Goal: Information Seeking & Learning: Learn about a topic

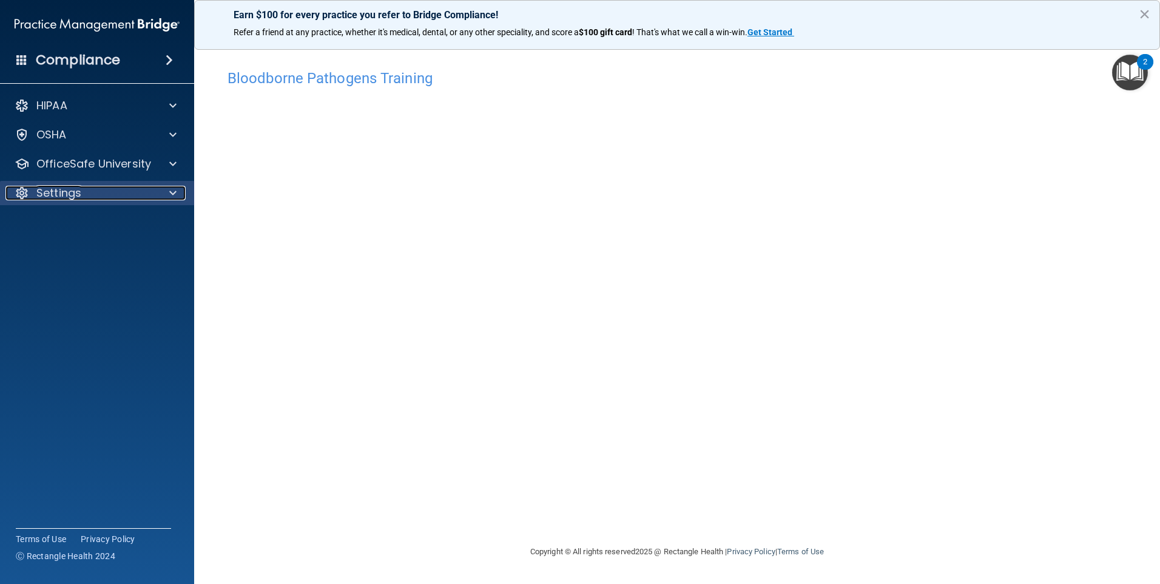
click at [71, 188] on p "Settings" at bounding box center [58, 193] width 45 height 15
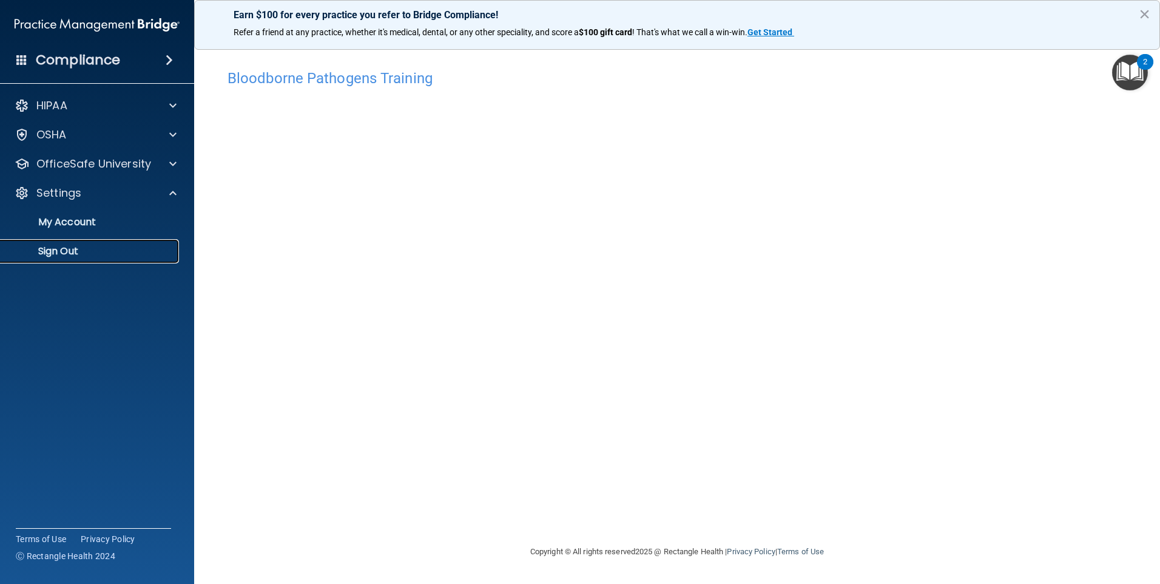
click at [61, 248] on p "Sign Out" at bounding box center [91, 251] width 166 height 12
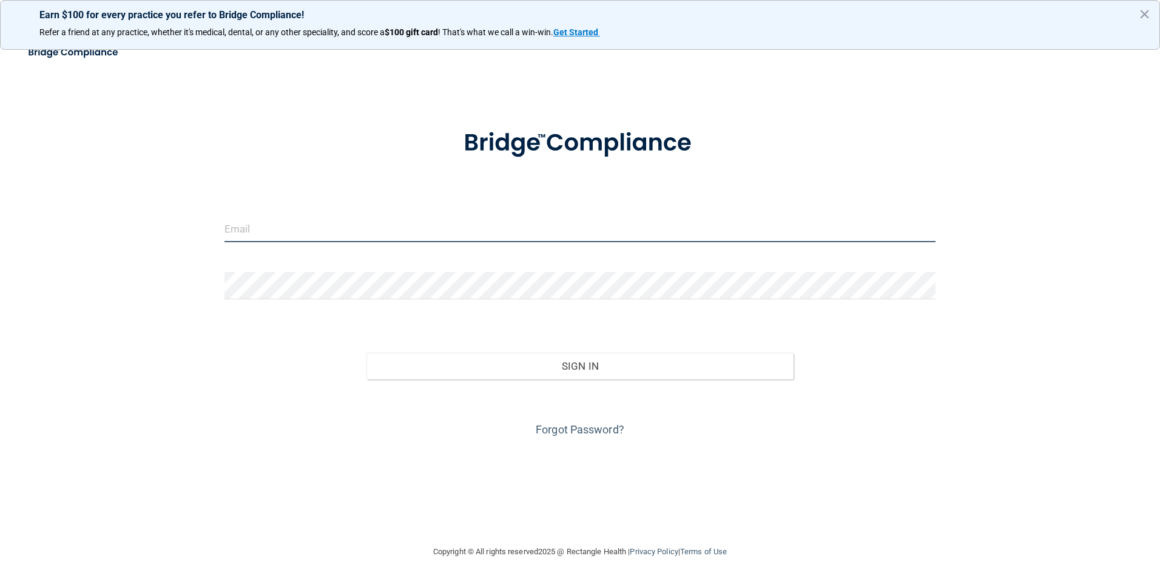
click at [291, 240] on input "email" at bounding box center [581, 228] width 712 height 27
click at [1003, 260] on div "Invalid email/password. You don't have permission to access that page. Sign In …" at bounding box center [580, 291] width 1112 height 481
click at [247, 226] on input "email" at bounding box center [581, 228] width 712 height 27
type input "[EMAIL_ADDRESS][DOMAIN_NAME]"
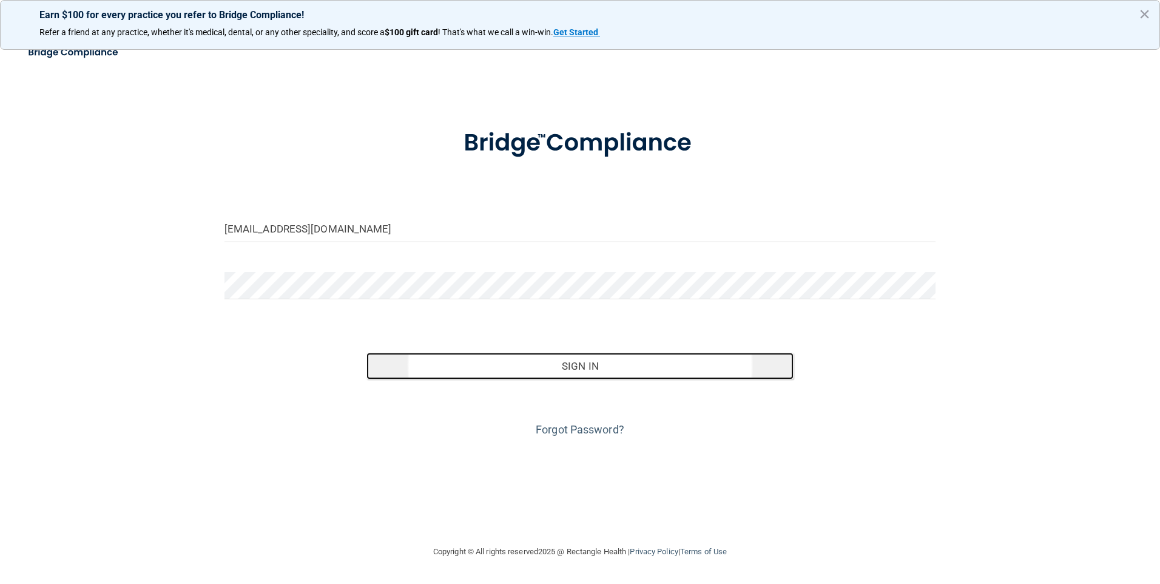
click at [550, 364] on button "Sign In" at bounding box center [580, 366] width 427 height 27
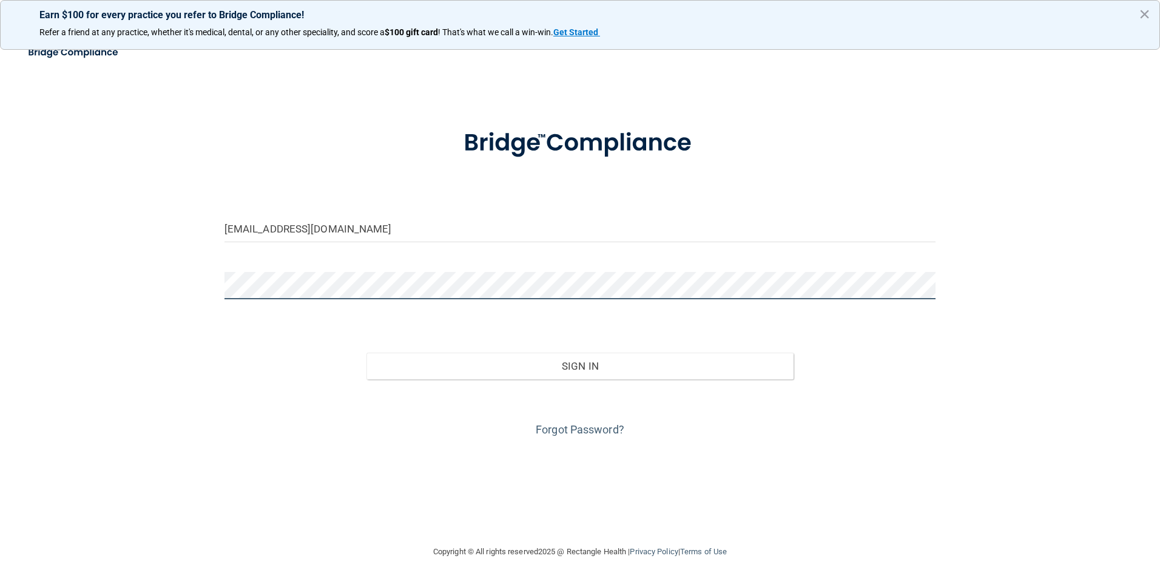
click at [367, 353] on button "Sign In" at bounding box center [580, 366] width 427 height 27
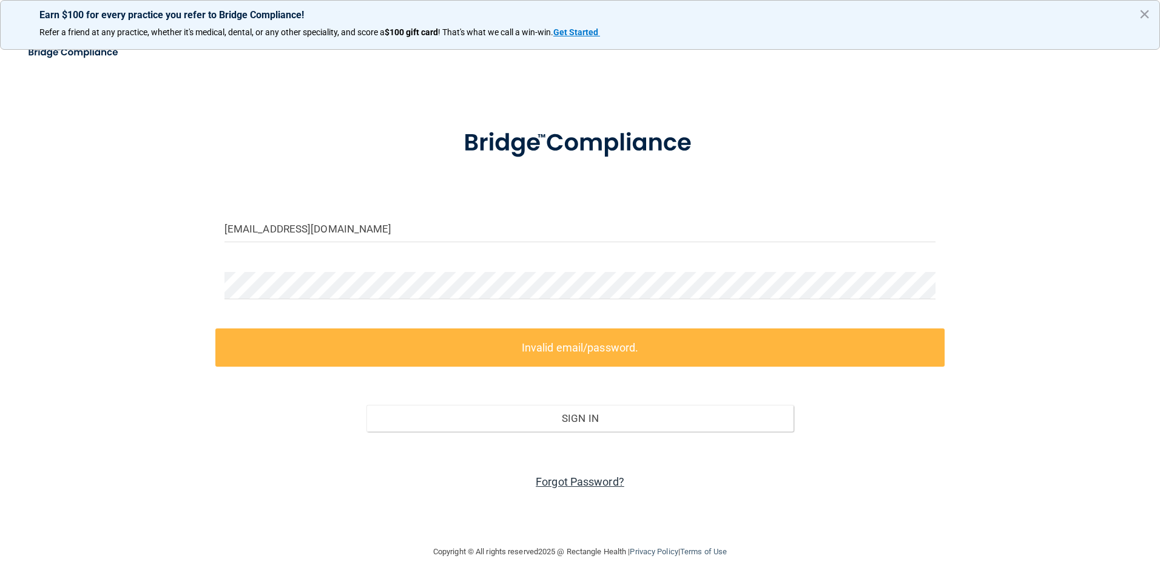
click at [566, 488] on link "Forgot Password?" at bounding box center [580, 481] width 89 height 13
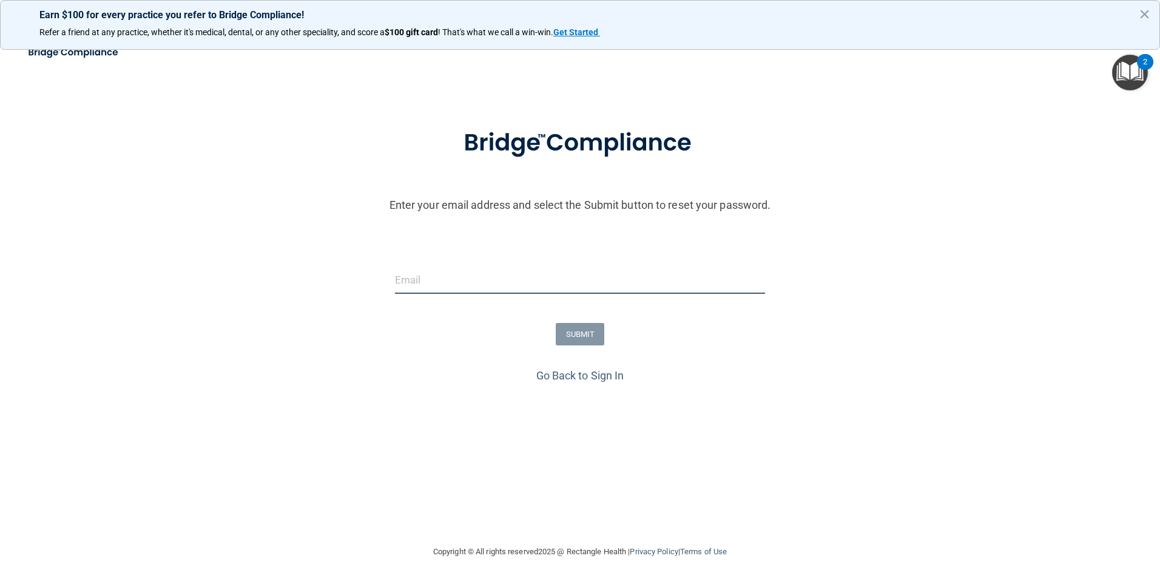
click at [462, 280] on input "email" at bounding box center [580, 279] width 371 height 27
type input "[EMAIL_ADDRESS][DOMAIN_NAME]"
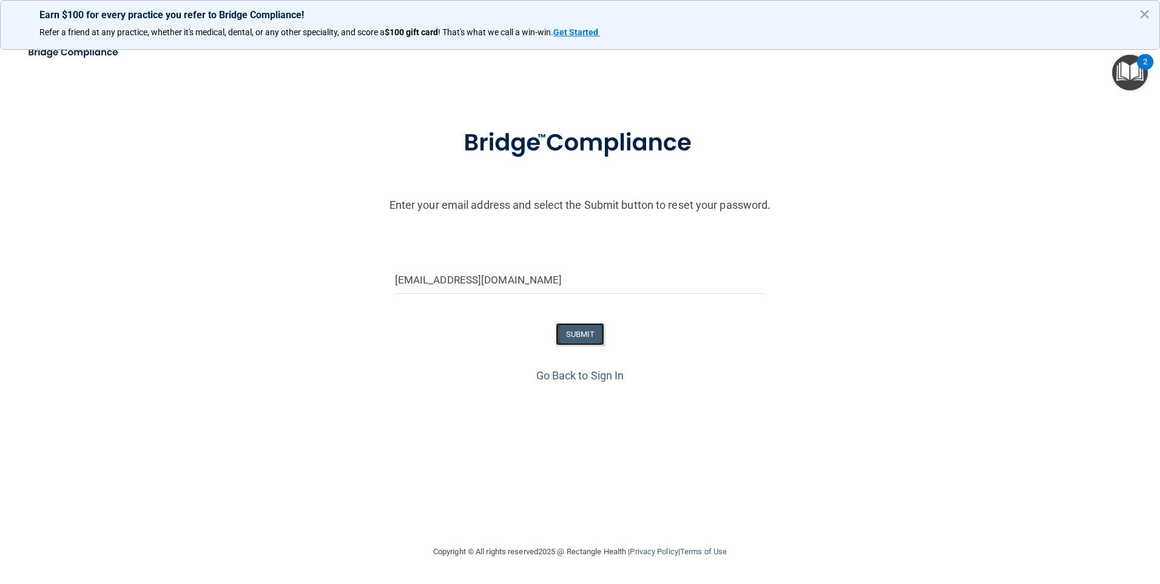
click at [568, 342] on button "SUBMIT" at bounding box center [580, 334] width 49 height 22
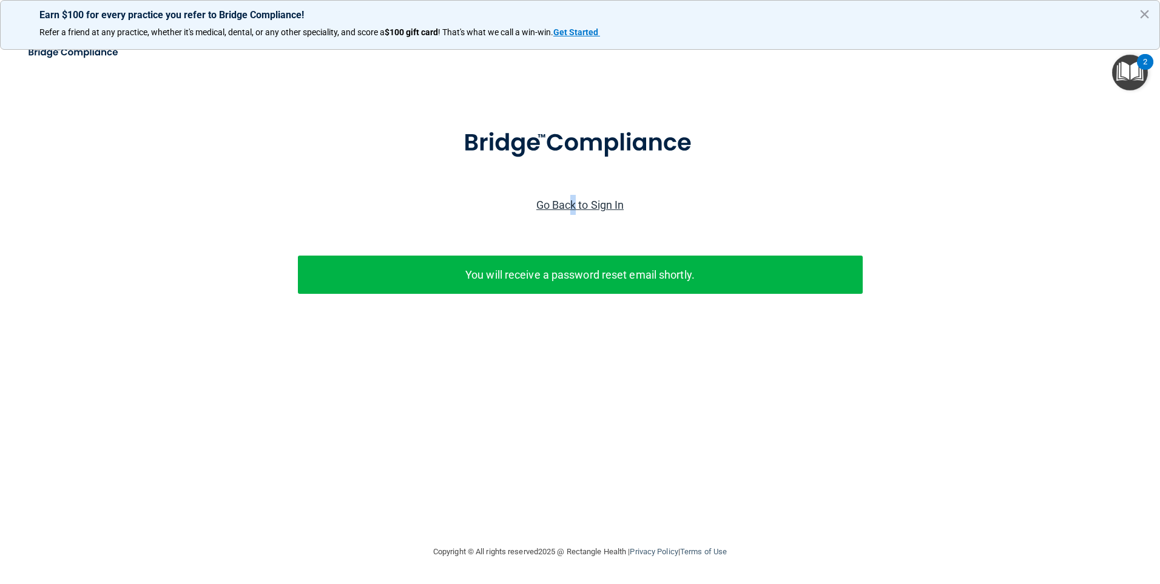
click at [574, 206] on link "Go Back to Sign In" at bounding box center [580, 204] width 88 height 13
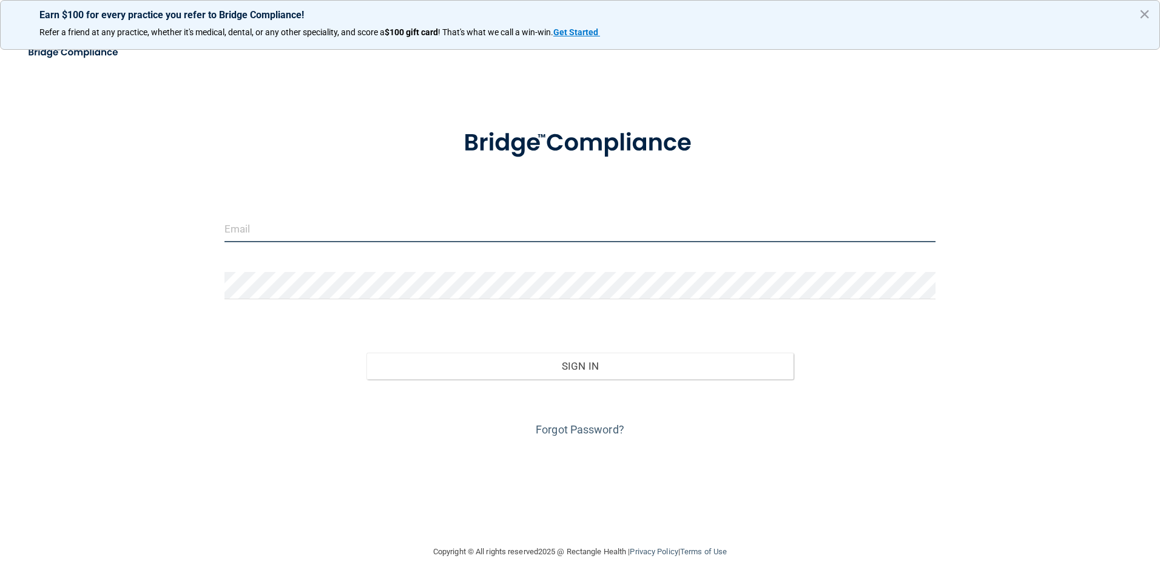
click at [327, 229] on input "email" at bounding box center [581, 228] width 712 height 27
type input "[EMAIL_ADDRESS][DOMAIN_NAME]"
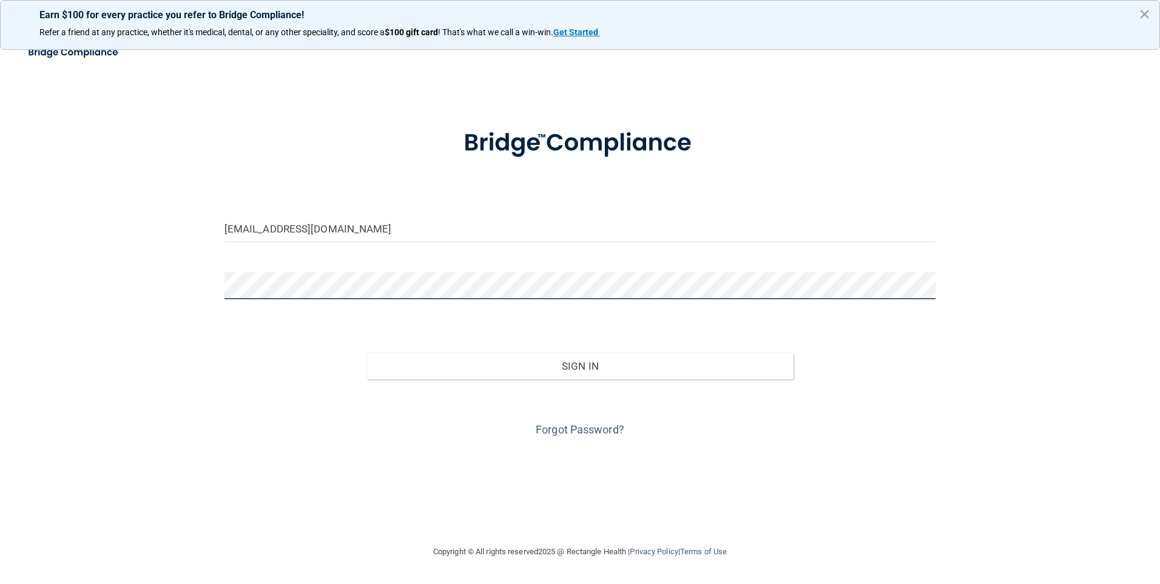
click at [367, 353] on button "Sign In" at bounding box center [580, 366] width 427 height 27
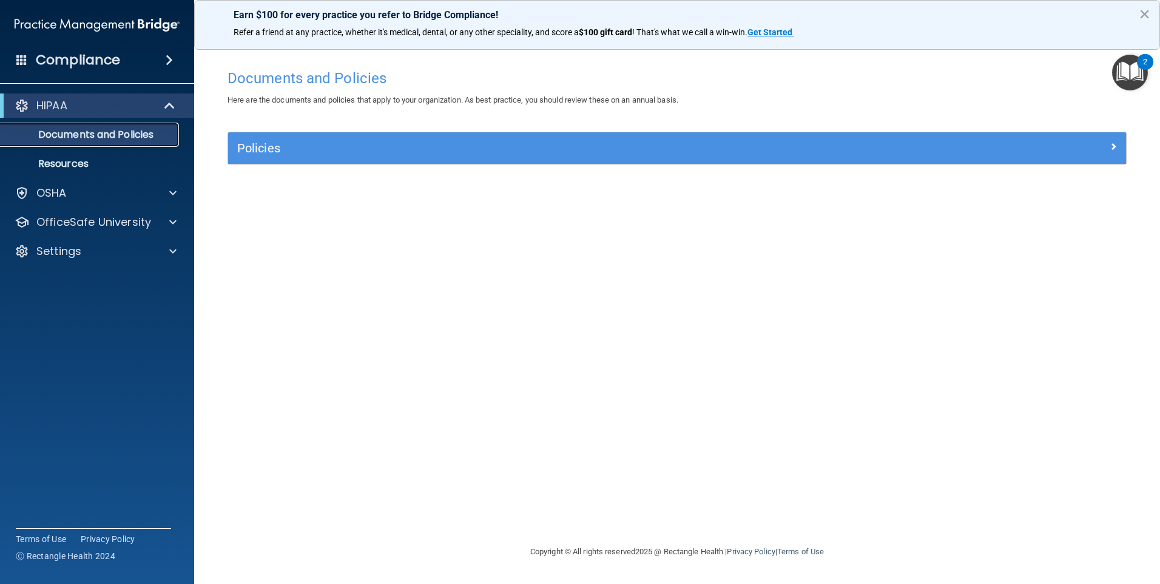
click at [71, 131] on p "Documents and Policies" at bounding box center [91, 135] width 166 height 12
click at [76, 155] on link "Resources" at bounding box center [83, 164] width 191 height 24
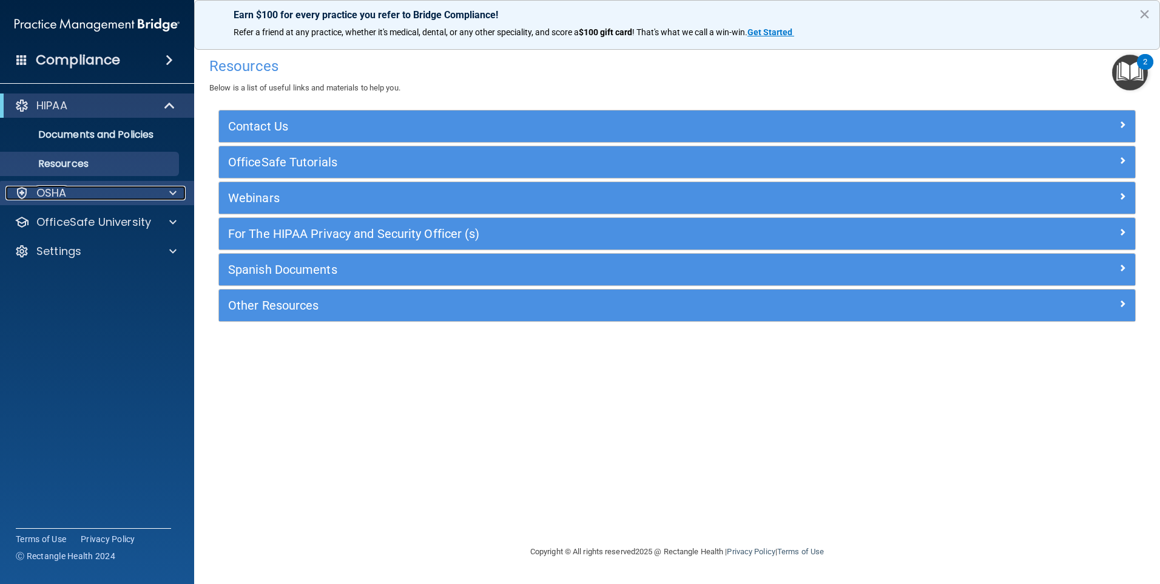
click at [65, 193] on p "OSHA" at bounding box center [51, 193] width 30 height 15
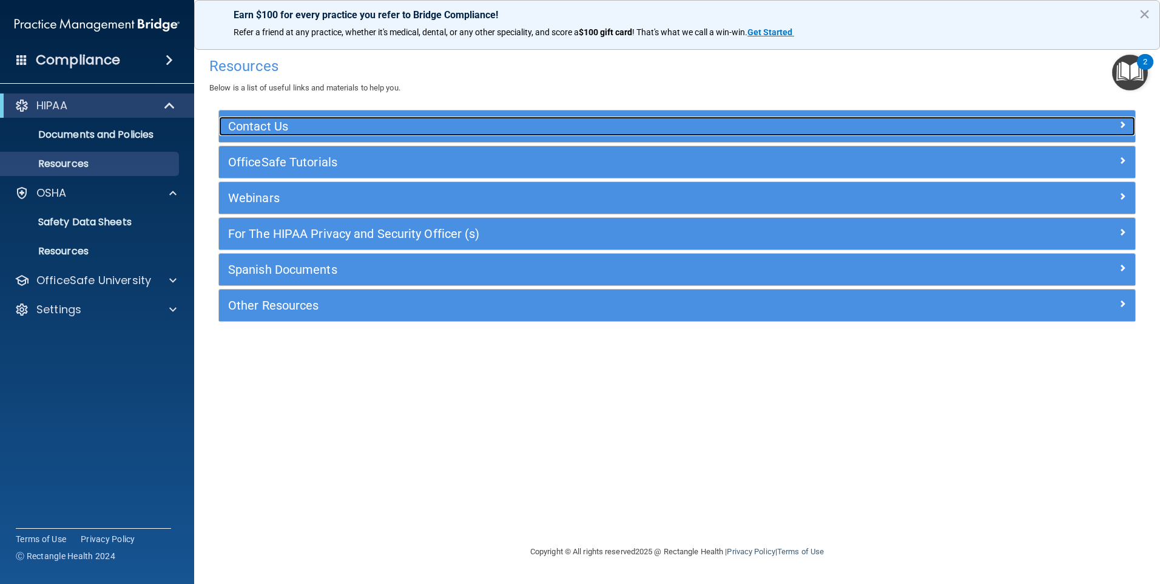
click at [263, 130] on h5 "Contact Us" at bounding box center [562, 126] width 669 height 13
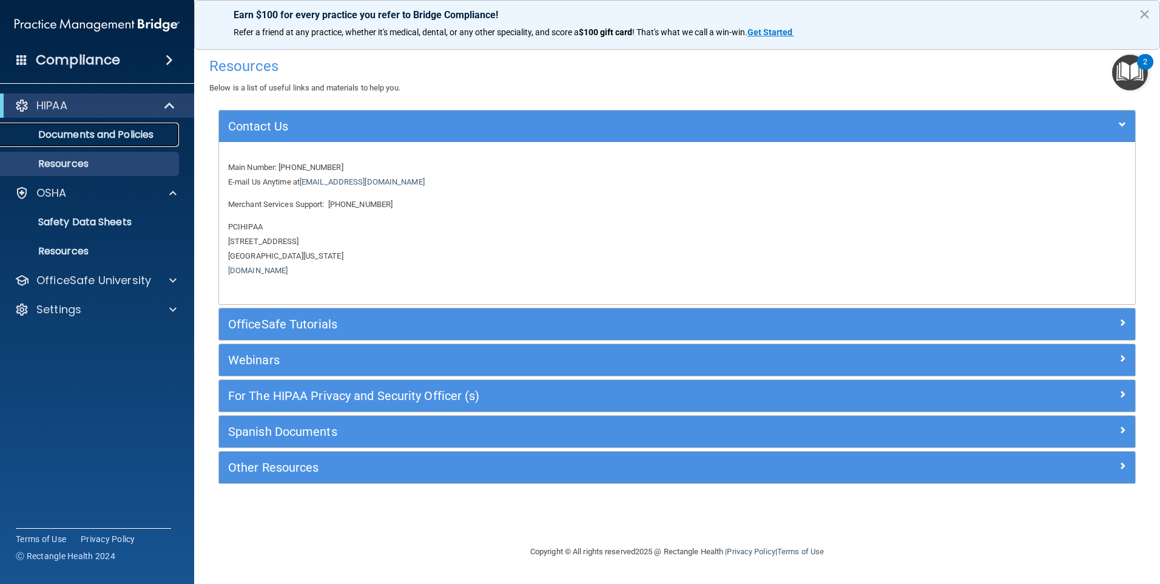
click at [93, 140] on p "Documents and Policies" at bounding box center [91, 135] width 166 height 12
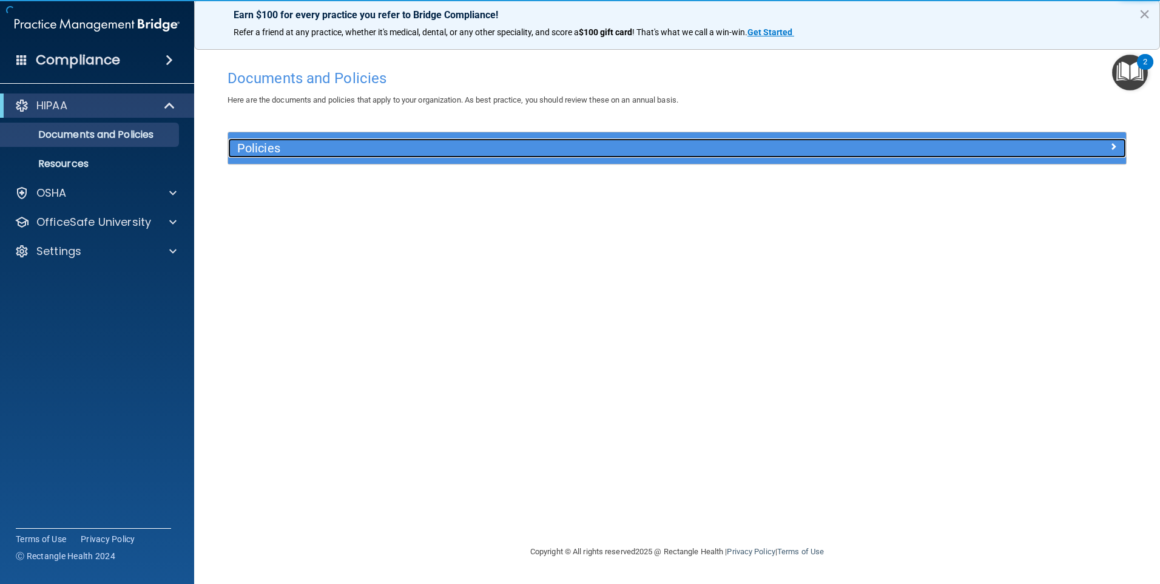
click at [276, 153] on h5 "Policies" at bounding box center [564, 147] width 655 height 13
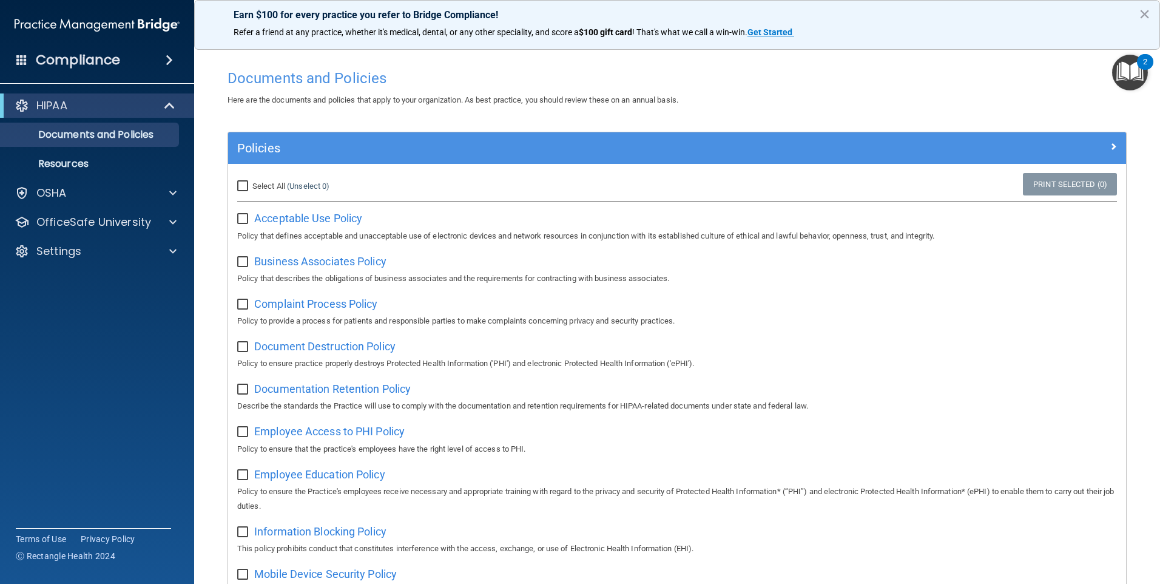
click at [242, 184] on input "Select All (Unselect 0) Unselect All" at bounding box center [244, 186] width 14 height 10
checkbox input "true"
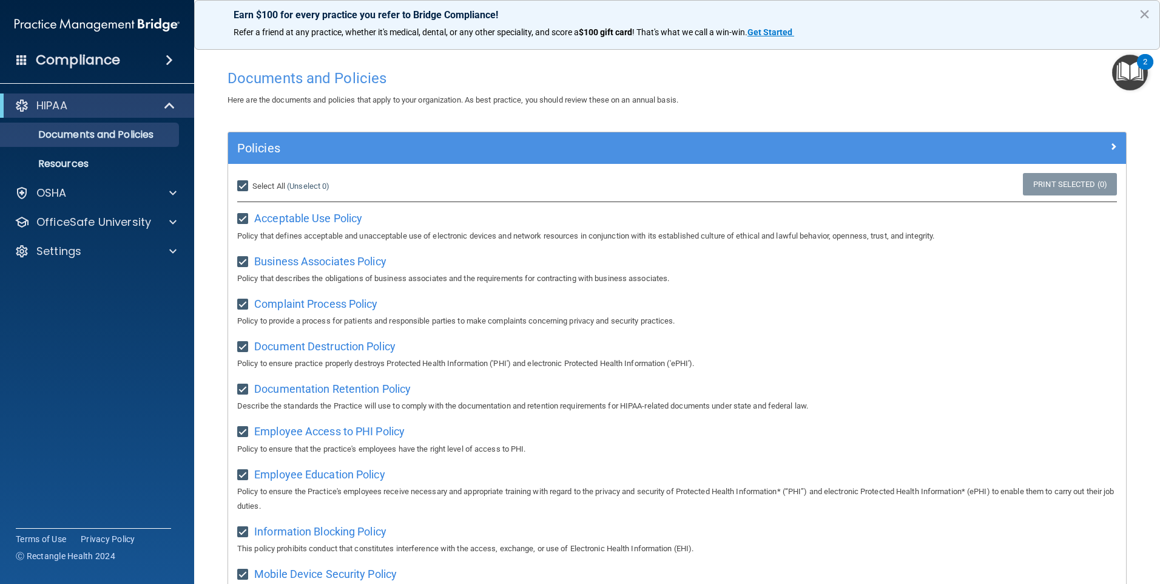
checkbox input "true"
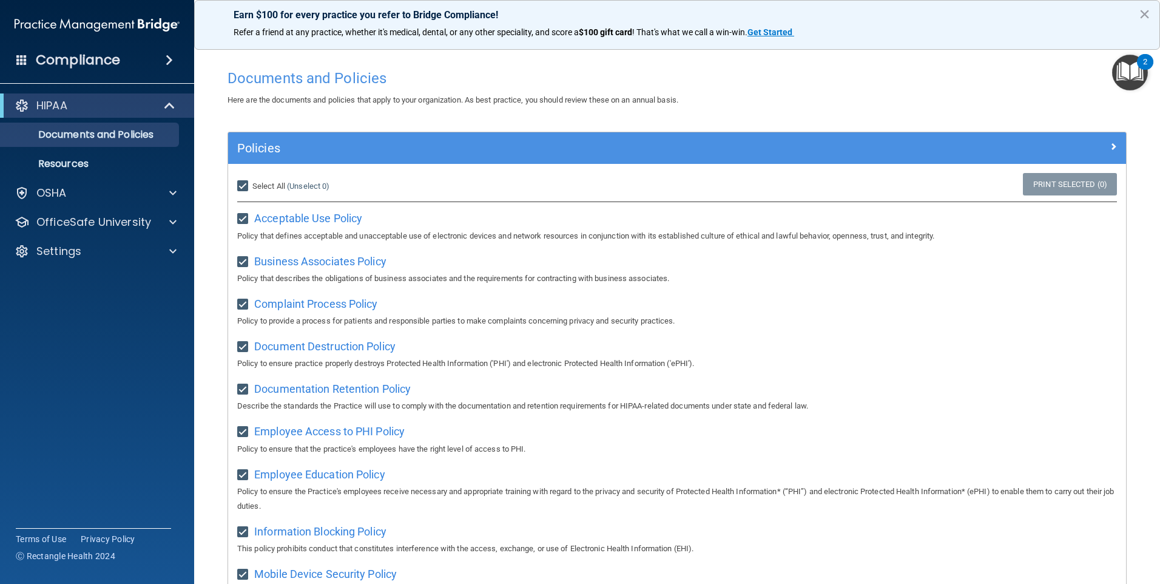
checkbox input "true"
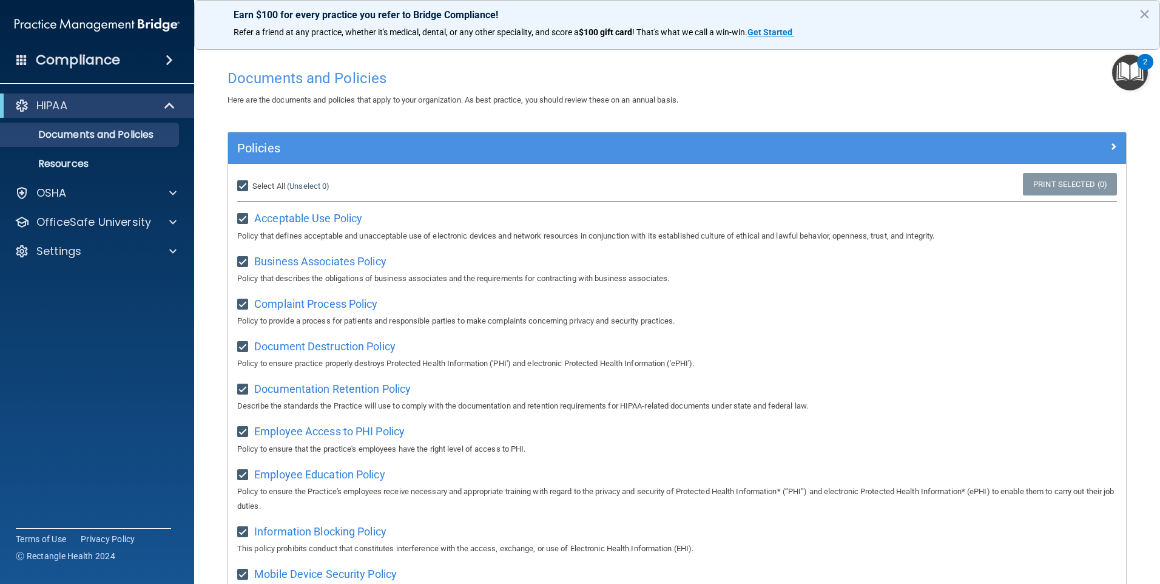
checkbox input "true"
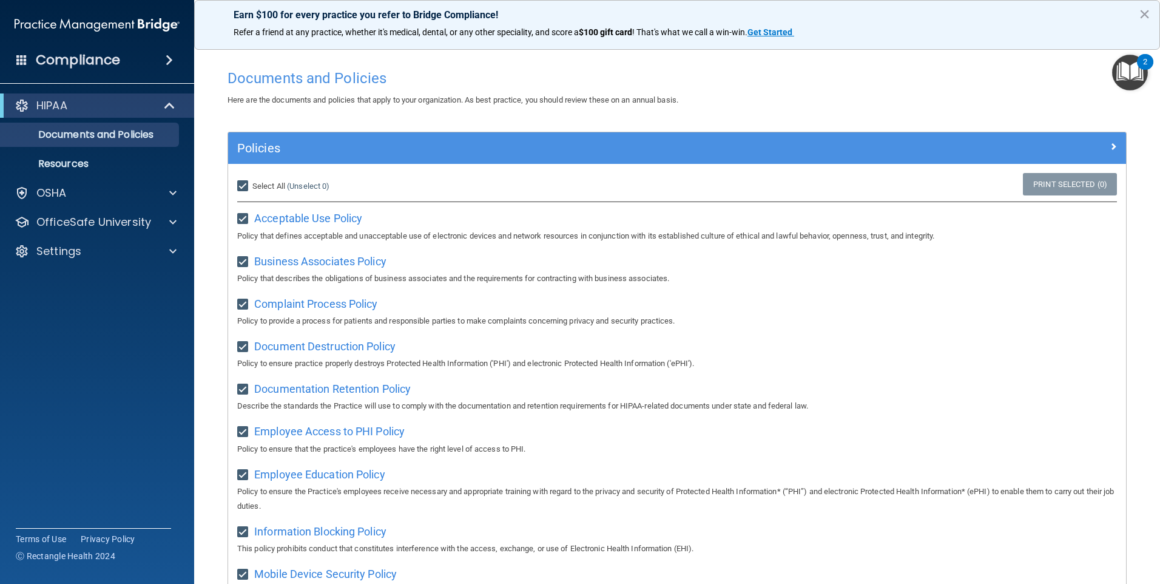
checkbox input "true"
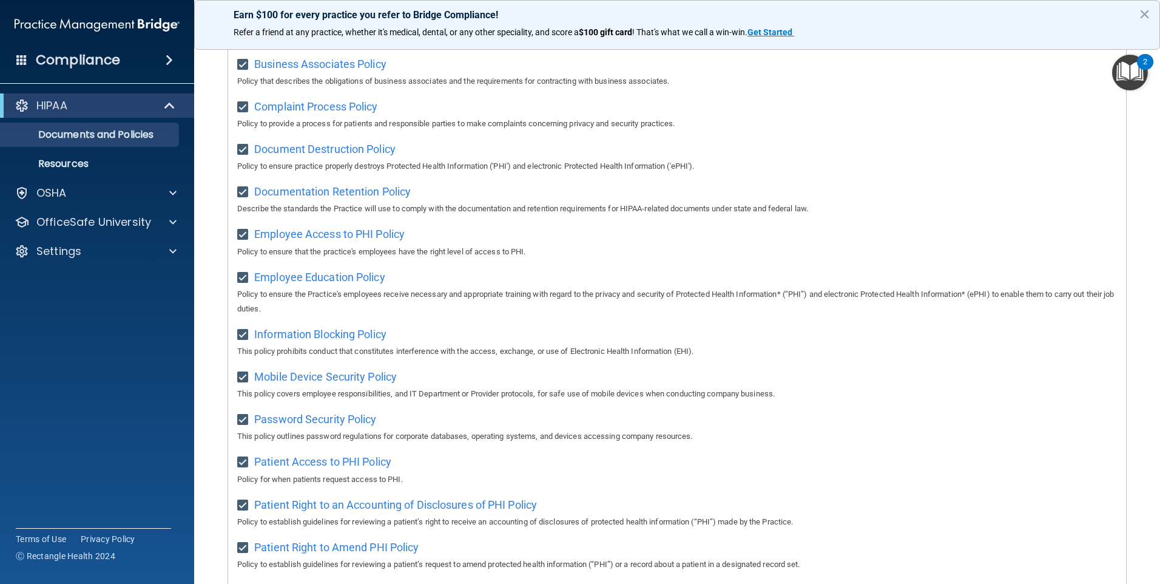
scroll to position [87, 0]
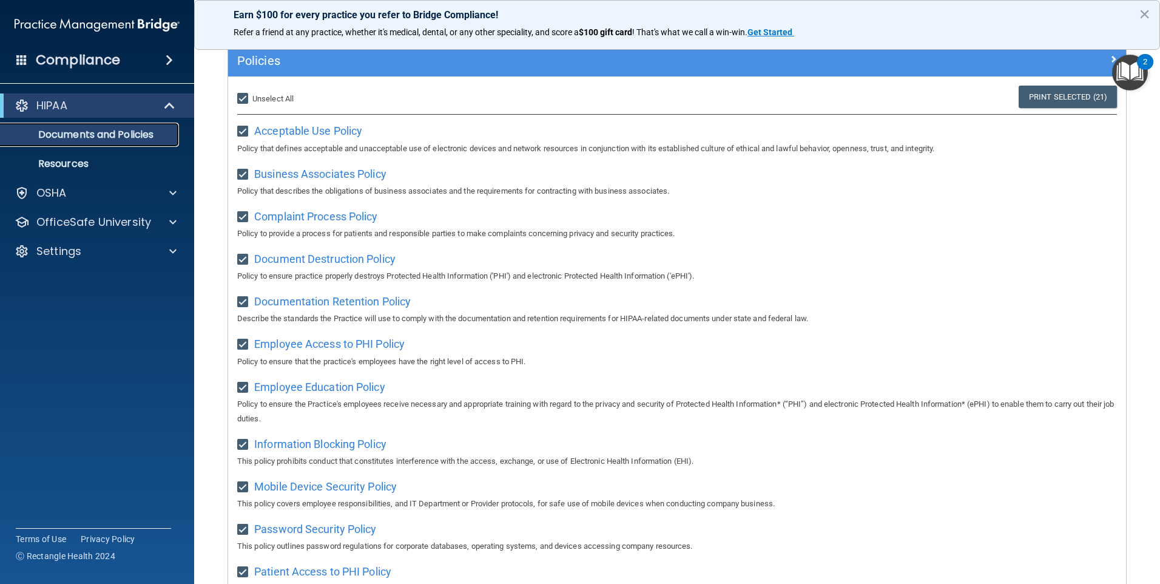
click at [120, 131] on p "Documents and Policies" at bounding box center [91, 135] width 166 height 12
click at [243, 96] on input "Select All (Unselect 21) Unselect All" at bounding box center [244, 99] width 14 height 10
checkbox input "false"
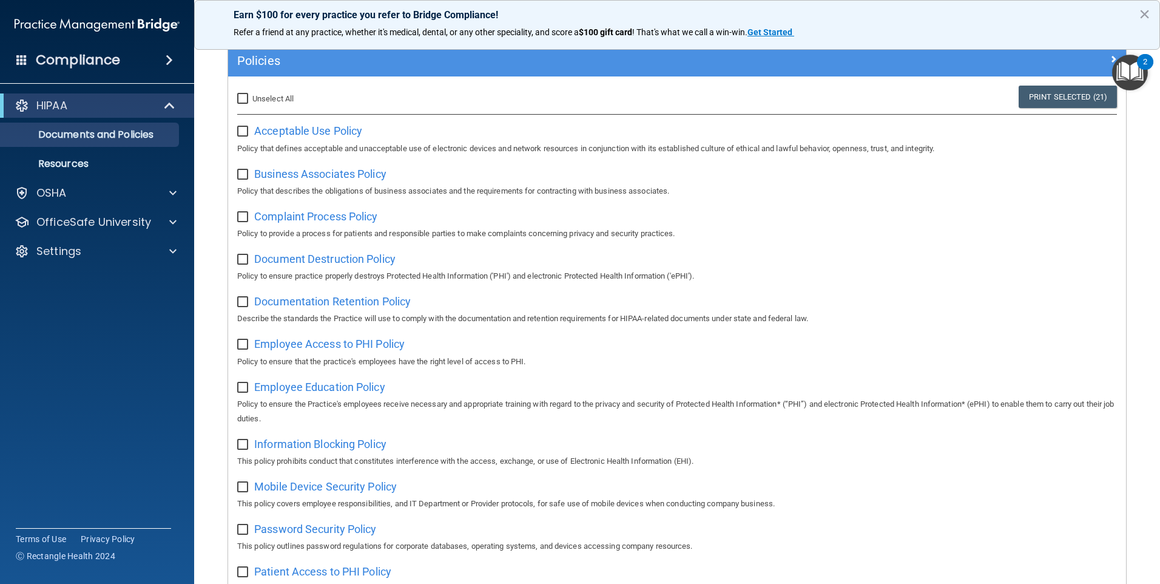
checkbox input "false"
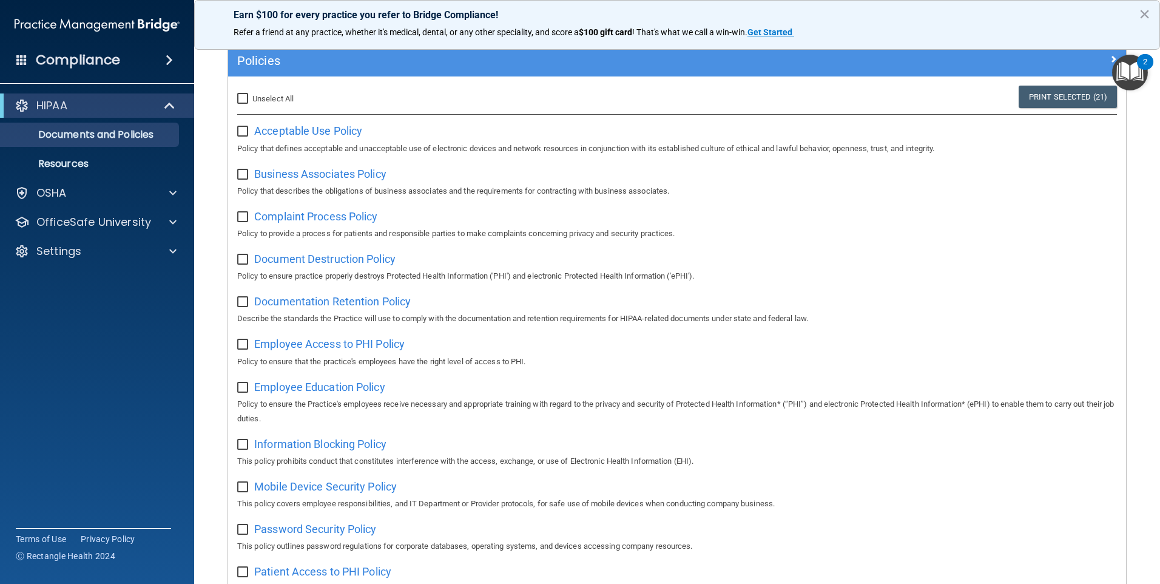
checkbox input "false"
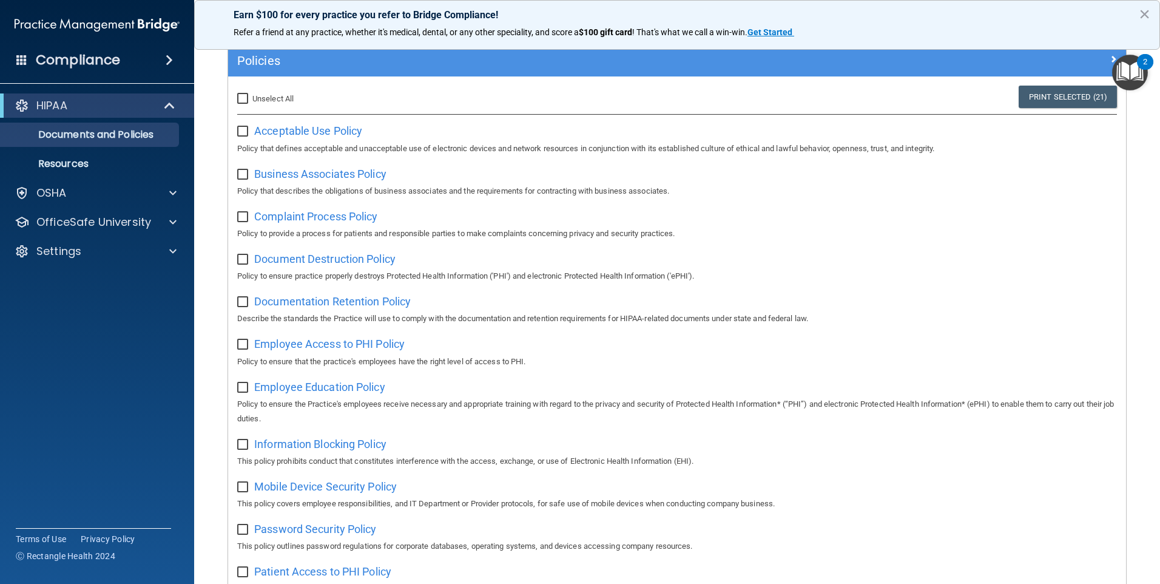
checkbox input "false"
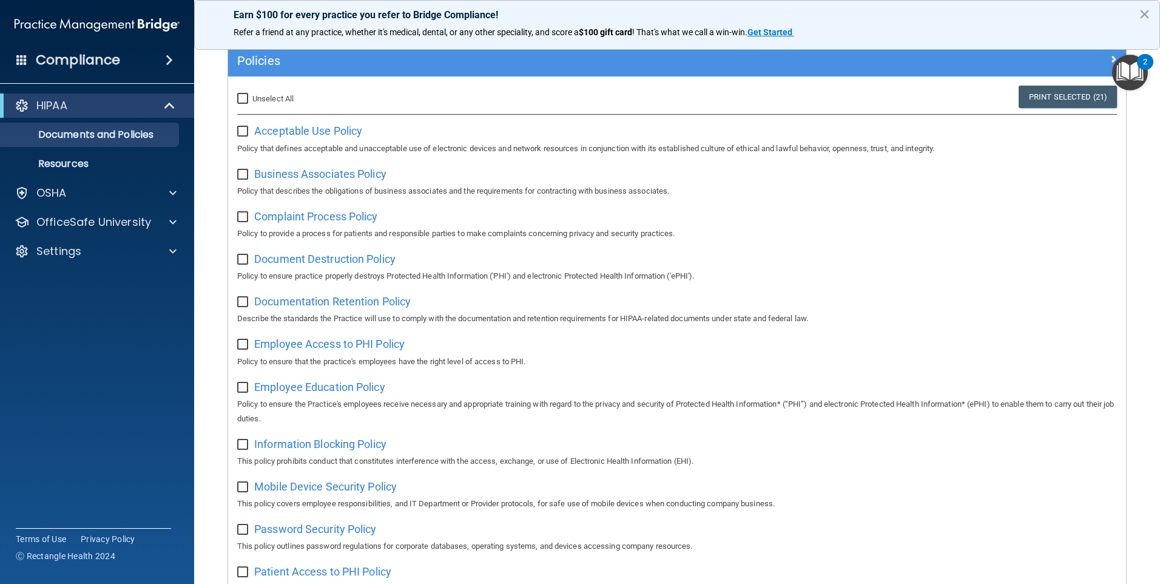
checkbox input "false"
click at [75, 141] on p "Documents and Policies" at bounding box center [91, 135] width 166 height 12
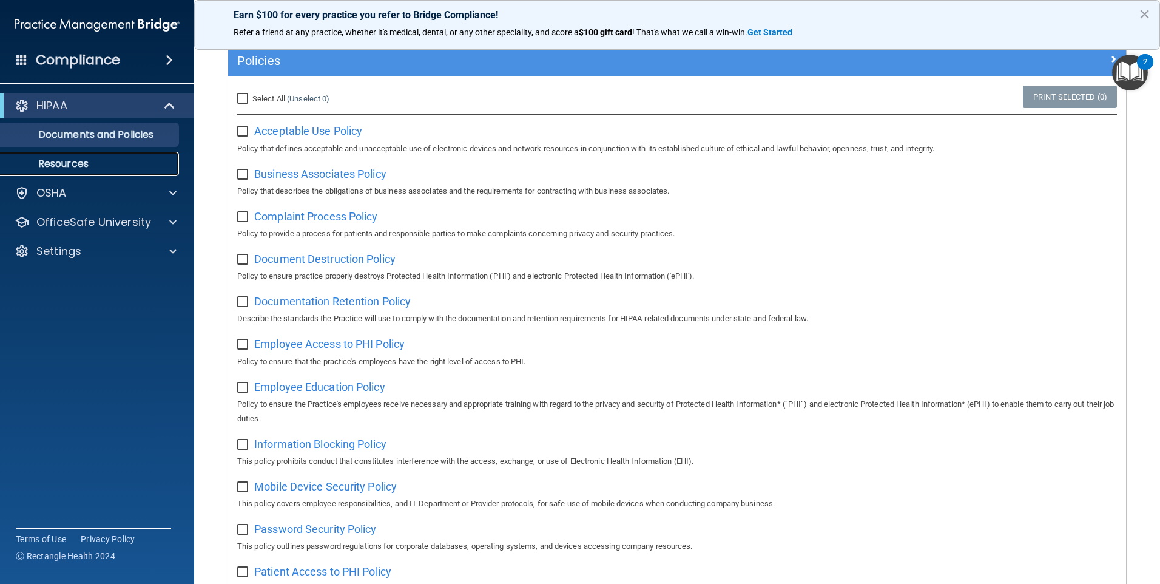
click at [78, 158] on p "Resources" at bounding box center [91, 164] width 166 height 12
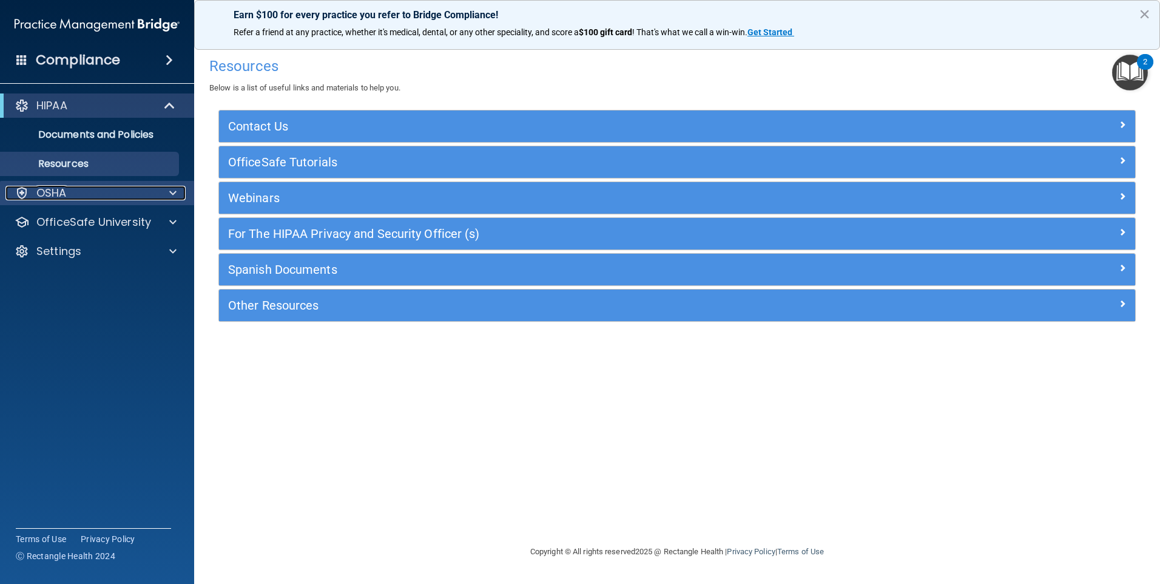
click at [69, 194] on div "OSHA" at bounding box center [80, 193] width 151 height 15
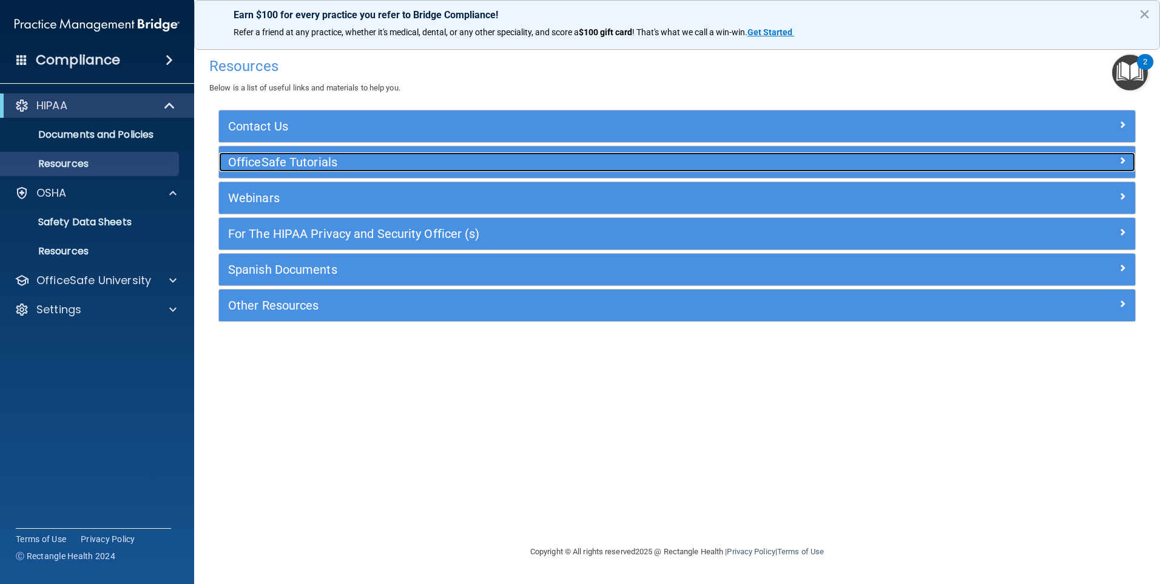
click at [254, 166] on h5 "OfficeSafe Tutorials" at bounding box center [562, 161] width 669 height 13
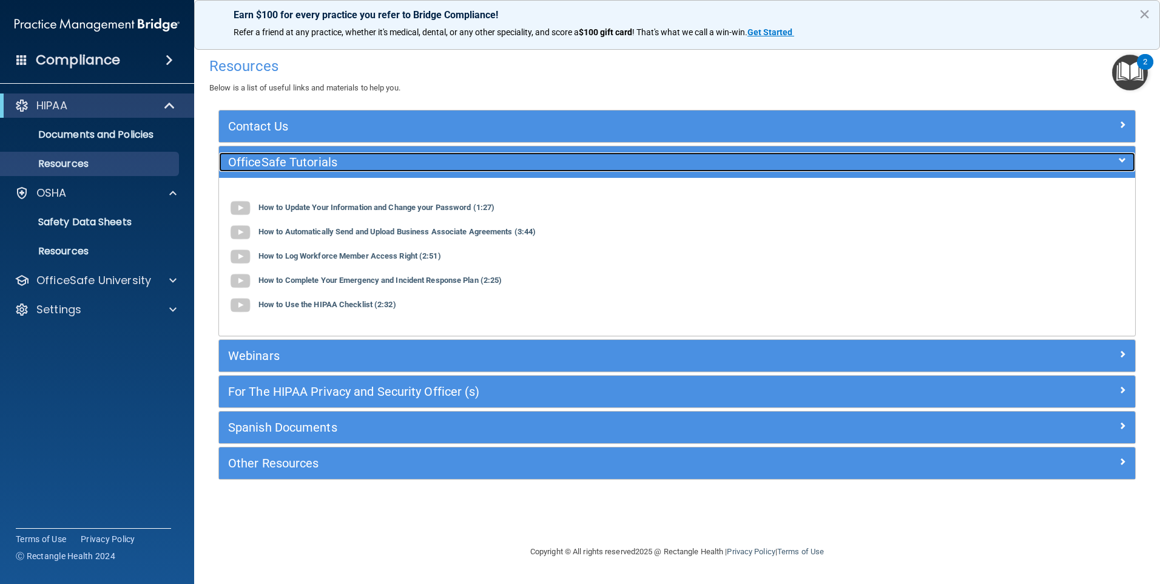
click at [258, 165] on h5 "OfficeSafe Tutorials" at bounding box center [562, 161] width 669 height 13
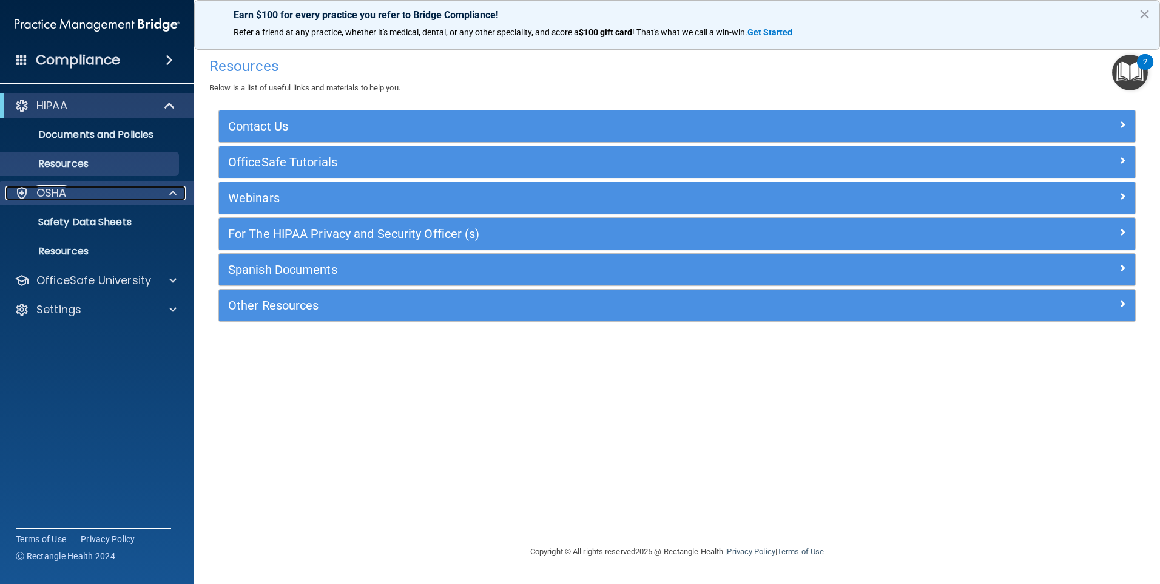
click at [61, 195] on p "OSHA" at bounding box center [51, 193] width 30 height 15
drag, startPoint x: 120, startPoint y: 195, endPoint x: 130, endPoint y: 196, distance: 10.4
click at [121, 195] on div "OSHA" at bounding box center [80, 193] width 151 height 15
click at [160, 225] on p "Safety Data Sheets" at bounding box center [91, 222] width 166 height 12
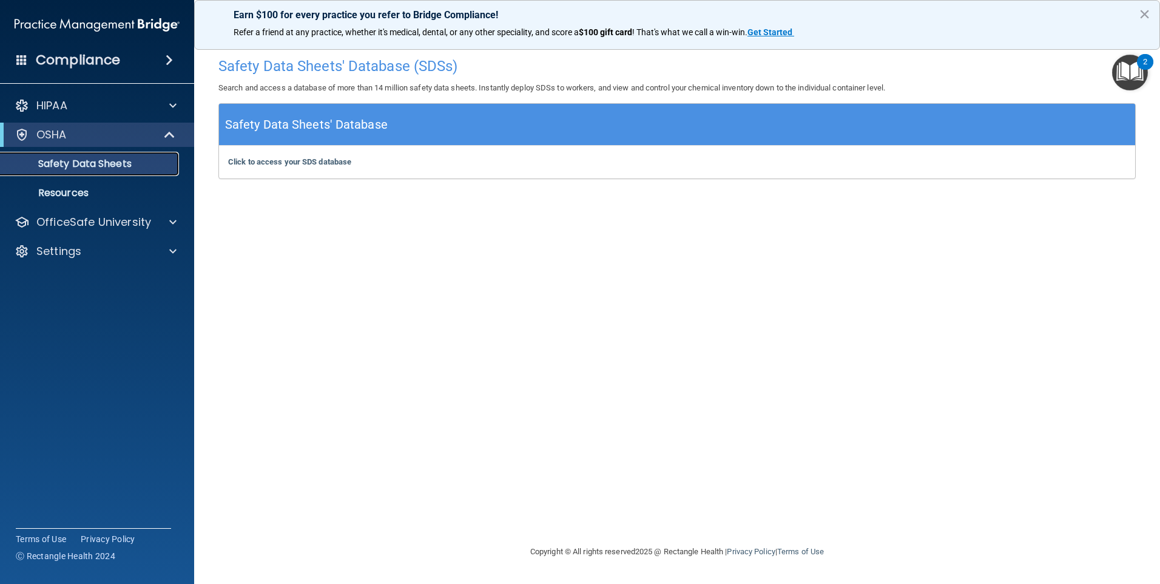
click at [134, 175] on link "Safety Data Sheets" at bounding box center [83, 164] width 191 height 24
click at [126, 189] on p "Resources" at bounding box center [91, 193] width 166 height 12
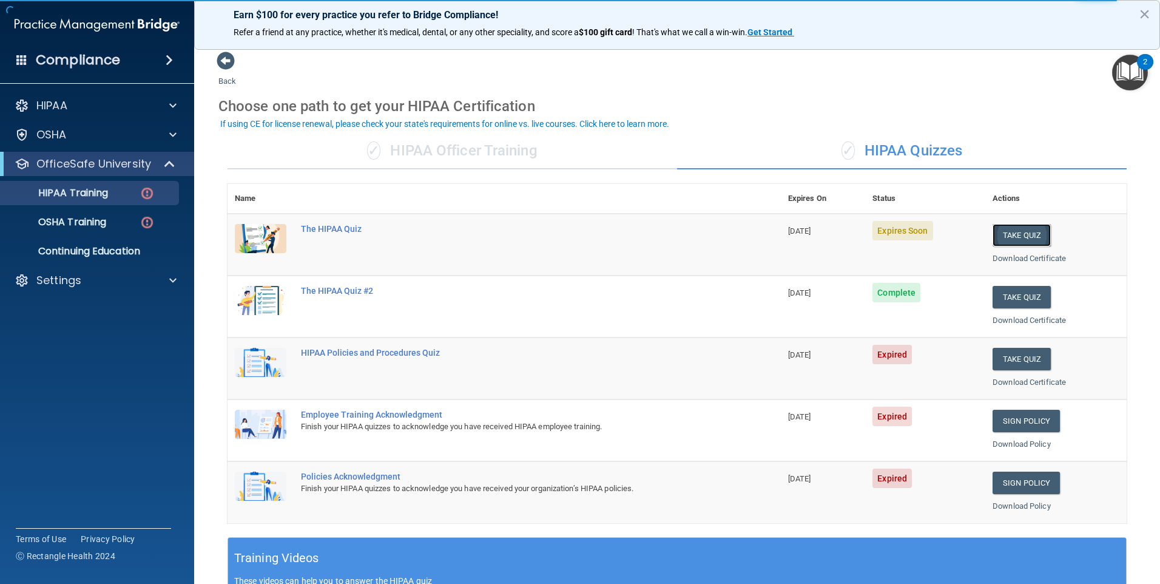
click at [1005, 237] on button "Take Quiz" at bounding box center [1022, 235] width 58 height 22
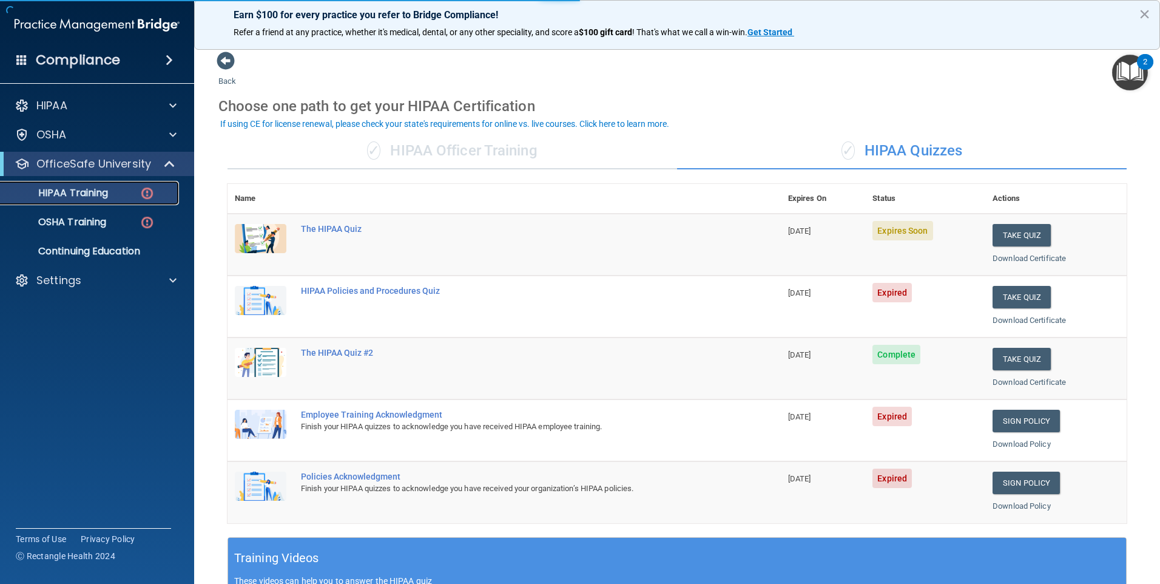
click at [98, 195] on p "HIPAA Training" at bounding box center [58, 193] width 100 height 12
click at [331, 290] on div "HIPAA Policies and Procedures Quiz" at bounding box center [510, 291] width 419 height 10
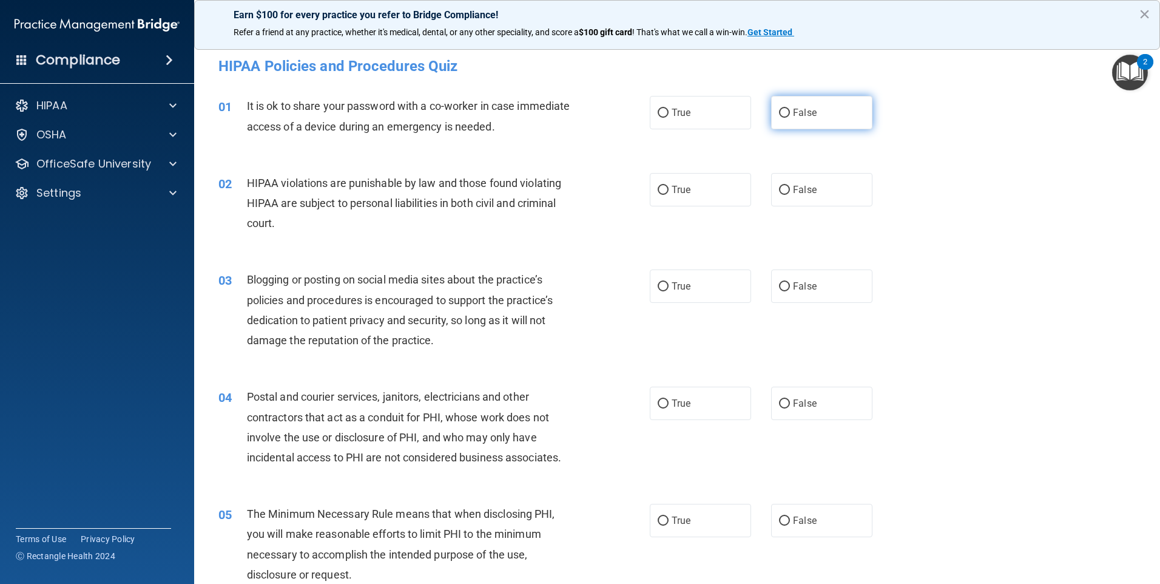
click at [782, 109] on input "False" at bounding box center [784, 113] width 11 height 9
radio input "true"
click at [658, 188] on input "True" at bounding box center [663, 190] width 11 height 9
radio input "true"
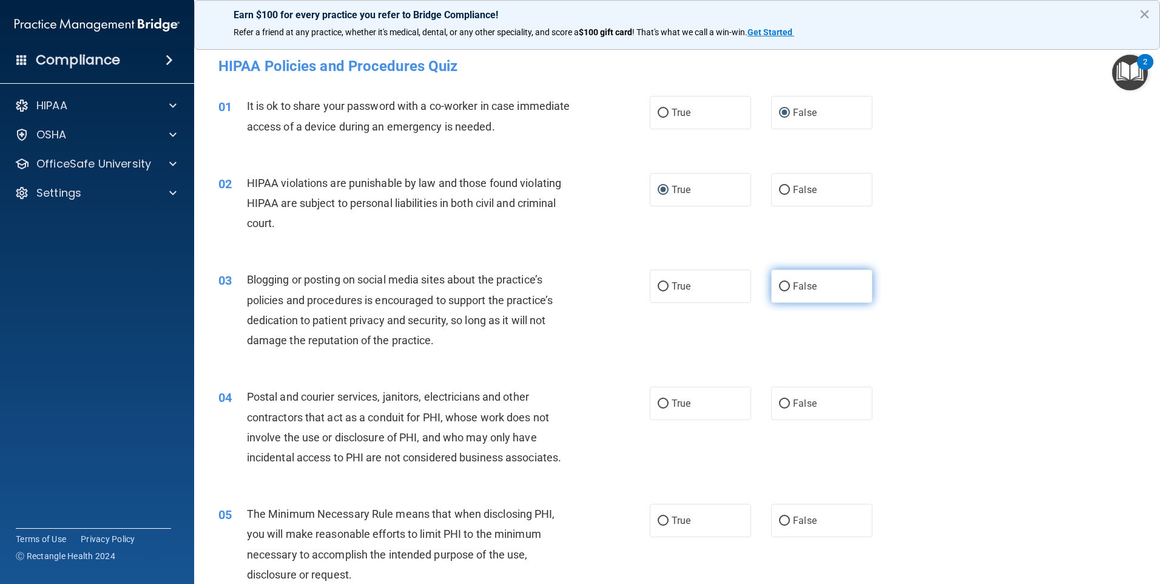
click at [781, 286] on input "False" at bounding box center [784, 286] width 11 height 9
radio input "true"
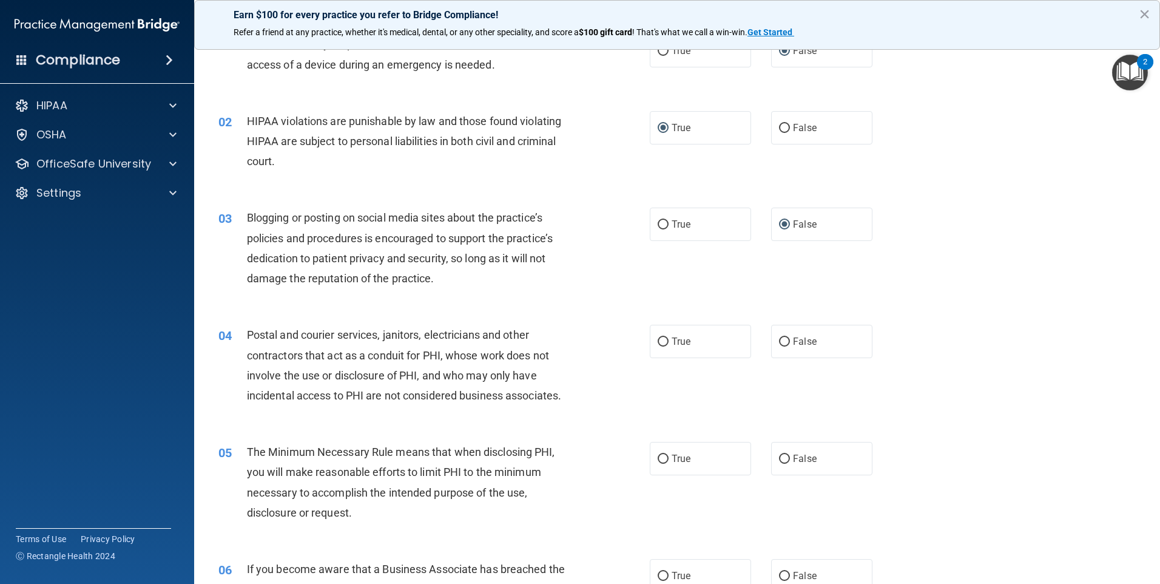
scroll to position [121, 0]
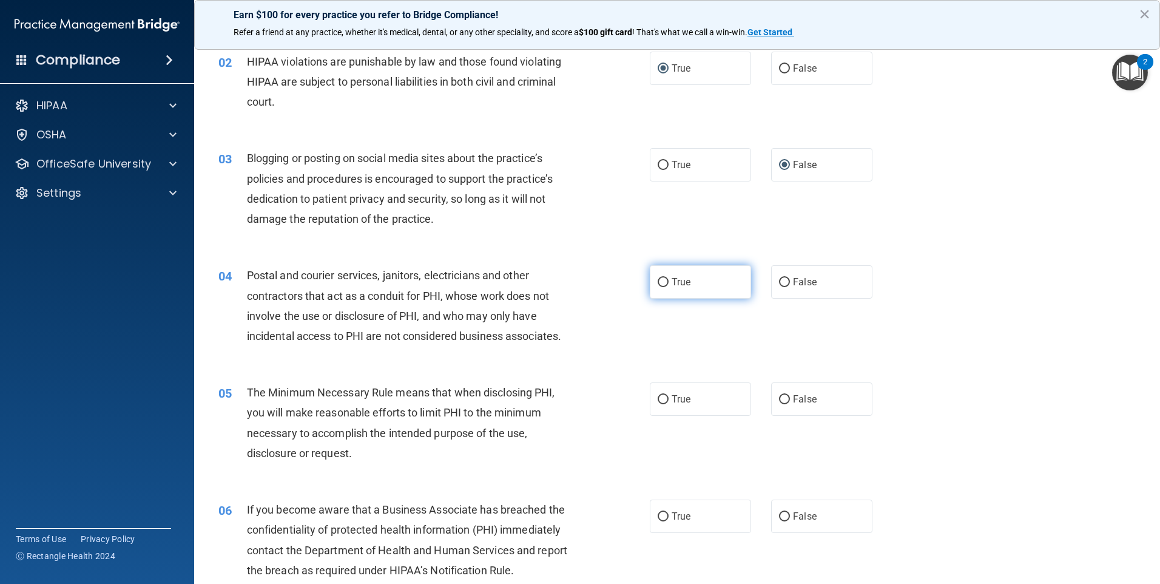
click at [661, 282] on input "True" at bounding box center [663, 282] width 11 height 9
radio input "true"
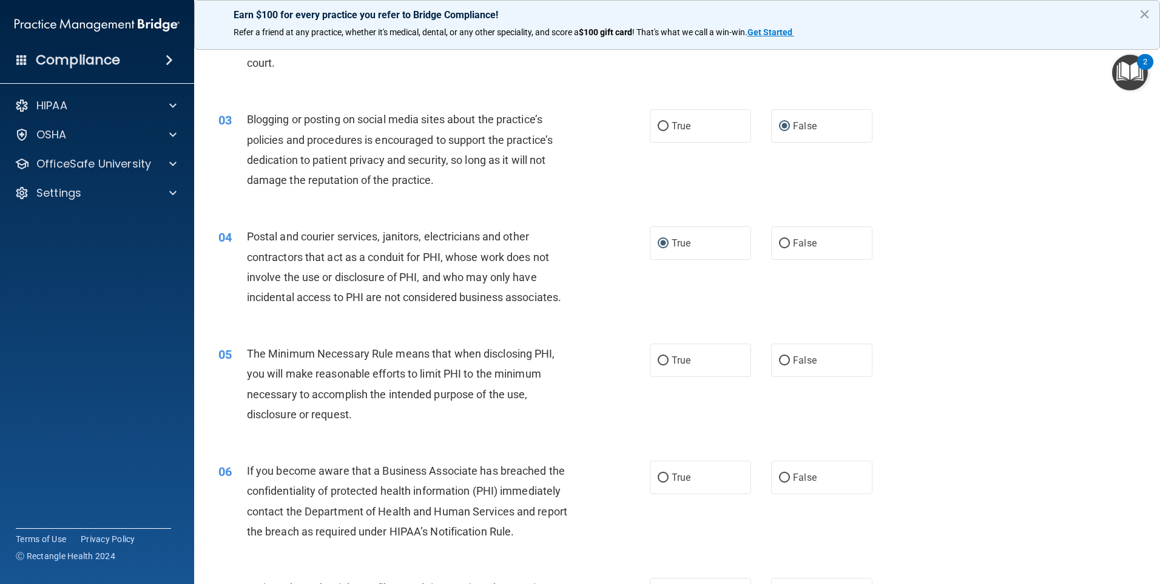
scroll to position [182, 0]
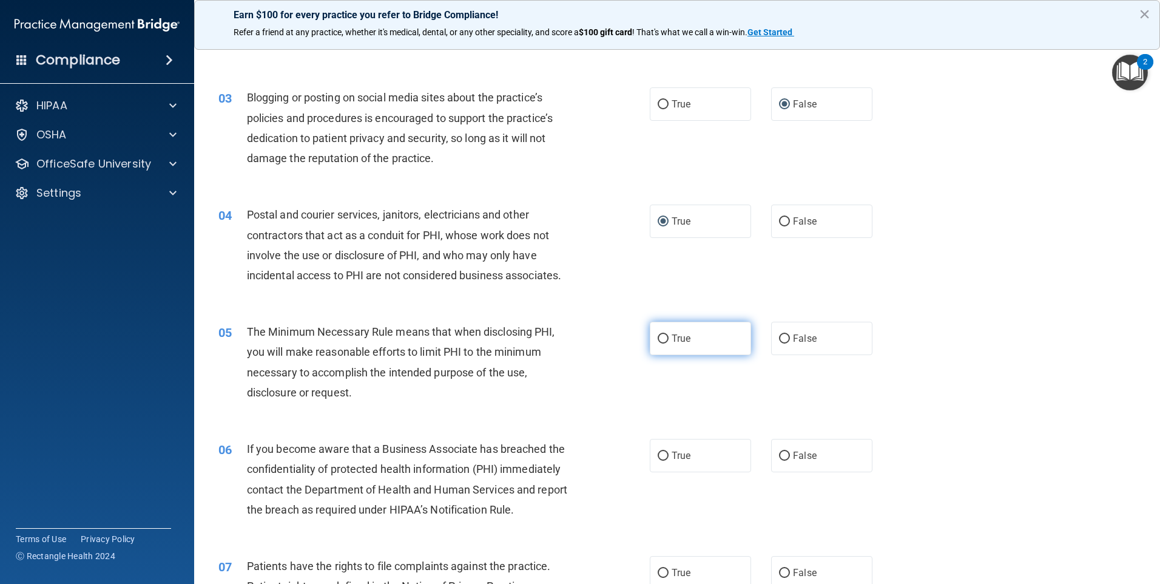
click at [667, 342] on label "True" at bounding box center [700, 338] width 101 height 33
click at [667, 342] on input "True" at bounding box center [663, 338] width 11 height 9
radio input "true"
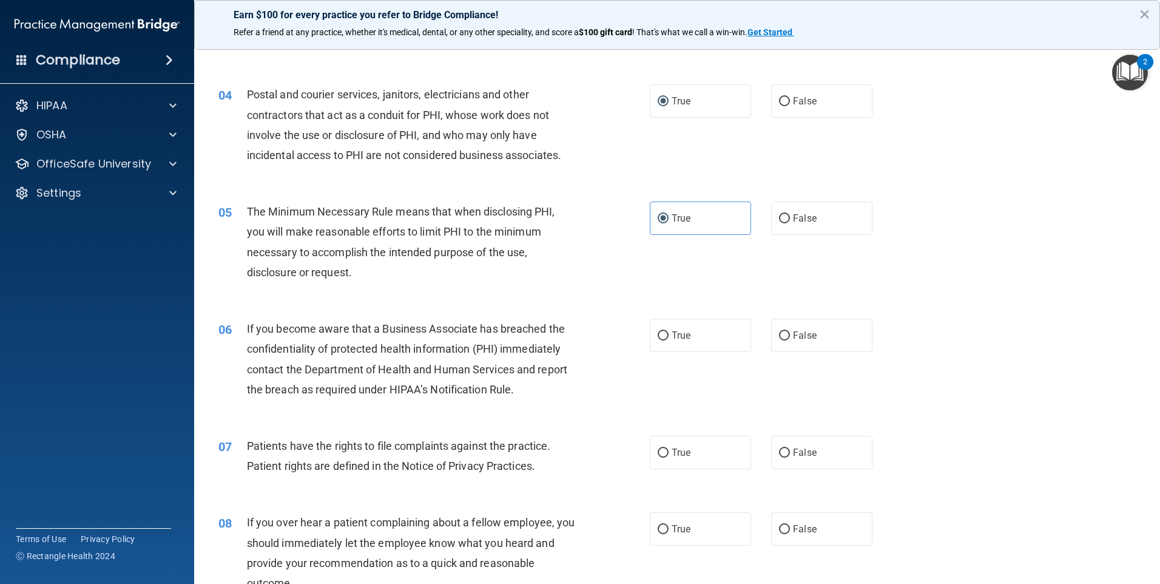
scroll to position [303, 0]
click at [779, 337] on input "False" at bounding box center [784, 334] width 11 height 9
radio input "true"
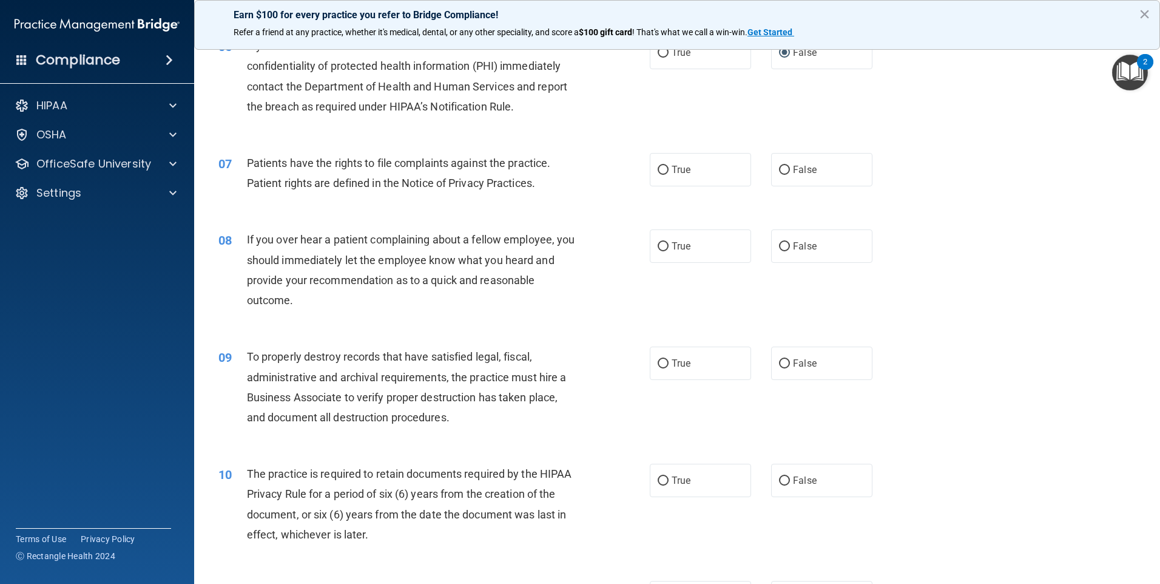
scroll to position [607, 0]
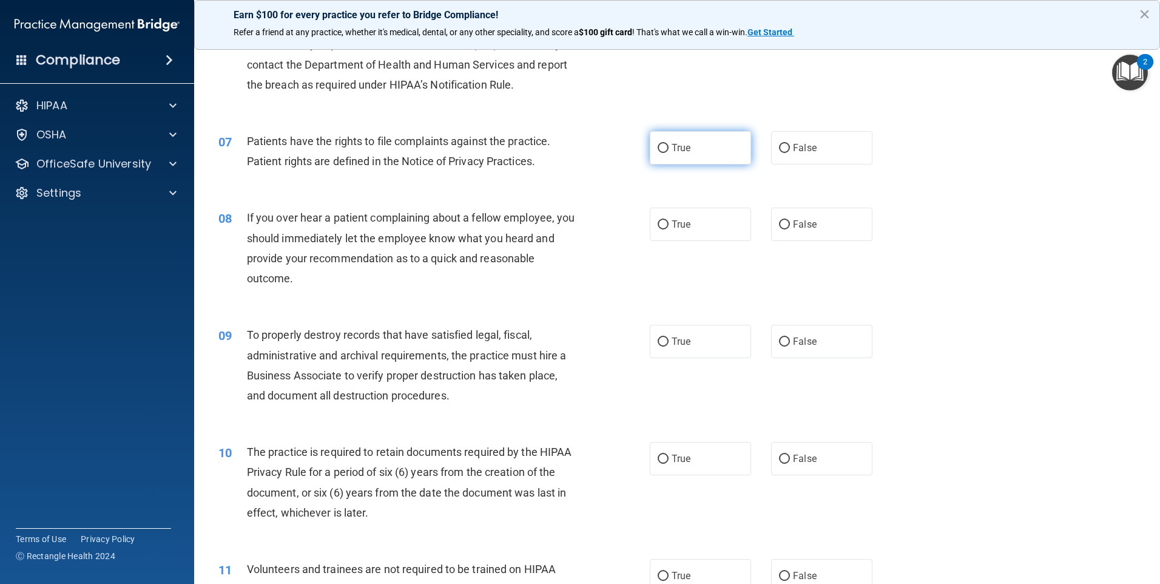
click at [658, 145] on input "True" at bounding box center [663, 148] width 11 height 9
radio input "true"
click at [813, 226] on label "False" at bounding box center [821, 224] width 101 height 33
click at [790, 226] on input "False" at bounding box center [784, 224] width 11 height 9
radio input "true"
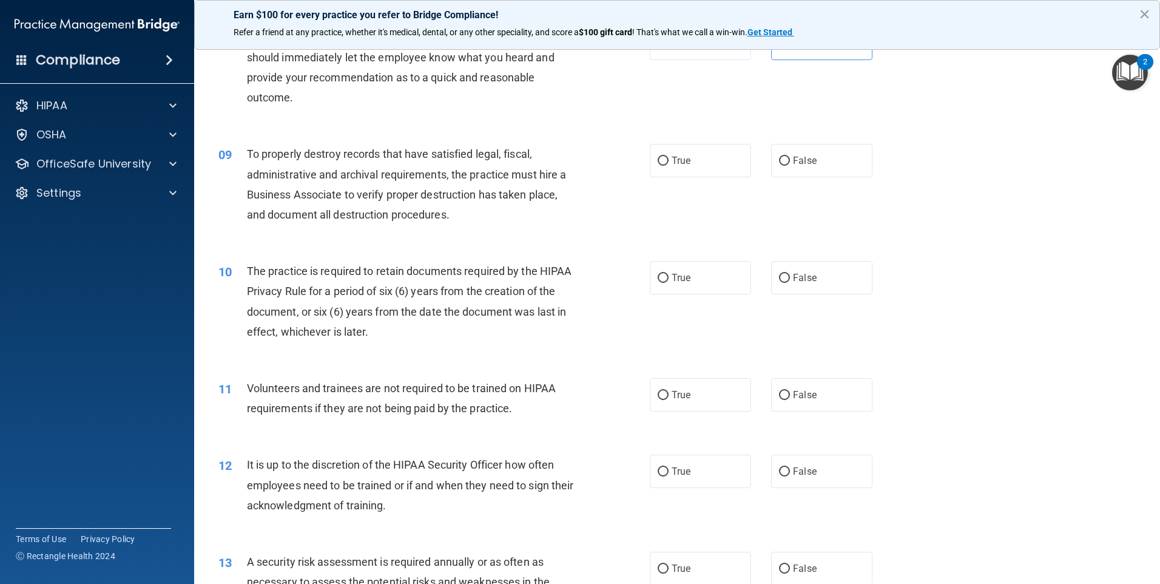
scroll to position [789, 0]
drag, startPoint x: 815, startPoint y: 158, endPoint x: 776, endPoint y: 166, distance: 39.6
click at [816, 159] on label "False" at bounding box center [821, 159] width 101 height 33
click at [790, 159] on input "False" at bounding box center [784, 159] width 11 height 9
radio input "true"
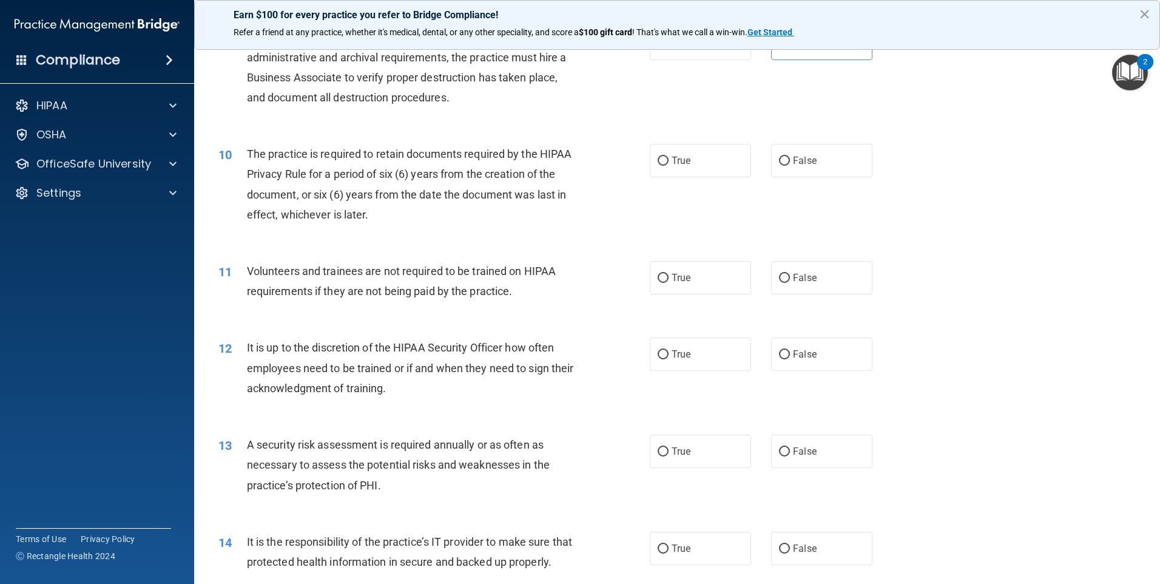
scroll to position [910, 0]
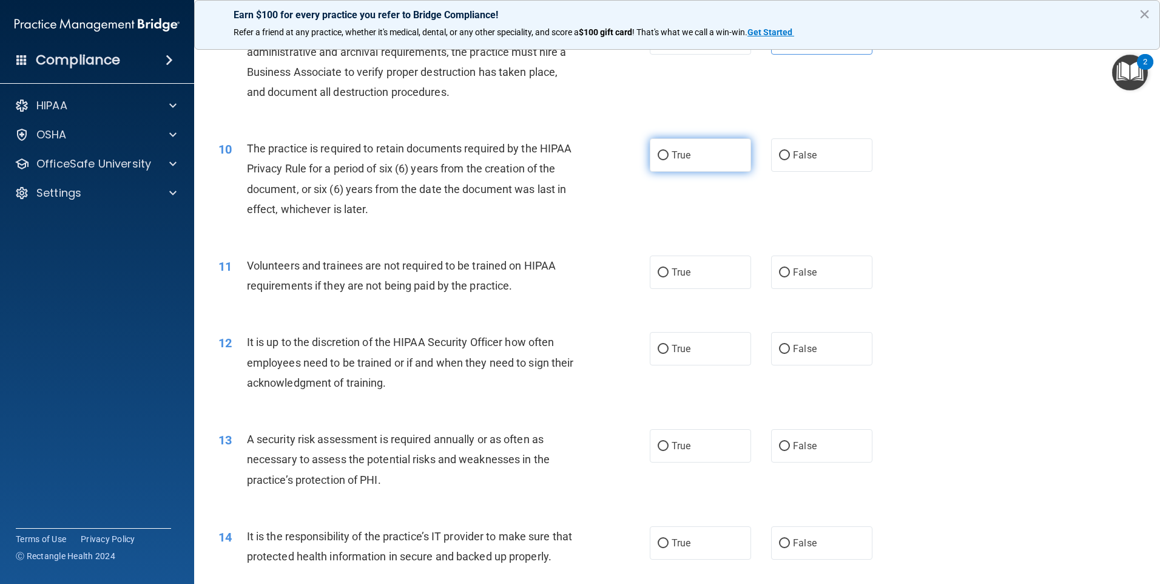
click at [662, 155] on input "True" at bounding box center [663, 155] width 11 height 9
radio input "true"
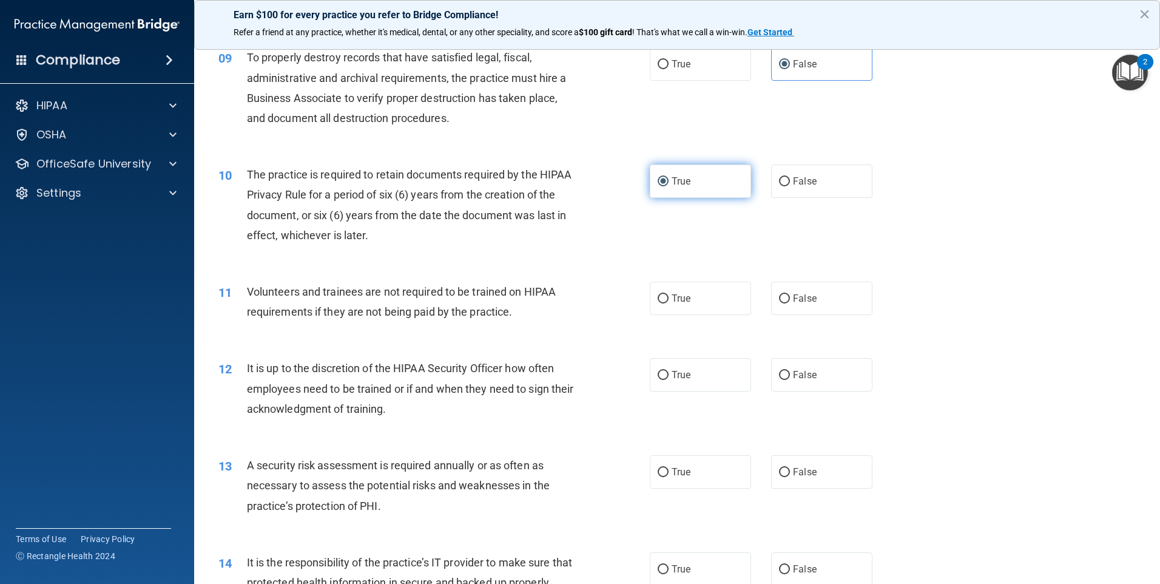
scroll to position [850, 0]
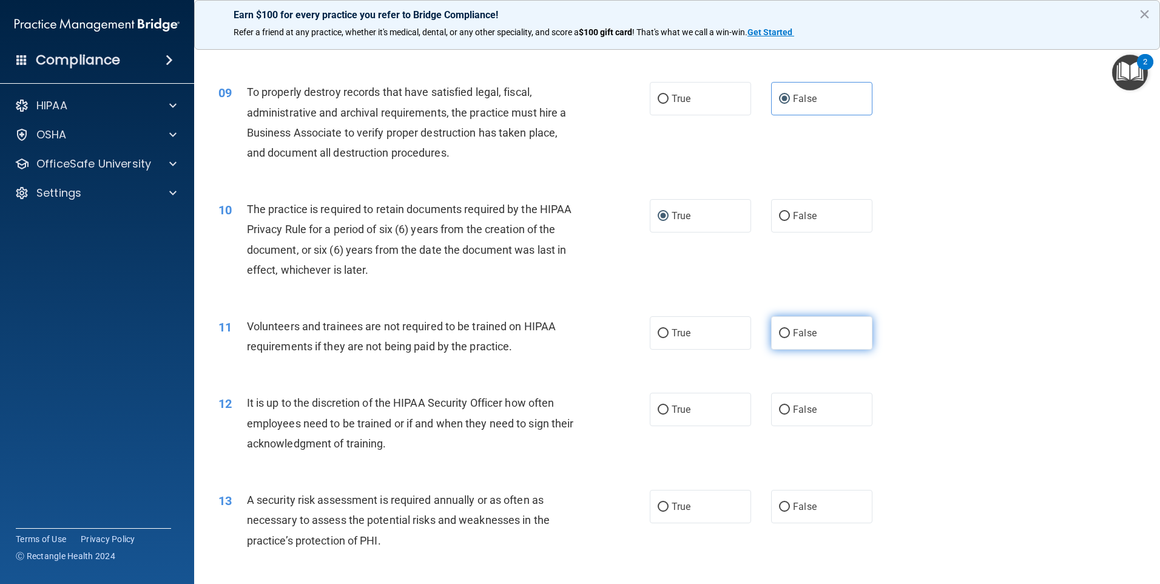
click at [797, 331] on span "False" at bounding box center [805, 333] width 24 height 12
click at [790, 331] on input "False" at bounding box center [784, 333] width 11 height 9
radio input "true"
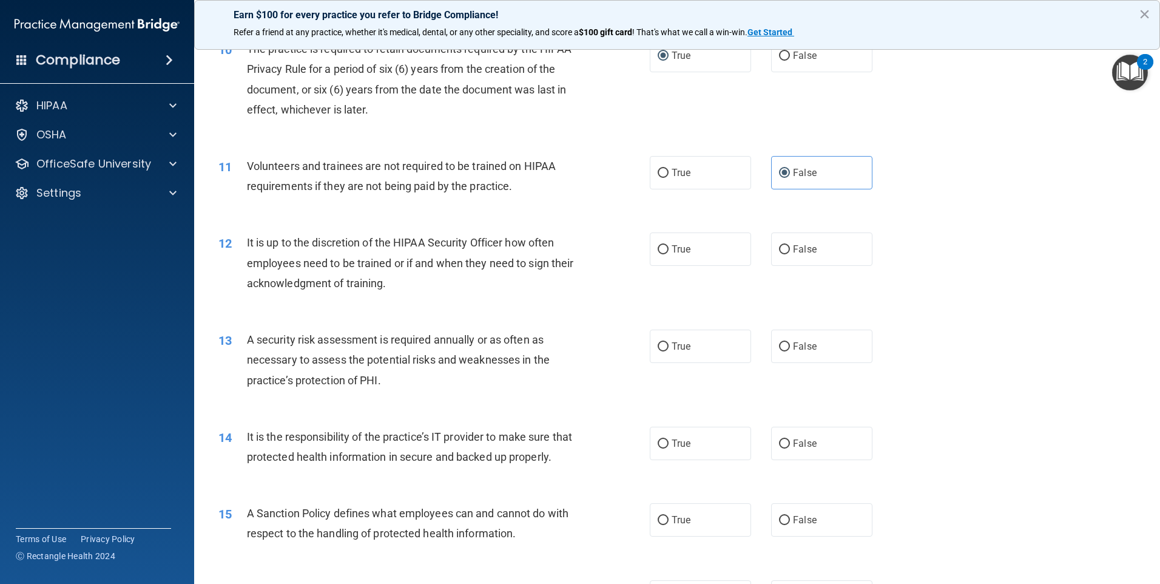
scroll to position [1032, 0]
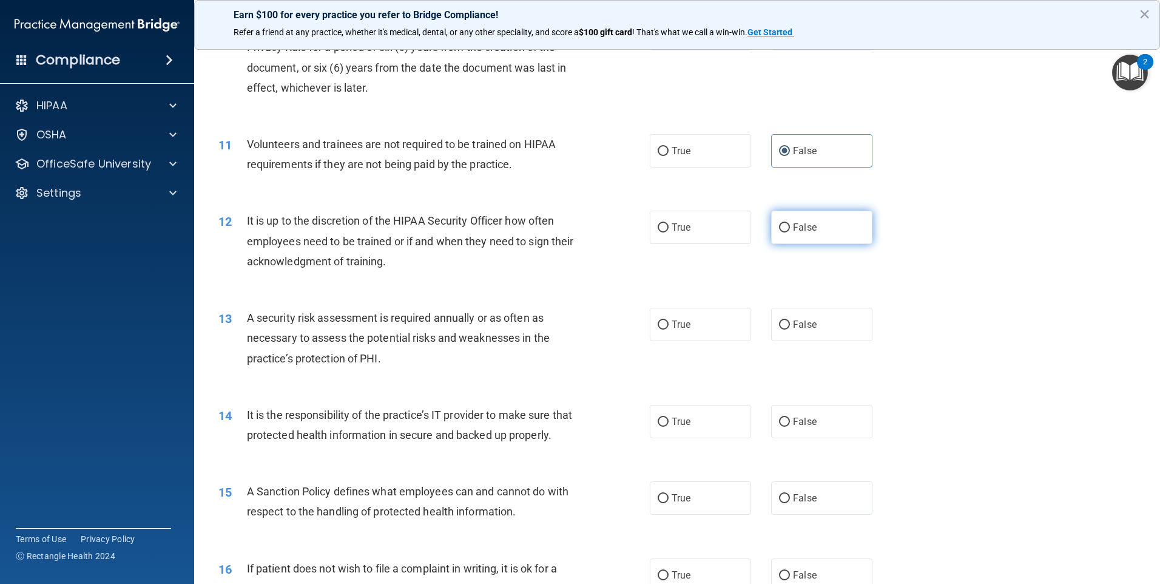
click at [791, 234] on label "False" at bounding box center [821, 227] width 101 height 33
click at [790, 232] on input "False" at bounding box center [784, 227] width 11 height 9
radio input "true"
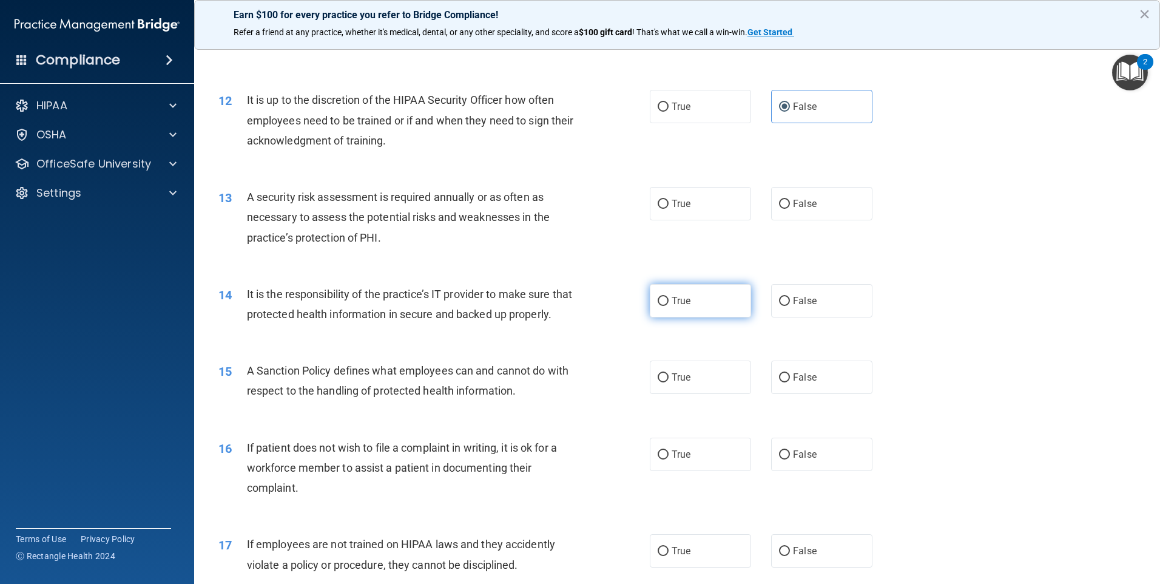
scroll to position [1153, 0]
click at [665, 207] on label "True" at bounding box center [700, 202] width 101 height 33
click at [665, 207] on input "True" at bounding box center [663, 203] width 11 height 9
radio input "true"
click at [795, 285] on label "False" at bounding box center [821, 299] width 101 height 33
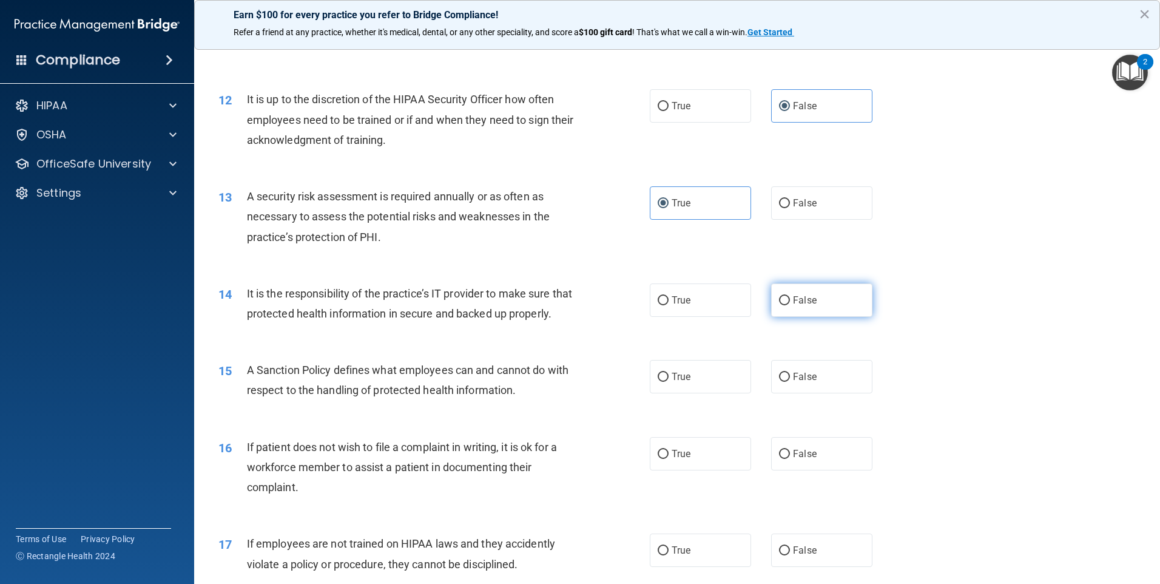
click at [790, 296] on input "False" at bounding box center [784, 300] width 11 height 9
radio input "true"
click at [794, 390] on label "False" at bounding box center [821, 376] width 101 height 33
click at [790, 382] on input "False" at bounding box center [784, 377] width 11 height 9
radio input "true"
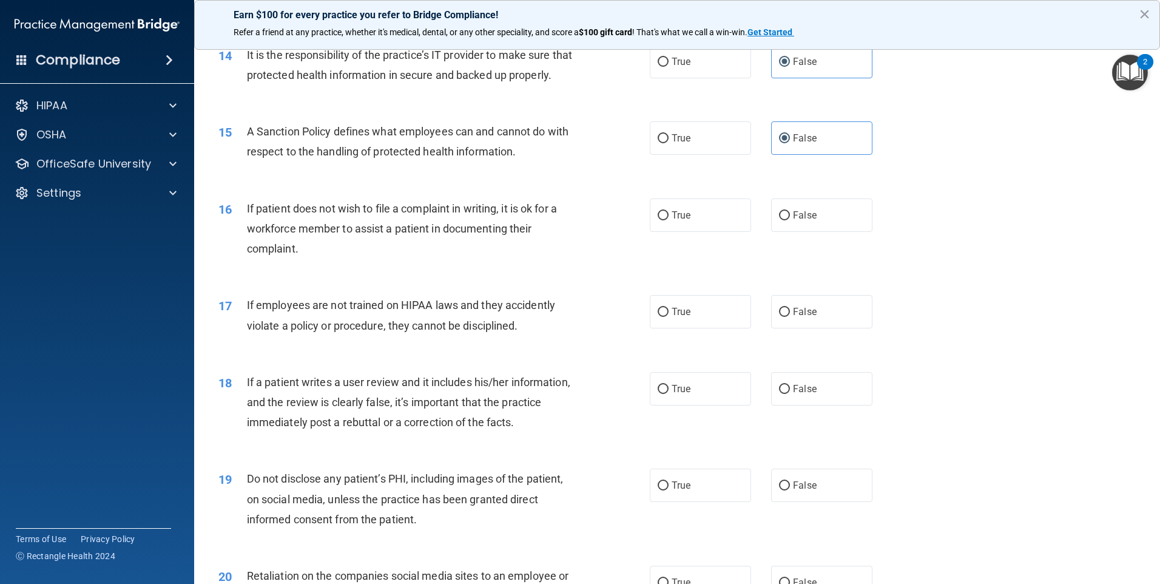
scroll to position [1396, 0]
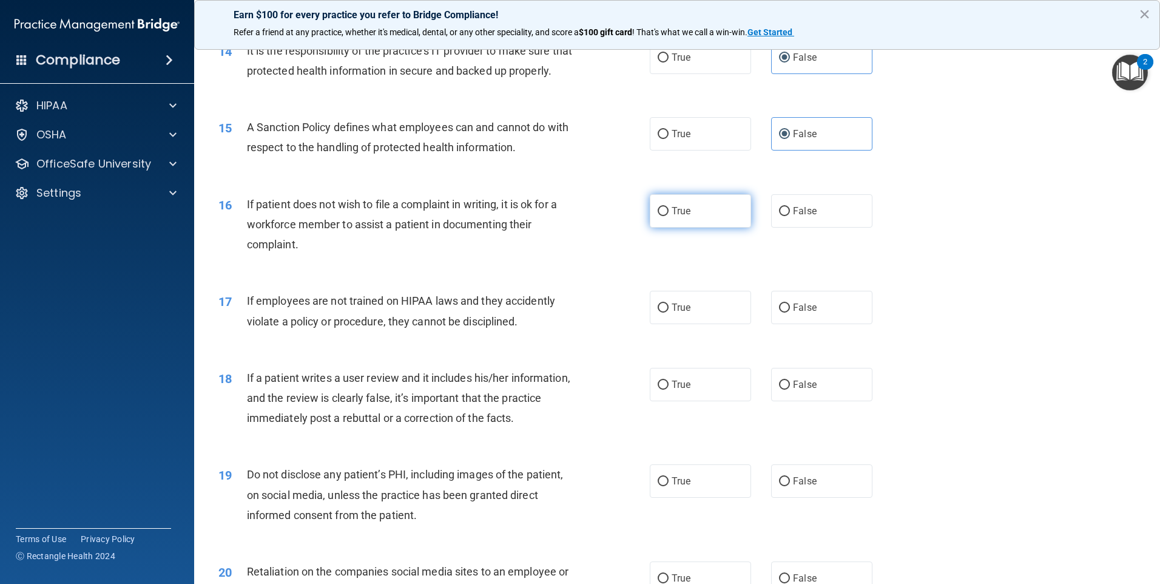
drag, startPoint x: 692, startPoint y: 225, endPoint x: 700, endPoint y: 230, distance: 9.6
click at [693, 223] on label "True" at bounding box center [700, 210] width 101 height 33
click at [669, 216] on input "True" at bounding box center [663, 211] width 11 height 9
radio input "true"
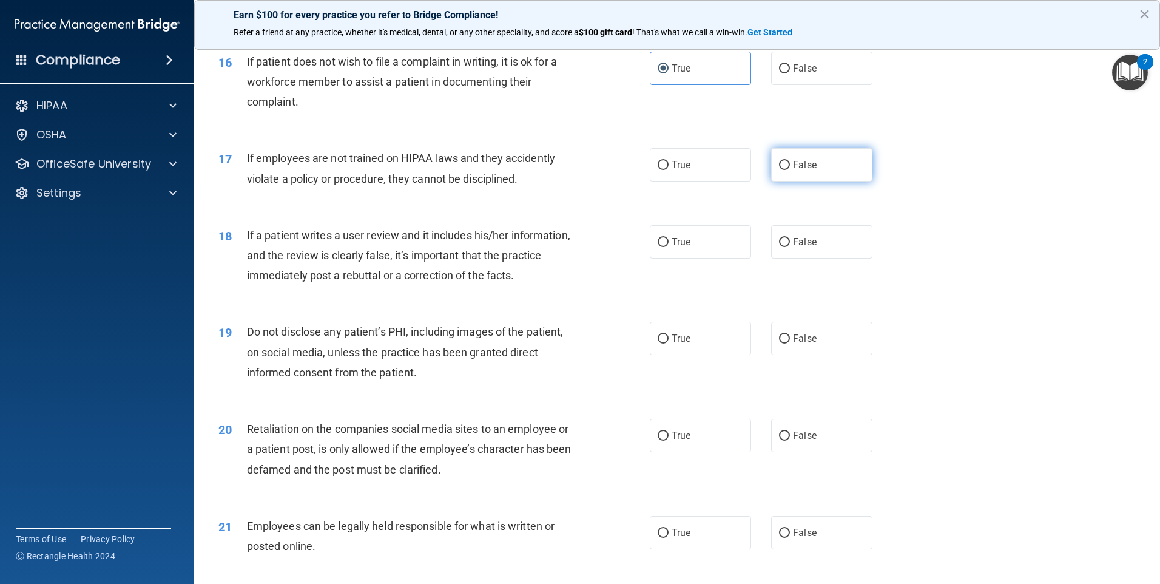
scroll to position [1517, 0]
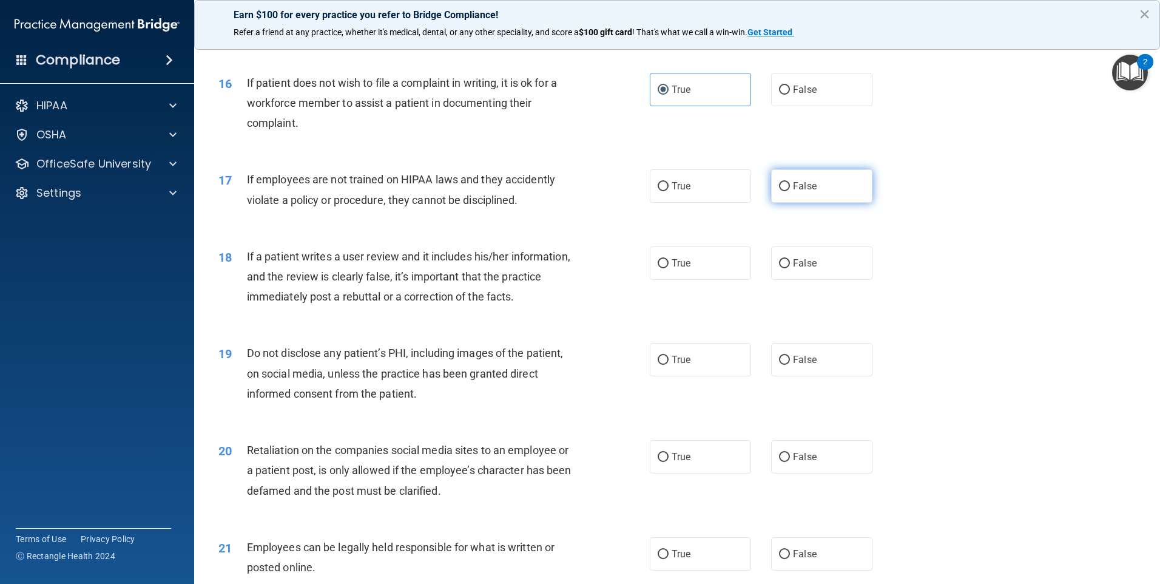
click at [779, 191] on input "False" at bounding box center [784, 186] width 11 height 9
radio input "true"
click at [773, 277] on label "False" at bounding box center [821, 262] width 101 height 33
click at [779, 268] on input "False" at bounding box center [784, 263] width 11 height 9
radio input "true"
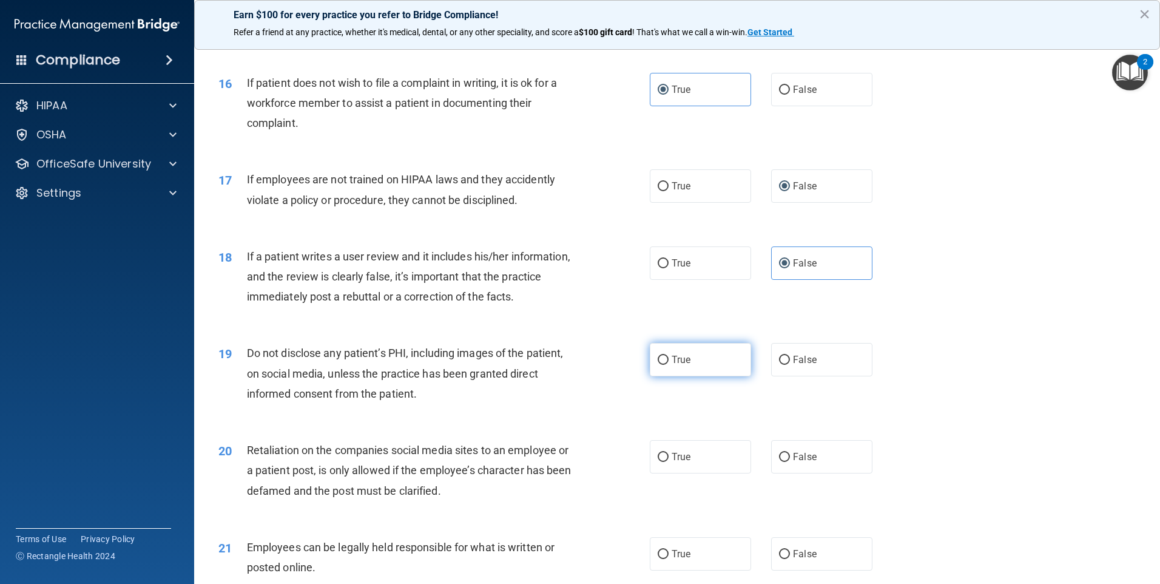
click at [679, 365] on span "True" at bounding box center [681, 360] width 19 height 12
drag, startPoint x: 679, startPoint y: 379, endPoint x: 657, endPoint y: 384, distance: 23.1
click at [658, 365] on input "True" at bounding box center [663, 360] width 11 height 9
radio input "true"
click at [660, 365] on input "True" at bounding box center [663, 360] width 11 height 9
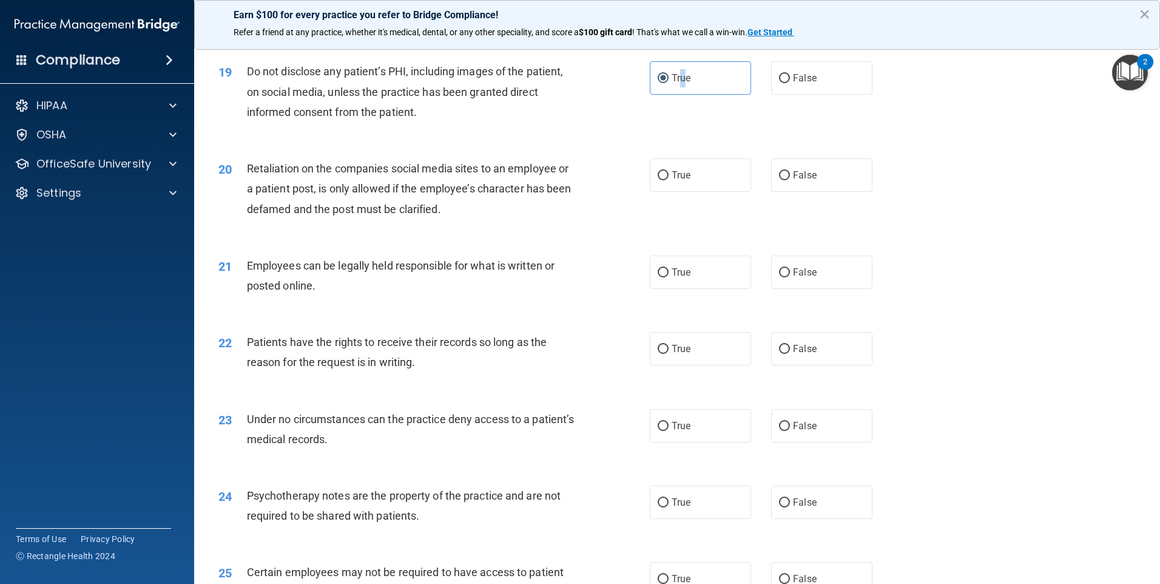
scroll to position [1821, 0]
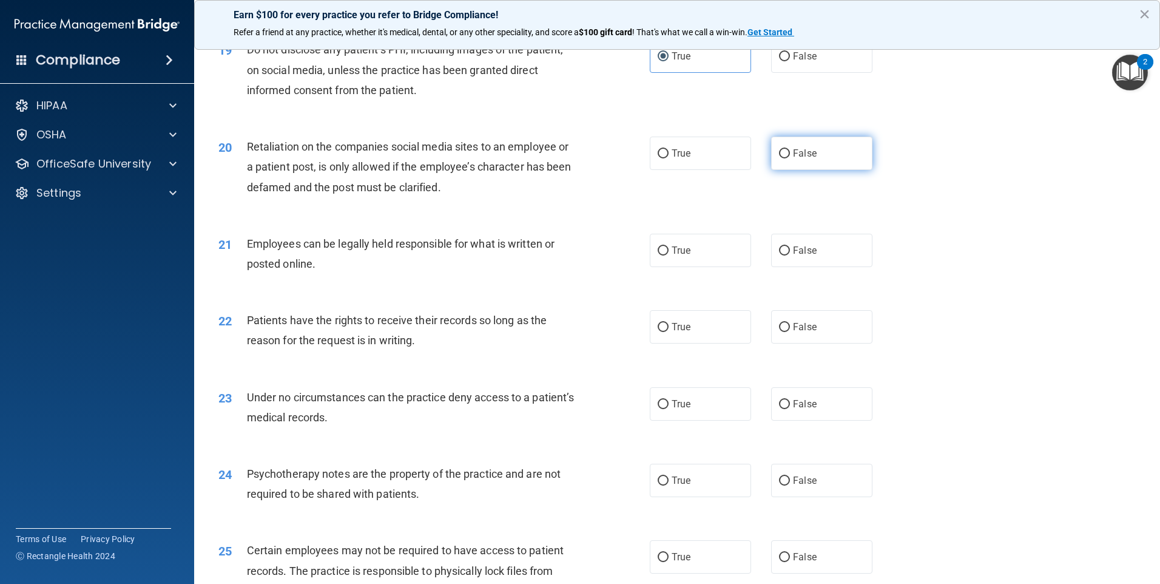
click at [810, 159] on span "False" at bounding box center [805, 153] width 24 height 12
click at [790, 158] on input "False" at bounding box center [784, 153] width 11 height 9
radio input "true"
click at [716, 267] on label "True" at bounding box center [700, 250] width 101 height 33
click at [669, 256] on input "True" at bounding box center [663, 250] width 11 height 9
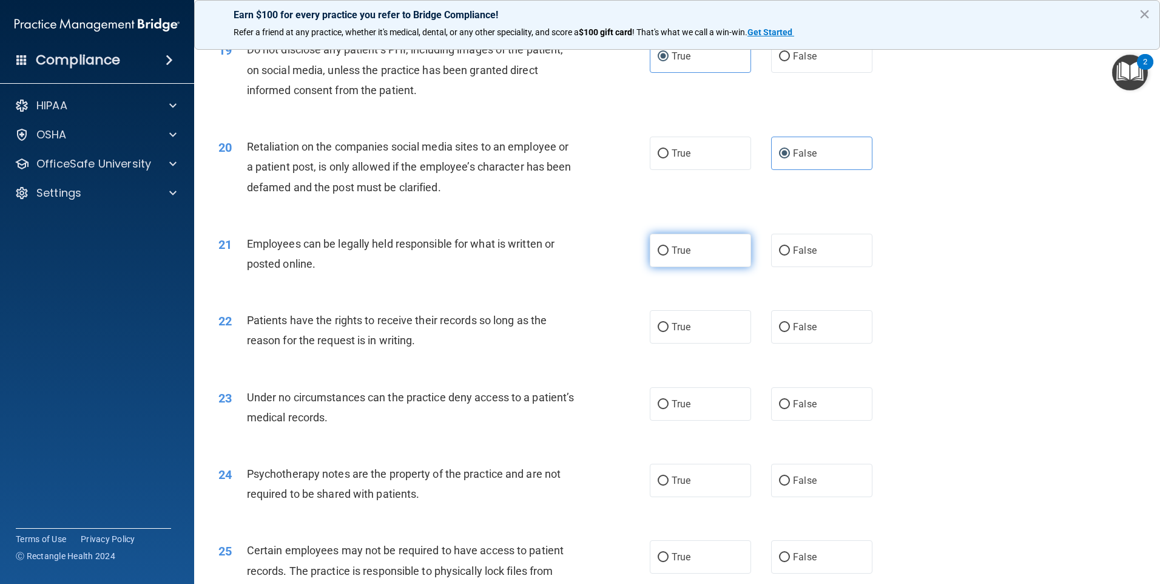
radio input "true"
click at [812, 344] on label "False" at bounding box center [821, 326] width 101 height 33
click at [790, 332] on input "False" at bounding box center [784, 327] width 11 height 9
radio input "true"
click at [807, 410] on span "False" at bounding box center [805, 404] width 24 height 12
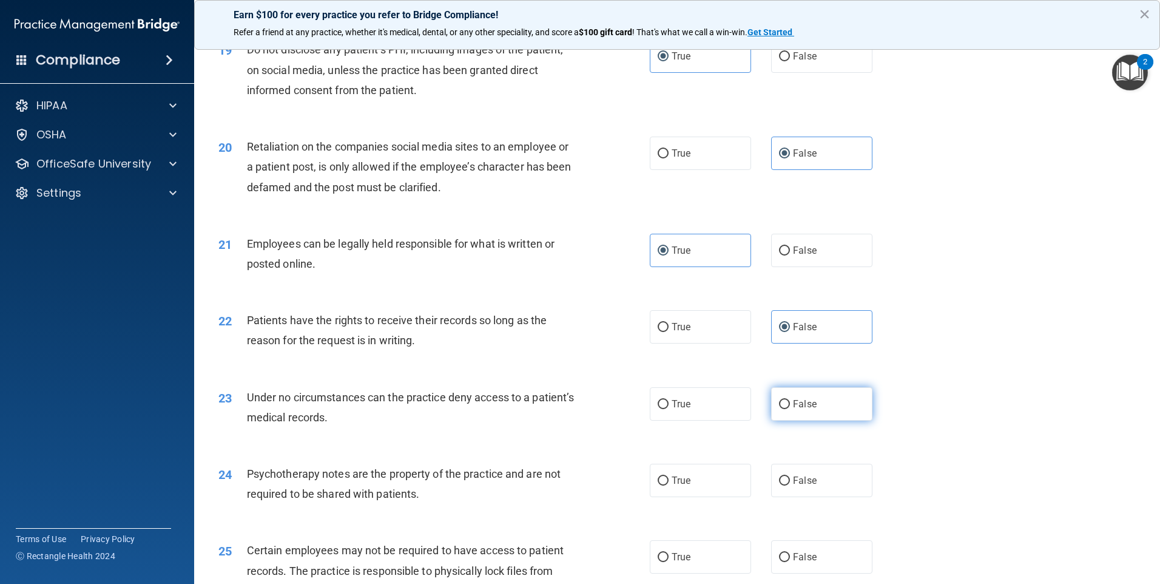
click at [790, 409] on input "False" at bounding box center [784, 404] width 11 height 9
radio input "true"
click at [699, 497] on label "True" at bounding box center [700, 480] width 101 height 33
click at [669, 486] on input "True" at bounding box center [663, 480] width 11 height 9
radio input "true"
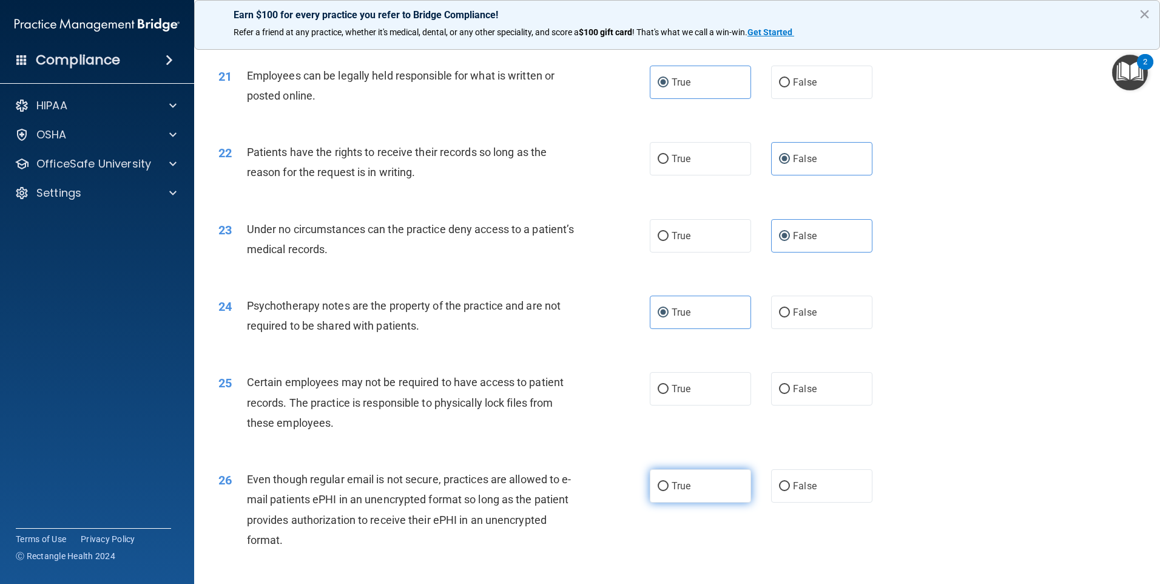
scroll to position [2003, 0]
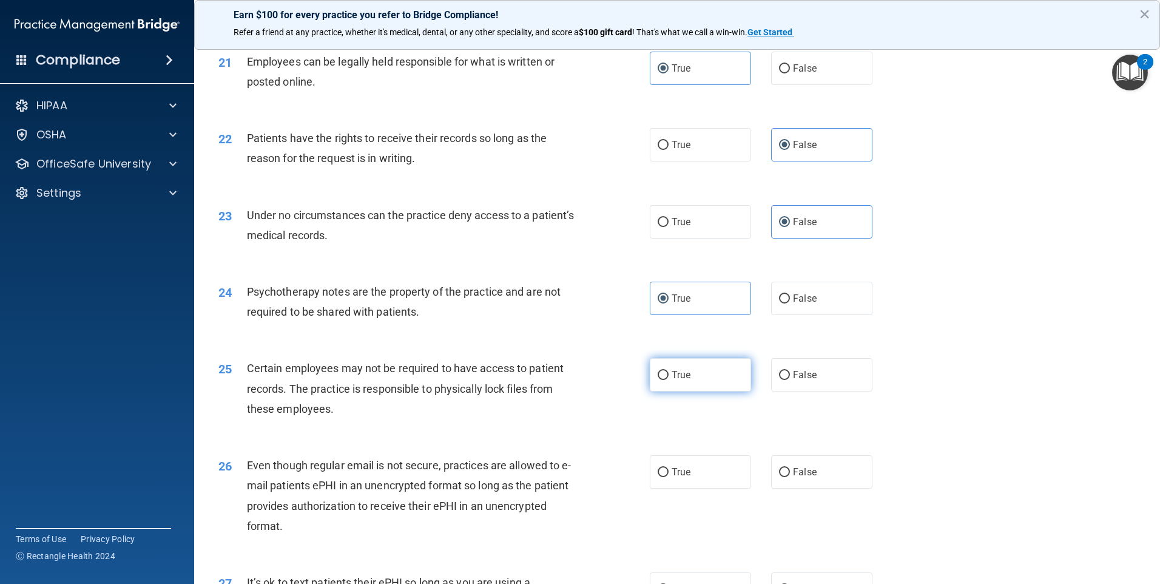
click at [694, 391] on label "True" at bounding box center [700, 374] width 101 height 33
click at [669, 380] on input "True" at bounding box center [663, 375] width 11 height 9
radio input "true"
click at [694, 486] on label "True" at bounding box center [700, 471] width 101 height 33
click at [669, 477] on input "True" at bounding box center [663, 472] width 11 height 9
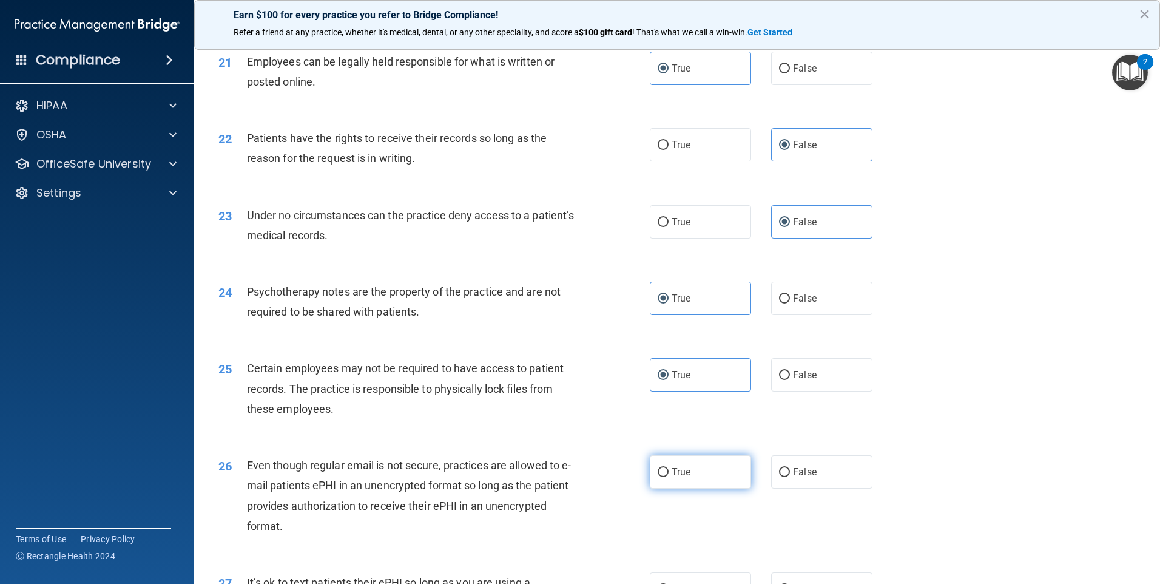
radio input "true"
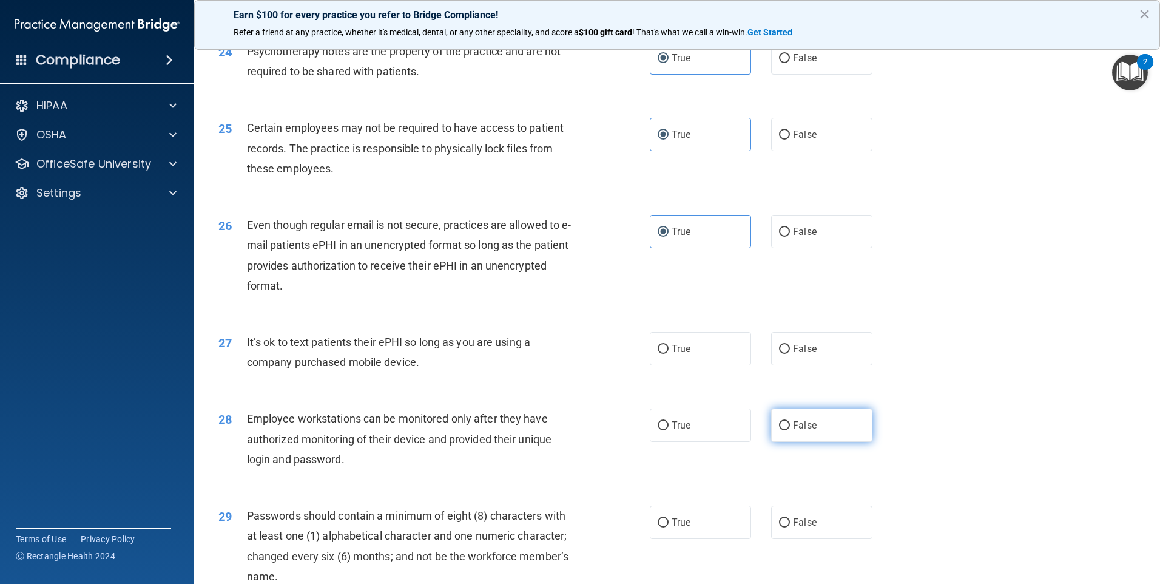
scroll to position [2246, 0]
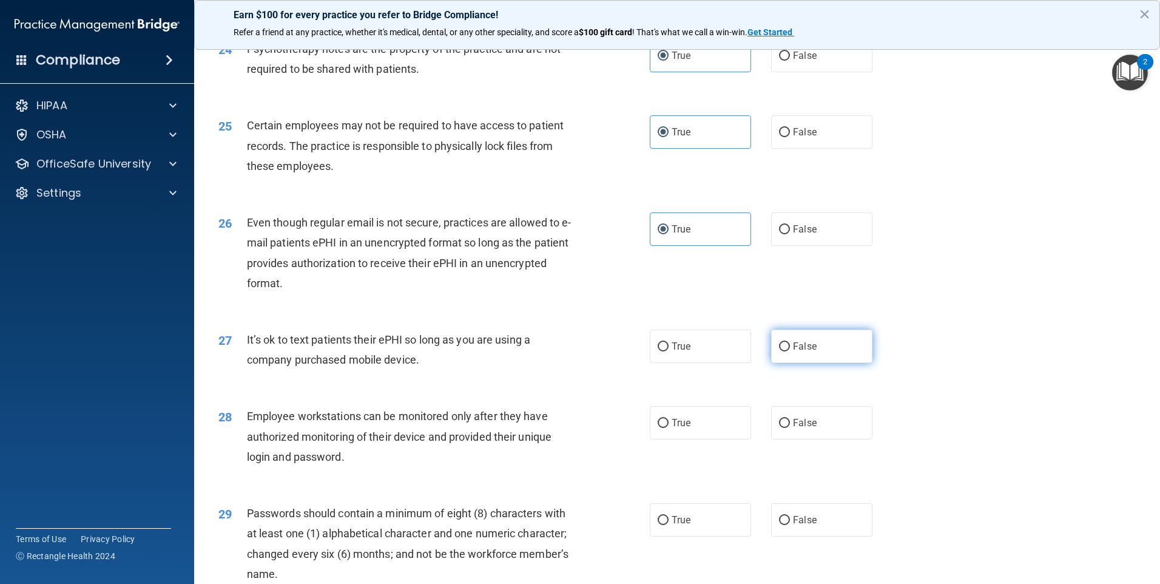
click at [793, 352] on span "False" at bounding box center [805, 346] width 24 height 12
click at [790, 351] on input "False" at bounding box center [784, 346] width 11 height 9
radio input "true"
click at [792, 439] on label "False" at bounding box center [821, 422] width 101 height 33
click at [790, 428] on input "False" at bounding box center [784, 423] width 11 height 9
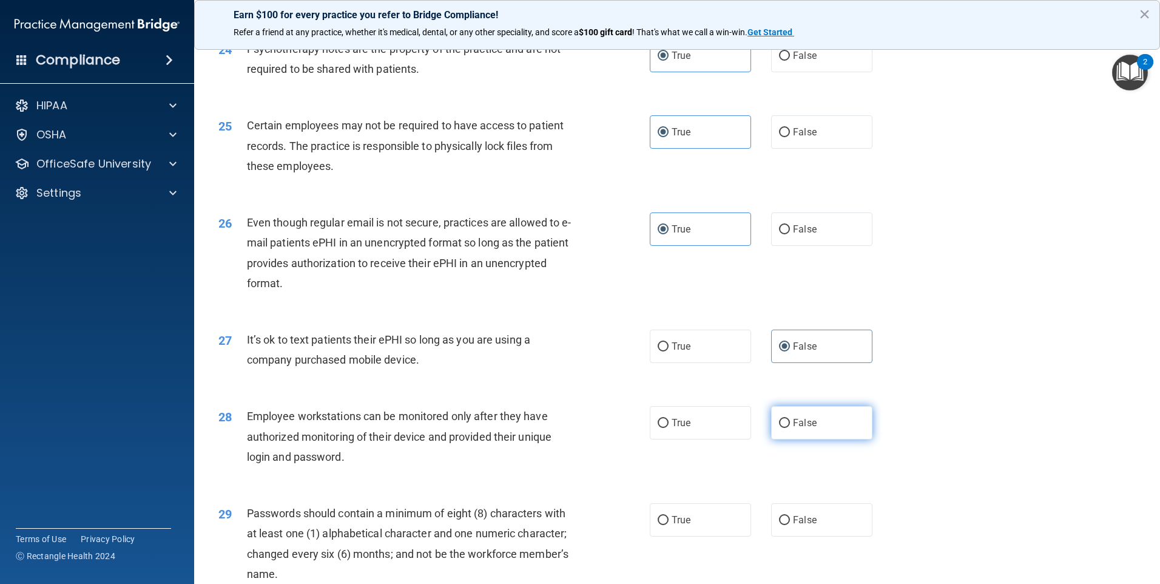
radio input "true"
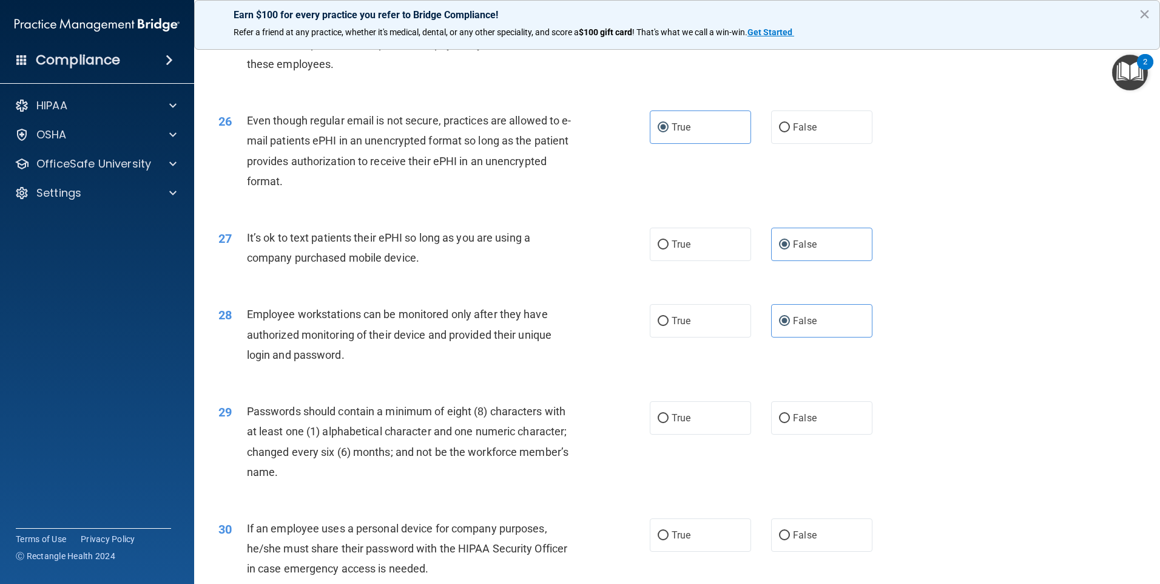
scroll to position [2367, 0]
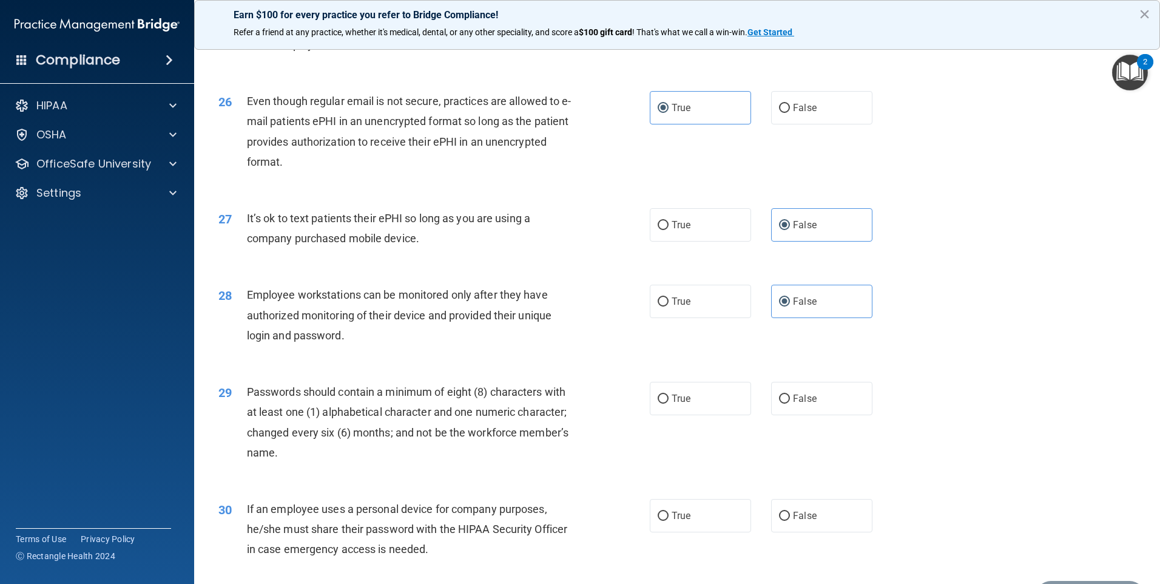
drag, startPoint x: 705, startPoint y: 414, endPoint x: 749, endPoint y: 417, distance: 43.8
click at [709, 410] on label "True" at bounding box center [700, 398] width 101 height 33
click at [669, 404] on input "True" at bounding box center [663, 398] width 11 height 9
radio input "true"
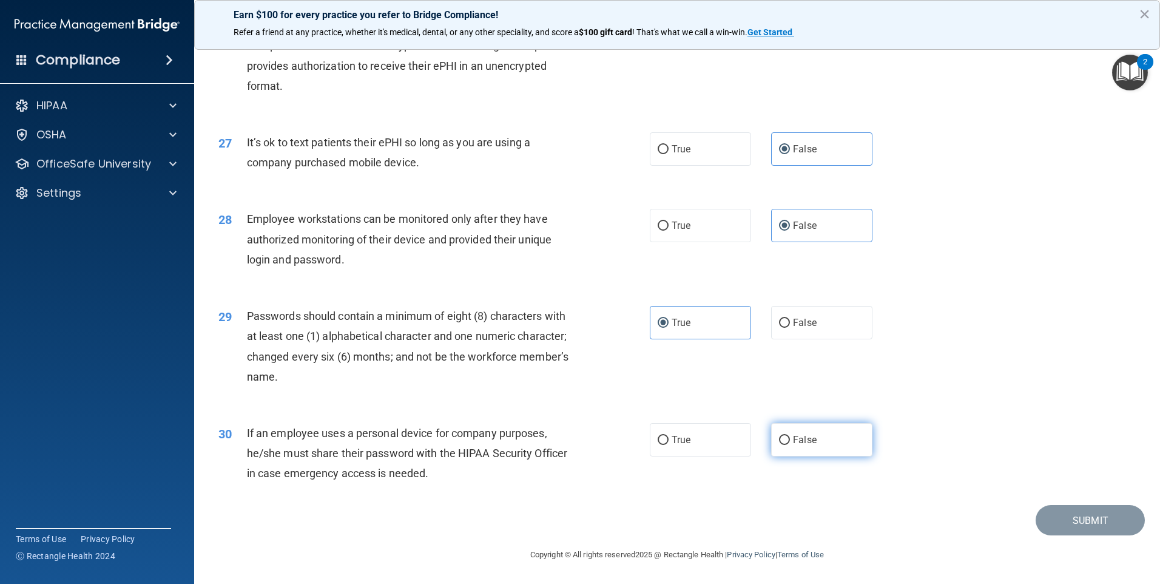
click at [793, 441] on span "False" at bounding box center [805, 440] width 24 height 12
click at [789, 441] on input "False" at bounding box center [784, 440] width 11 height 9
radio input "true"
click at [1072, 521] on button "Submit" at bounding box center [1090, 520] width 109 height 31
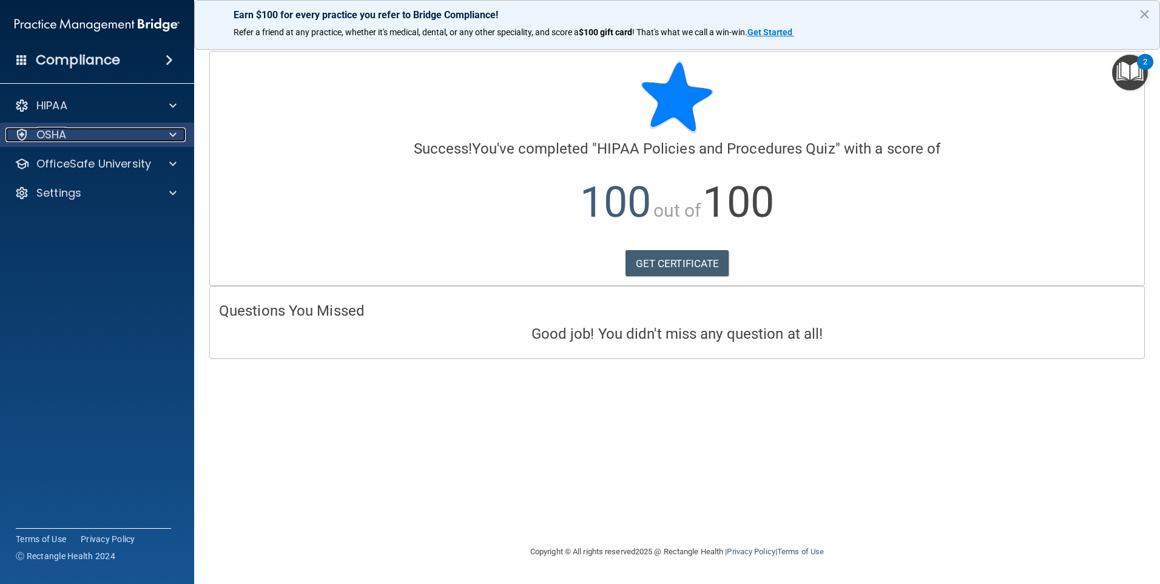
click at [80, 129] on div "OSHA" at bounding box center [80, 134] width 151 height 15
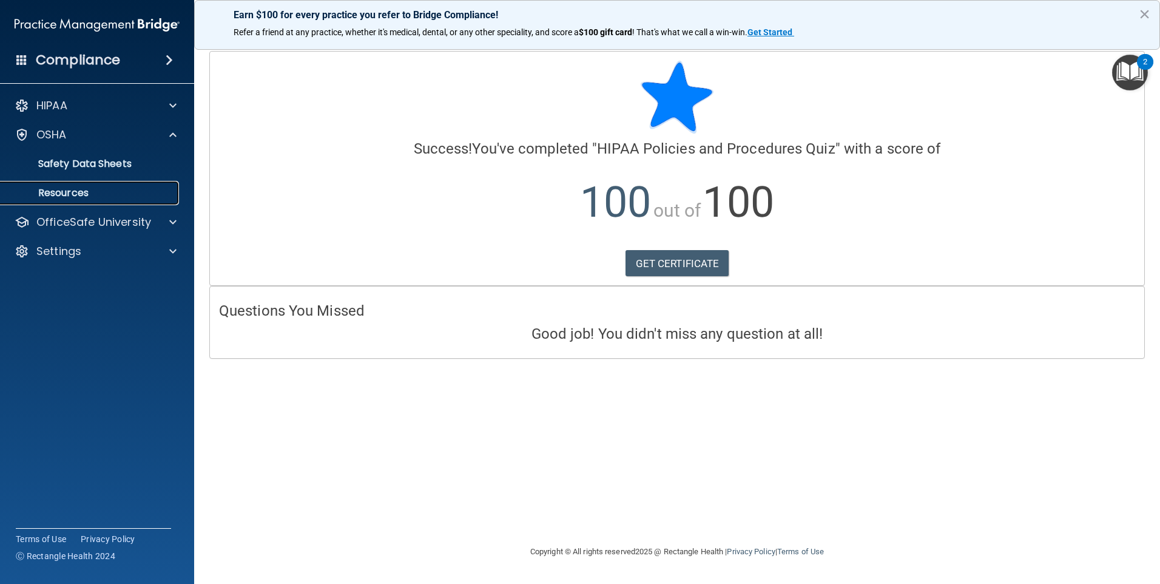
click at [80, 195] on p "Resources" at bounding box center [91, 193] width 166 height 12
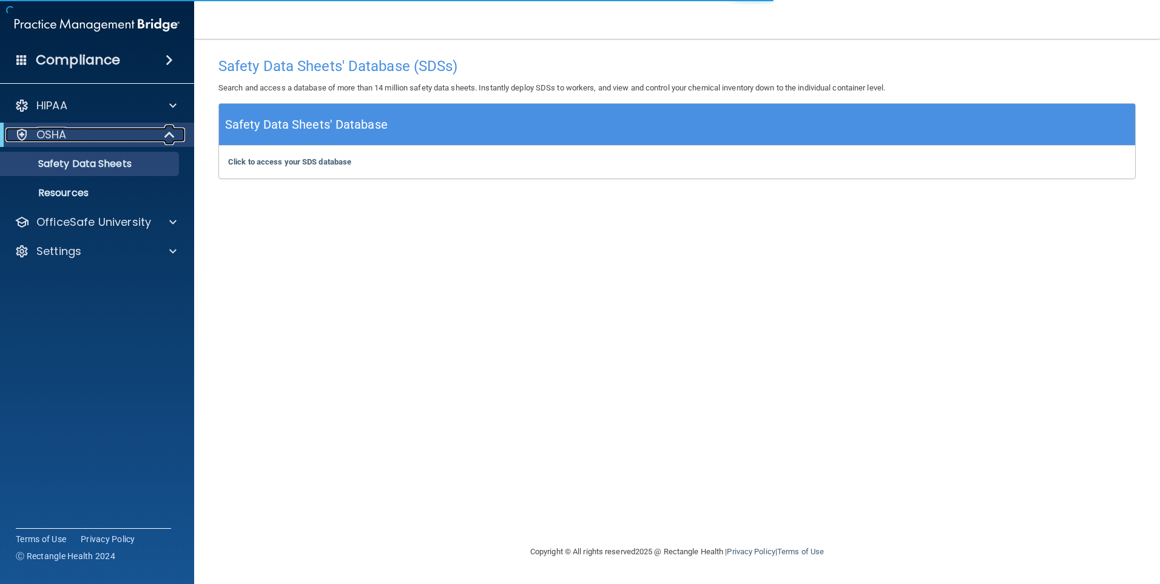
click at [88, 133] on div "OSHA" at bounding box center [80, 134] width 150 height 15
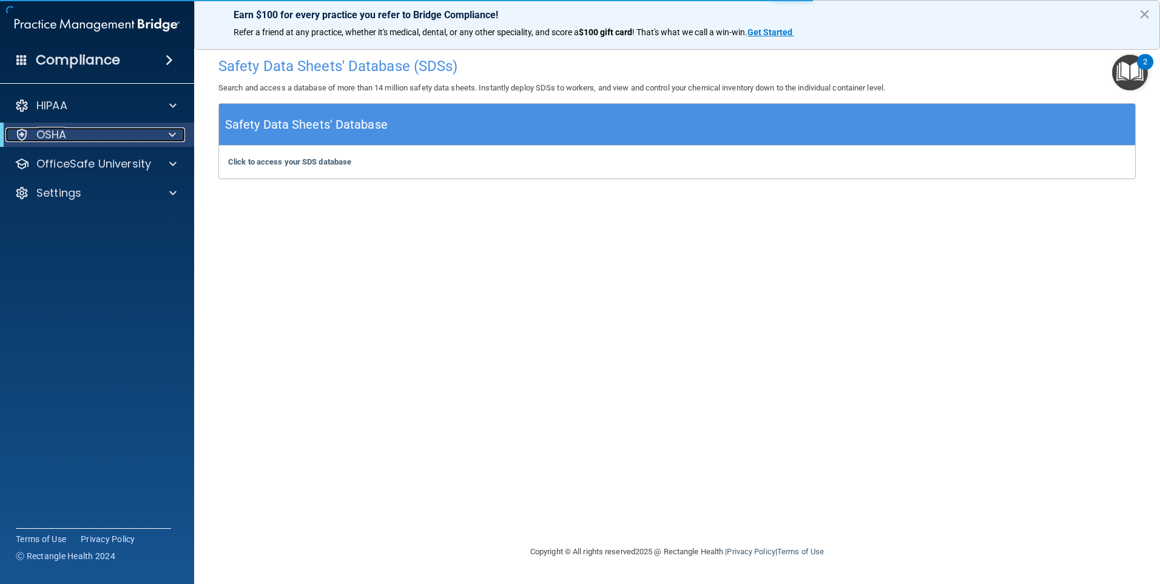
click at [121, 135] on div "OSHA" at bounding box center [80, 134] width 150 height 15
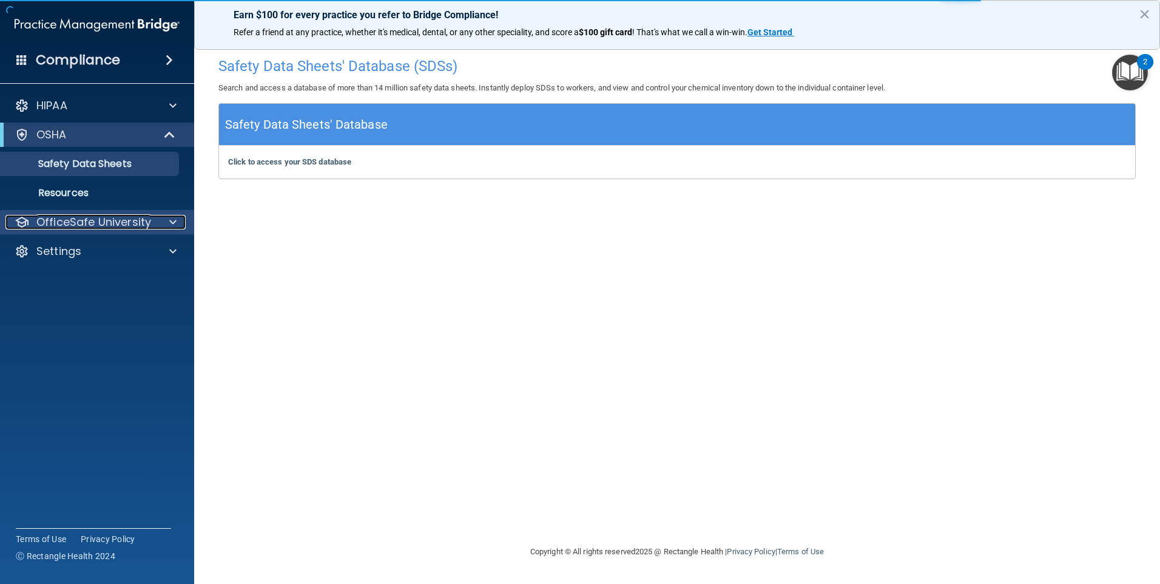
click at [93, 217] on p "OfficeSafe University" at bounding box center [93, 222] width 115 height 15
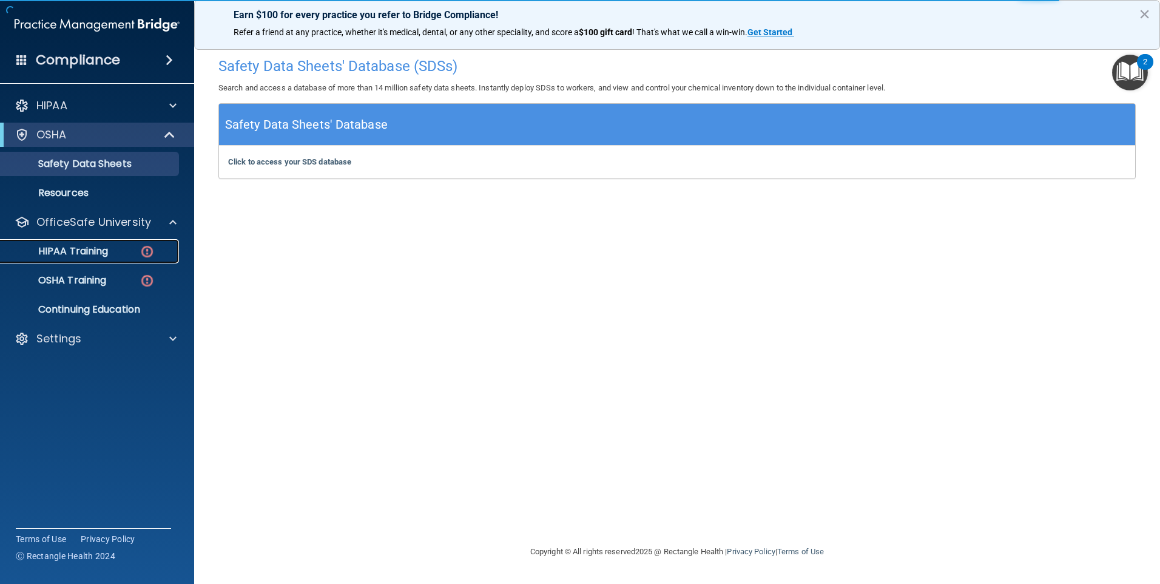
click at [146, 249] on img at bounding box center [147, 251] width 15 height 15
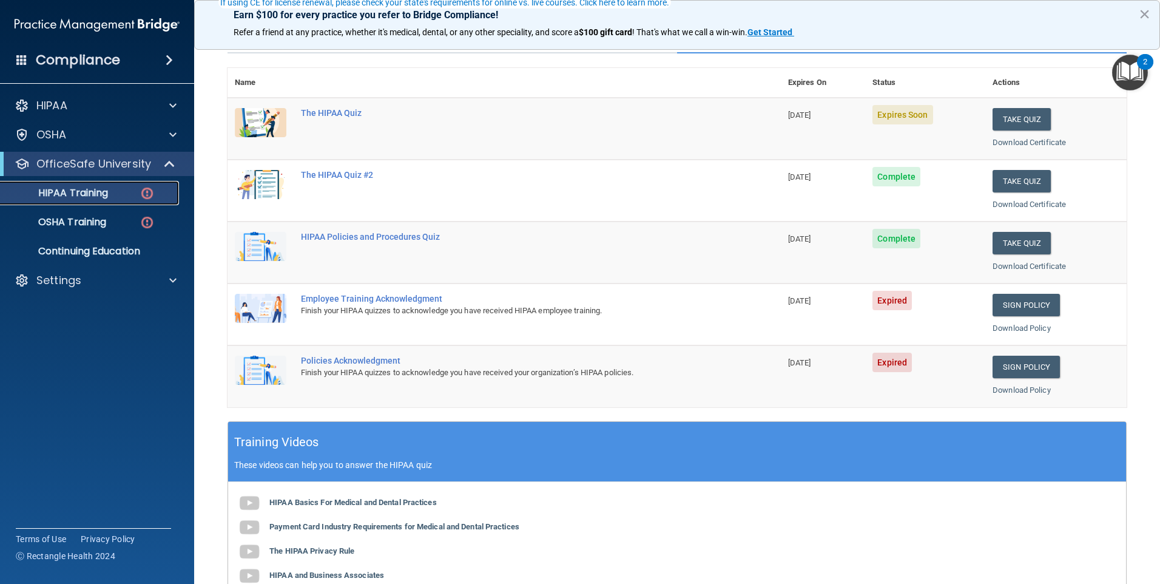
scroll to position [121, 0]
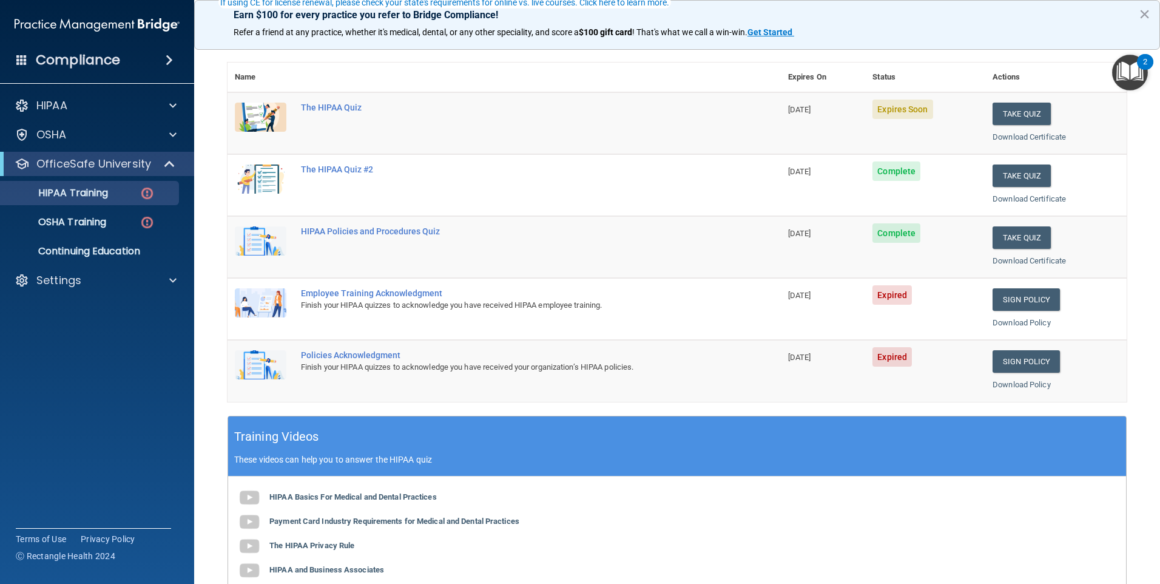
click at [887, 288] on span "Expired" at bounding box center [892, 294] width 39 height 19
drag, startPoint x: 834, startPoint y: 294, endPoint x: 799, endPoint y: 291, distance: 34.7
click at [829, 291] on td "[DATE]" at bounding box center [823, 309] width 85 height 62
click at [799, 291] on span "[DATE]" at bounding box center [799, 295] width 23 height 9
drag, startPoint x: 831, startPoint y: 358, endPoint x: 892, endPoint y: 357, distance: 61.3
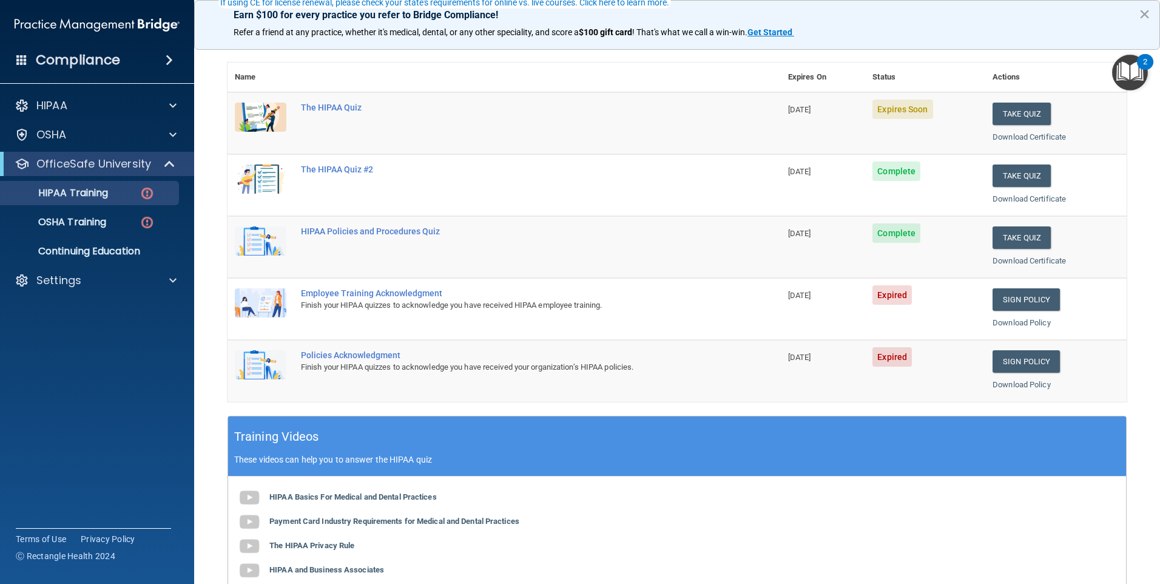
click at [834, 357] on td "[DATE]" at bounding box center [823, 370] width 85 height 61
click at [903, 356] on span "Expired" at bounding box center [892, 356] width 39 height 19
click at [1024, 359] on link "Sign Policy" at bounding box center [1026, 361] width 67 height 22
click at [336, 106] on div "The HIPAA Quiz" at bounding box center [510, 108] width 419 height 10
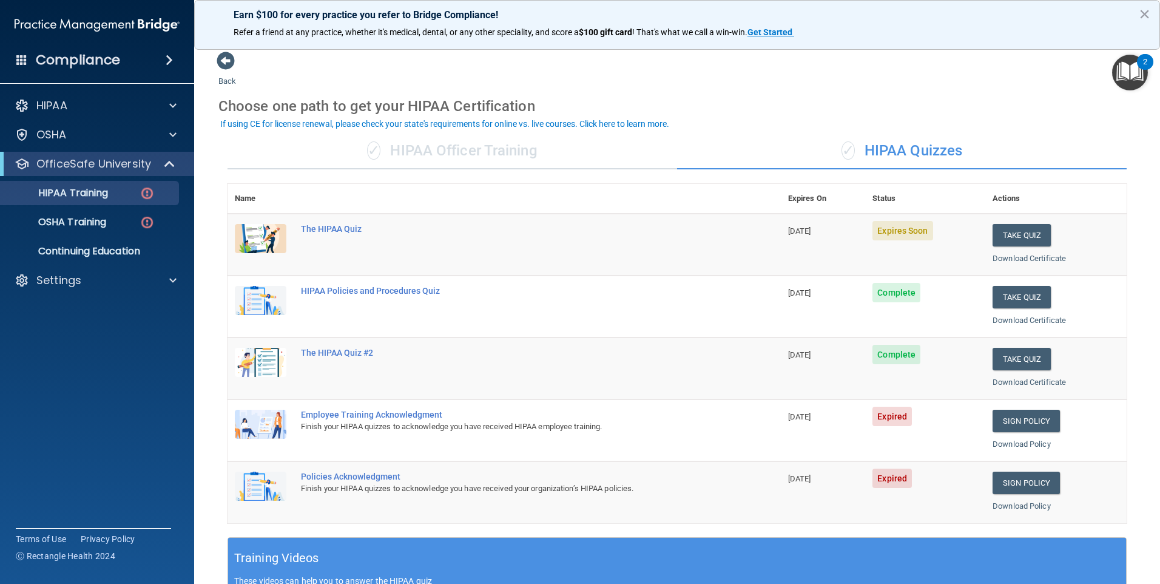
click at [436, 147] on div "✓ HIPAA Officer Training" at bounding box center [453, 151] width 450 height 36
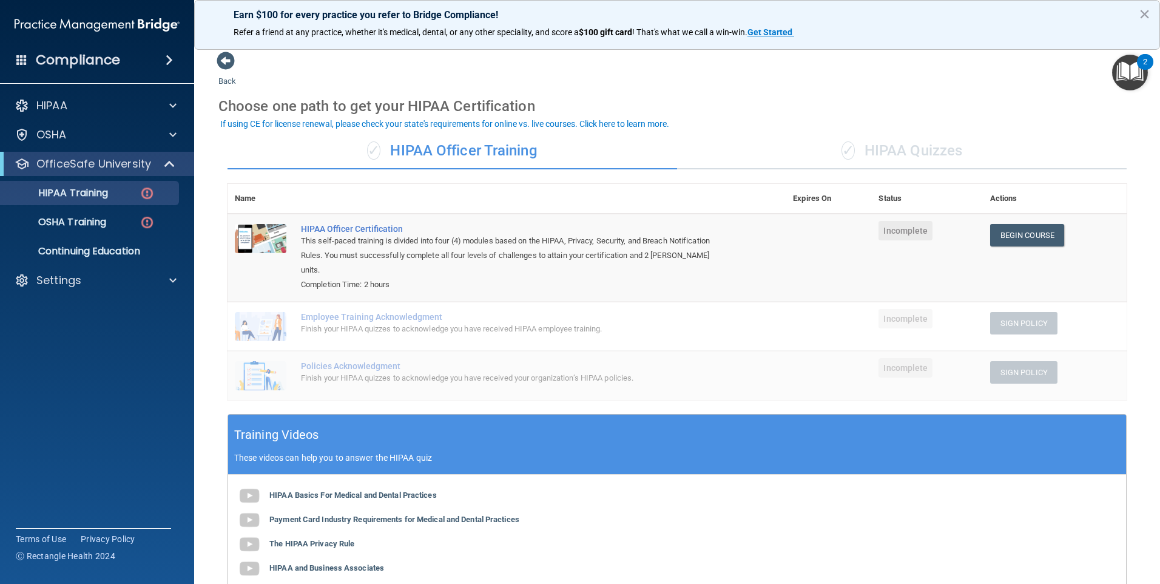
drag, startPoint x: 910, startPoint y: 152, endPoint x: 871, endPoint y: 149, distance: 39.0
click at [908, 153] on div "✓ HIPAA Quizzes" at bounding box center [902, 151] width 450 height 36
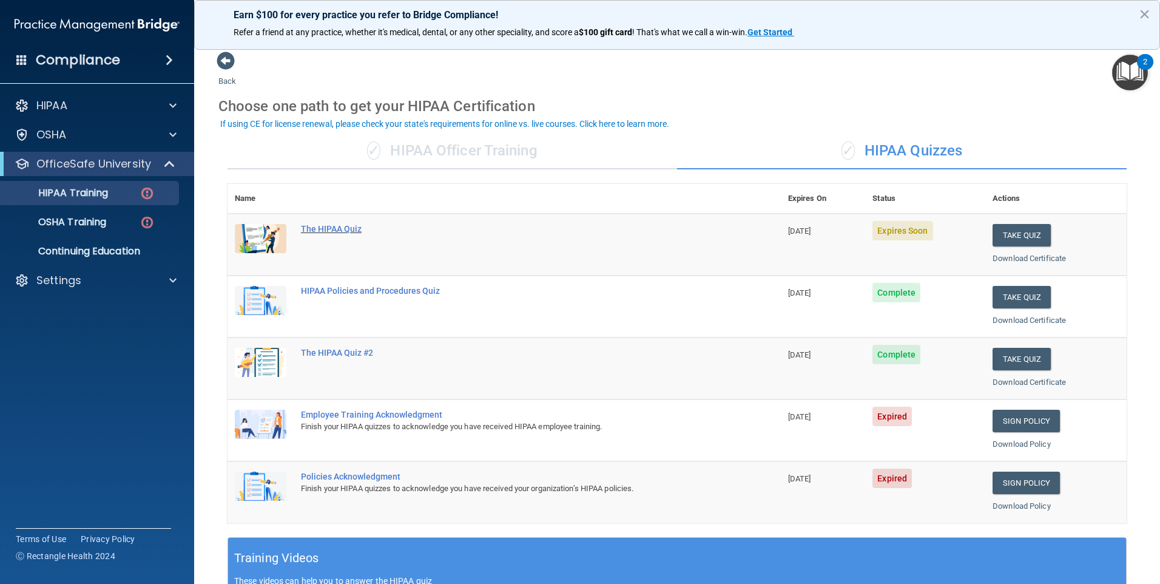
click at [336, 228] on div "The HIPAA Quiz" at bounding box center [510, 229] width 419 height 10
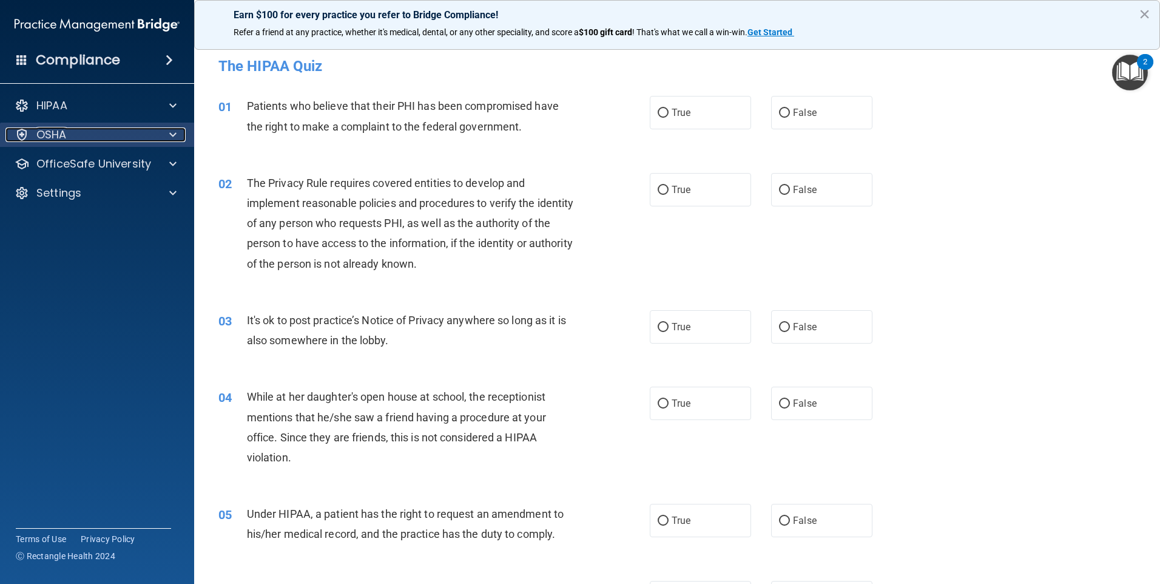
click at [143, 137] on div "OSHA" at bounding box center [80, 134] width 151 height 15
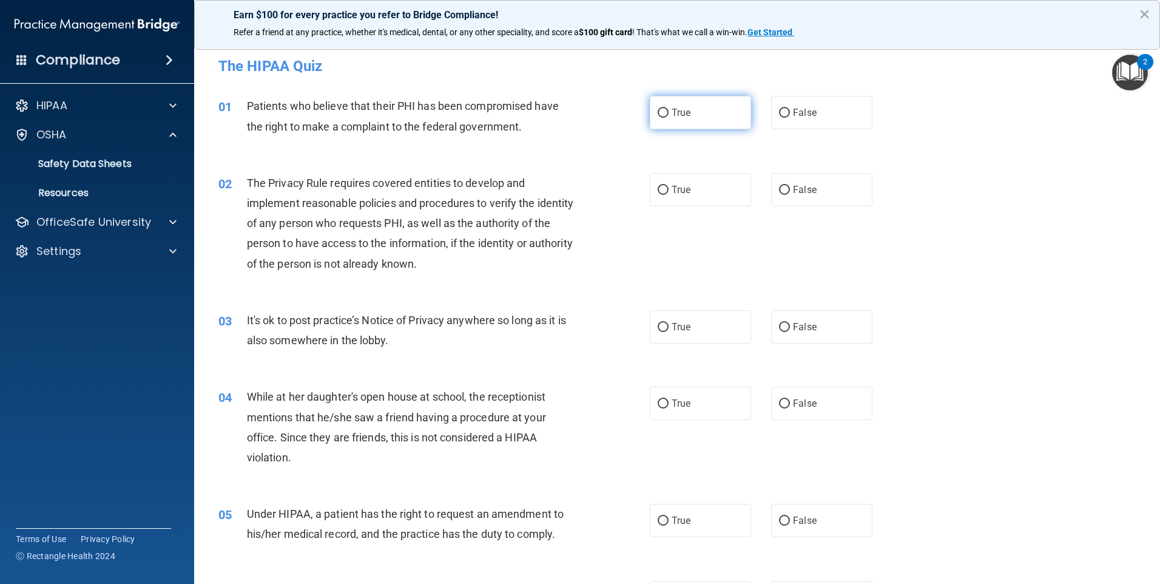
click at [706, 118] on label "True" at bounding box center [700, 112] width 101 height 33
click at [669, 118] on input "True" at bounding box center [663, 113] width 11 height 9
radio input "true"
click at [780, 188] on input "False" at bounding box center [784, 190] width 11 height 9
radio input "true"
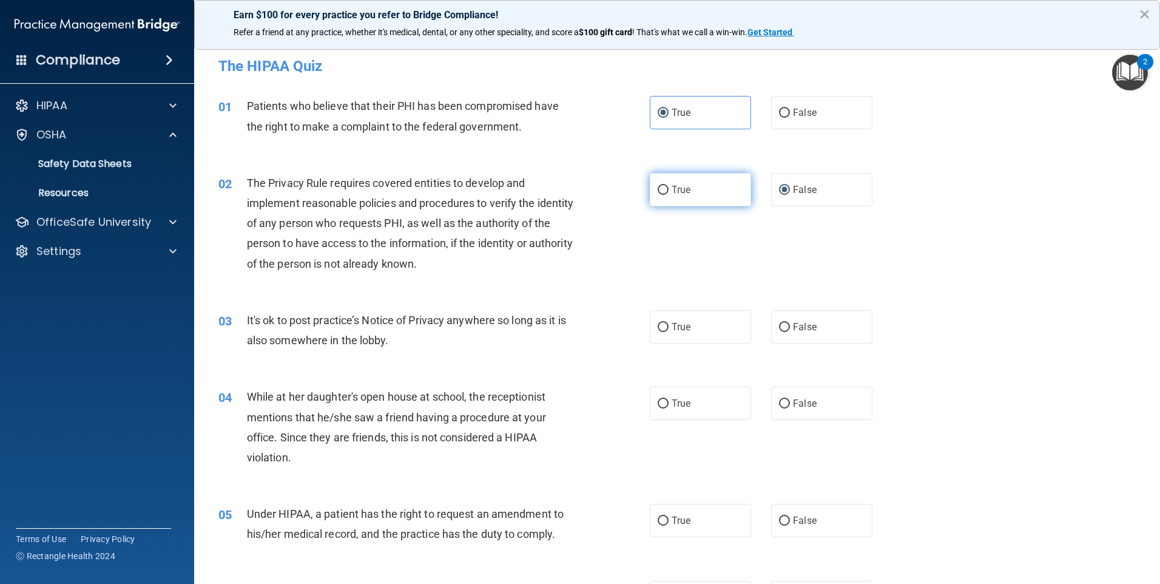
click at [694, 192] on label "True" at bounding box center [700, 189] width 101 height 33
click at [669, 192] on input "True" at bounding box center [663, 190] width 11 height 9
radio input "true"
radio input "false"
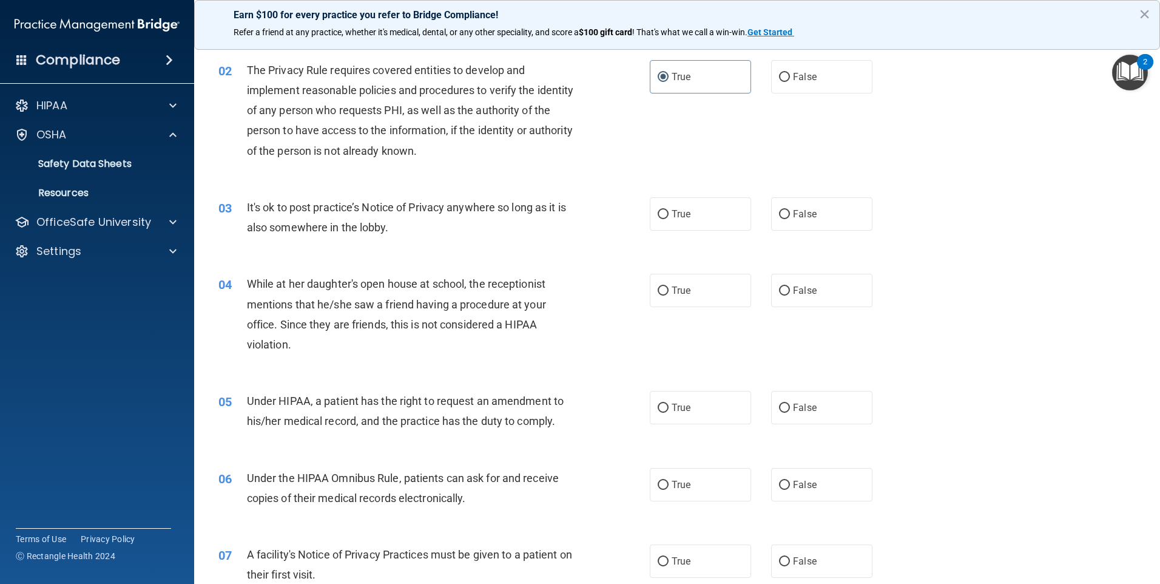
scroll to position [121, 0]
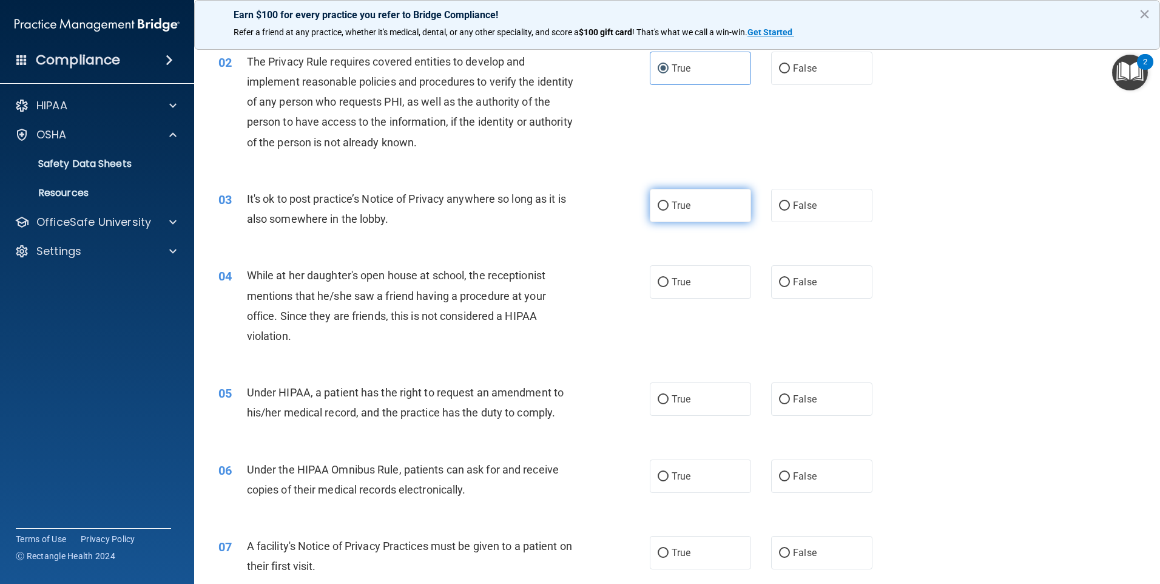
click at [672, 206] on span "True" at bounding box center [681, 206] width 19 height 12
click at [669, 206] on input "True" at bounding box center [663, 205] width 11 height 9
radio input "true"
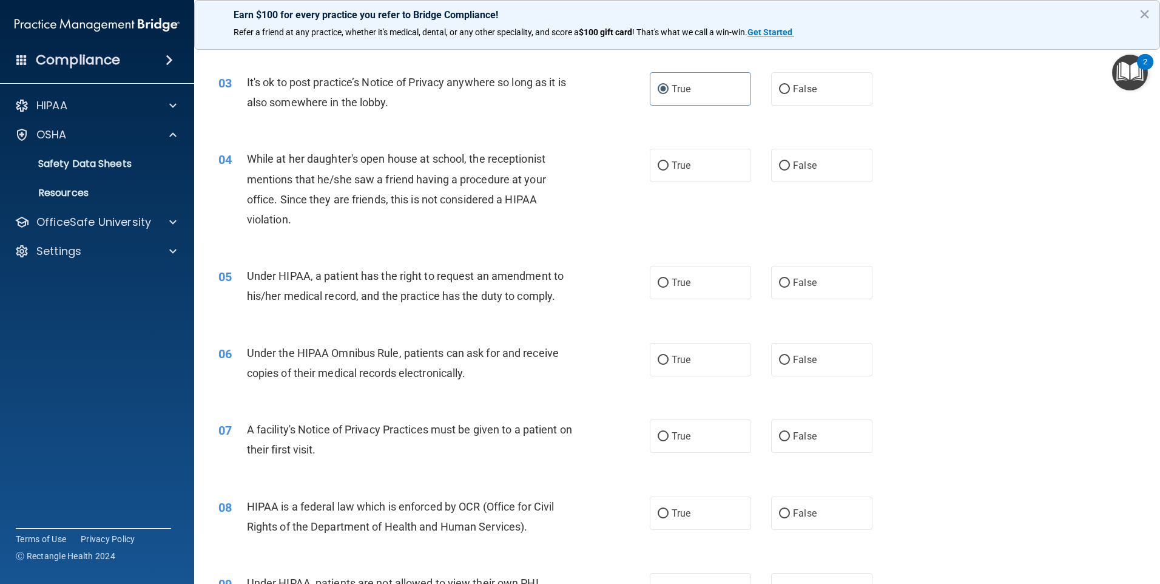
scroll to position [243, 0]
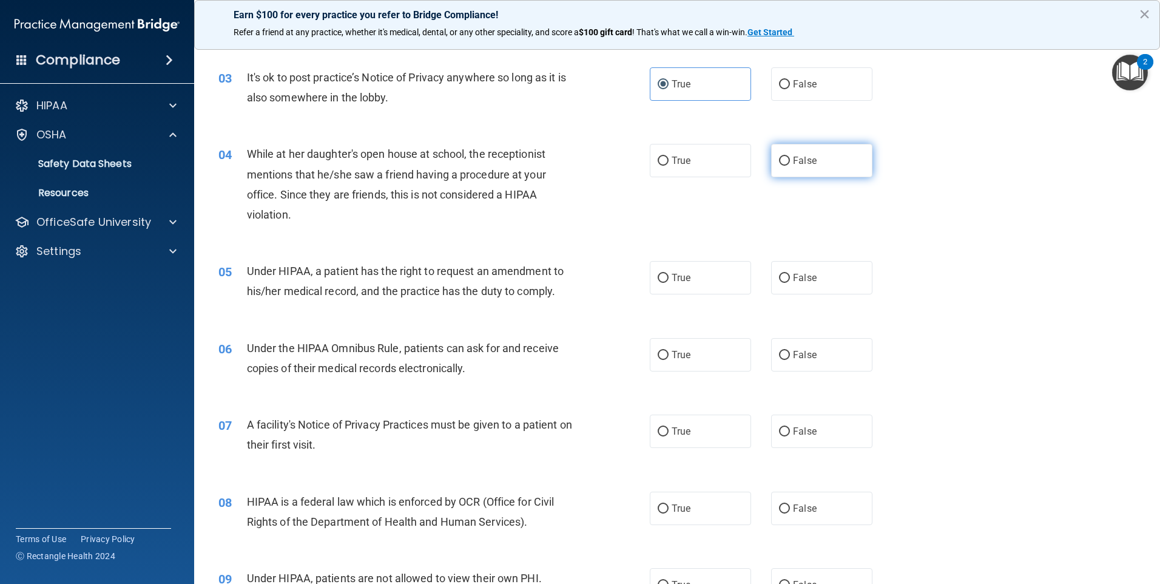
click at [811, 158] on label "False" at bounding box center [821, 160] width 101 height 33
click at [790, 158] on input "False" at bounding box center [784, 161] width 11 height 9
radio input "true"
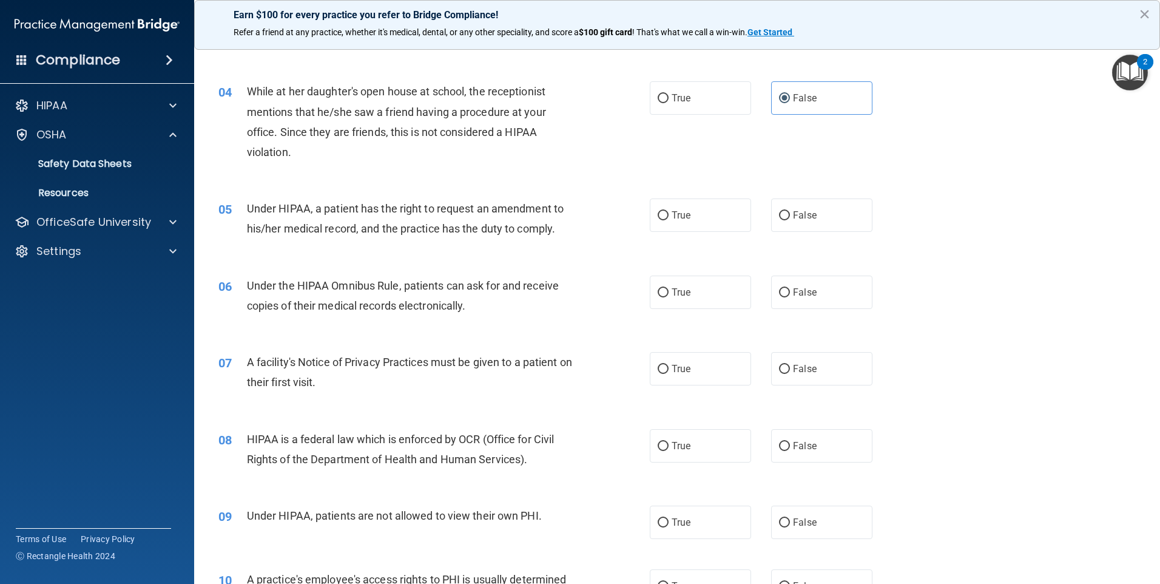
scroll to position [364, 0]
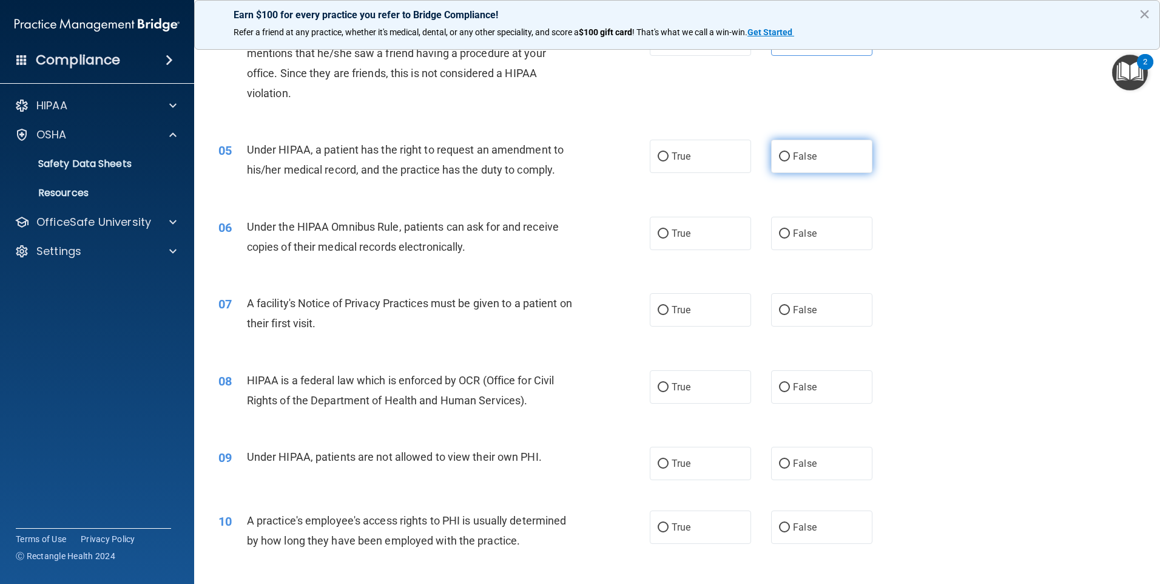
click at [802, 162] on label "False" at bounding box center [821, 156] width 101 height 33
click at [790, 161] on input "False" at bounding box center [784, 156] width 11 height 9
radio input "true"
click at [785, 161] on label "False" at bounding box center [821, 156] width 101 height 33
click at [785, 161] on input "False" at bounding box center [784, 156] width 11 height 9
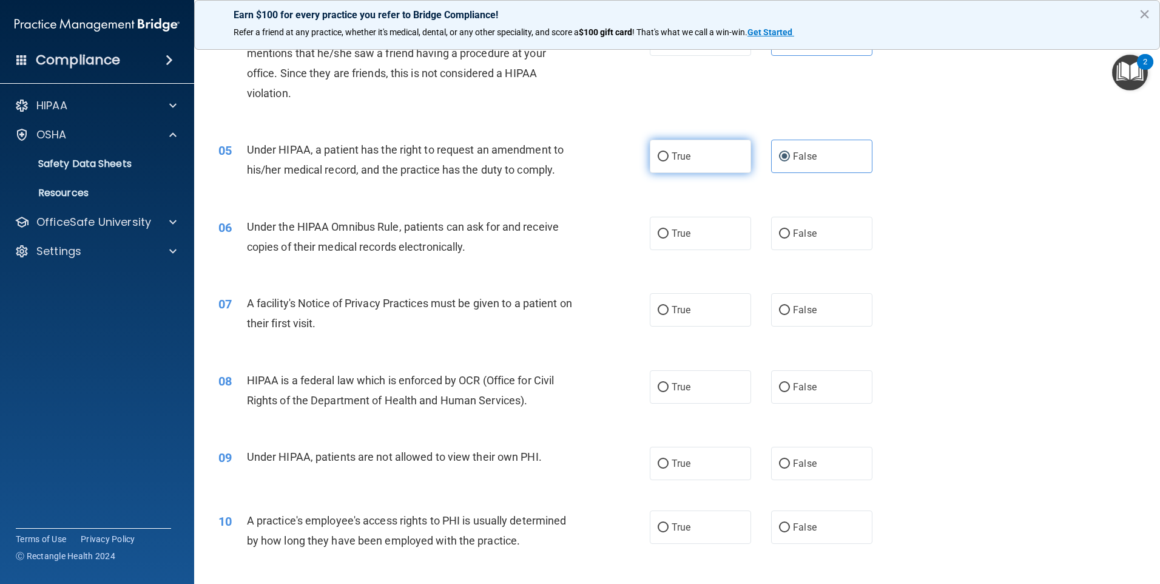
click at [682, 156] on span "True" at bounding box center [681, 157] width 19 height 12
click at [669, 156] on input "True" at bounding box center [663, 156] width 11 height 9
radio input "true"
radio input "false"
click at [699, 235] on label "True" at bounding box center [700, 233] width 101 height 33
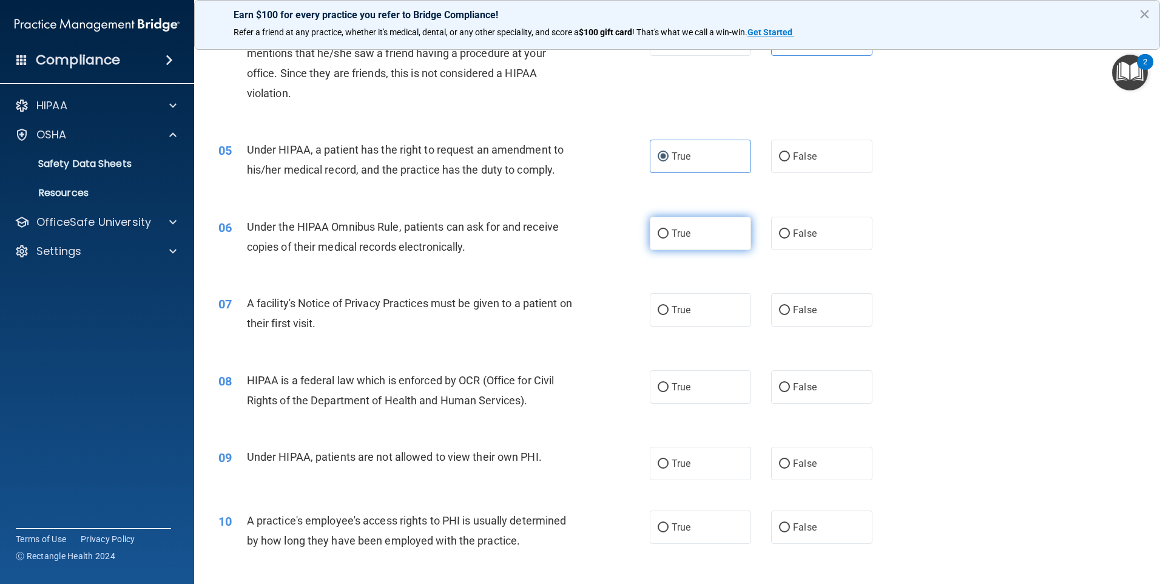
click at [669, 235] on input "True" at bounding box center [663, 233] width 11 height 9
radio input "true"
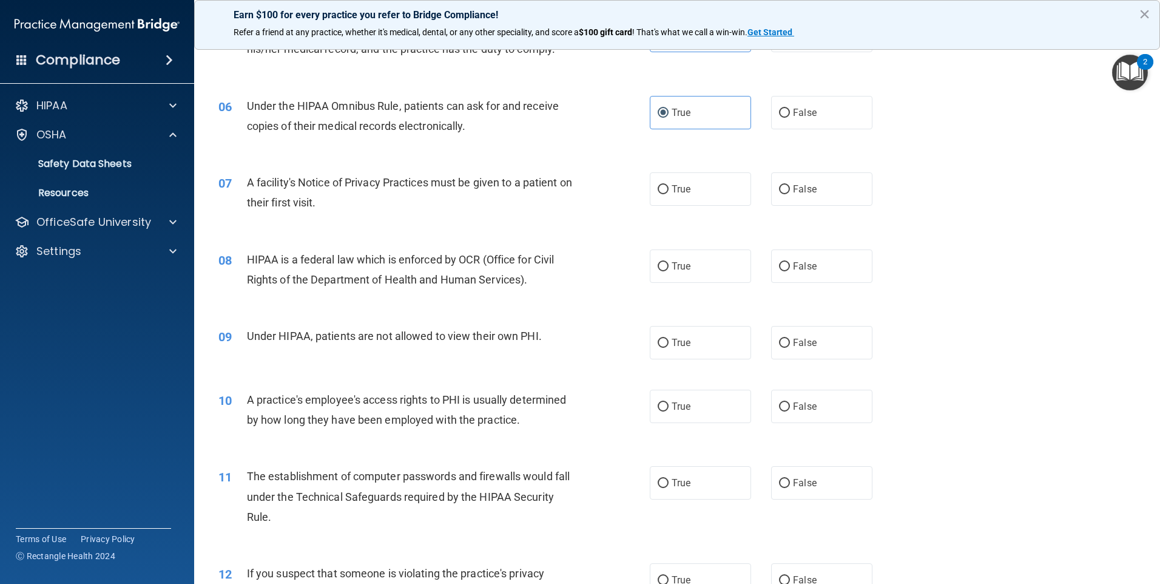
scroll to position [486, 0]
click at [699, 193] on label "True" at bounding box center [700, 188] width 101 height 33
click at [669, 193] on input "True" at bounding box center [663, 188] width 11 height 9
radio input "true"
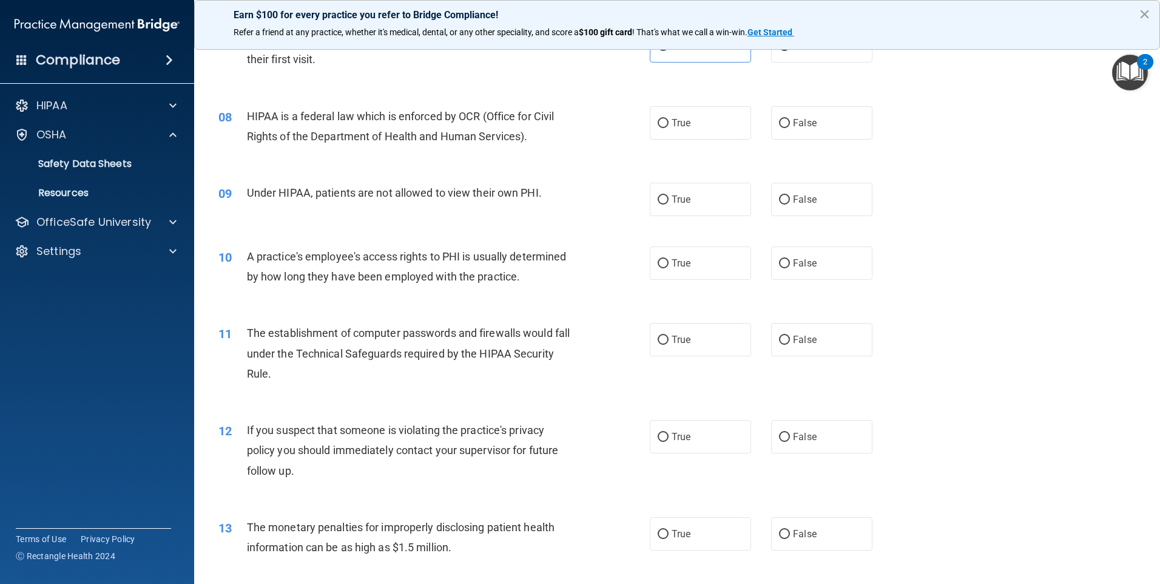
scroll to position [607, 0]
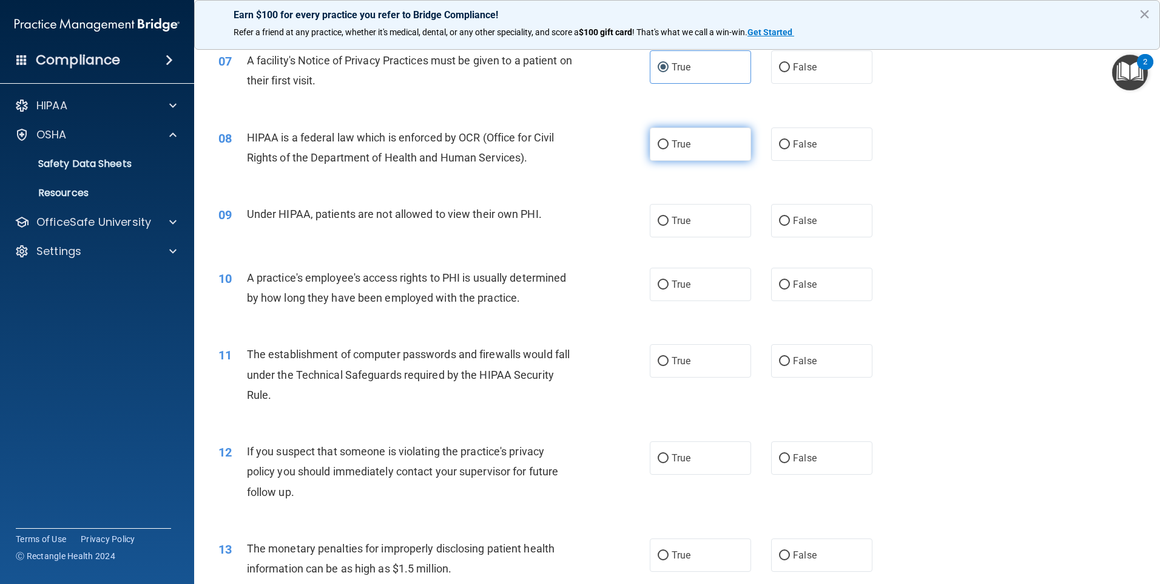
click at [692, 150] on label "True" at bounding box center [700, 143] width 101 height 33
click at [669, 149] on input "True" at bounding box center [663, 144] width 11 height 9
radio input "true"
click at [827, 225] on label "False" at bounding box center [821, 220] width 101 height 33
click at [790, 225] on input "False" at bounding box center [784, 221] width 11 height 9
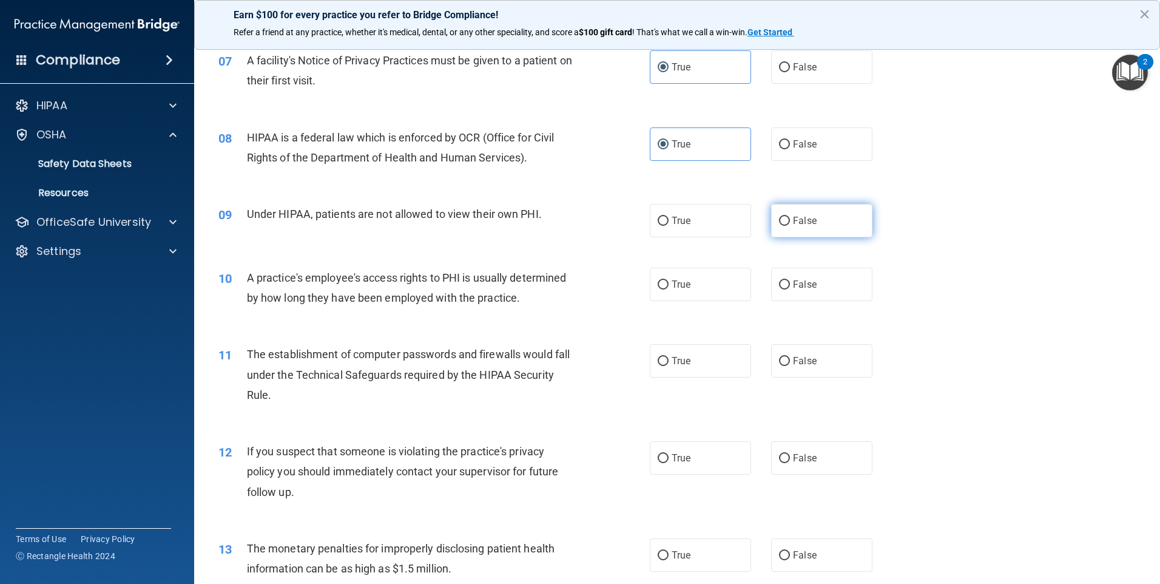
radio input "true"
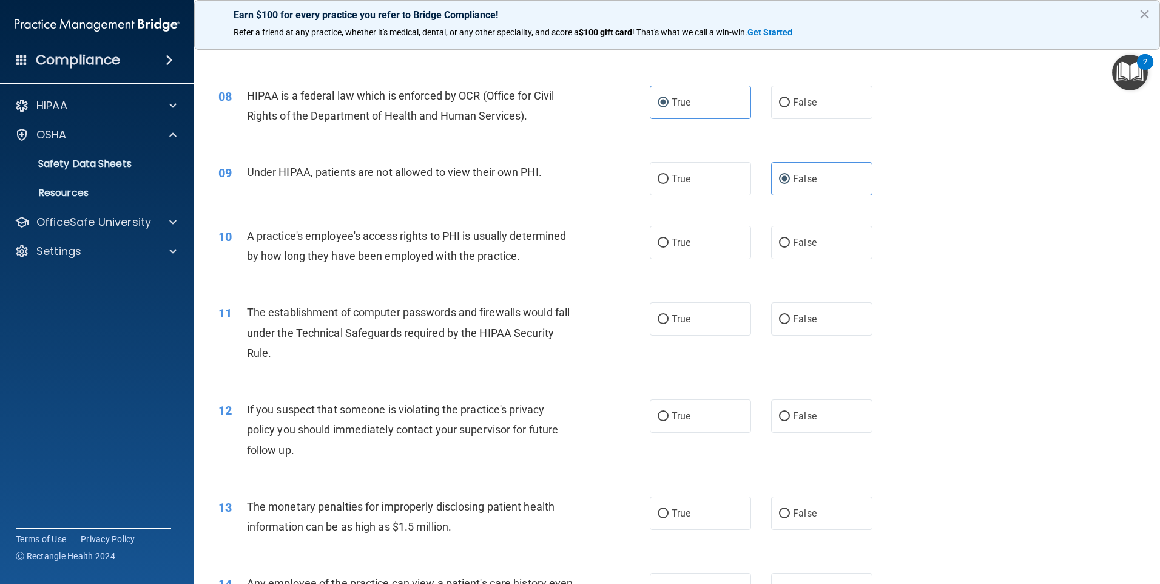
scroll to position [728, 0]
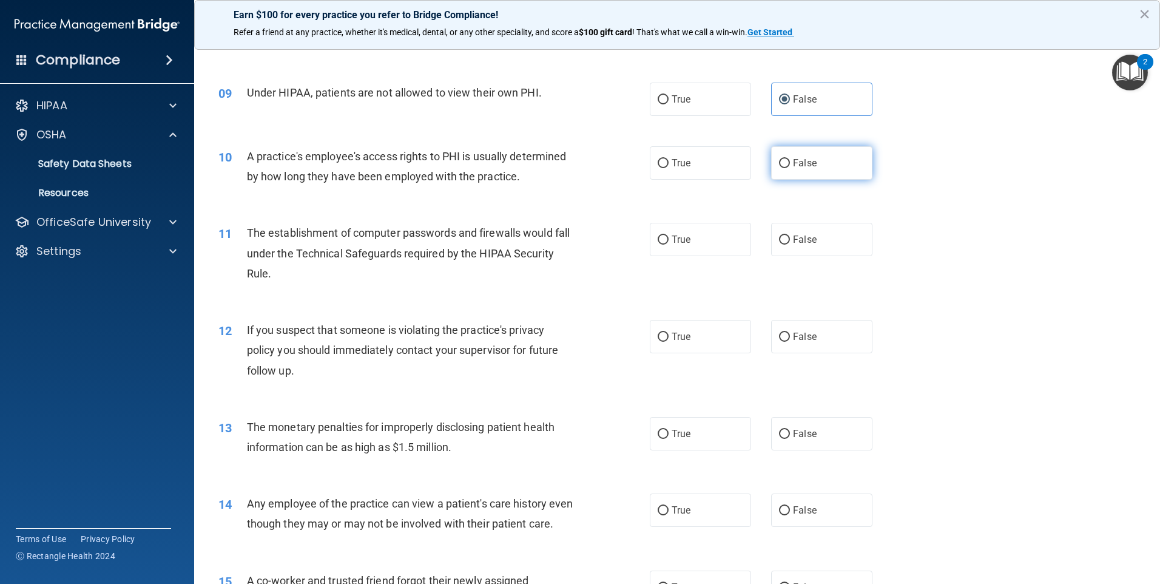
click at [820, 173] on label "False" at bounding box center [821, 162] width 101 height 33
click at [790, 168] on input "False" at bounding box center [784, 163] width 11 height 9
radio input "true"
click at [703, 234] on label "True" at bounding box center [700, 239] width 101 height 33
click at [669, 235] on input "True" at bounding box center [663, 239] width 11 height 9
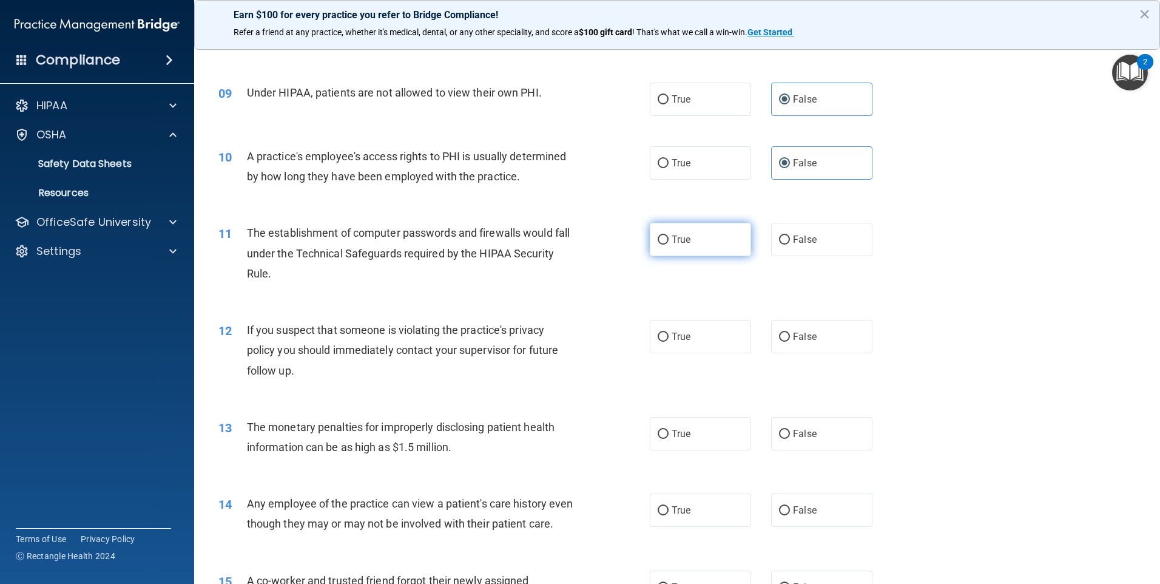
radio input "true"
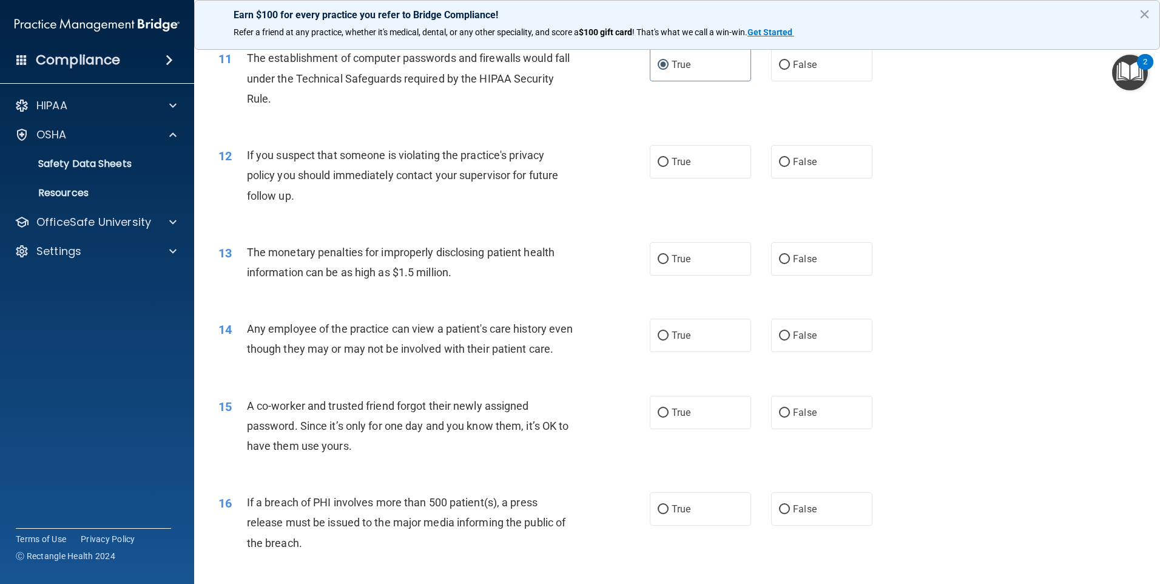
scroll to position [910, 0]
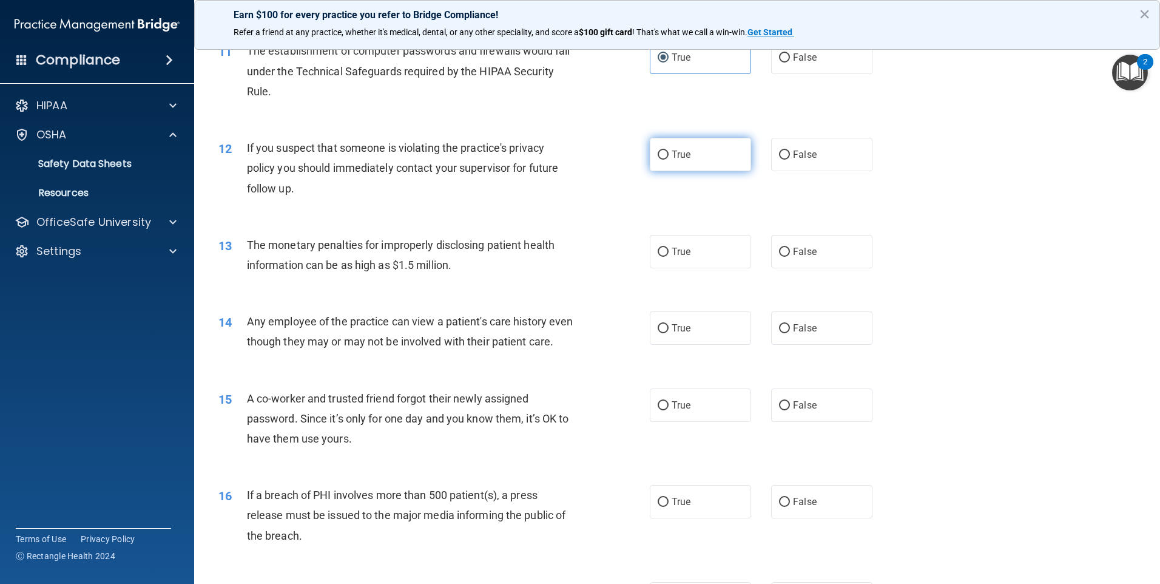
click at [689, 163] on label "True" at bounding box center [700, 154] width 101 height 33
click at [669, 160] on input "True" at bounding box center [663, 155] width 11 height 9
radio input "true"
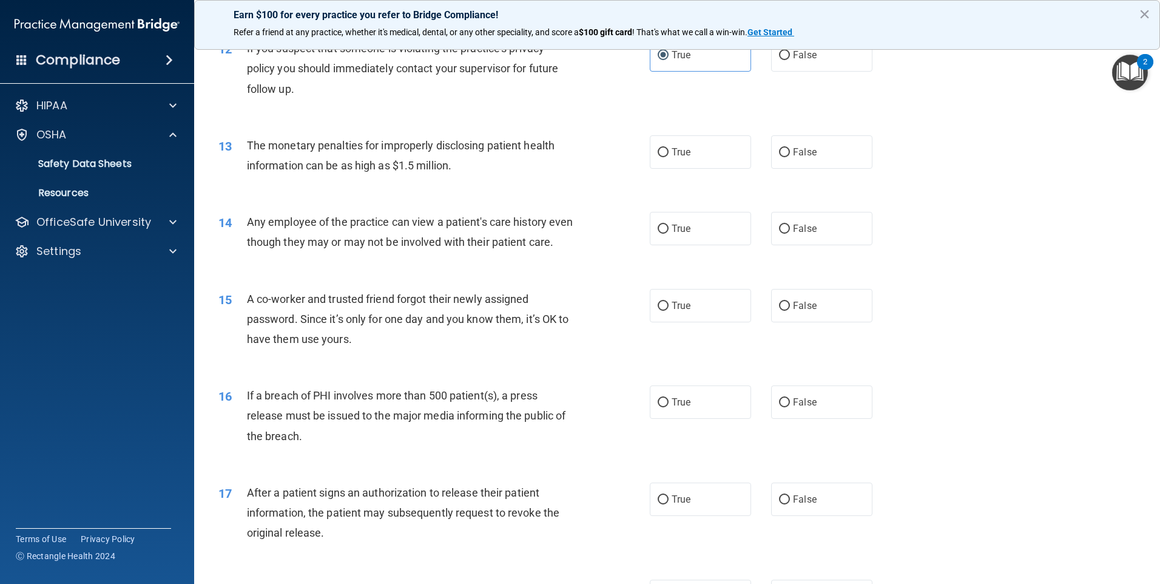
scroll to position [1032, 0]
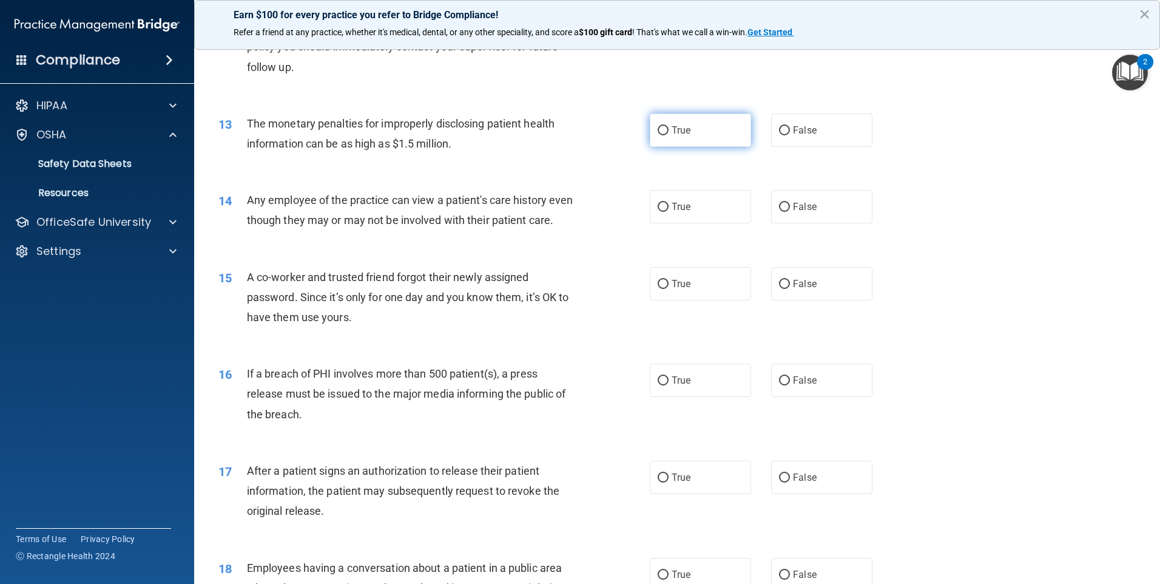
click at [715, 129] on label "True" at bounding box center [700, 129] width 101 height 33
click at [669, 129] on input "True" at bounding box center [663, 130] width 11 height 9
radio input "true"
click at [697, 209] on label "True" at bounding box center [700, 206] width 101 height 33
click at [669, 209] on input "True" at bounding box center [663, 207] width 11 height 9
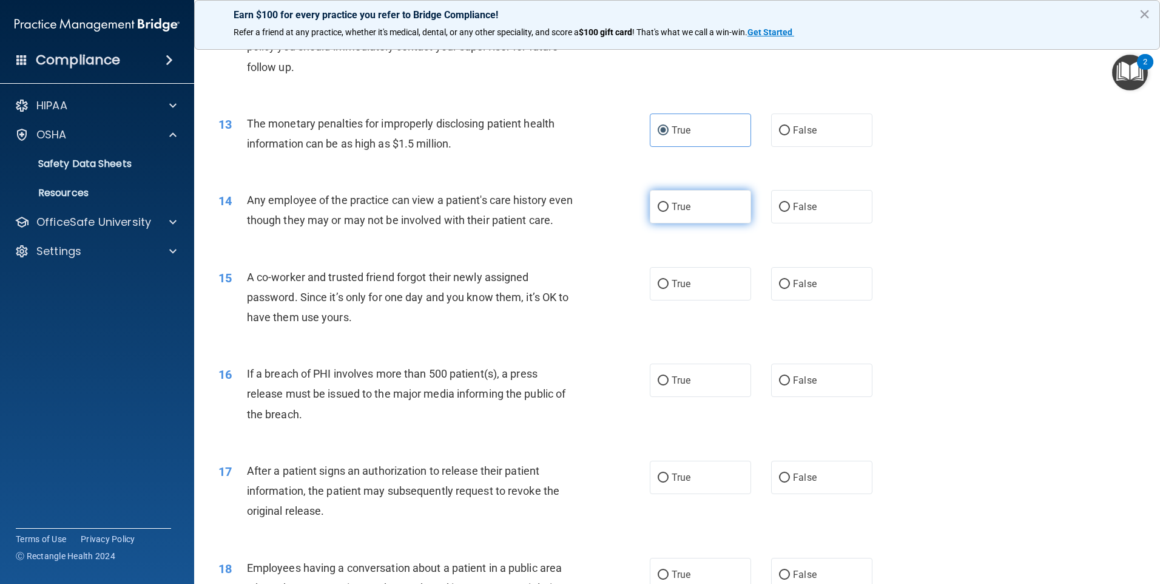
radio input "true"
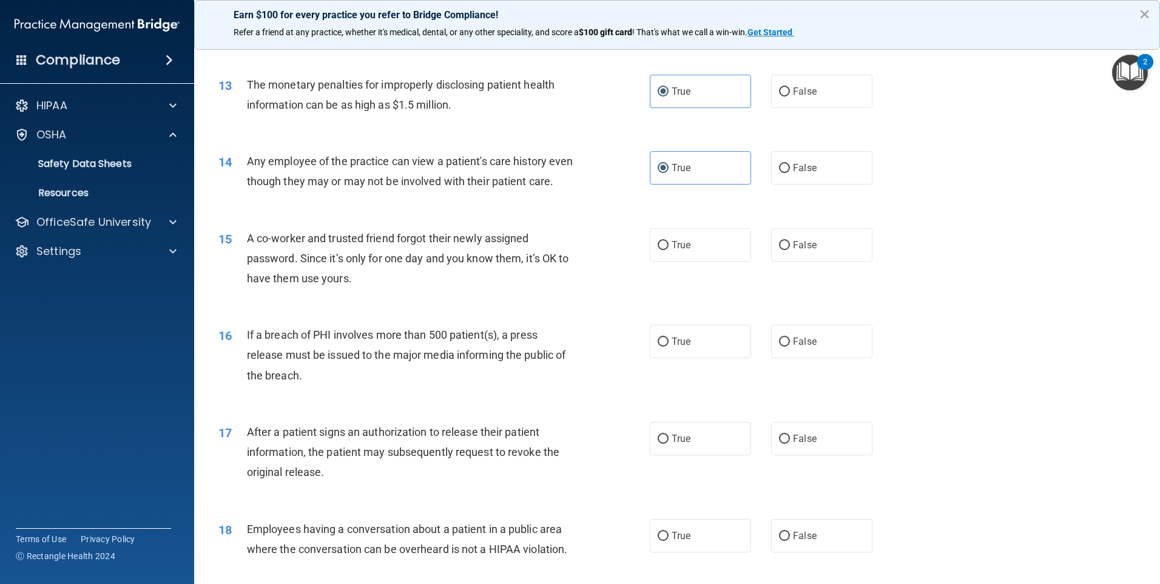
scroll to position [1092, 0]
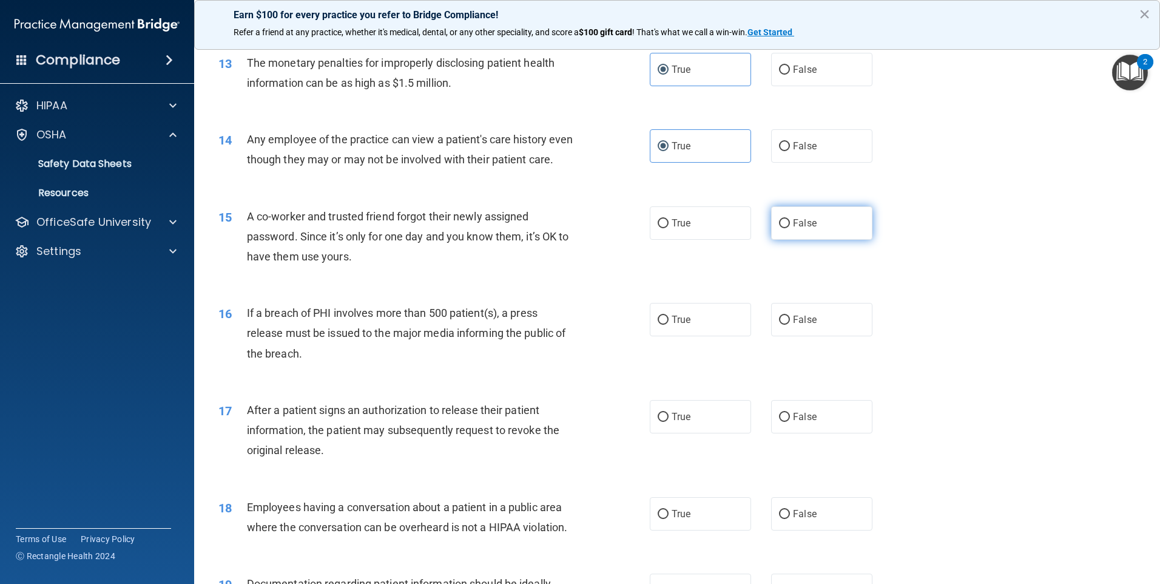
click at [795, 229] on span "False" at bounding box center [805, 223] width 24 height 12
click at [790, 228] on input "False" at bounding box center [784, 223] width 11 height 9
radio input "true"
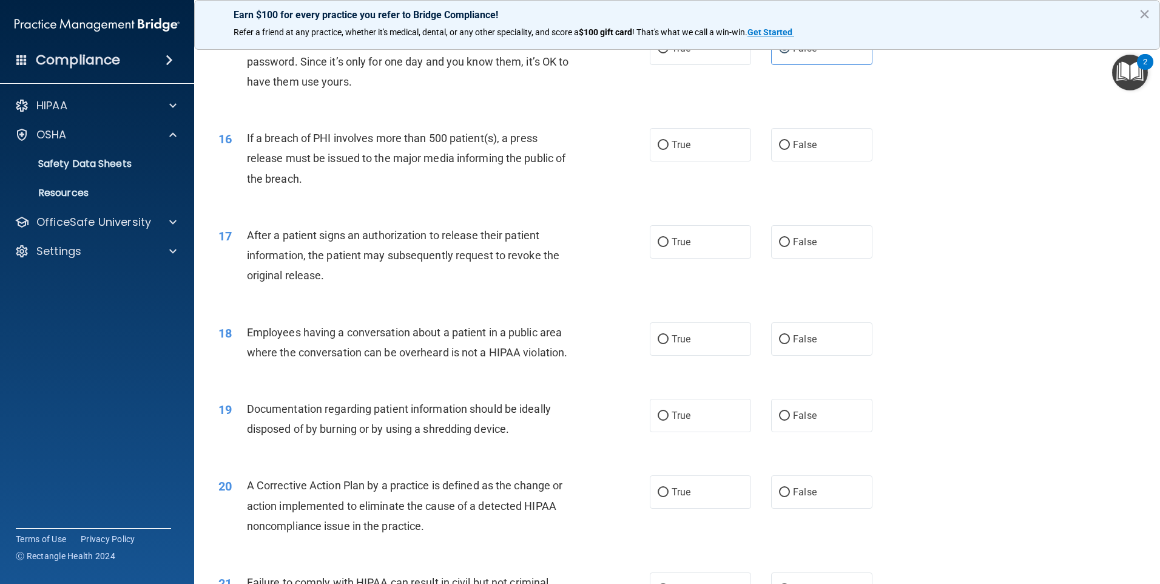
scroll to position [1274, 0]
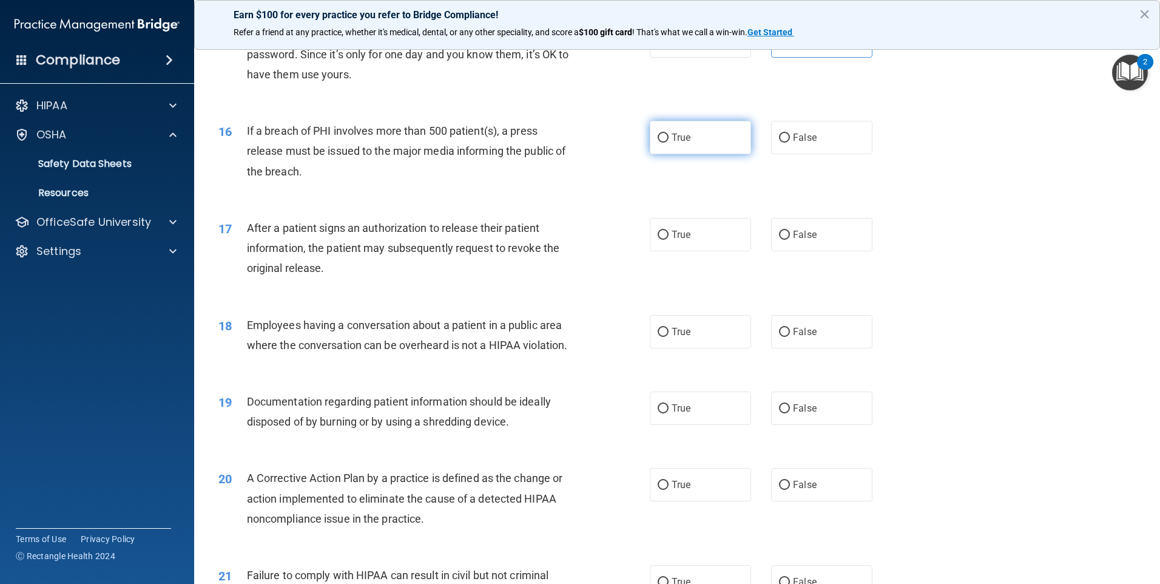
click at [711, 154] on label "True" at bounding box center [700, 137] width 101 height 33
click at [669, 143] on input "True" at bounding box center [663, 138] width 11 height 9
radio input "true"
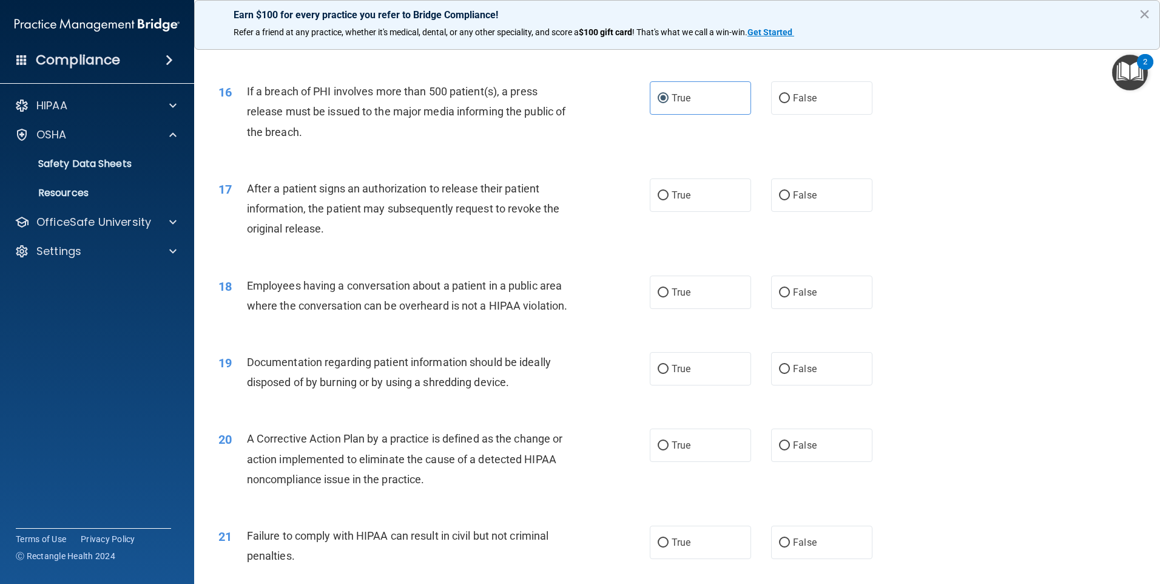
scroll to position [1335, 0]
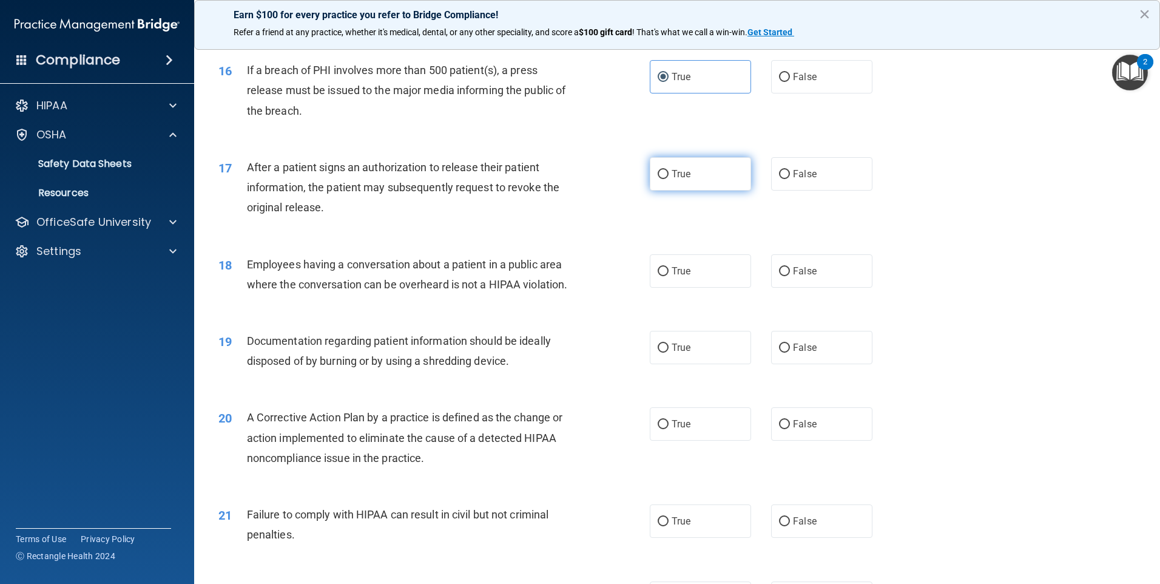
click at [717, 191] on label "True" at bounding box center [700, 173] width 101 height 33
click at [669, 179] on input "True" at bounding box center [663, 174] width 11 height 9
radio input "true"
click at [779, 276] on input "False" at bounding box center [784, 271] width 11 height 9
radio input "true"
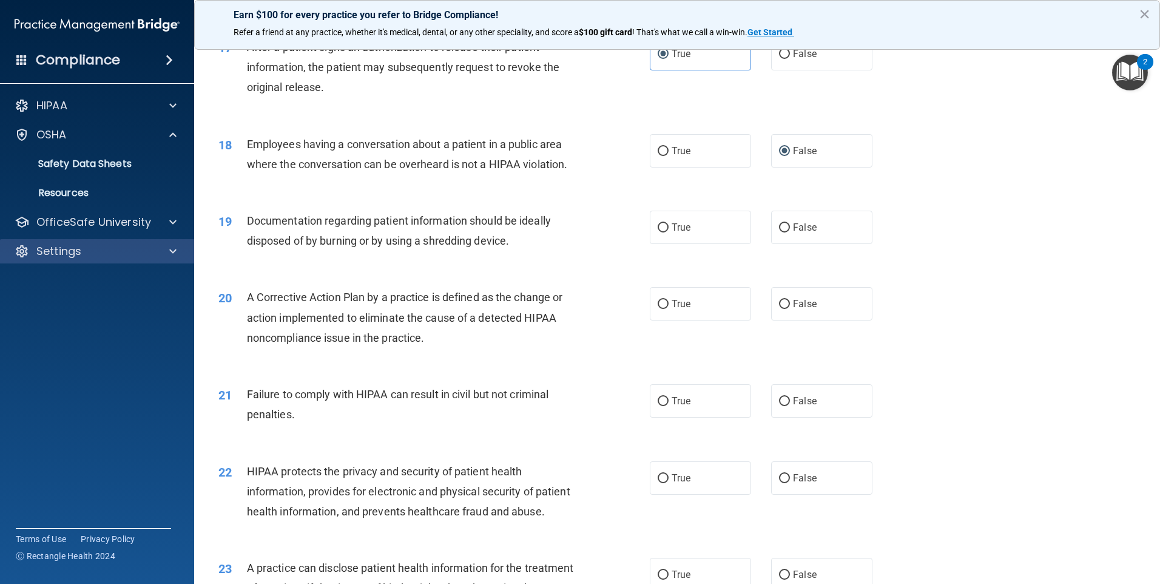
scroll to position [1457, 0]
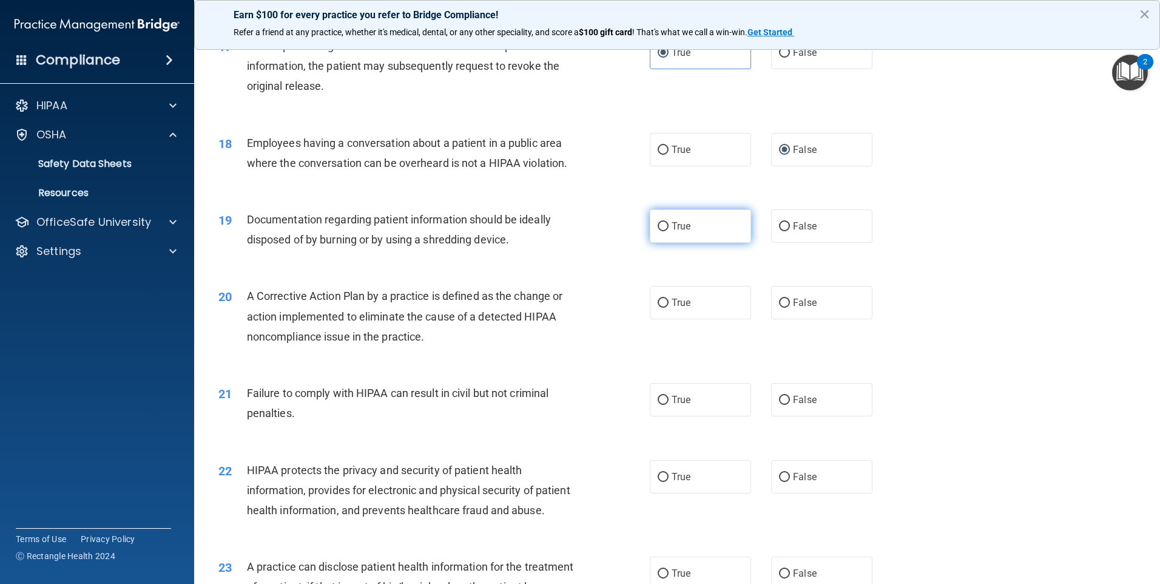
click at [692, 243] on label "True" at bounding box center [700, 225] width 101 height 33
click at [669, 231] on input "True" at bounding box center [663, 226] width 11 height 9
radio input "true"
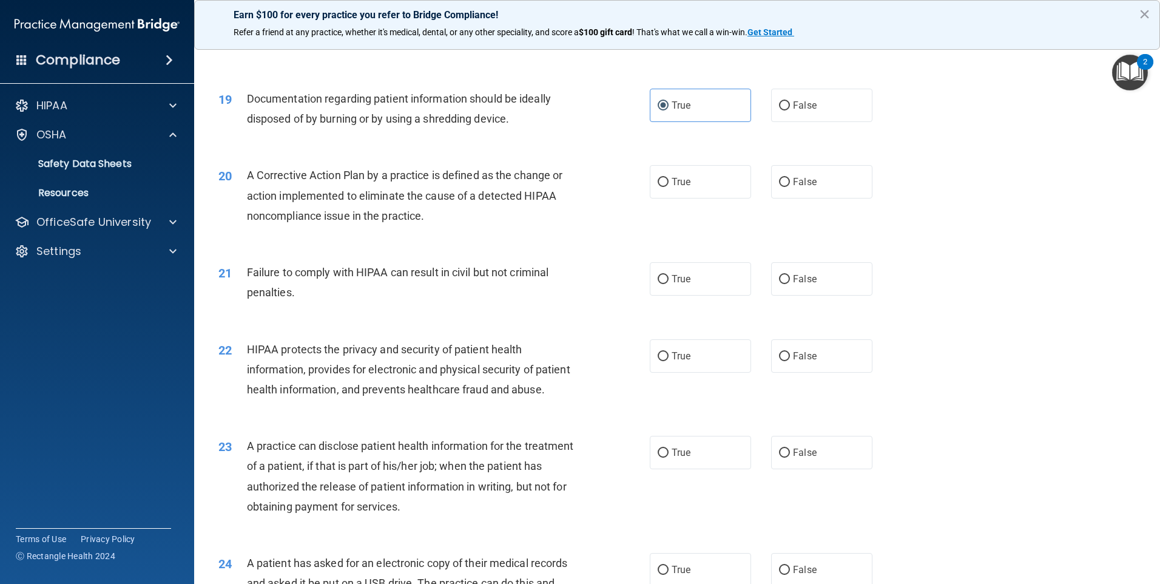
scroll to position [1578, 0]
click at [779, 186] on input "False" at bounding box center [784, 181] width 11 height 9
radio input "true"
click at [821, 288] on label "False" at bounding box center [821, 278] width 101 height 33
click at [790, 283] on input "False" at bounding box center [784, 278] width 11 height 9
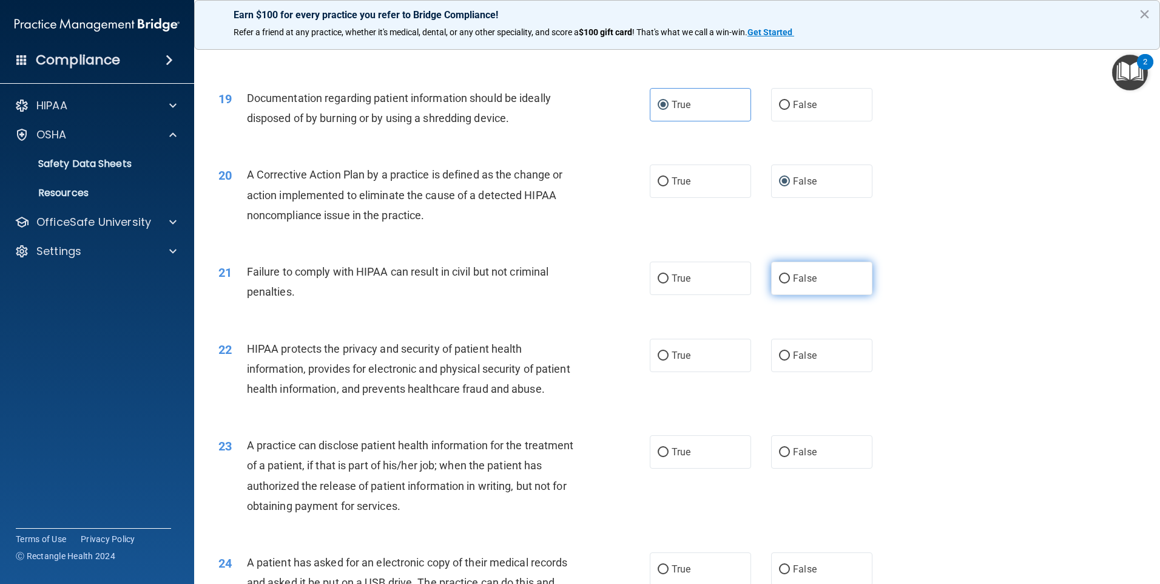
radio input "true"
click at [709, 370] on label "True" at bounding box center [700, 355] width 101 height 33
click at [669, 360] on input "True" at bounding box center [663, 355] width 11 height 9
radio input "true"
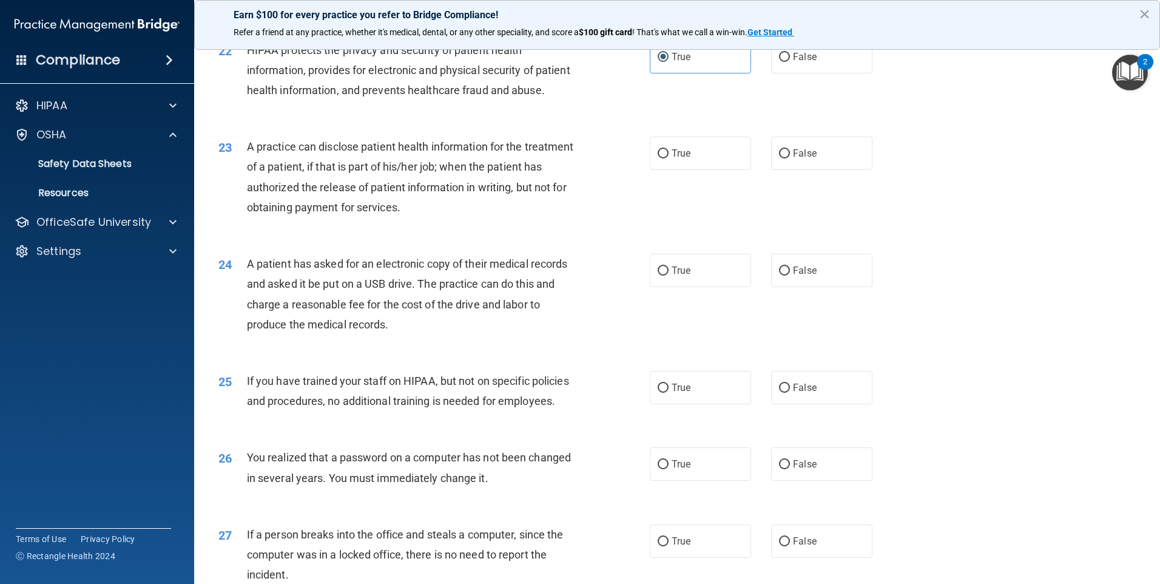
scroll to position [1881, 0]
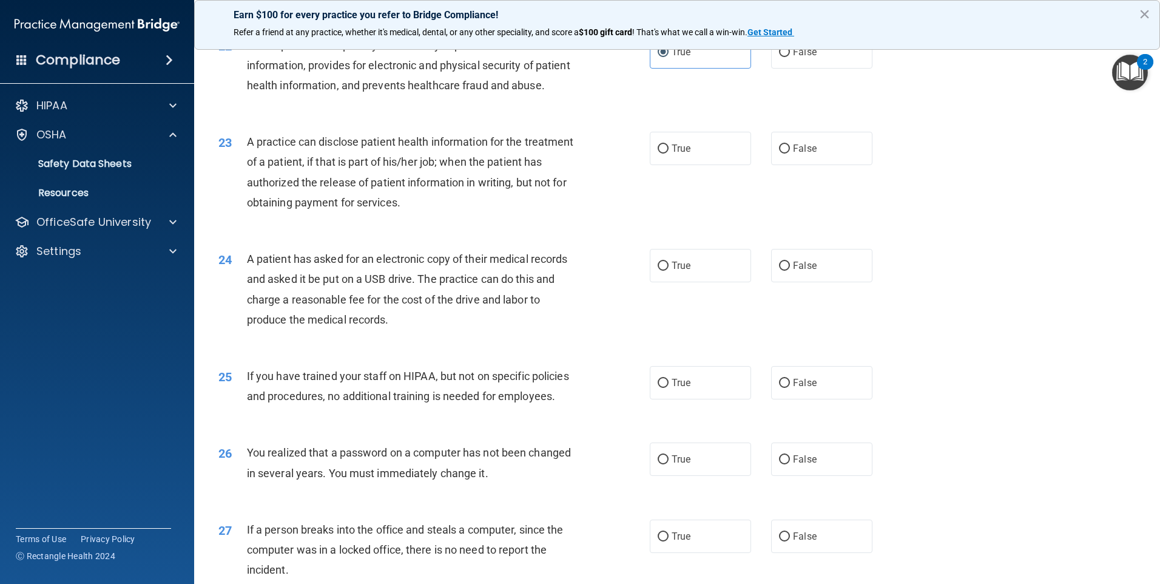
drag, startPoint x: 669, startPoint y: 194, endPoint x: 608, endPoint y: 226, distance: 69.5
click at [668, 165] on label "True" at bounding box center [700, 148] width 101 height 33
click at [668, 154] on input "True" at bounding box center [663, 148] width 11 height 9
radio input "true"
click at [677, 282] on label "True" at bounding box center [700, 265] width 101 height 33
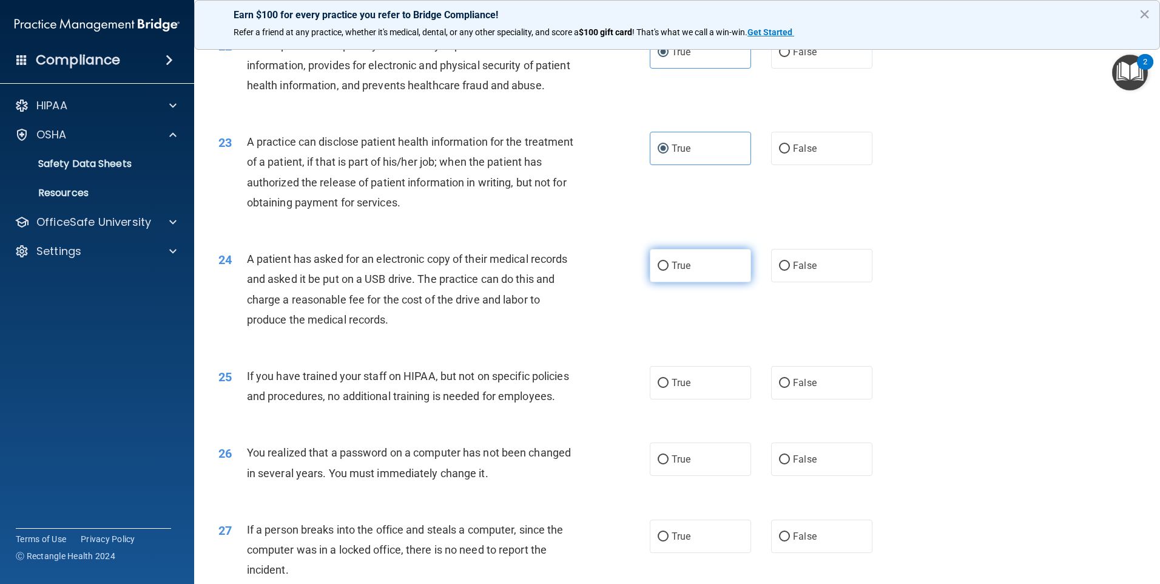
click at [669, 271] on input "True" at bounding box center [663, 266] width 11 height 9
radio input "true"
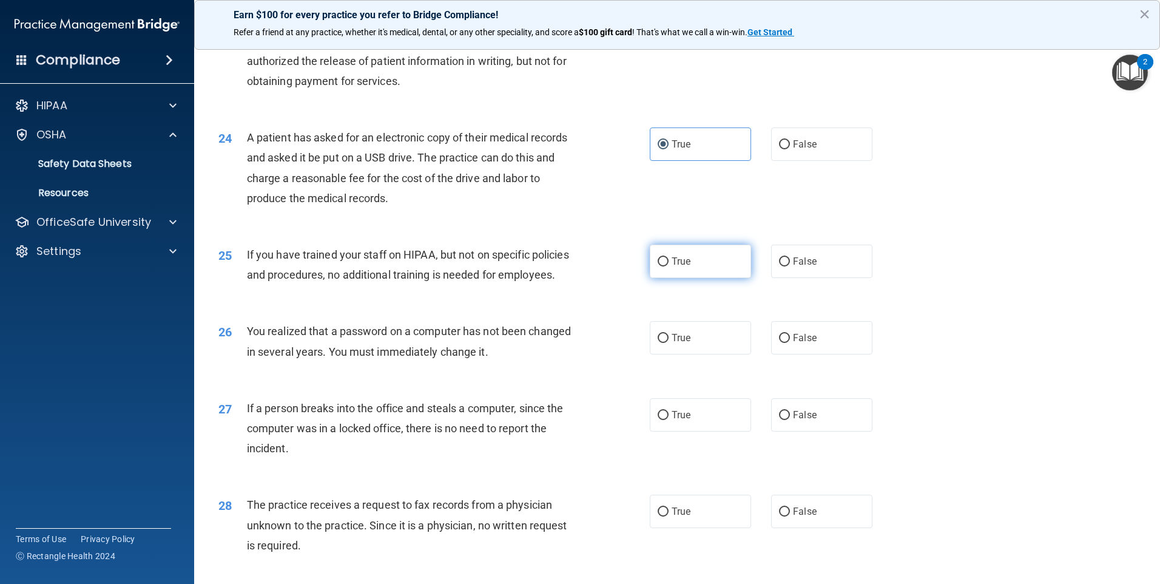
click at [700, 278] on label "True" at bounding box center [700, 261] width 101 height 33
click at [669, 266] on input "True" at bounding box center [663, 261] width 11 height 9
radio input "true"
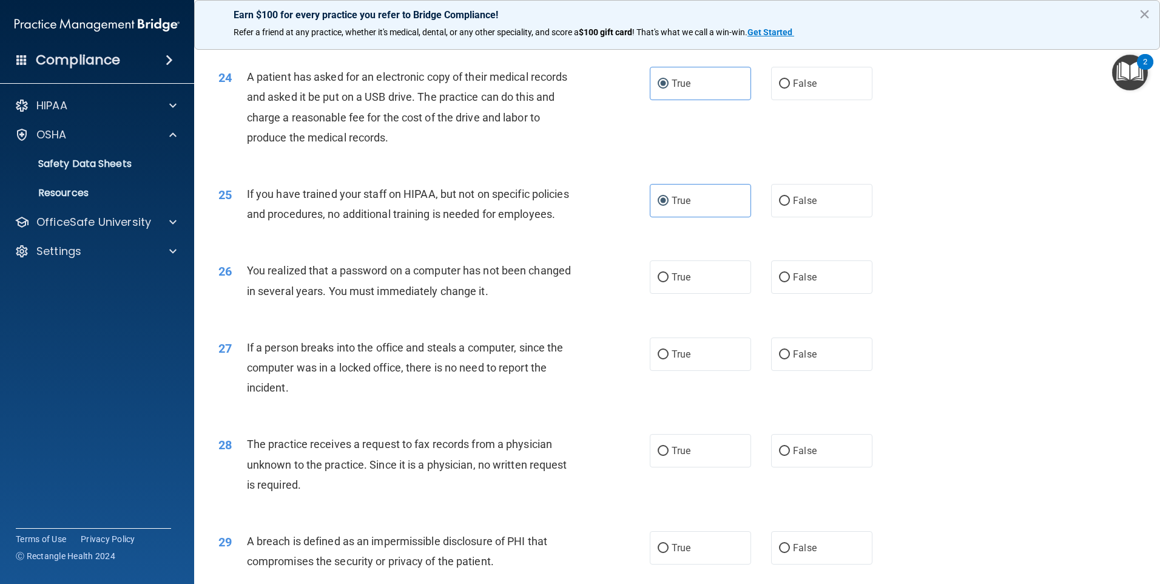
scroll to position [2185, 0]
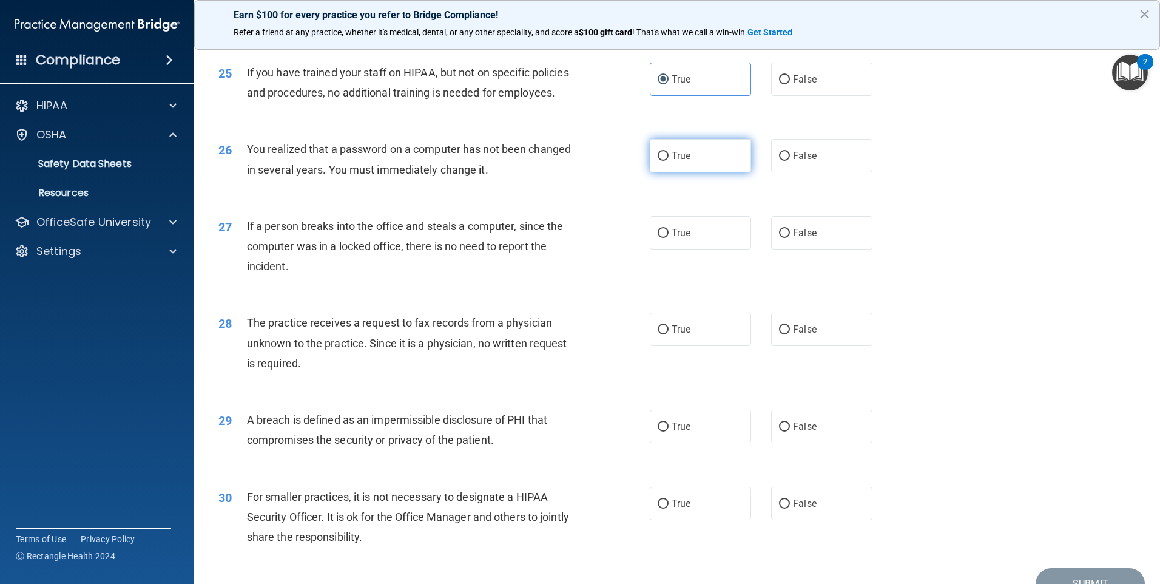
click at [707, 172] on label "True" at bounding box center [700, 155] width 101 height 33
click at [669, 161] on input "True" at bounding box center [663, 156] width 11 height 9
radio input "true"
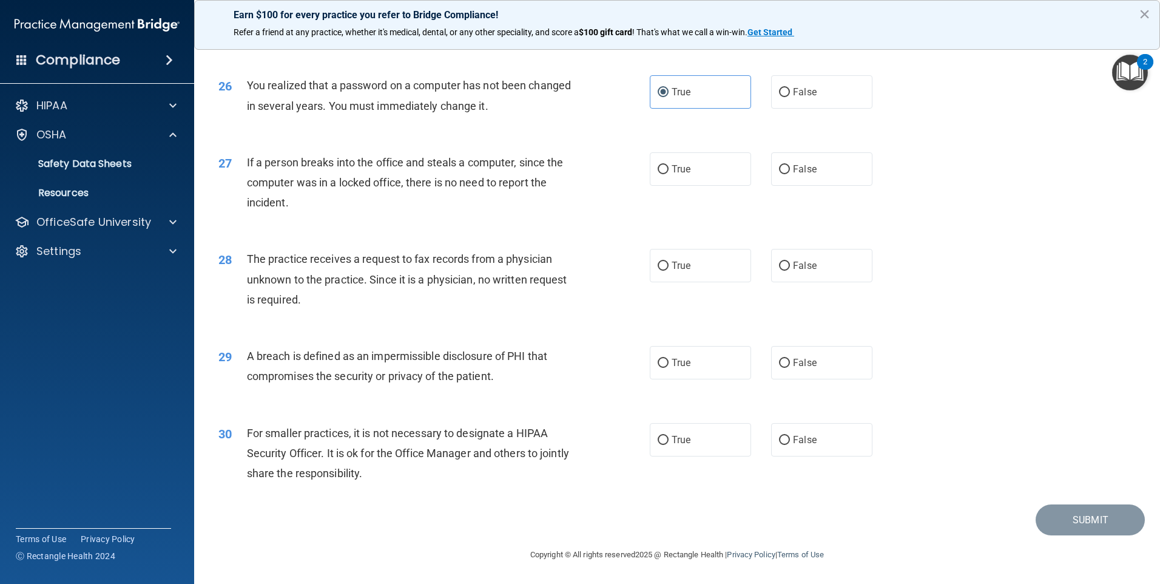
scroll to position [2306, 0]
click at [816, 176] on label "False" at bounding box center [821, 168] width 101 height 33
click at [790, 174] on input "False" at bounding box center [784, 169] width 11 height 9
radio input "true"
drag, startPoint x: 815, startPoint y: 278, endPoint x: 785, endPoint y: 297, distance: 35.7
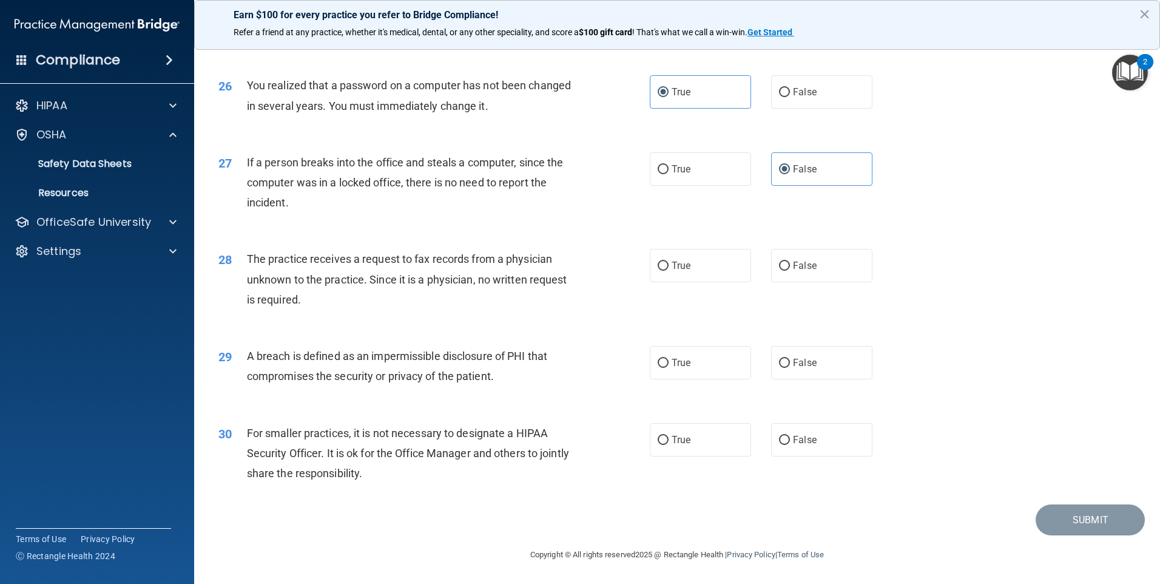
click at [814, 281] on label "False" at bounding box center [821, 265] width 101 height 33
click at [790, 271] on input "False" at bounding box center [784, 266] width 11 height 9
radio input "true"
click at [764, 351] on div "True False" at bounding box center [771, 362] width 243 height 33
click at [676, 366] on span "True" at bounding box center [681, 363] width 19 height 12
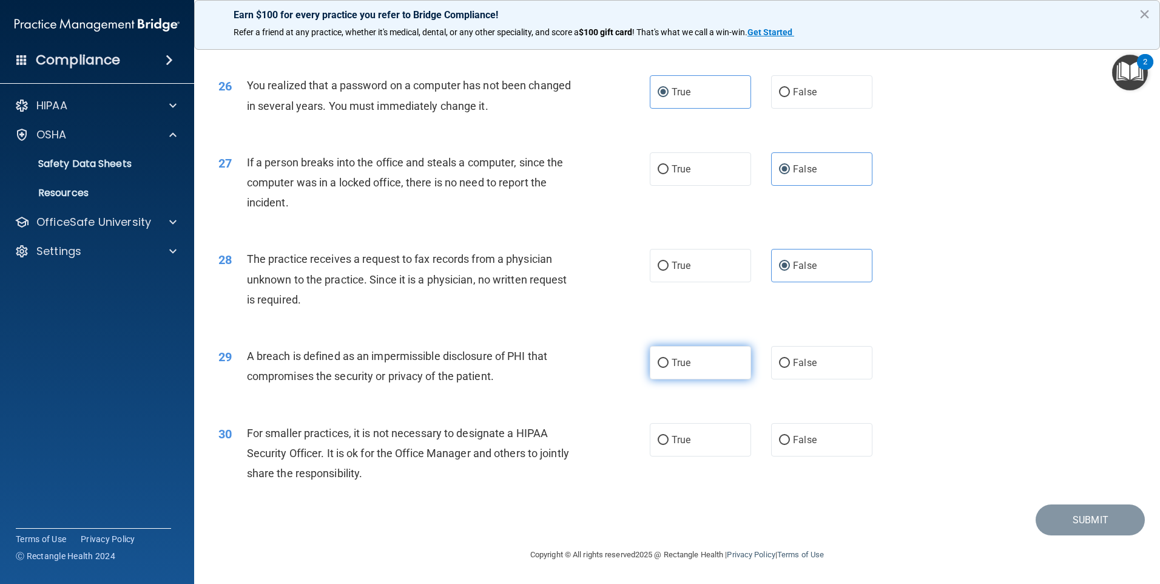
click at [669, 366] on input "True" at bounding box center [663, 363] width 11 height 9
radio input "true"
click at [678, 439] on span "True" at bounding box center [681, 440] width 19 height 12
click at [669, 439] on input "True" at bounding box center [663, 440] width 11 height 9
radio input "true"
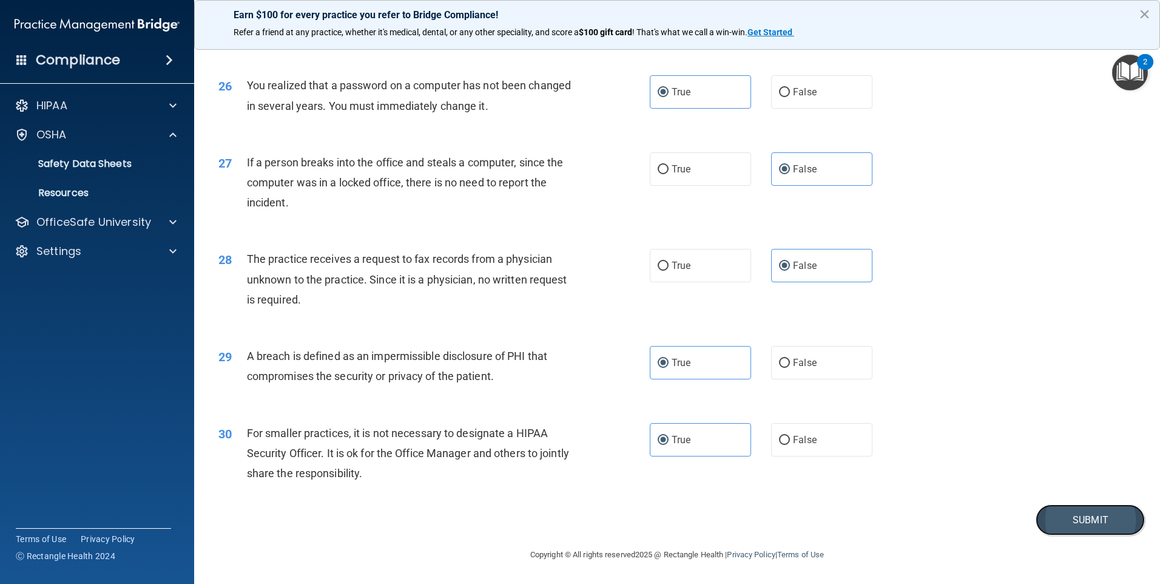
click at [1085, 513] on button "Submit" at bounding box center [1090, 519] width 109 height 31
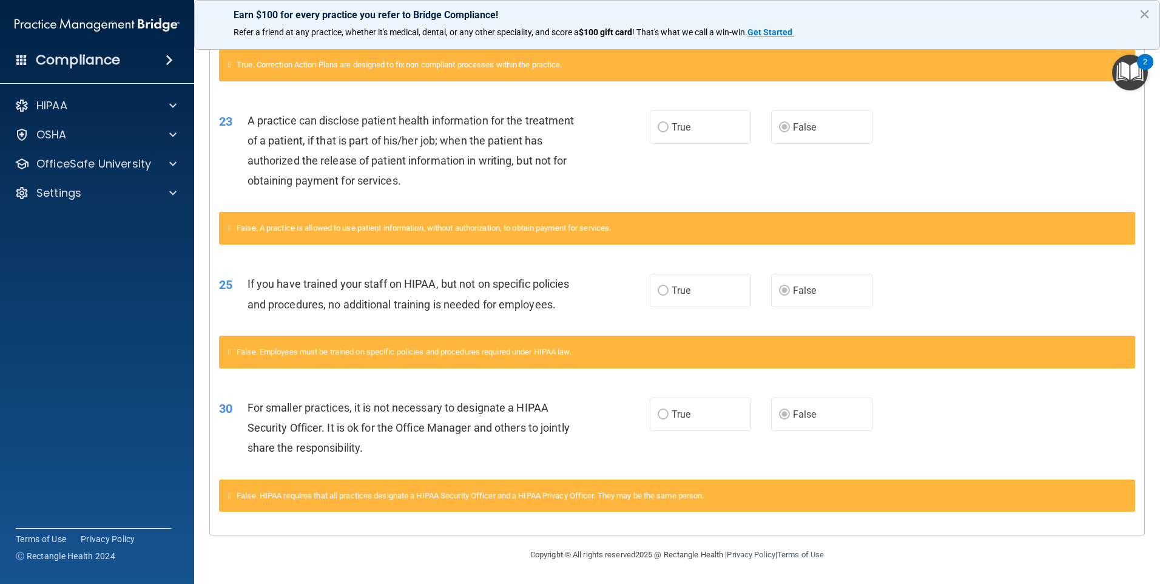
scroll to position [785, 0]
click at [63, 132] on p "OSHA" at bounding box center [51, 134] width 30 height 15
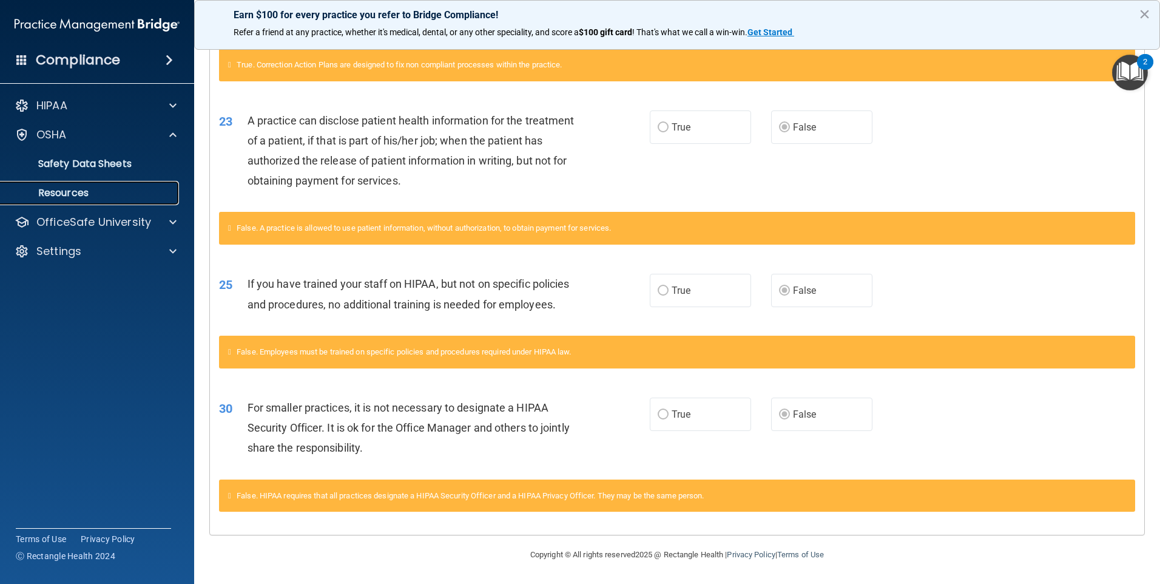
click at [56, 184] on link "Resources" at bounding box center [83, 193] width 191 height 24
click at [82, 195] on p "Resources" at bounding box center [91, 193] width 166 height 12
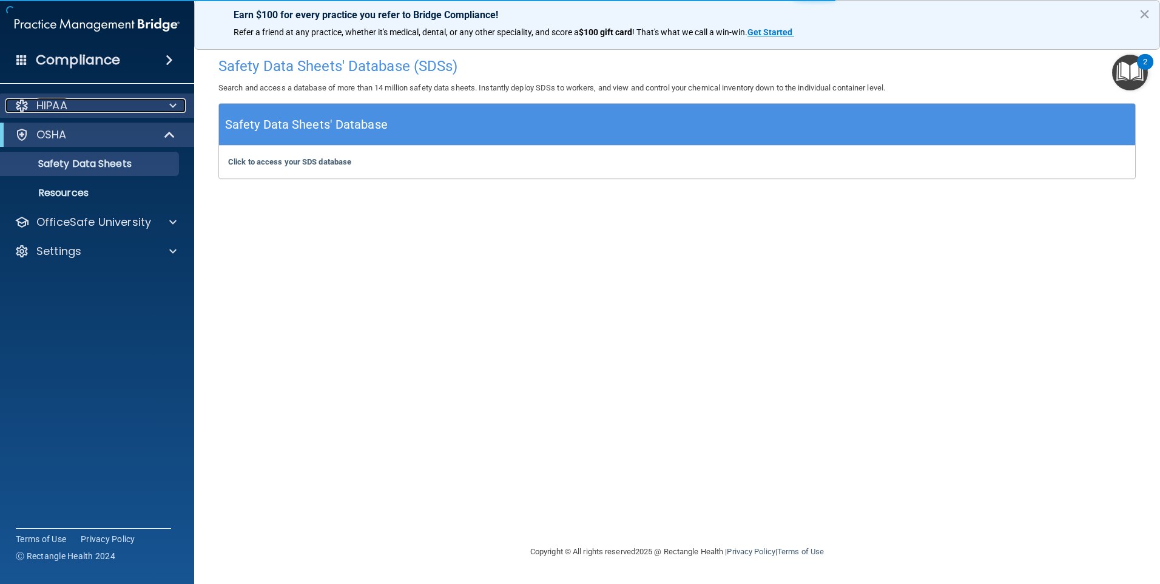
click at [80, 109] on div "HIPAA" at bounding box center [80, 105] width 151 height 15
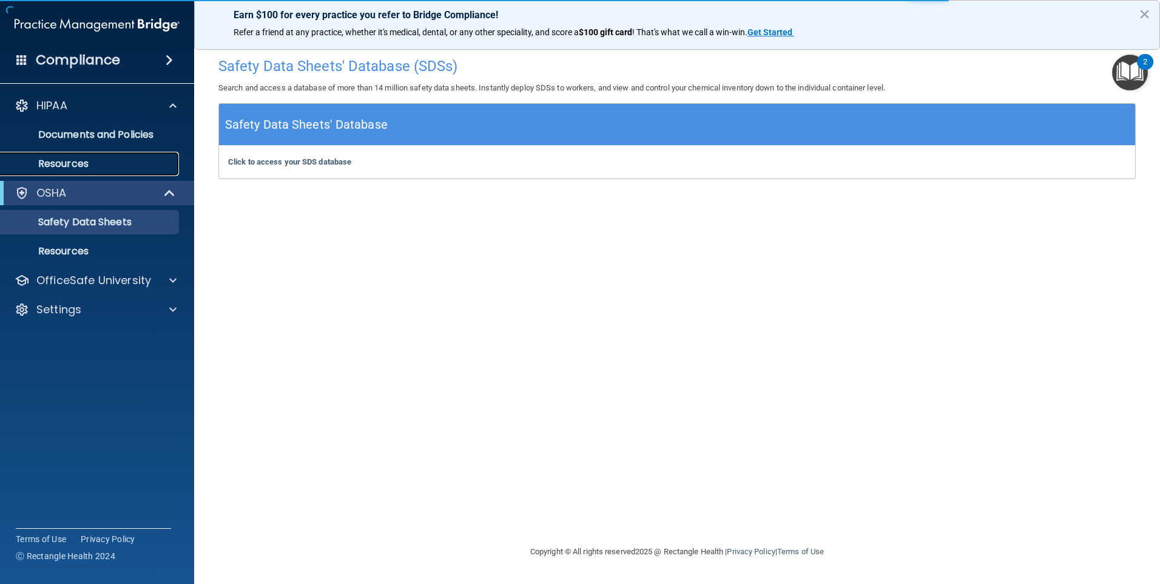
click at [69, 165] on p "Resources" at bounding box center [91, 164] width 166 height 12
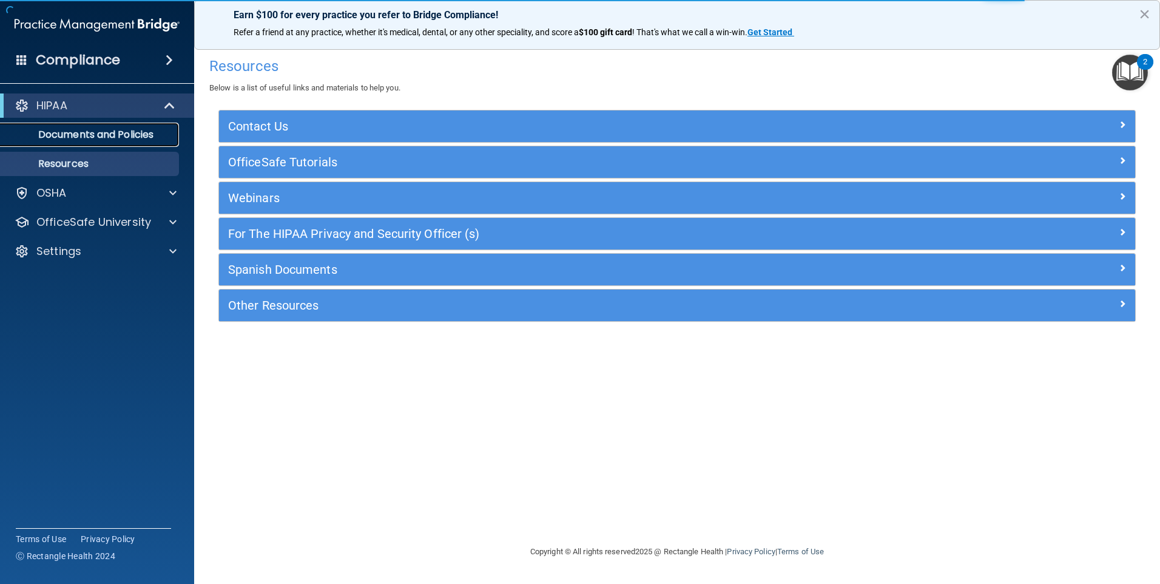
click at [117, 137] on p "Documents and Policies" at bounding box center [91, 135] width 166 height 12
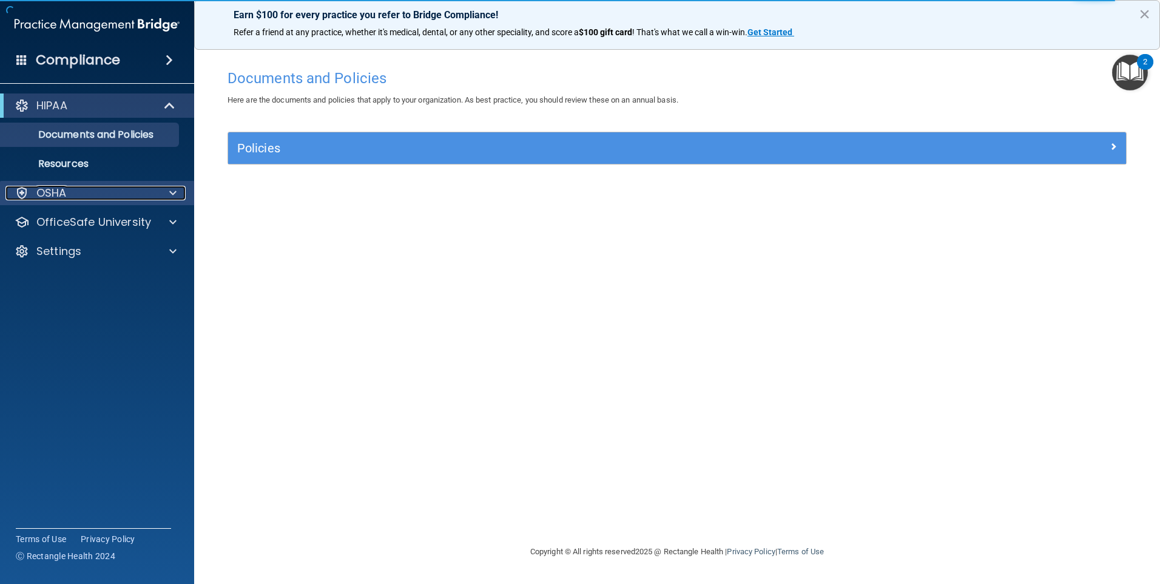
click at [70, 191] on div "OSHA" at bounding box center [80, 193] width 151 height 15
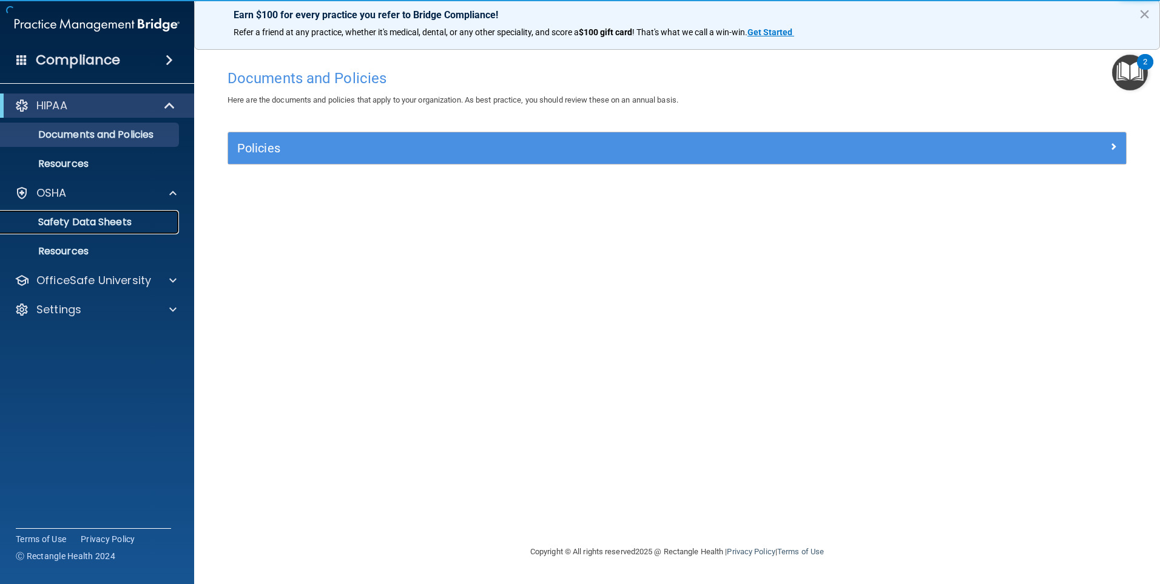
click at [98, 212] on link "Safety Data Sheets" at bounding box center [83, 222] width 191 height 24
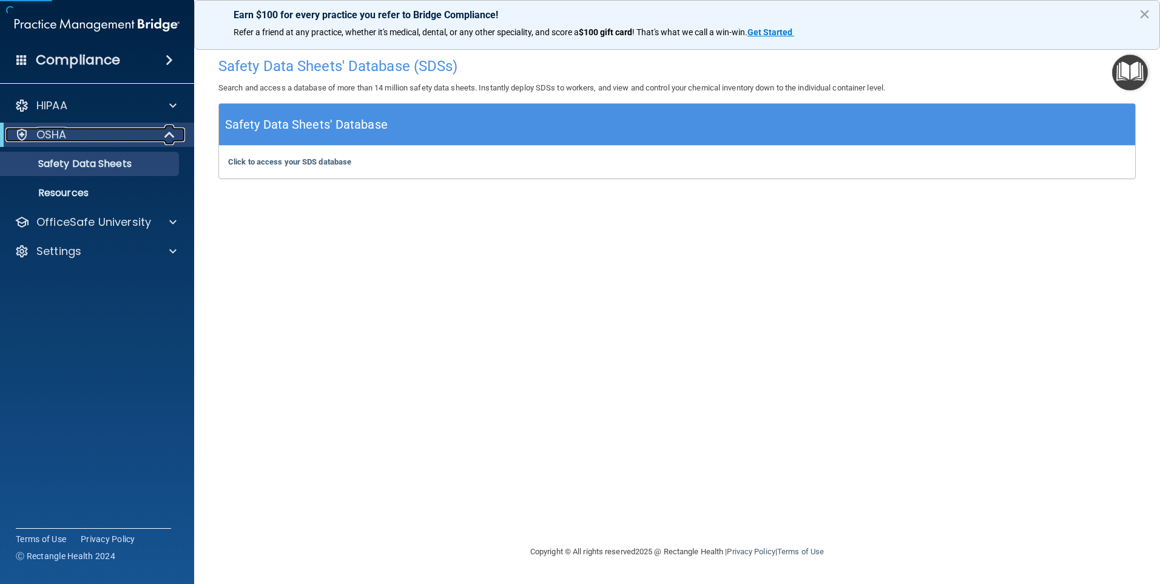
click at [49, 131] on p "OSHA" at bounding box center [51, 134] width 30 height 15
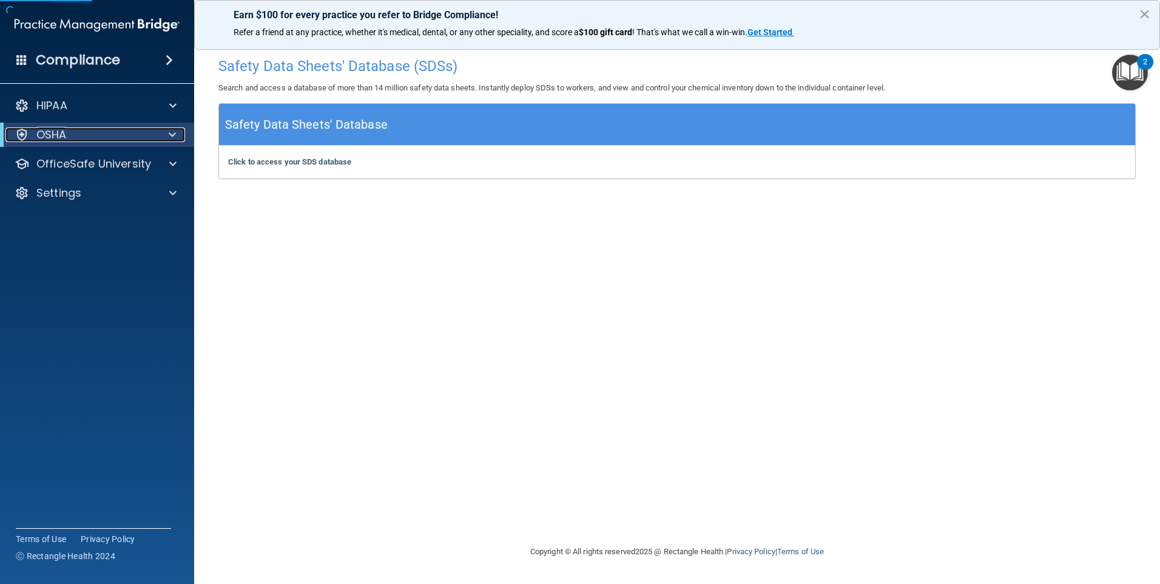
click at [72, 134] on div "OSHA" at bounding box center [80, 134] width 150 height 15
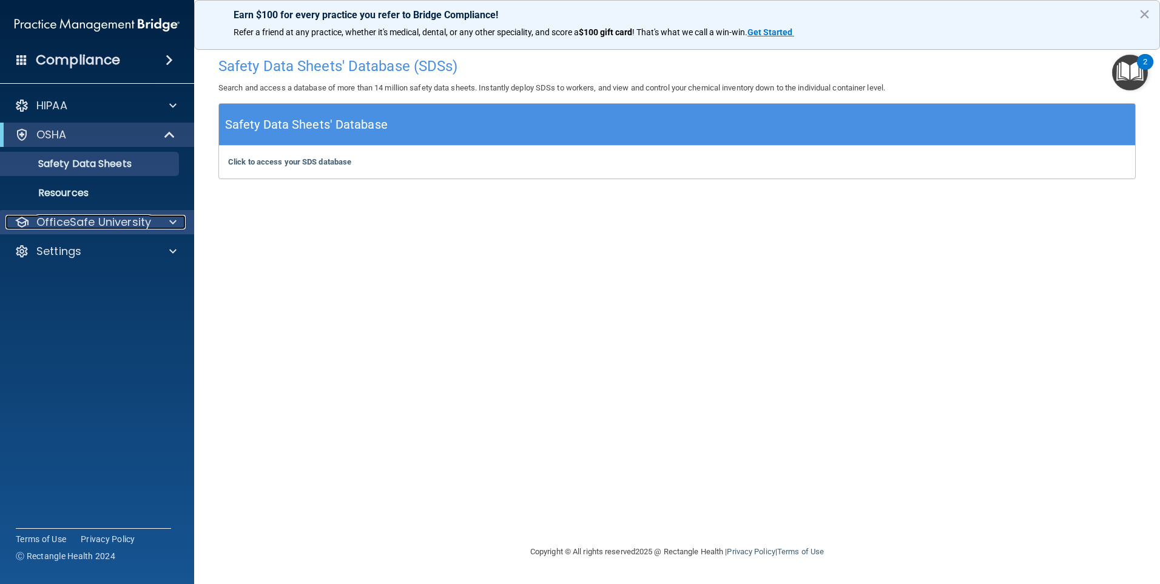
click at [72, 215] on p "OfficeSafe University" at bounding box center [93, 222] width 115 height 15
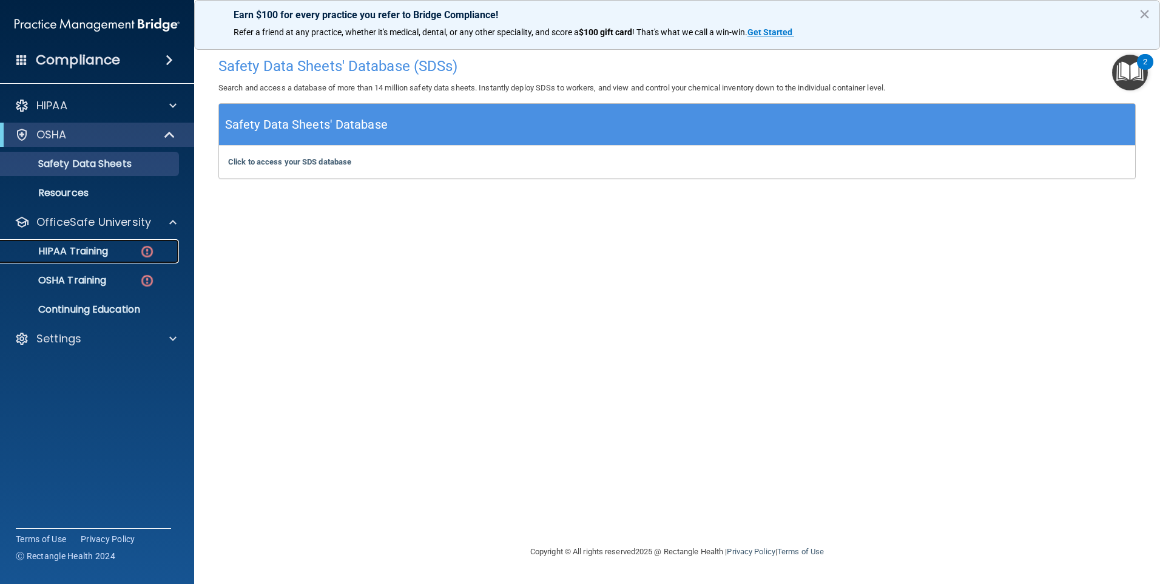
click at [82, 252] on p "HIPAA Training" at bounding box center [58, 251] width 100 height 12
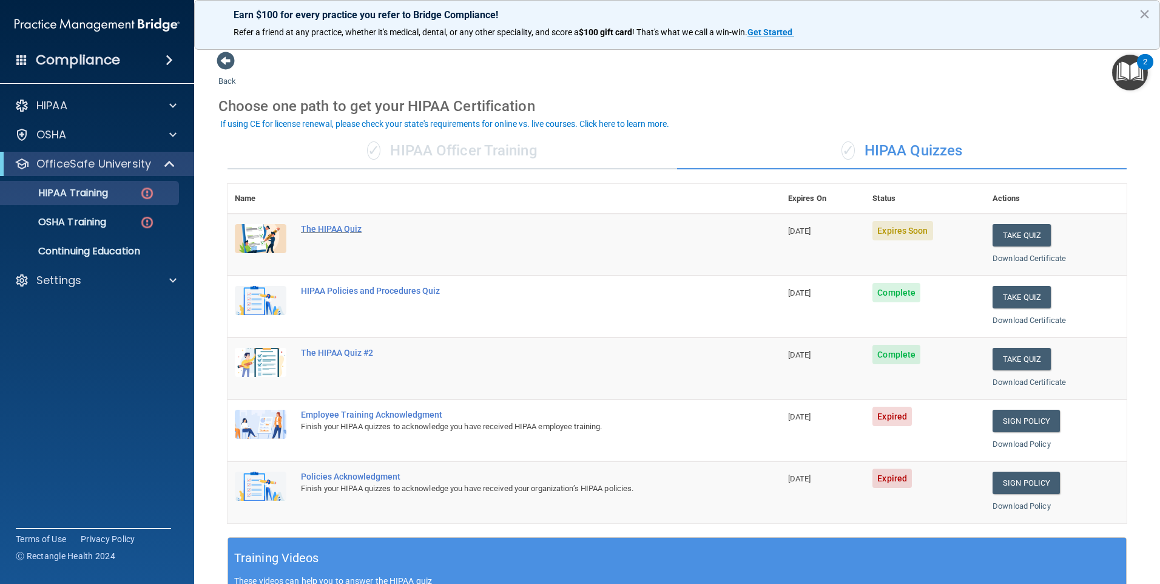
click at [336, 225] on div "The HIPAA Quiz" at bounding box center [510, 229] width 419 height 10
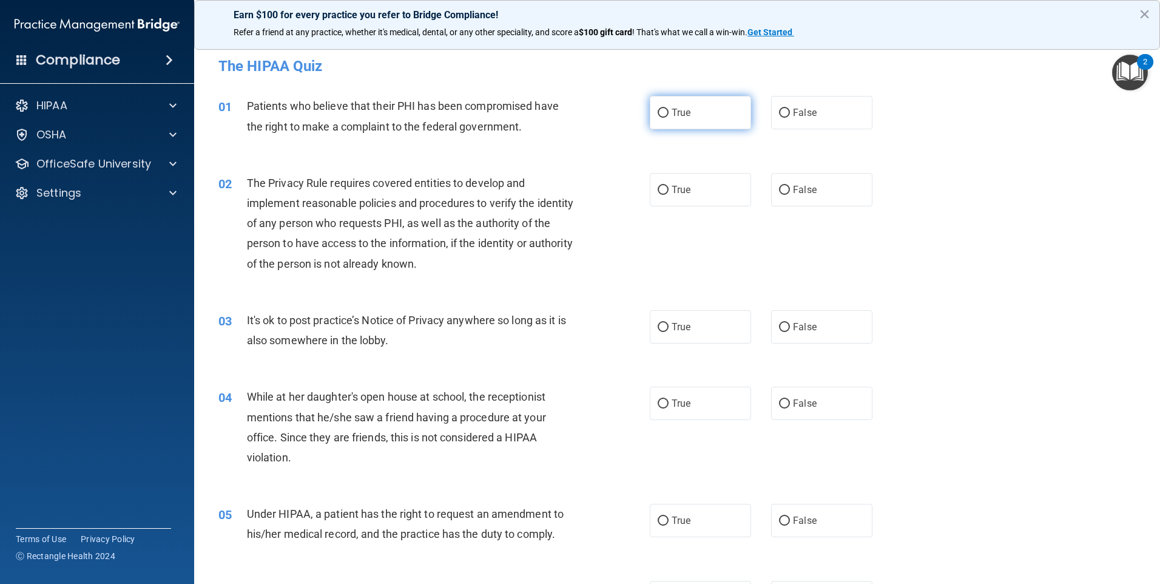
click at [696, 124] on label "True" at bounding box center [700, 112] width 101 height 33
click at [669, 118] on input "True" at bounding box center [663, 113] width 11 height 9
radio input "true"
click at [665, 188] on label "True" at bounding box center [700, 189] width 101 height 33
click at [665, 188] on input "True" at bounding box center [663, 190] width 11 height 9
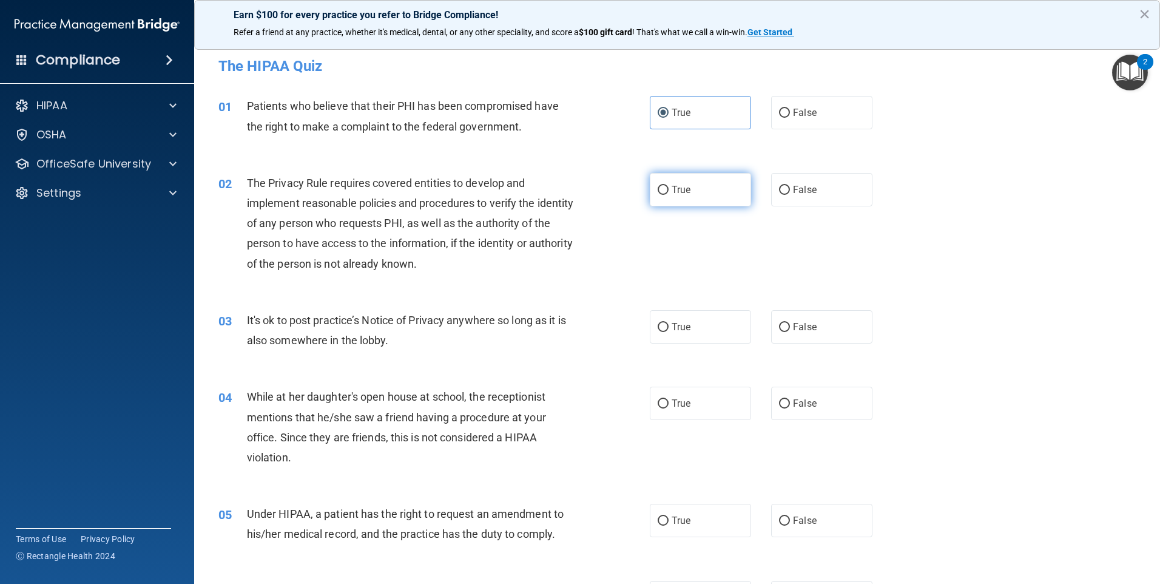
radio input "true"
click at [782, 327] on input "False" at bounding box center [784, 327] width 11 height 9
radio input "true"
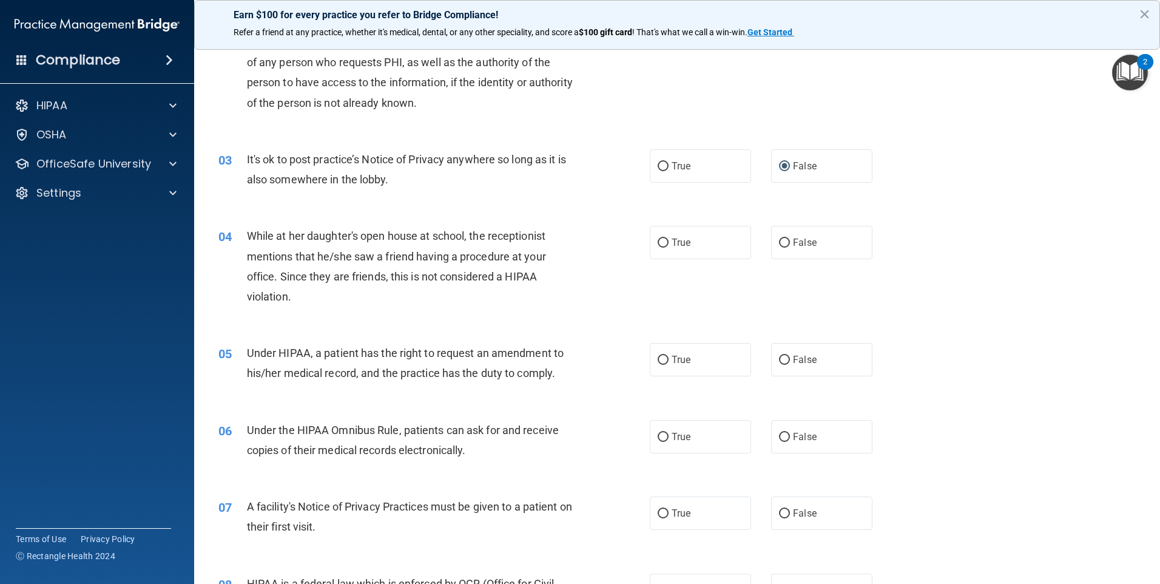
scroll to position [182, 0]
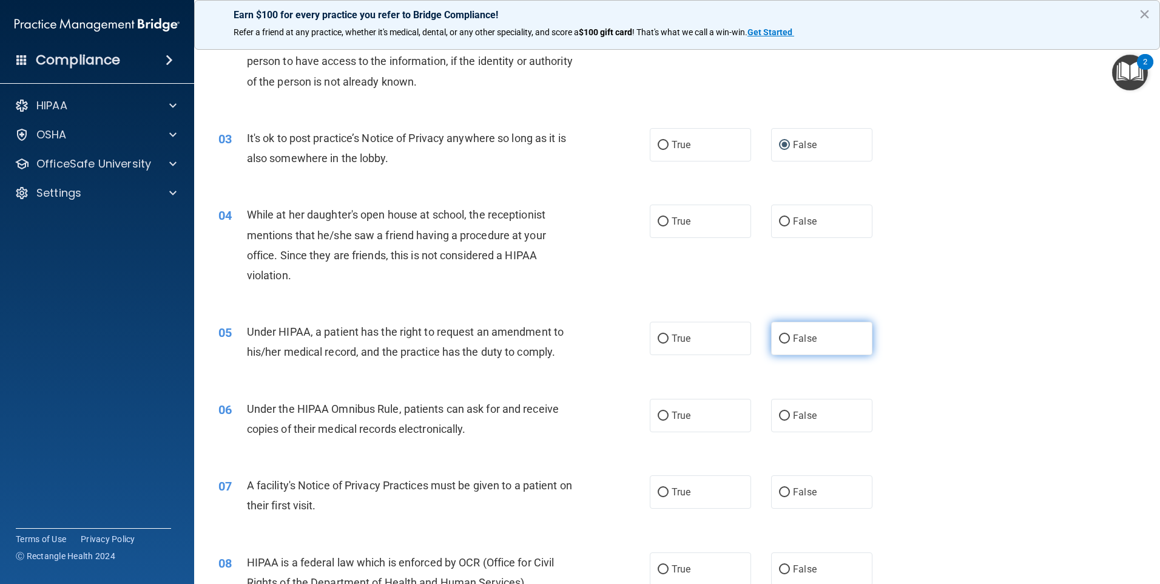
click at [787, 339] on label "False" at bounding box center [821, 338] width 101 height 33
click at [787, 339] on input "False" at bounding box center [784, 338] width 11 height 9
radio input "true"
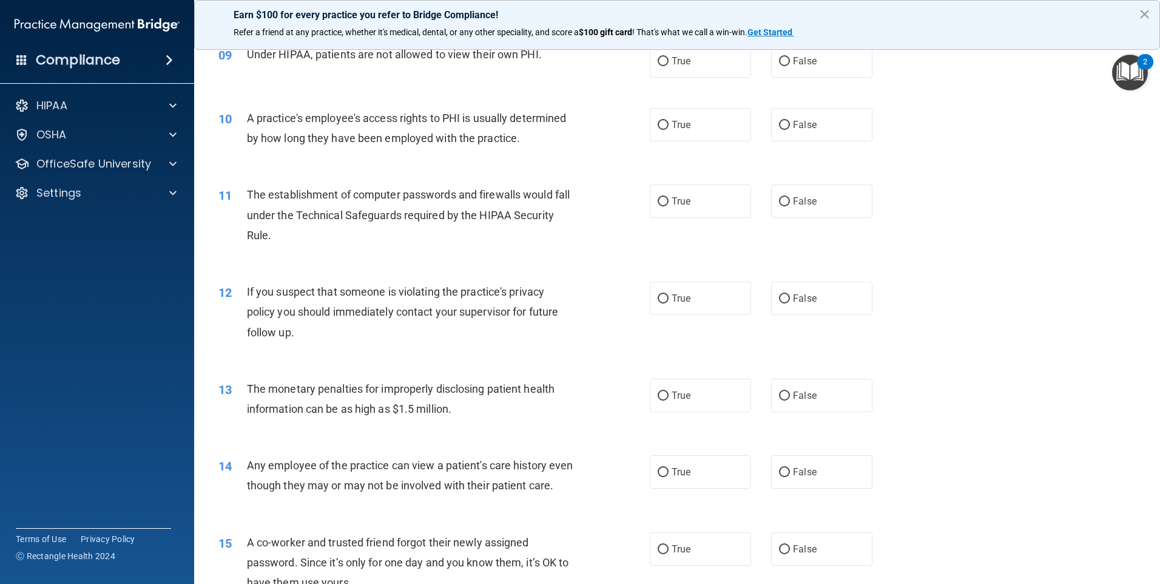
scroll to position [850, 0]
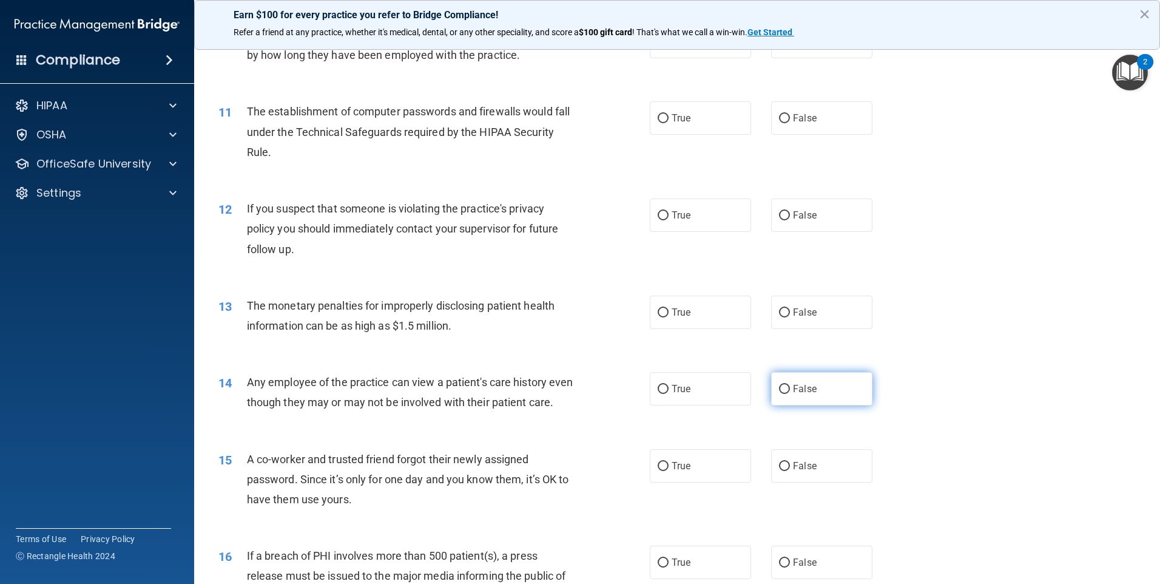
click at [780, 390] on input "False" at bounding box center [784, 389] width 11 height 9
radio input "true"
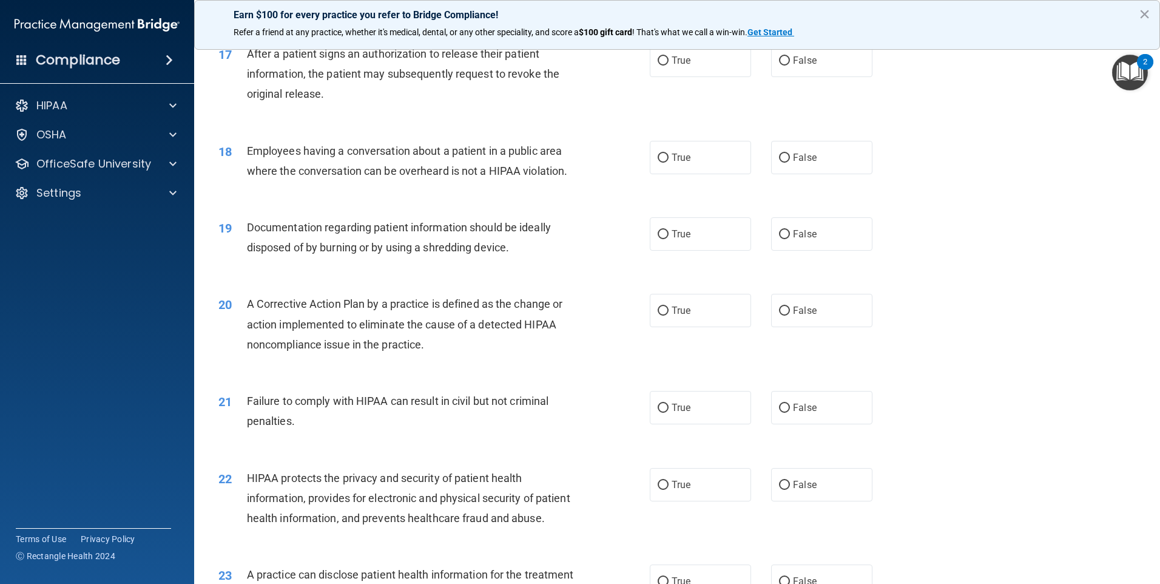
scroll to position [1457, 0]
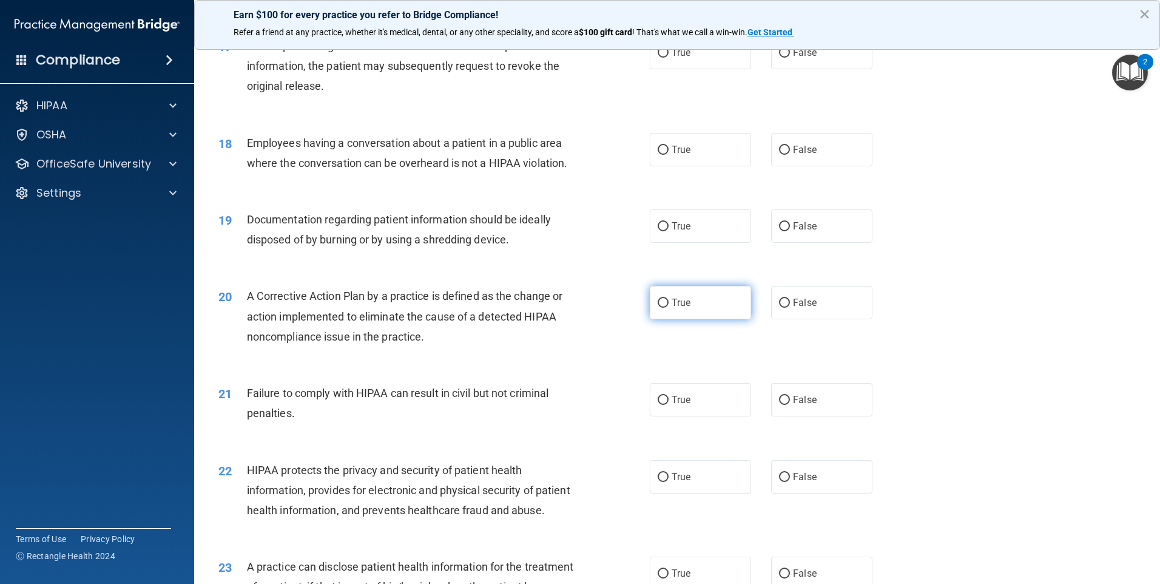
click at [650, 319] on label "True" at bounding box center [700, 302] width 101 height 33
click at [658, 308] on input "True" at bounding box center [663, 303] width 11 height 9
radio input "true"
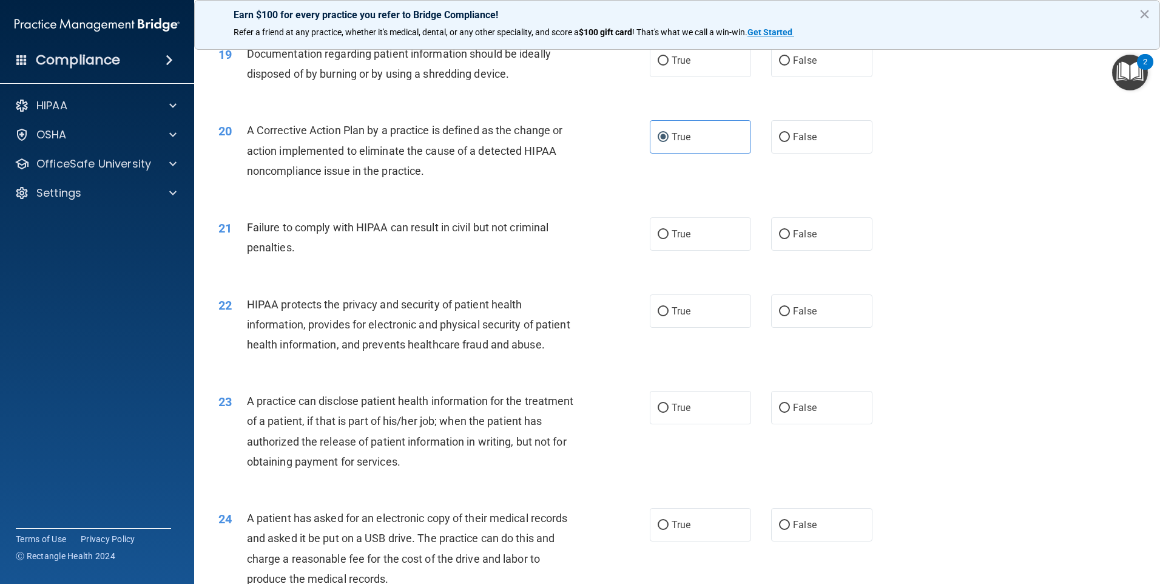
scroll to position [1699, 0]
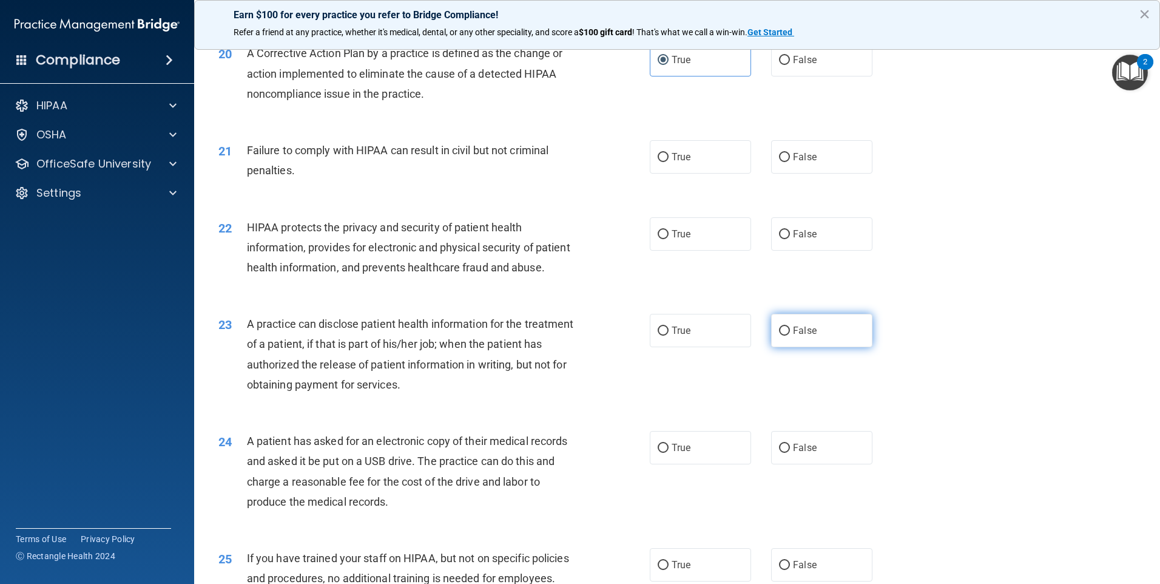
click at [800, 336] on span "False" at bounding box center [805, 331] width 24 height 12
click at [790, 336] on input "False" at bounding box center [784, 331] width 11 height 9
radio input "true"
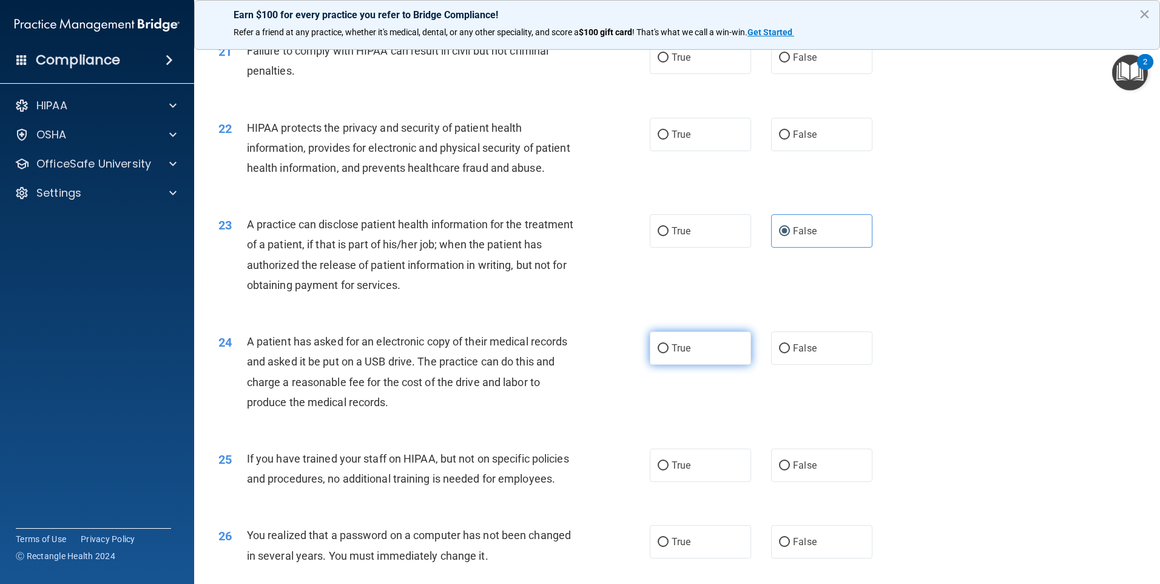
scroll to position [1821, 0]
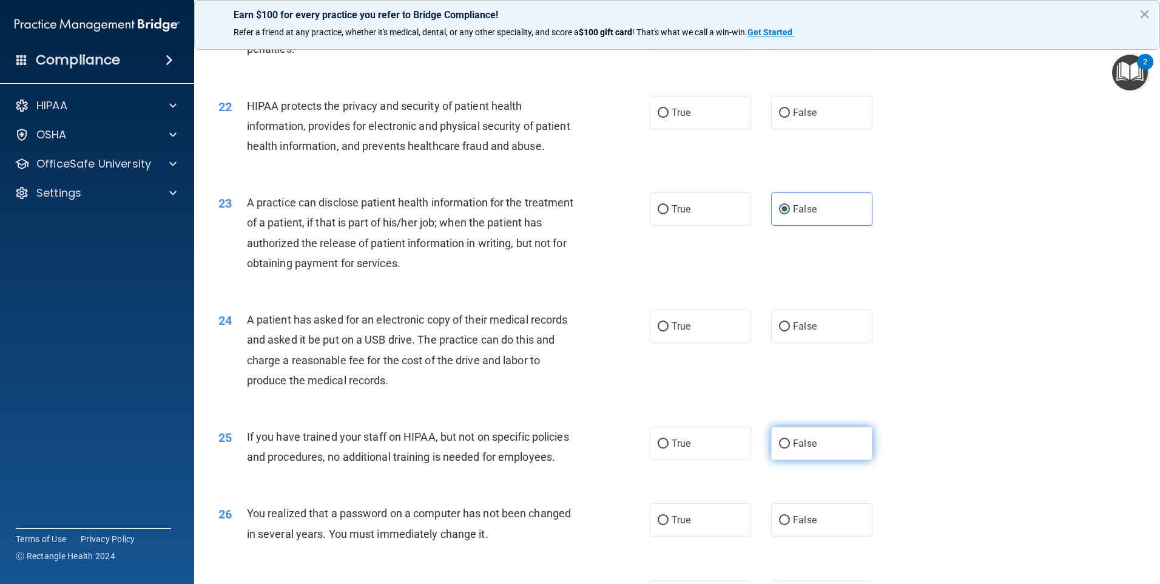
click at [797, 449] on span "False" at bounding box center [805, 444] width 24 height 12
click at [790, 448] on input "False" at bounding box center [784, 443] width 11 height 9
radio input "true"
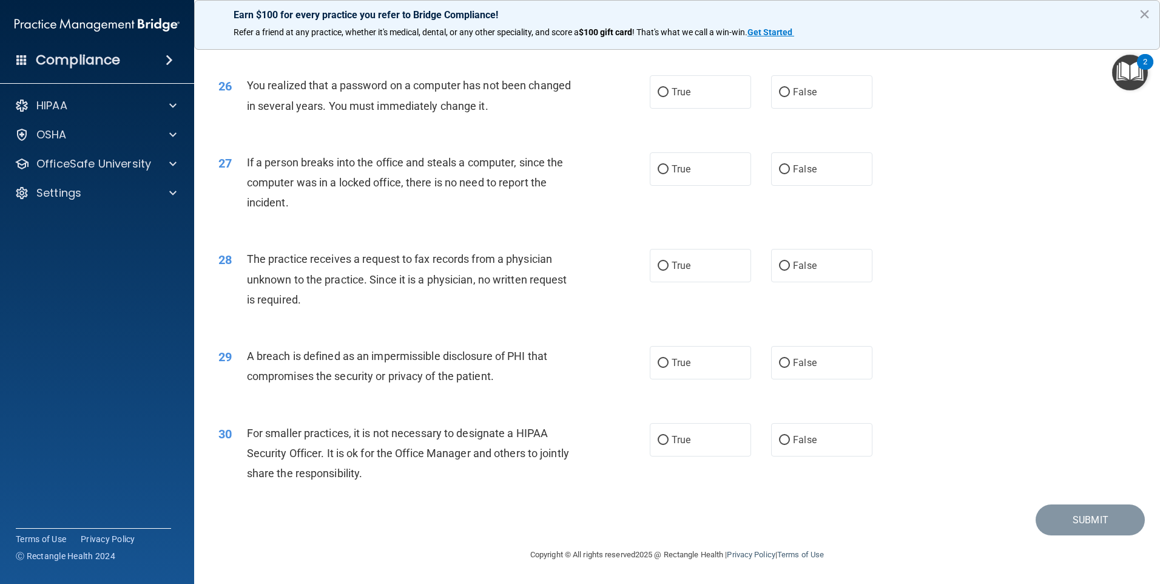
scroll to position [2306, 0]
click at [793, 439] on span "False" at bounding box center [805, 440] width 24 height 12
click at [790, 439] on input "False" at bounding box center [784, 440] width 11 height 9
radio input "true"
click at [672, 360] on span "True" at bounding box center [681, 363] width 19 height 12
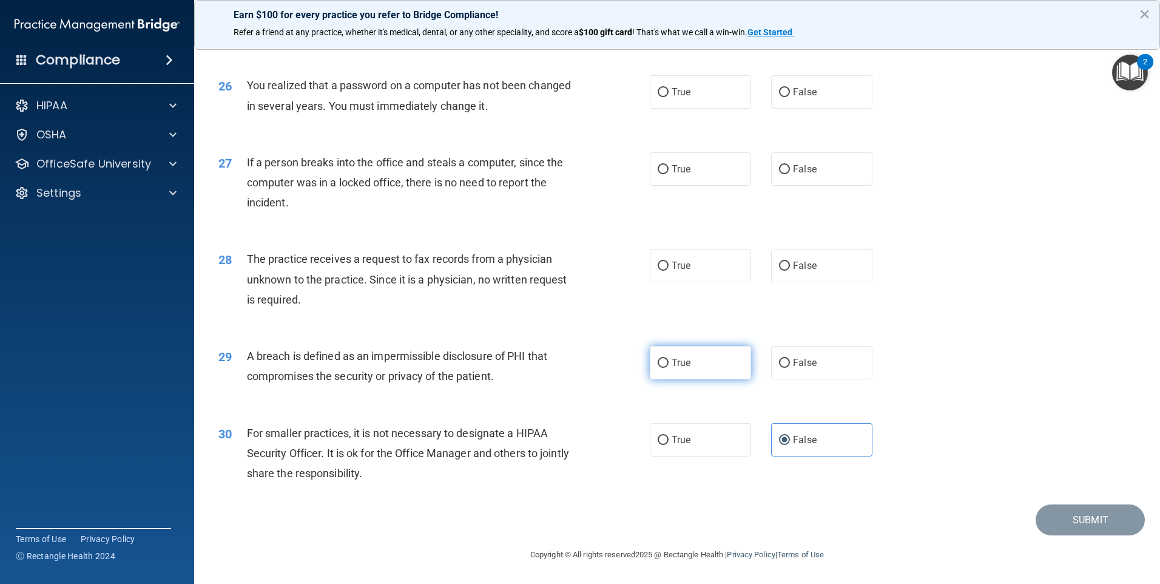
click at [669, 360] on input "True" at bounding box center [663, 363] width 11 height 9
radio input "true"
click at [793, 266] on span "False" at bounding box center [805, 266] width 24 height 12
click at [790, 266] on input "False" at bounding box center [784, 266] width 11 height 9
radio input "true"
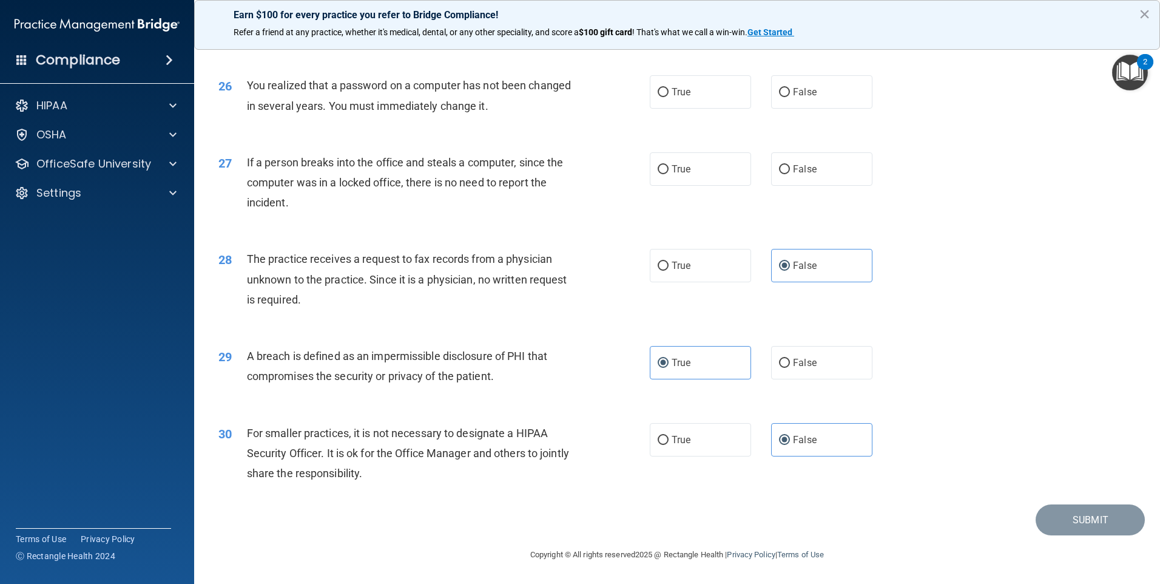
scroll to position [2246, 0]
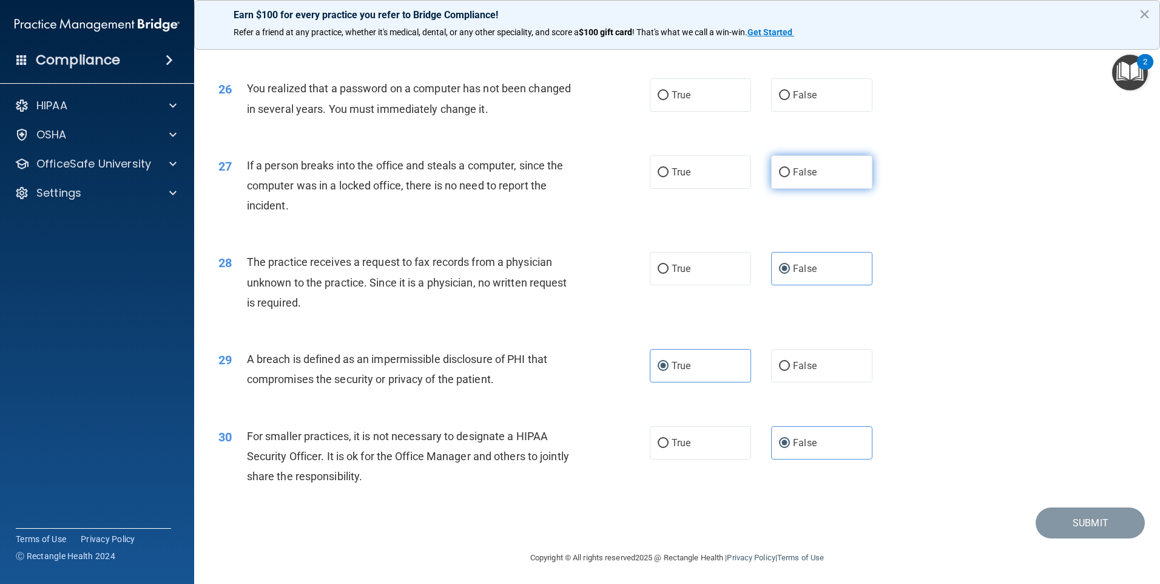
click at [801, 178] on span "False" at bounding box center [805, 172] width 24 height 12
click at [790, 177] on input "False" at bounding box center [784, 172] width 11 height 9
radio input "true"
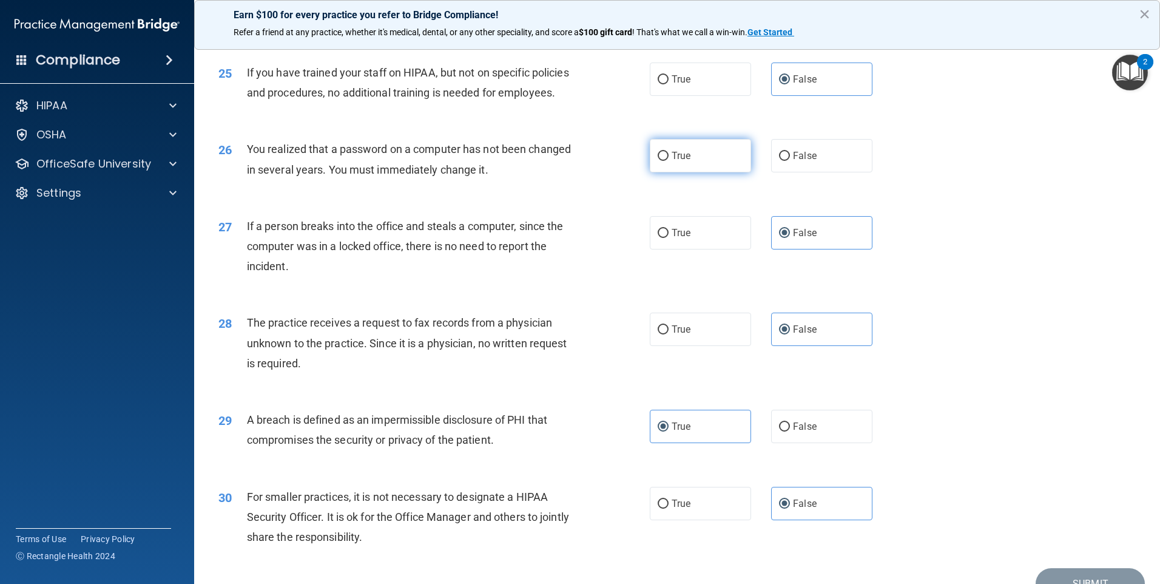
click at [699, 172] on label "True" at bounding box center [700, 155] width 101 height 33
click at [669, 161] on input "True" at bounding box center [663, 156] width 11 height 9
radio input "true"
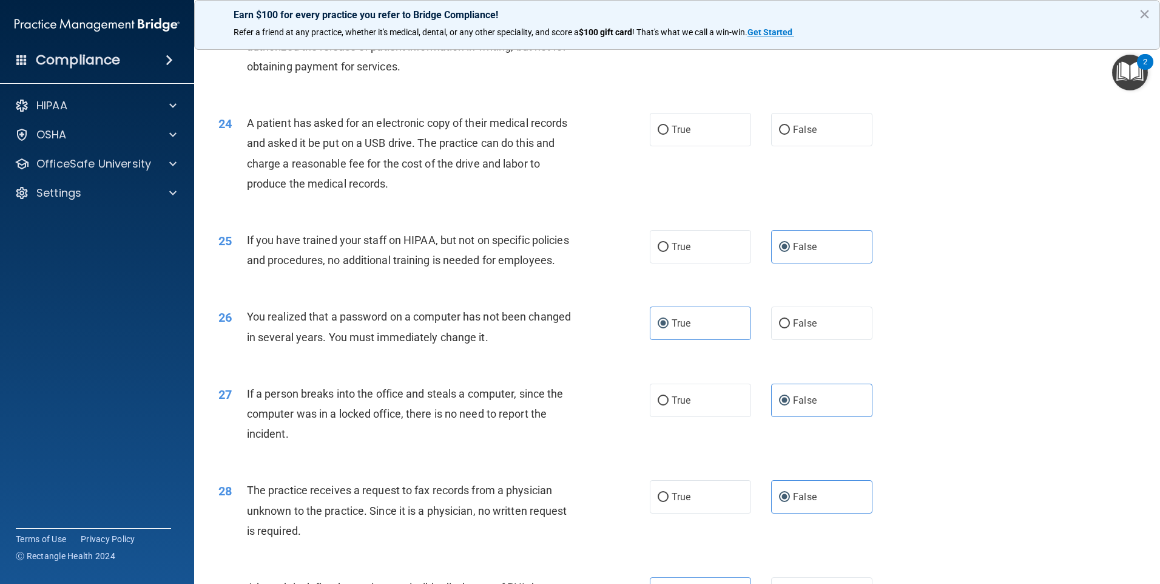
scroll to position [2003, 0]
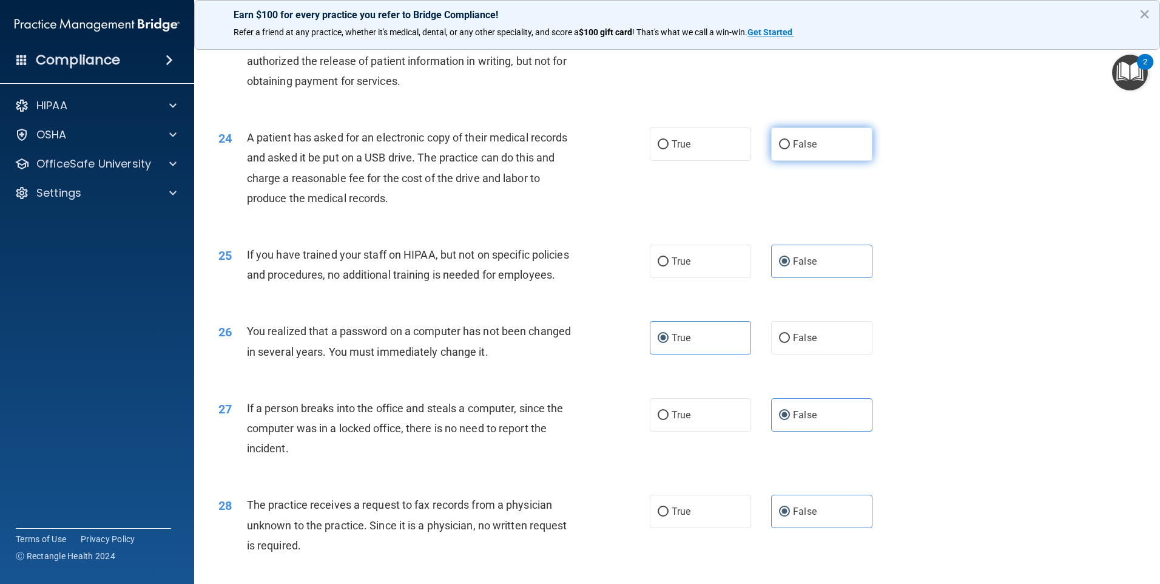
click at [793, 161] on label "False" at bounding box center [821, 143] width 101 height 33
click at [790, 149] on input "False" at bounding box center [784, 144] width 11 height 9
radio input "true"
click at [703, 161] on label "True" at bounding box center [700, 143] width 101 height 33
click at [669, 149] on input "True" at bounding box center [663, 144] width 11 height 9
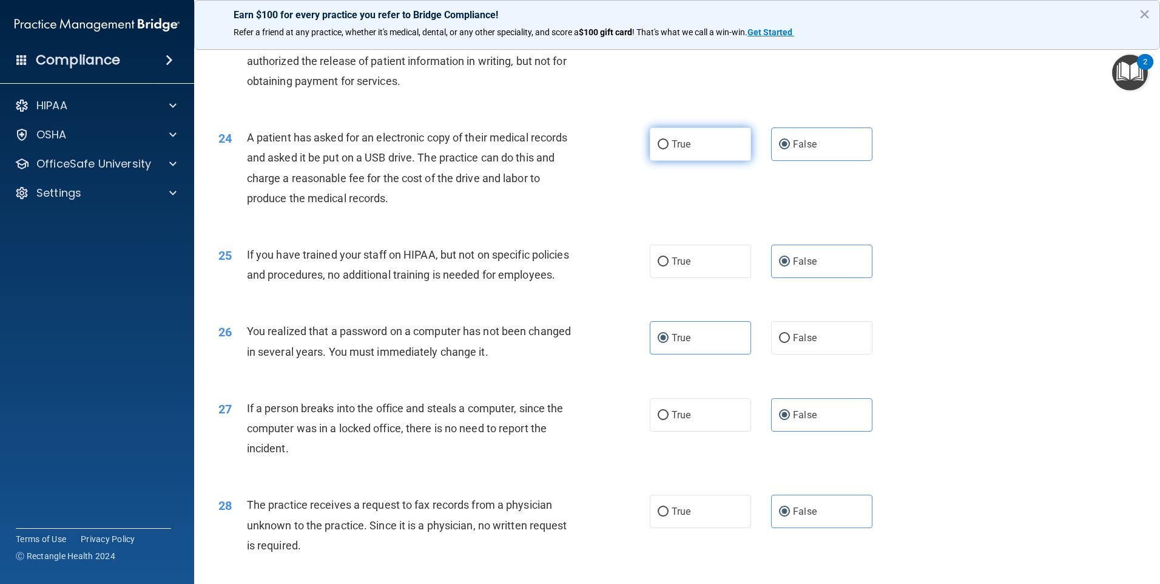
radio input "true"
radio input "false"
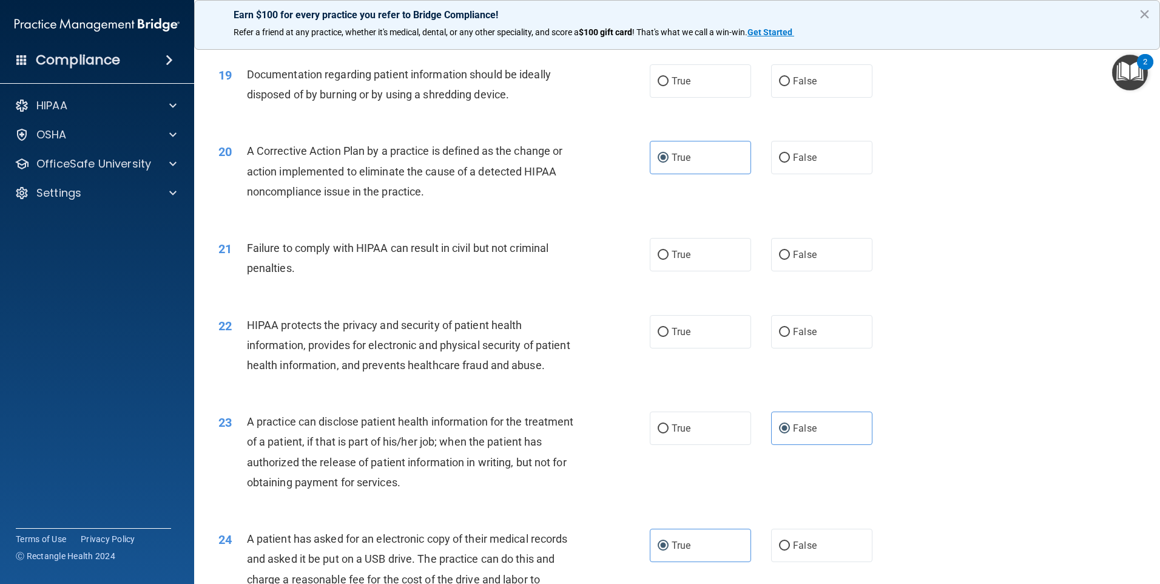
scroll to position [1580, 0]
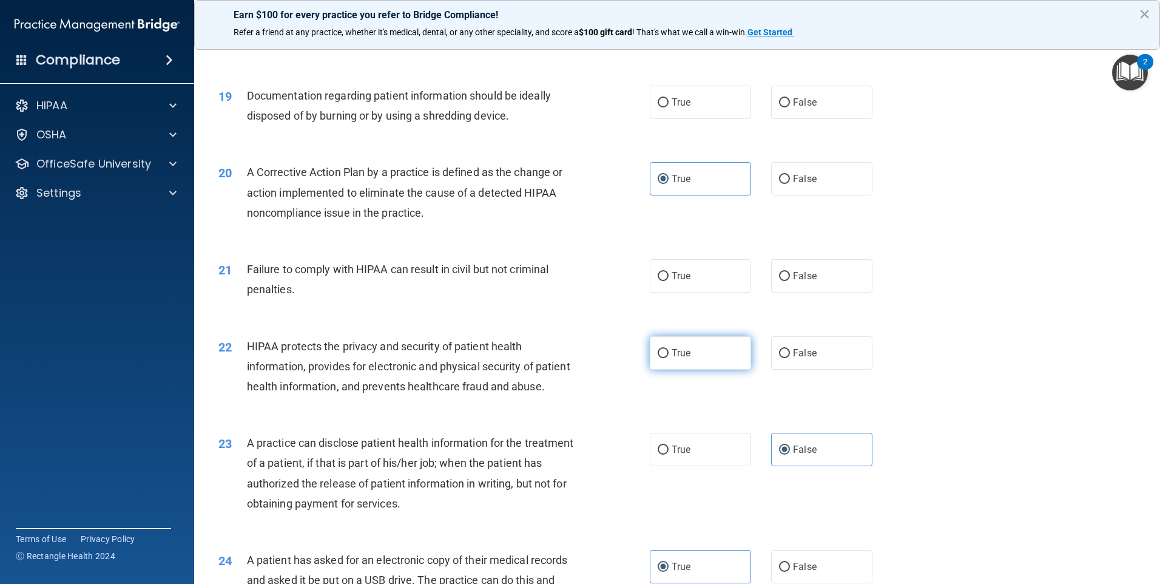
click at [672, 359] on span "True" at bounding box center [681, 353] width 19 height 12
click at [669, 358] on input "True" at bounding box center [663, 353] width 11 height 9
radio input "true"
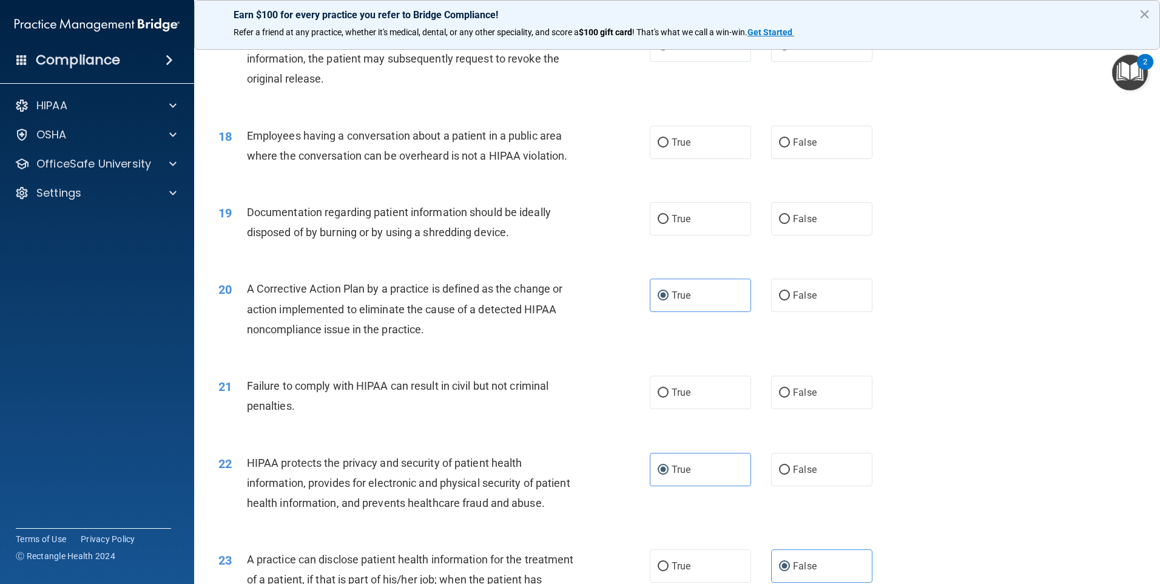
scroll to position [1459, 0]
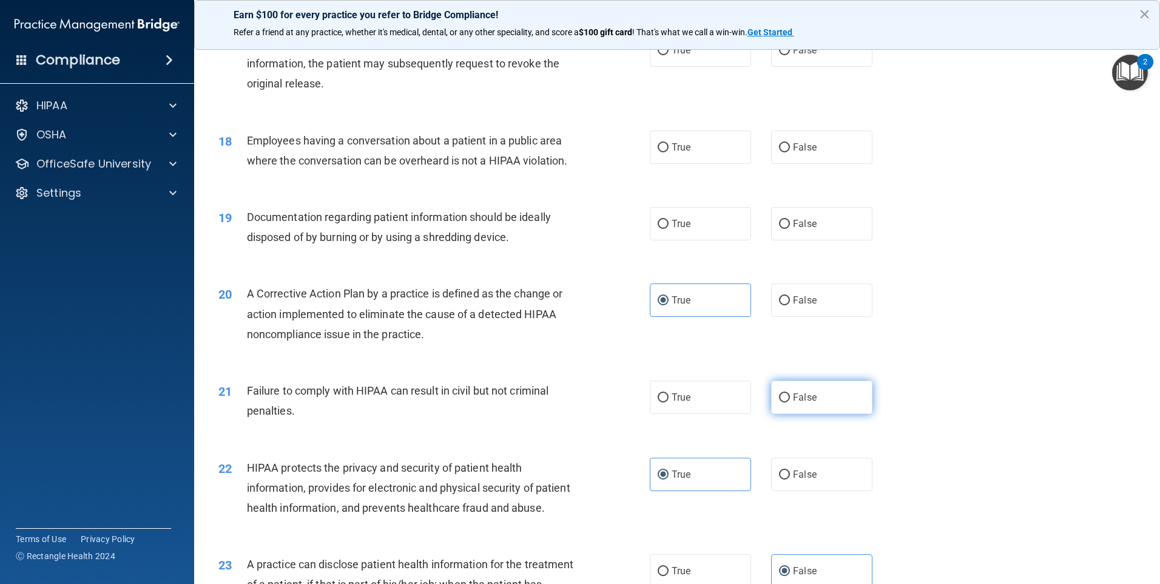
click at [810, 414] on label "False" at bounding box center [821, 397] width 101 height 33
click at [790, 402] on input "False" at bounding box center [784, 397] width 11 height 9
radio input "true"
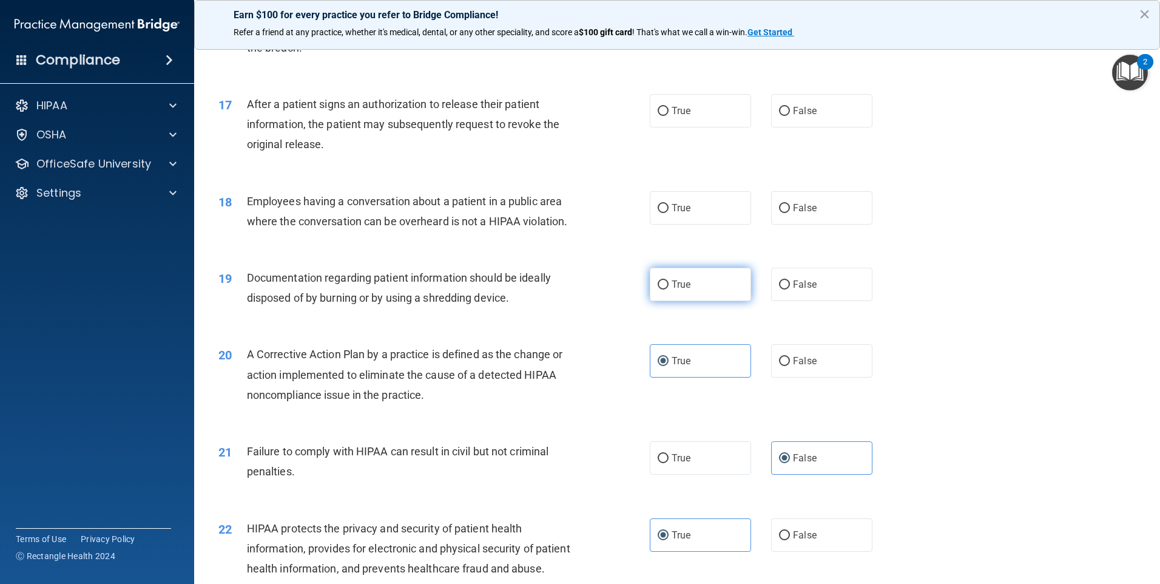
click at [680, 290] on span "True" at bounding box center [681, 285] width 19 height 12
click at [669, 289] on input "True" at bounding box center [663, 284] width 11 height 9
radio input "true"
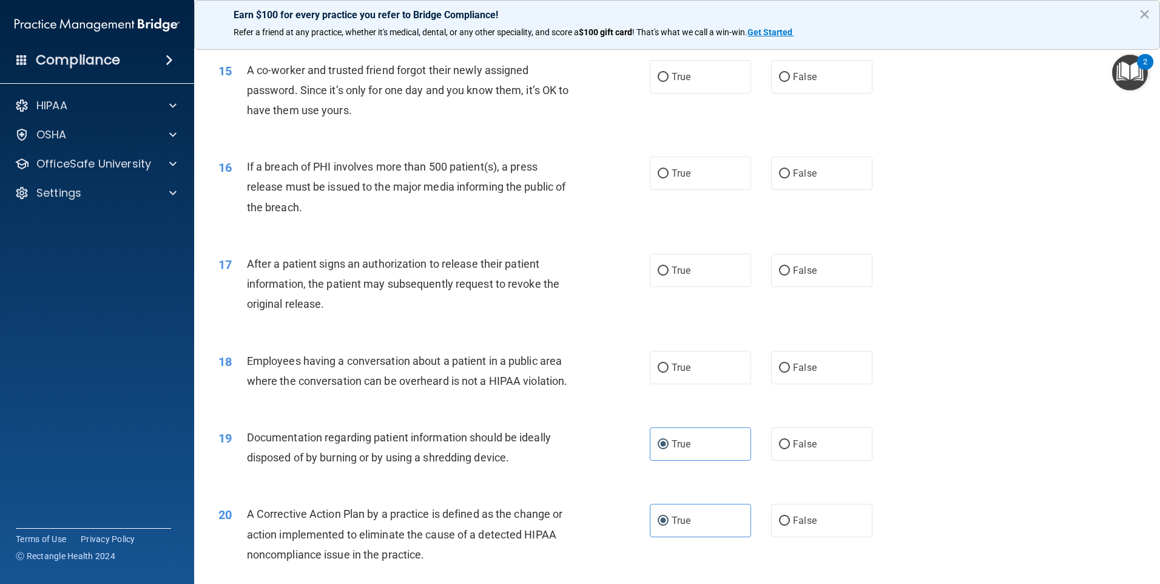
scroll to position [1216, 0]
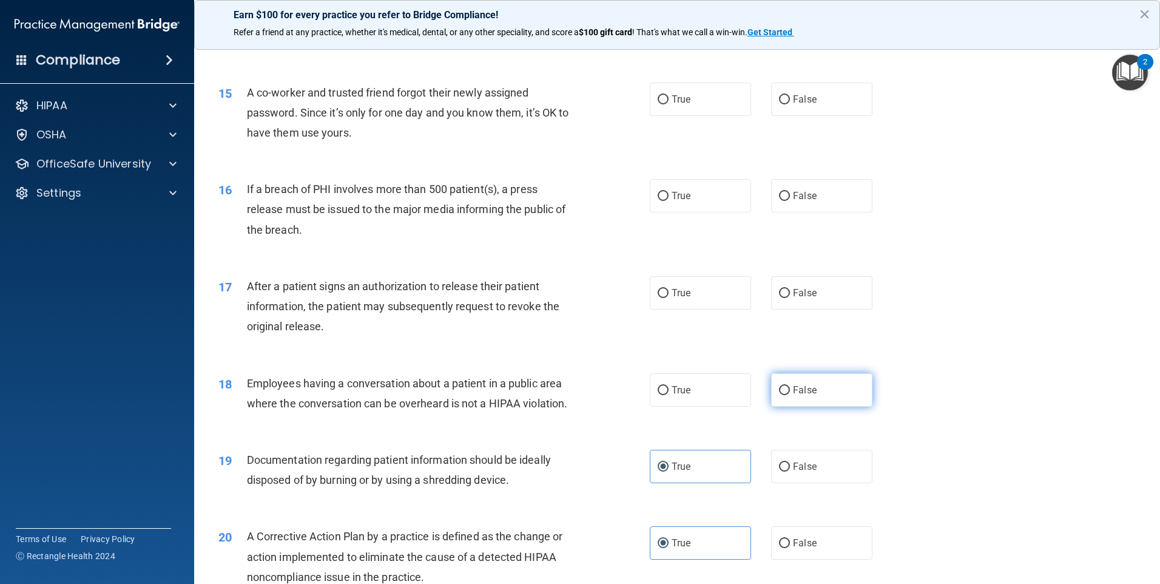
click at [830, 407] on label "False" at bounding box center [821, 389] width 101 height 33
click at [790, 395] on input "False" at bounding box center [784, 390] width 11 height 9
radio input "true"
click at [683, 299] on span "True" at bounding box center [681, 293] width 19 height 12
drag, startPoint x: 668, startPoint y: 310, endPoint x: 658, endPoint y: 310, distance: 9.1
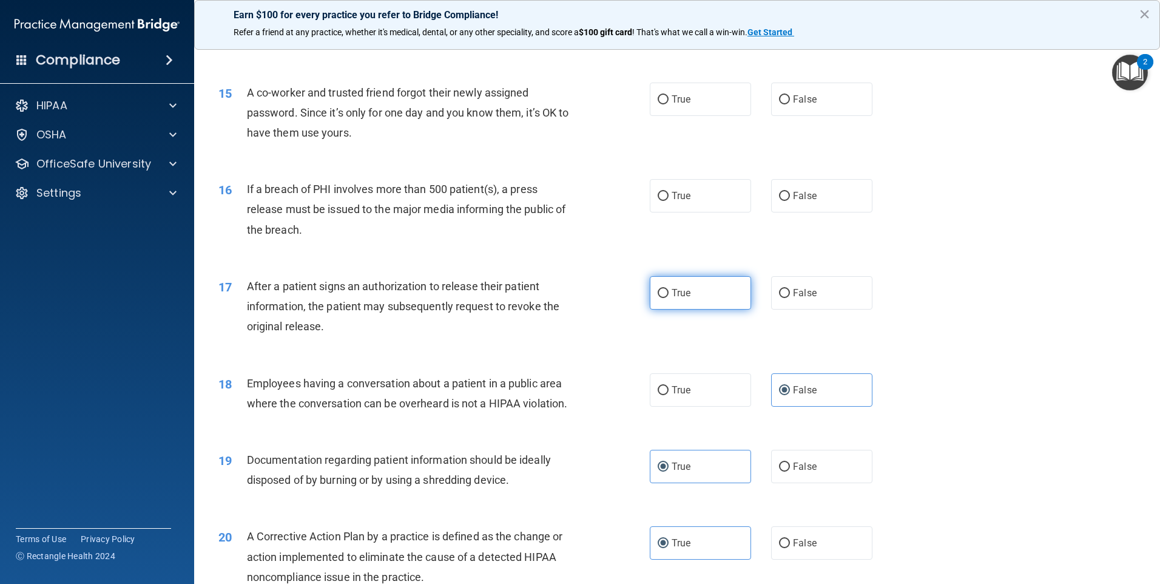
click at [658, 310] on label "True" at bounding box center [700, 292] width 101 height 33
click at [659, 298] on input "True" at bounding box center [663, 293] width 11 height 9
radio input "true"
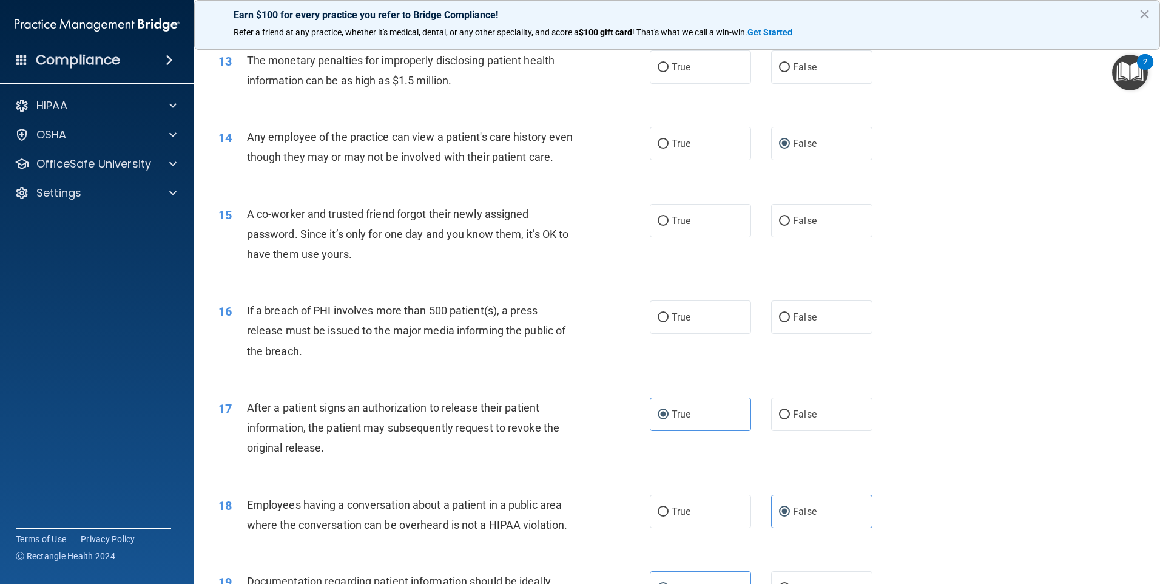
scroll to position [1034, 0]
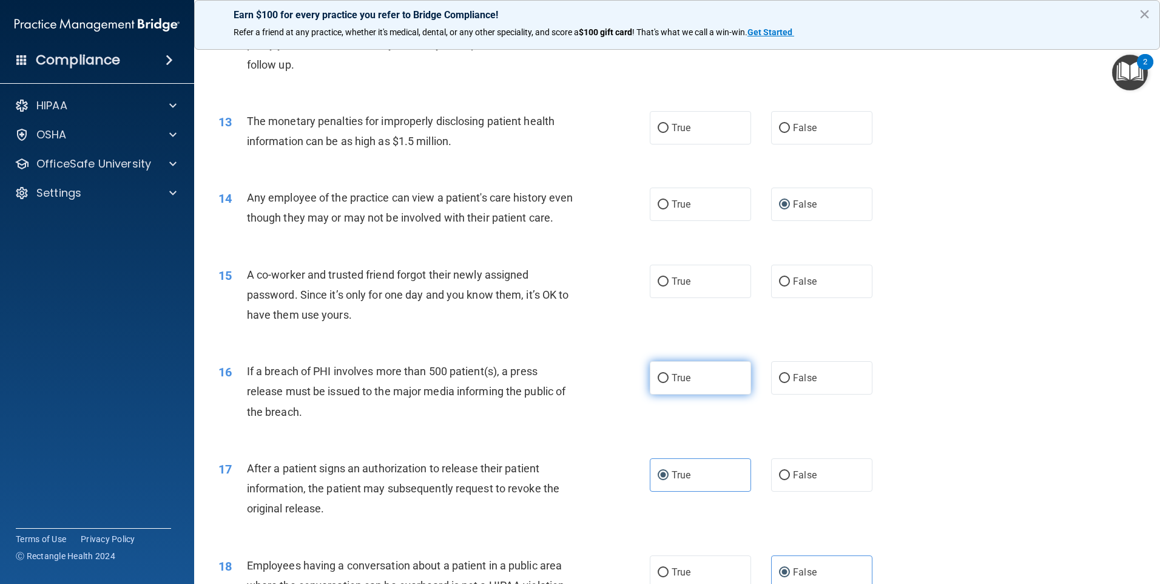
click at [672, 384] on span "True" at bounding box center [681, 378] width 19 height 12
click at [669, 383] on input "True" at bounding box center [663, 378] width 11 height 9
radio input "true"
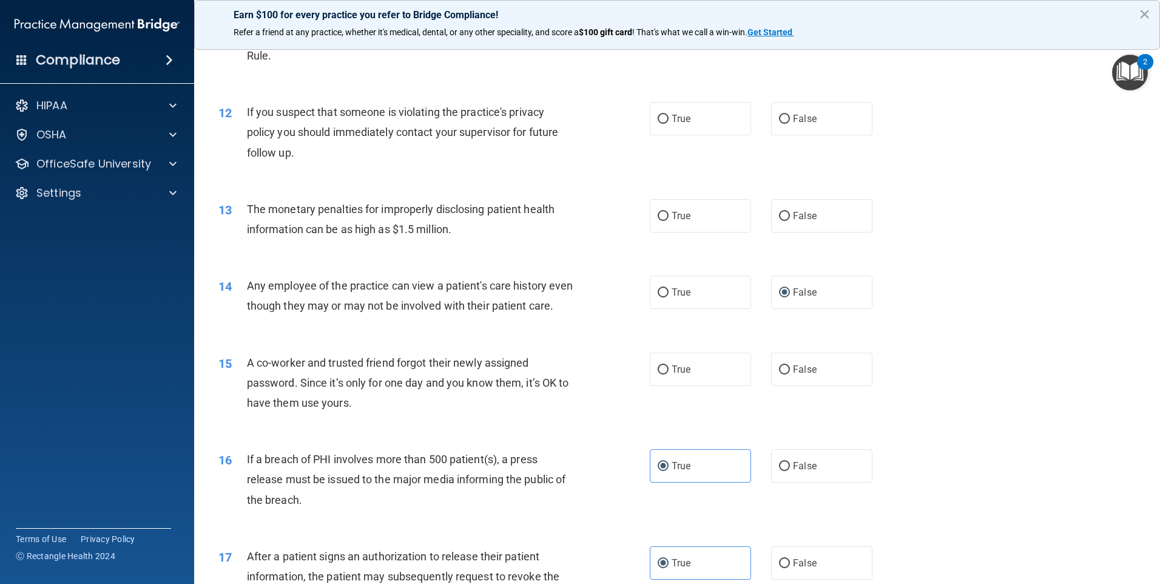
scroll to position [913, 0]
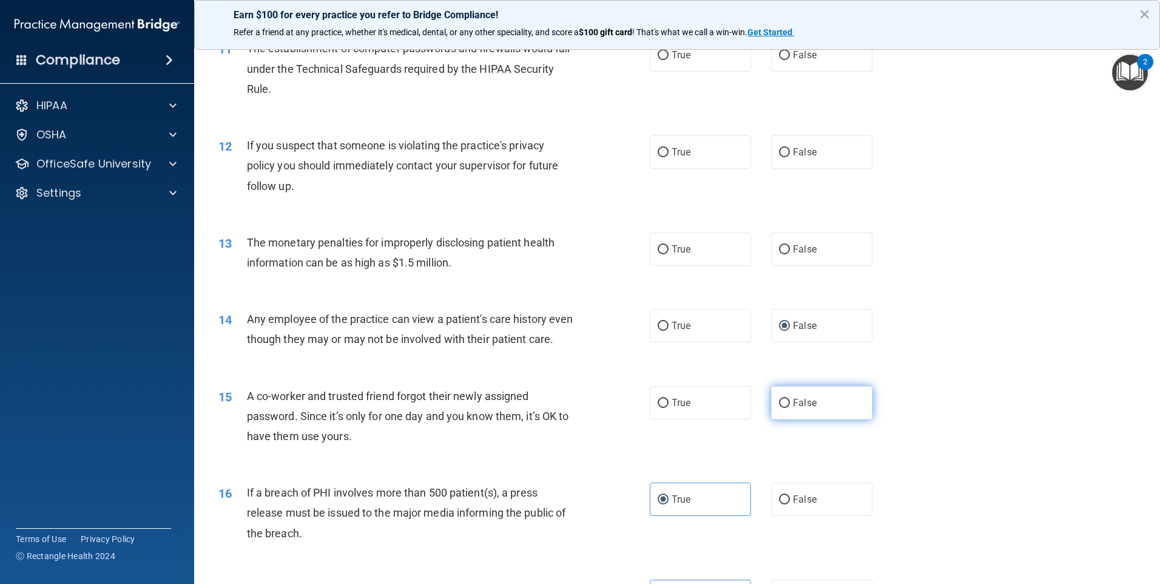
click at [779, 408] on input "False" at bounding box center [784, 403] width 11 height 9
radio input "true"
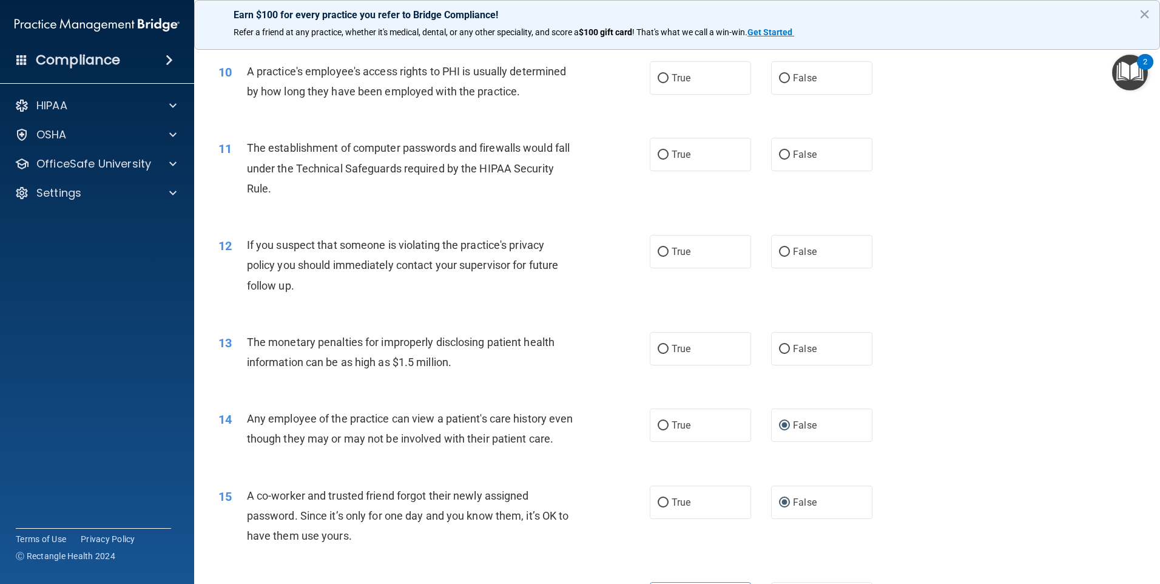
scroll to position [791, 0]
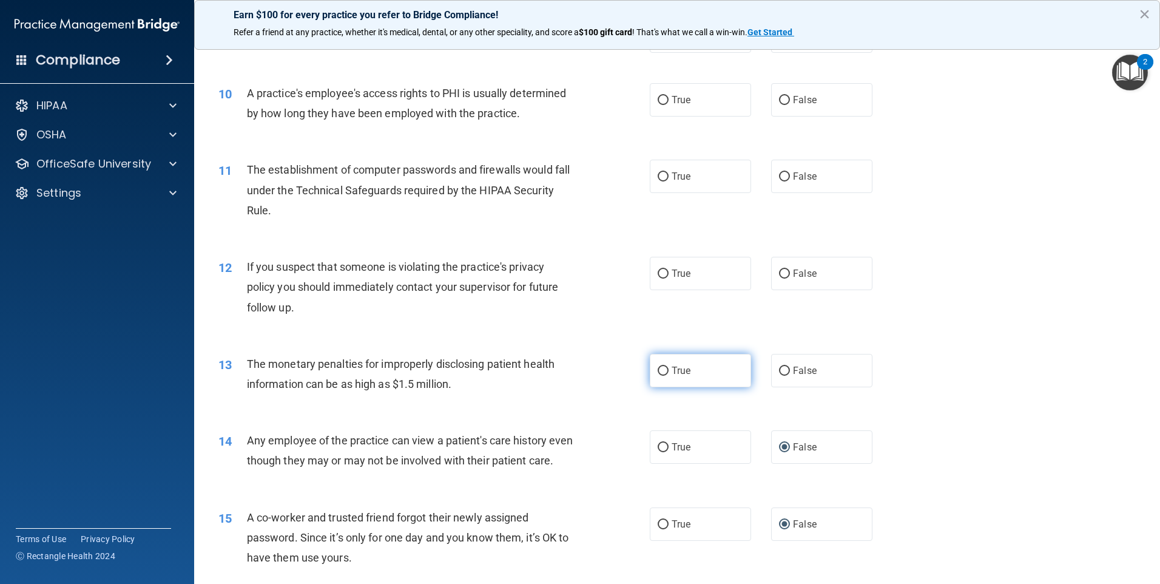
click at [694, 372] on label "True" at bounding box center [700, 370] width 101 height 33
click at [669, 372] on input "True" at bounding box center [663, 371] width 11 height 9
radio input "true"
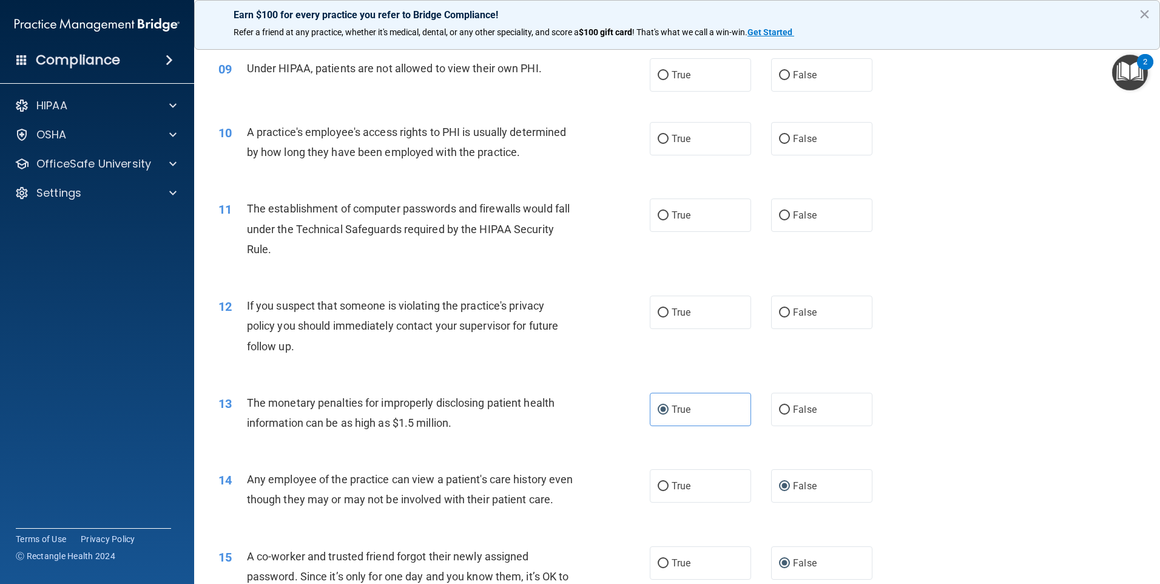
scroll to position [731, 0]
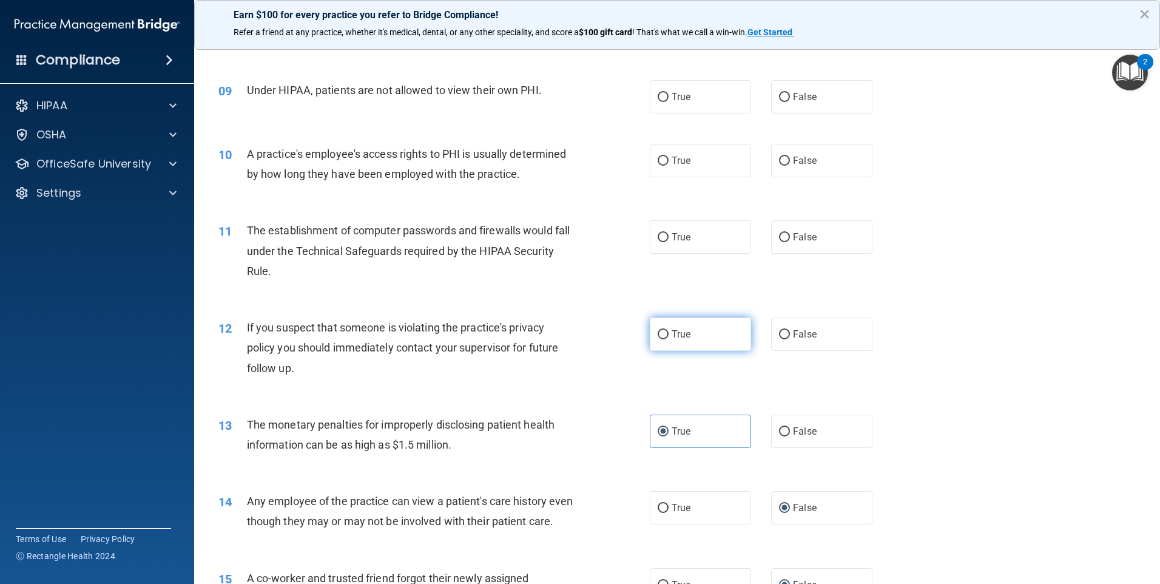
click at [682, 331] on span "True" at bounding box center [681, 334] width 19 height 12
click at [669, 331] on input "True" at bounding box center [663, 334] width 11 height 9
radio input "true"
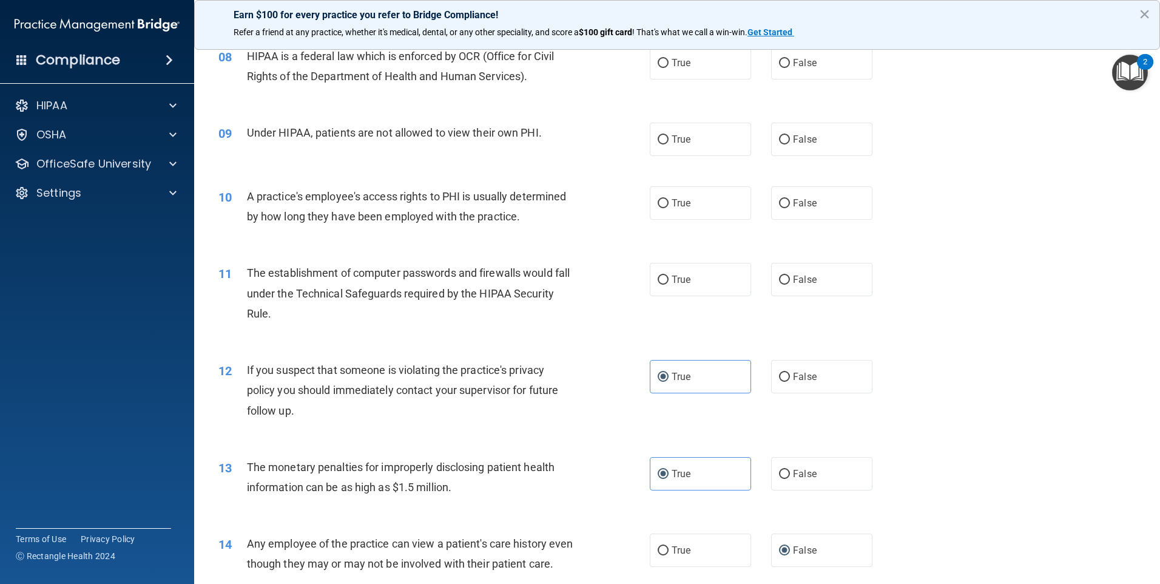
scroll to position [609, 0]
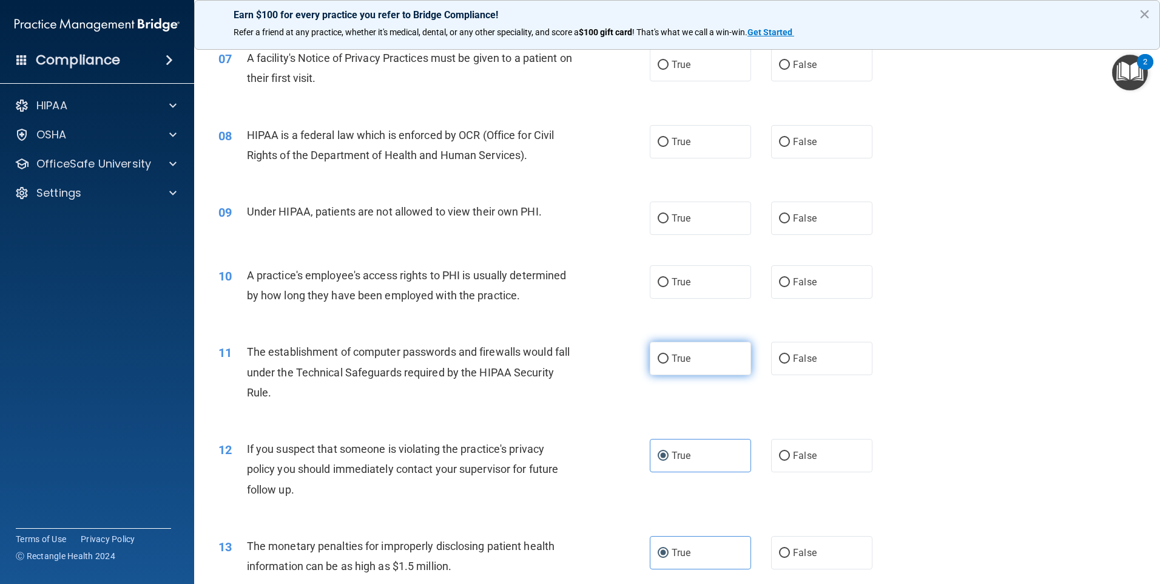
click at [698, 371] on label "True" at bounding box center [700, 358] width 101 height 33
click at [669, 364] on input "True" at bounding box center [663, 358] width 11 height 9
radio input "true"
click at [836, 284] on label "False" at bounding box center [821, 281] width 101 height 33
click at [790, 284] on input "False" at bounding box center [784, 282] width 11 height 9
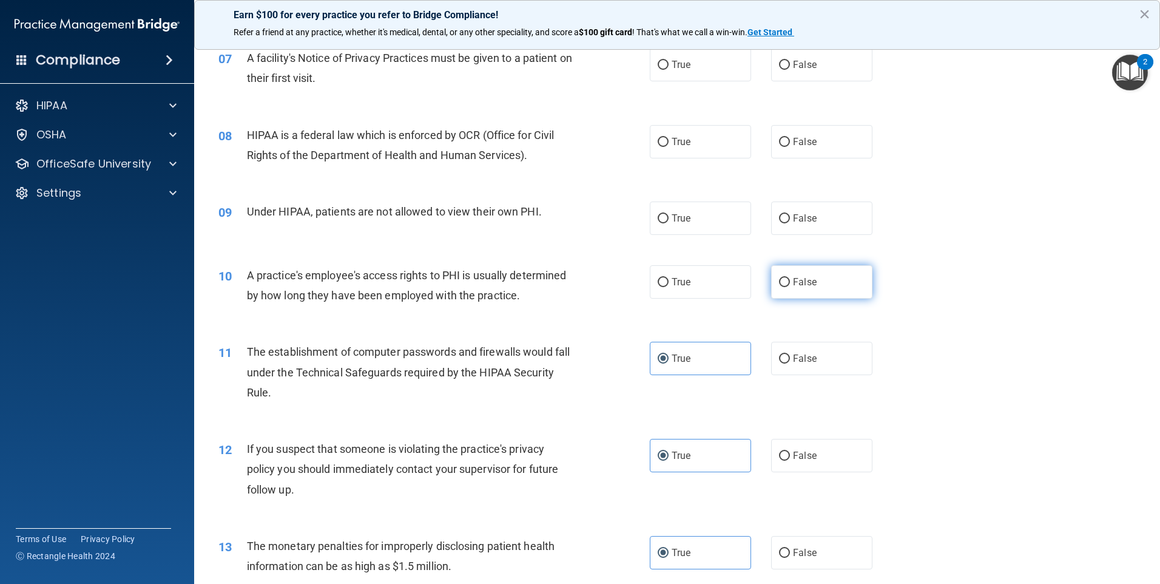
radio input "true"
click at [771, 217] on label "False" at bounding box center [821, 217] width 101 height 33
click at [779, 217] on input "False" at bounding box center [784, 218] width 11 height 9
radio input "true"
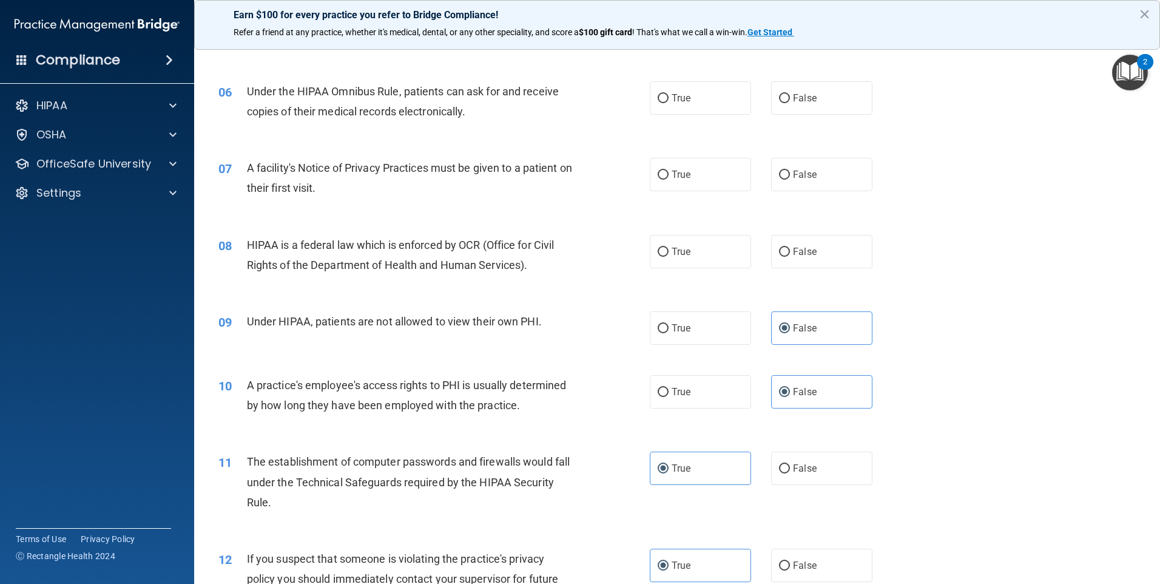
scroll to position [488, 0]
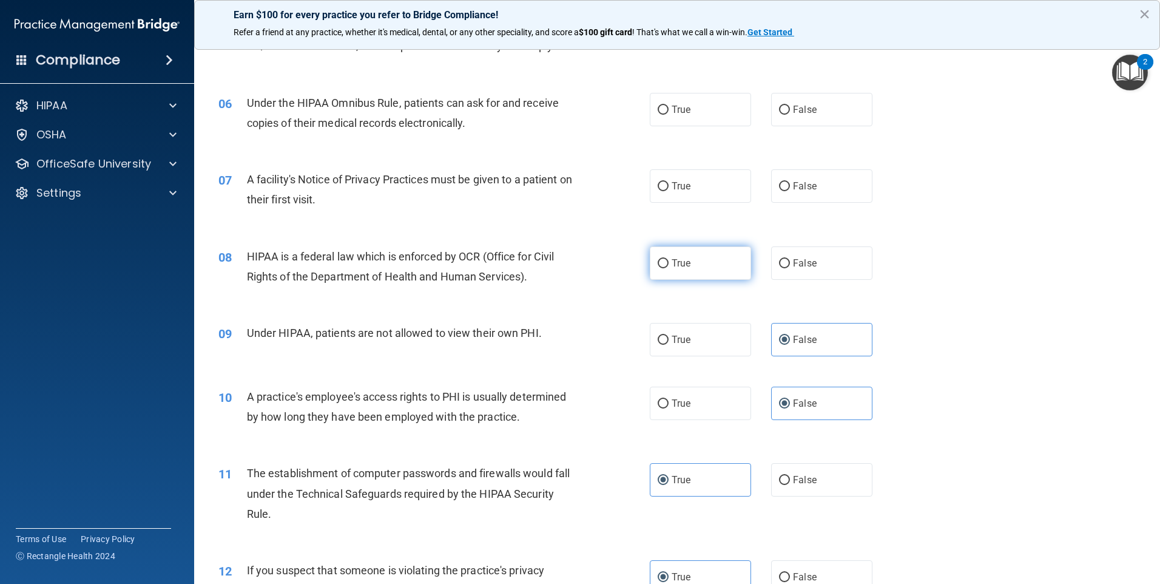
click at [663, 265] on input "True" at bounding box center [663, 263] width 11 height 9
radio input "true"
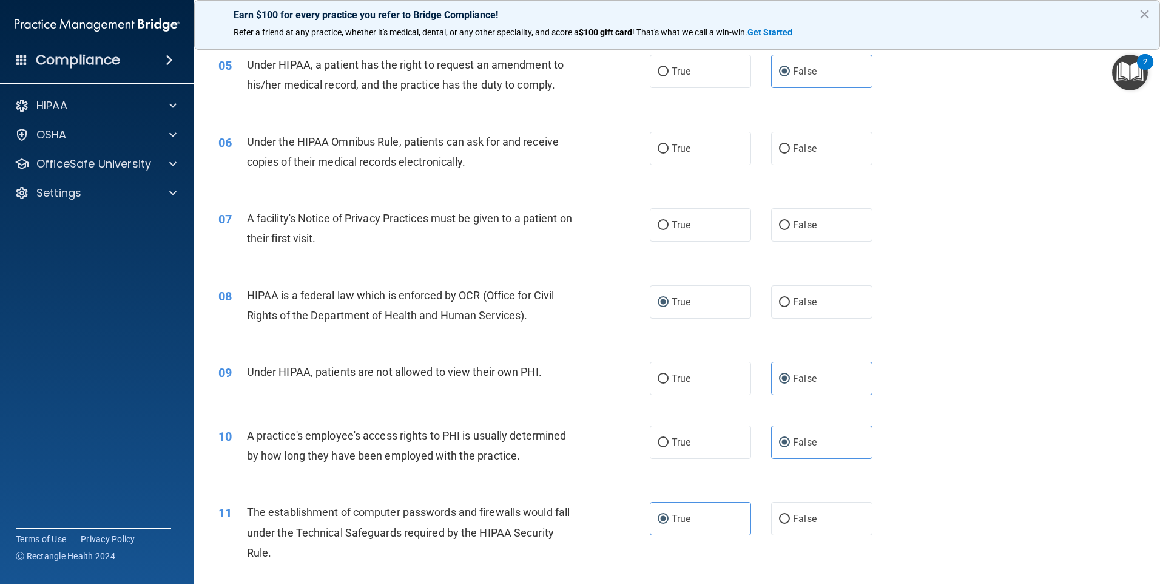
scroll to position [427, 0]
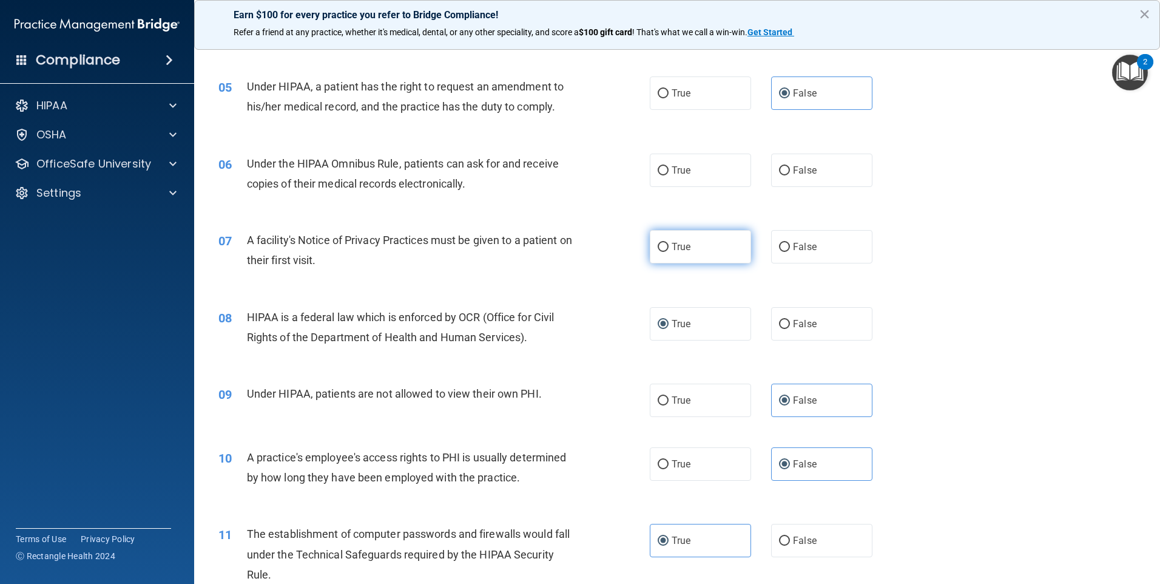
click at [717, 243] on label "True" at bounding box center [700, 246] width 101 height 33
click at [669, 243] on input "True" at bounding box center [663, 247] width 11 height 9
radio input "true"
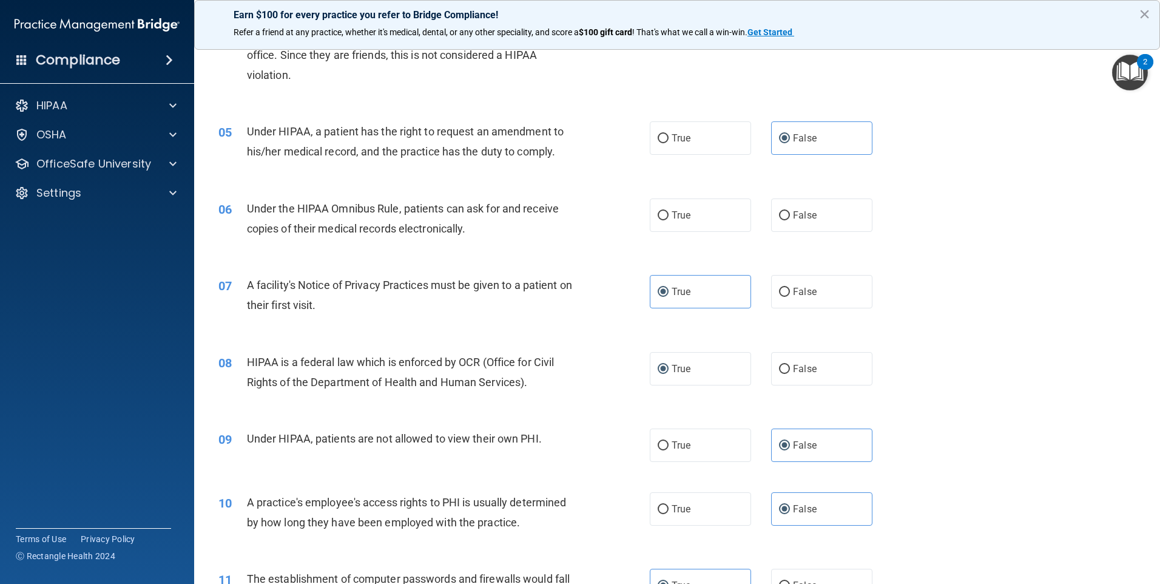
scroll to position [306, 0]
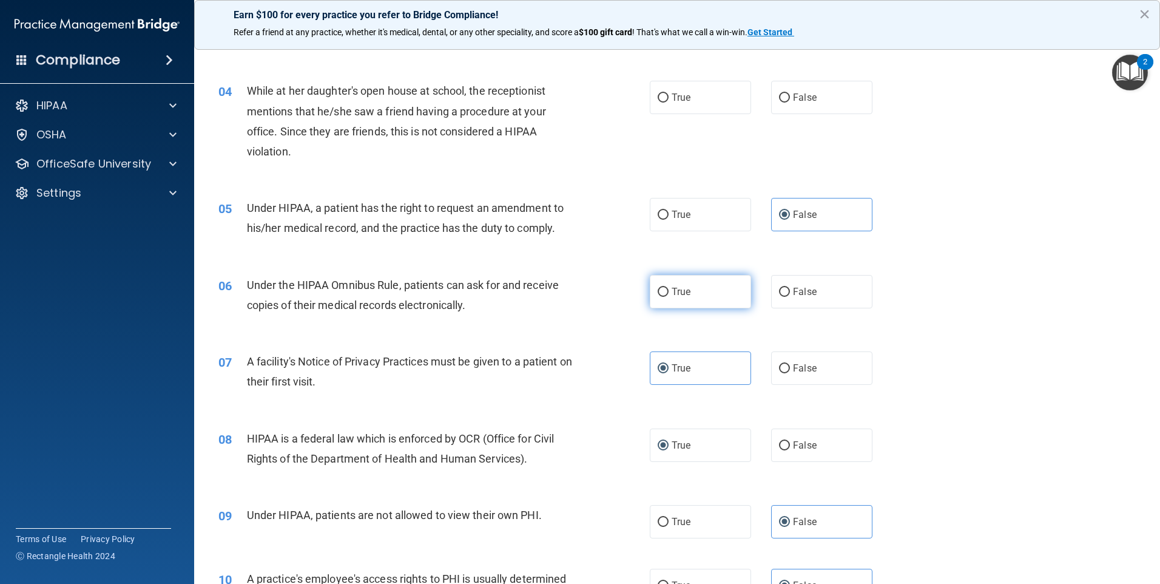
click at [684, 296] on span "True" at bounding box center [681, 292] width 19 height 12
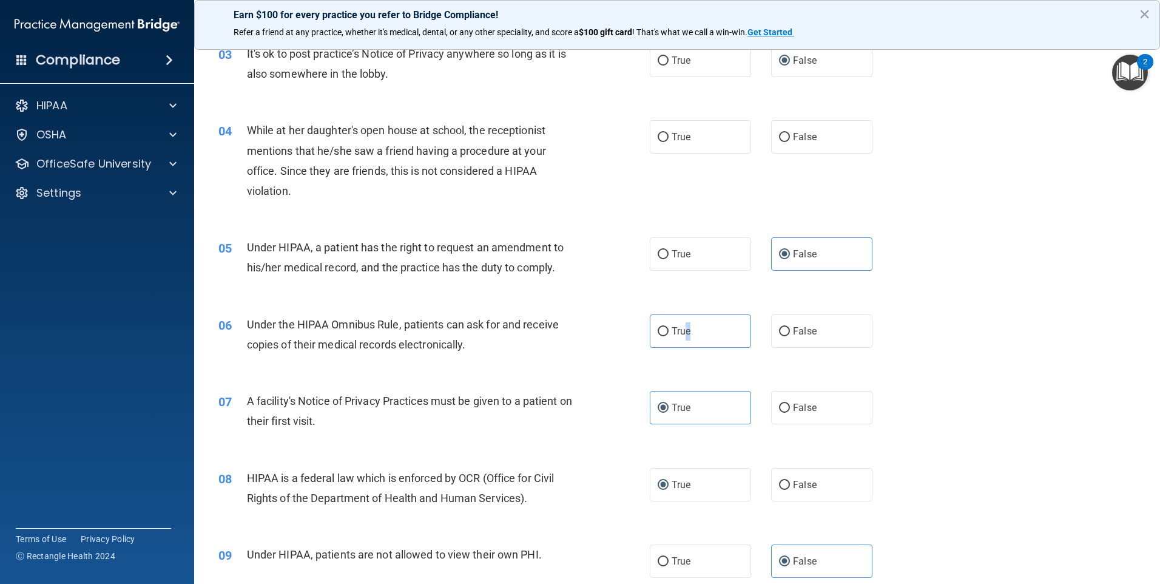
scroll to position [245, 0]
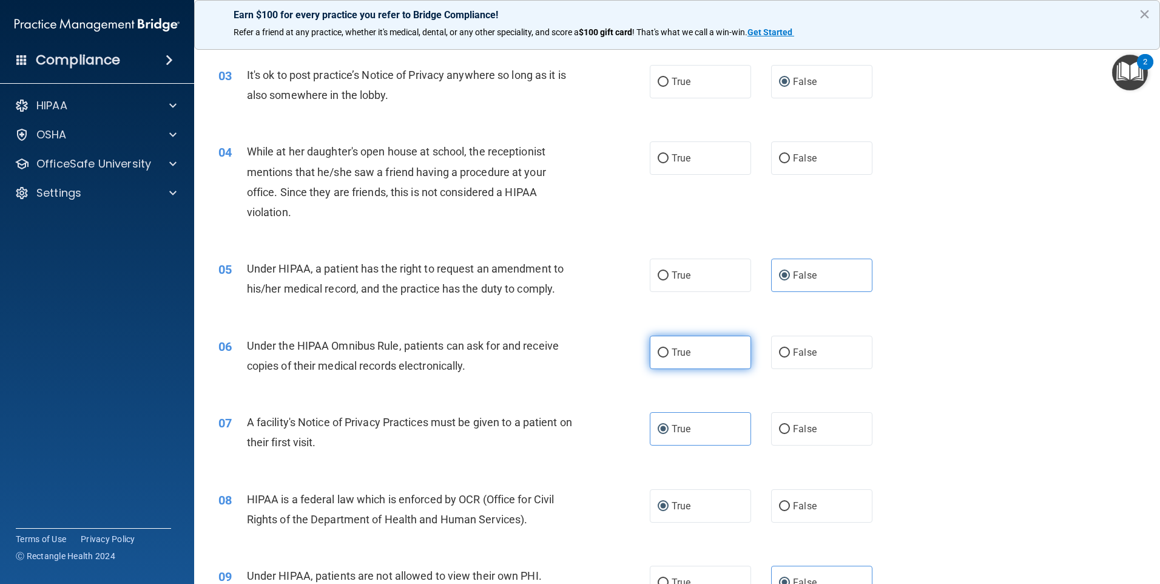
click at [666, 352] on label "True" at bounding box center [700, 352] width 101 height 33
click at [666, 352] on input "True" at bounding box center [663, 352] width 11 height 9
radio input "true"
click at [662, 350] on input "True" at bounding box center [663, 352] width 11 height 9
click at [805, 154] on span "False" at bounding box center [805, 158] width 24 height 12
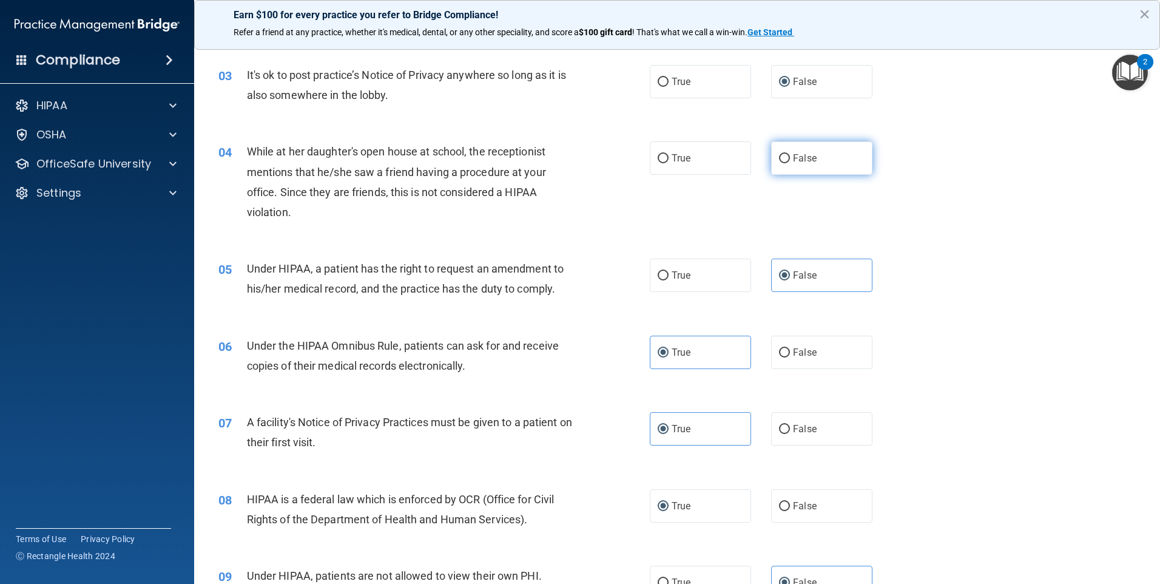
click at [790, 154] on input "False" at bounding box center [784, 158] width 11 height 9
radio input "true"
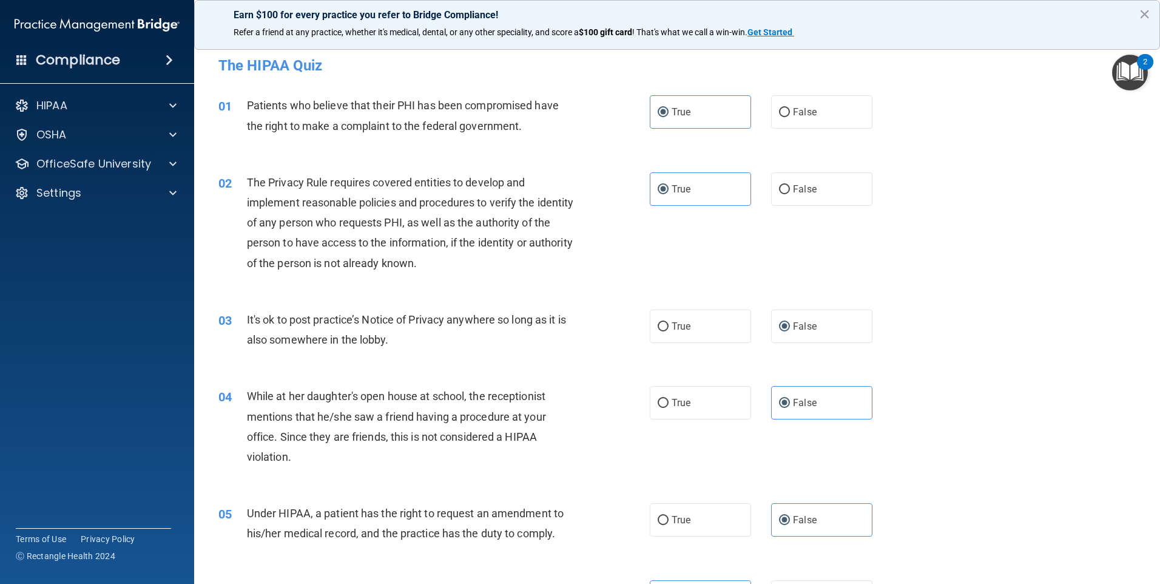
scroll to position [0, 0]
click at [695, 399] on label "True" at bounding box center [700, 403] width 101 height 33
click at [669, 399] on input "True" at bounding box center [663, 403] width 11 height 9
radio input "true"
click at [809, 405] on span "False" at bounding box center [805, 404] width 24 height 12
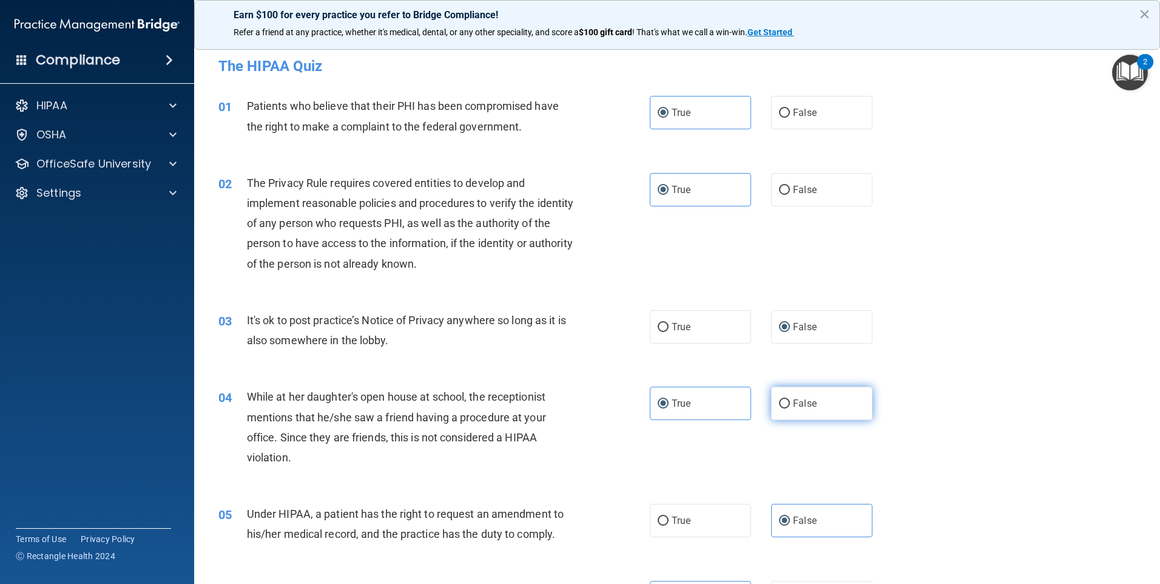
click at [790, 405] on input "False" at bounding box center [784, 403] width 11 height 9
radio input "true"
radio input "false"
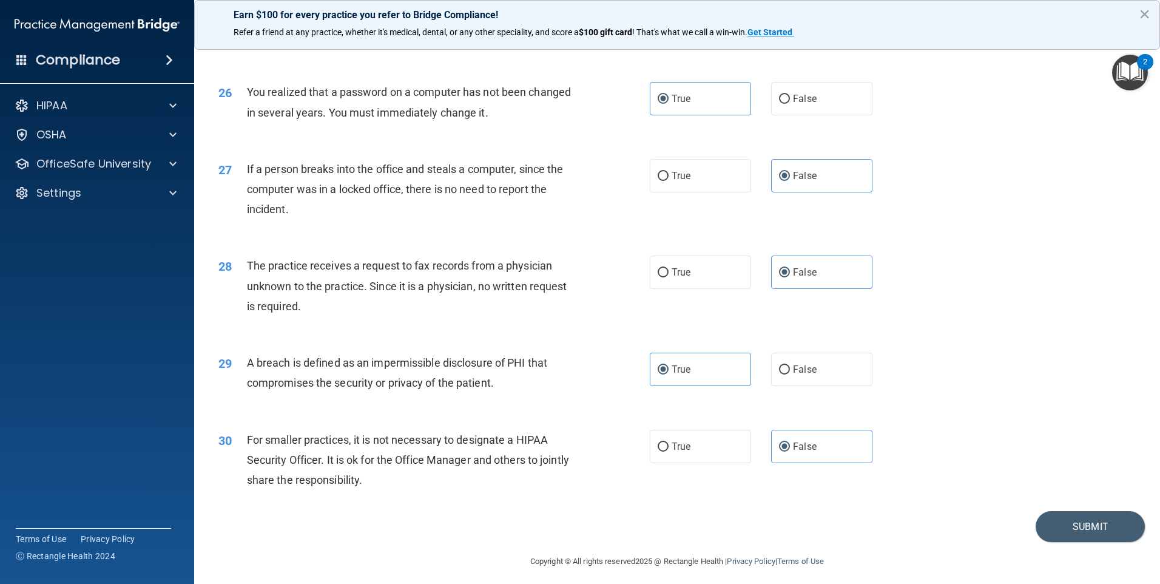
scroll to position [2309, 0]
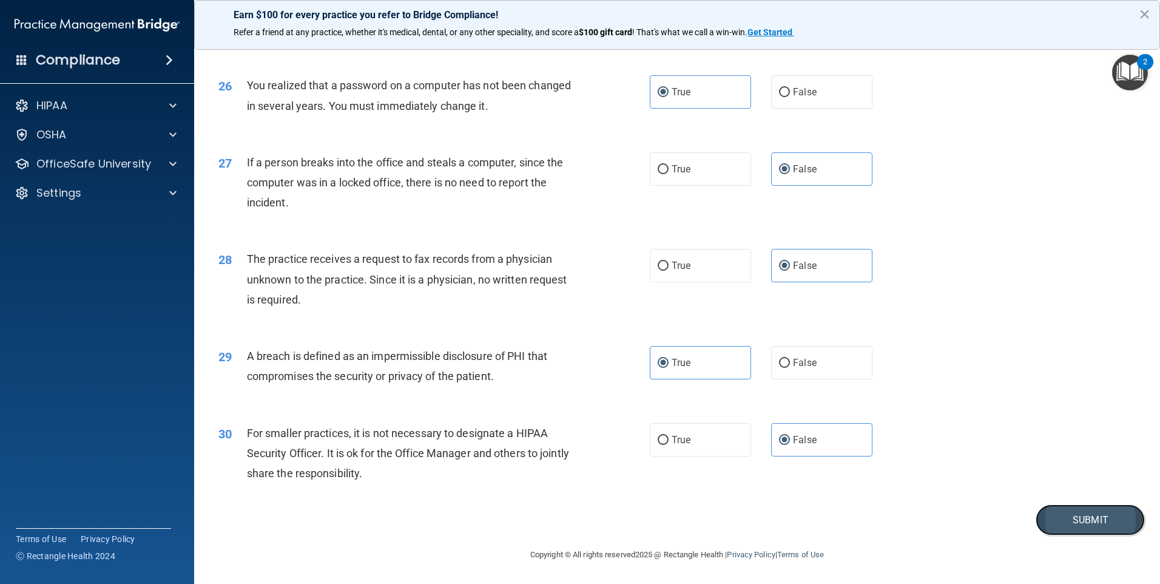
drag, startPoint x: 1085, startPoint y: 516, endPoint x: 1092, endPoint y: 520, distance: 8.1
click at [1091, 520] on button "Submit" at bounding box center [1090, 519] width 109 height 31
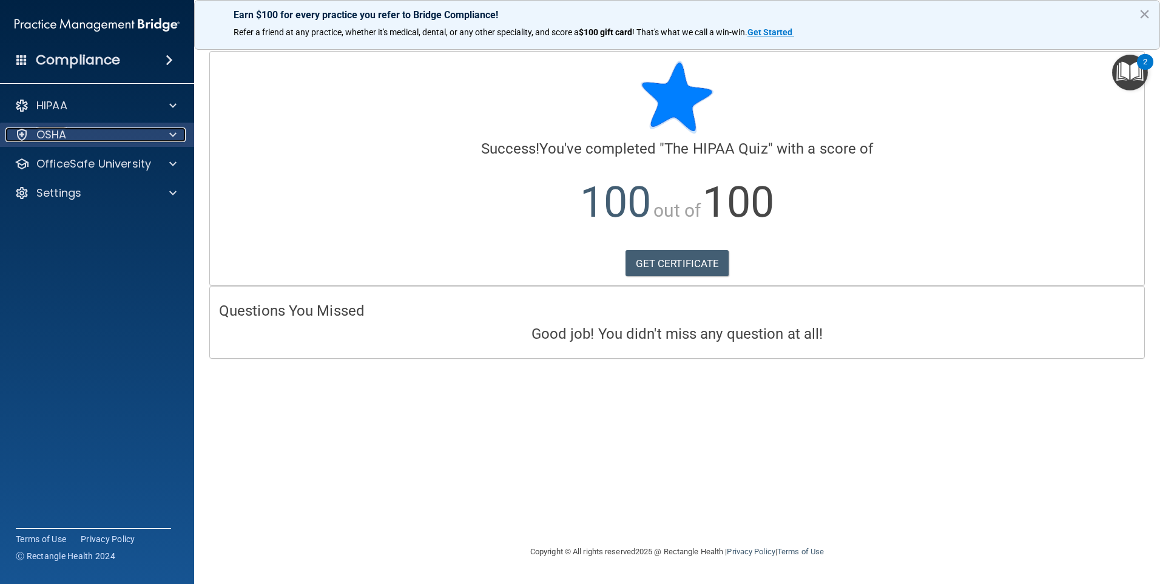
click at [75, 140] on div "OSHA" at bounding box center [80, 134] width 151 height 15
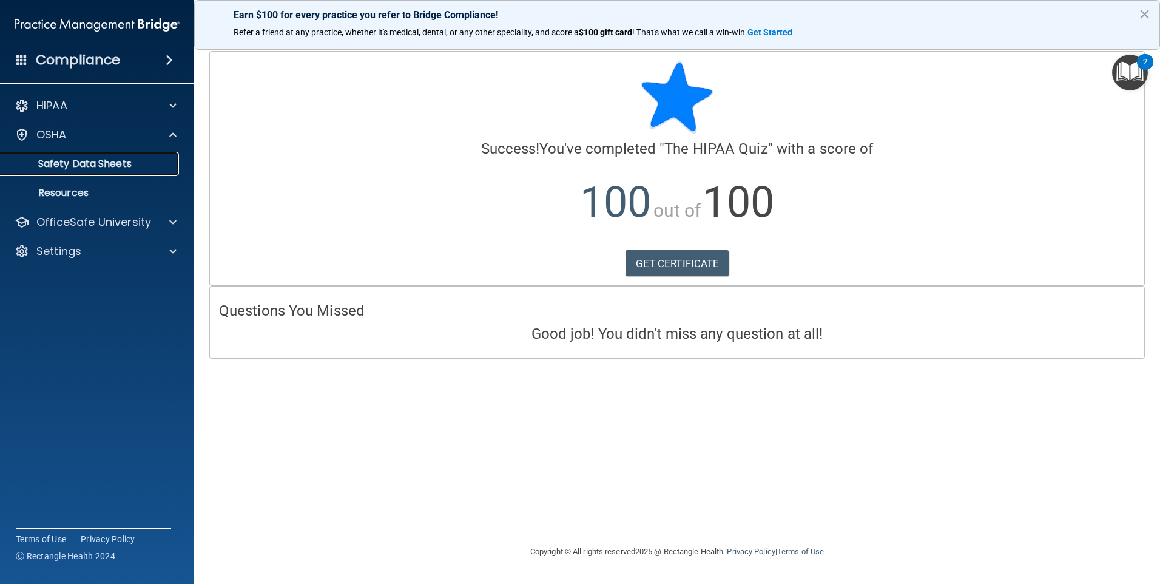
click at [109, 164] on p "Safety Data Sheets" at bounding box center [91, 164] width 166 height 12
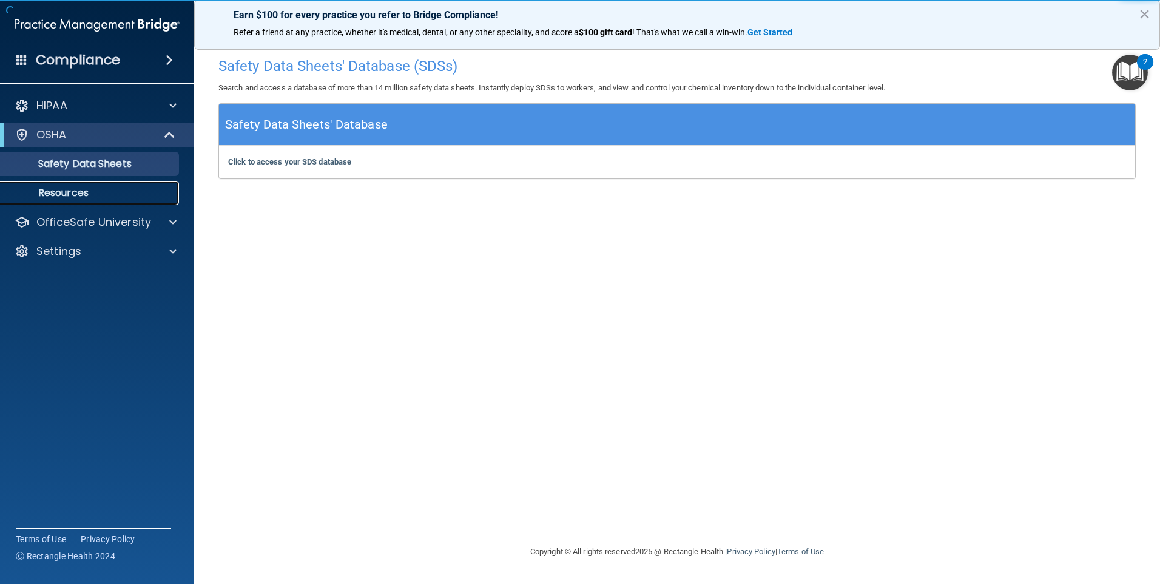
click at [87, 190] on p "Resources" at bounding box center [91, 193] width 166 height 12
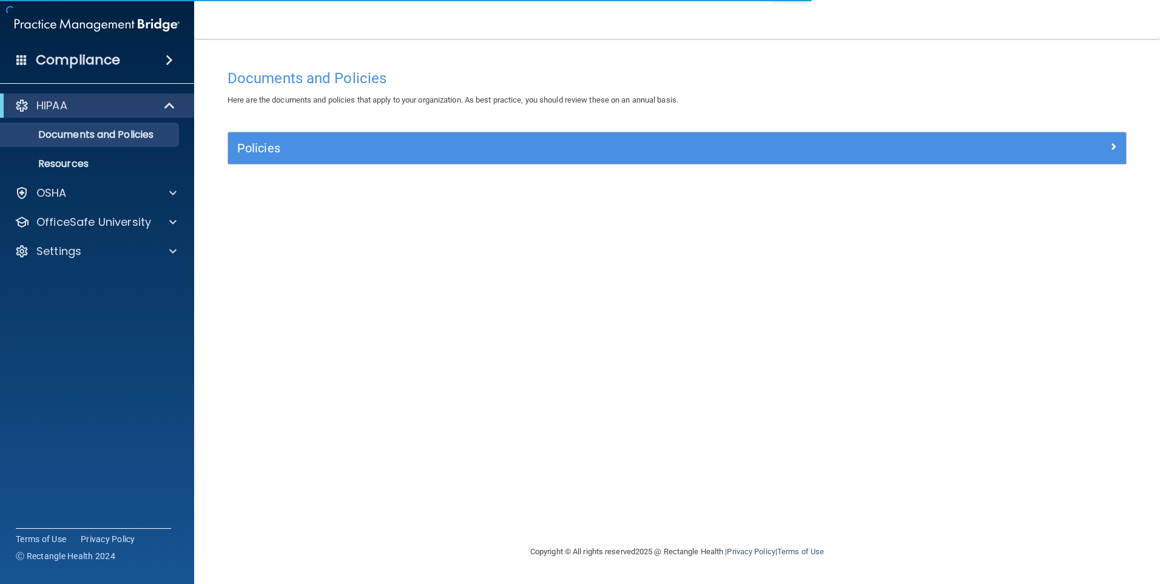
click at [75, 113] on div "HIPAA" at bounding box center [97, 105] width 194 height 24
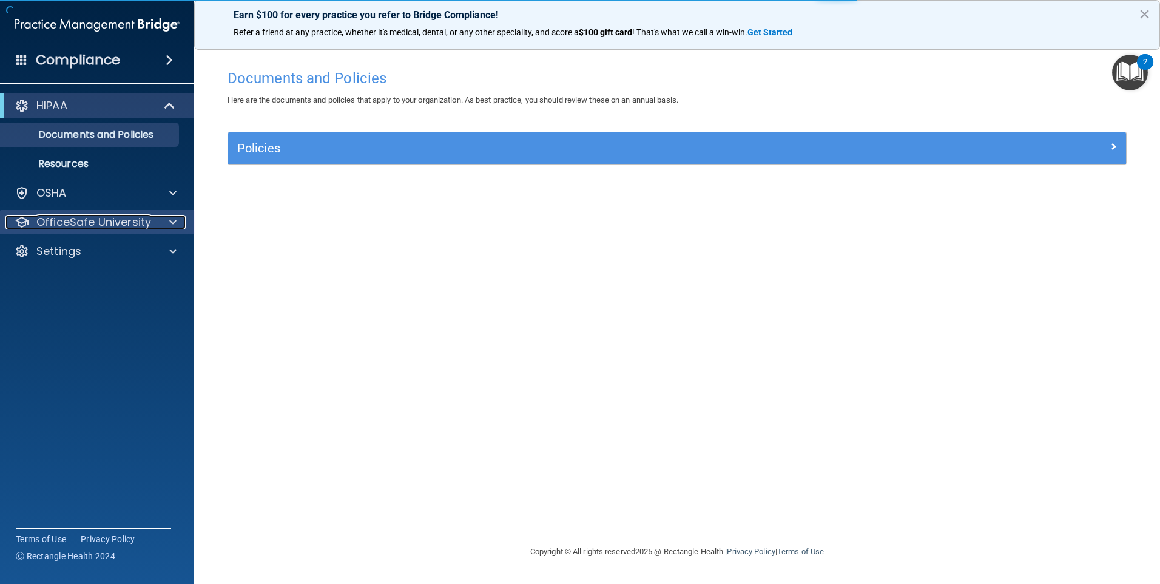
click at [94, 219] on p "OfficeSafe University" at bounding box center [93, 222] width 115 height 15
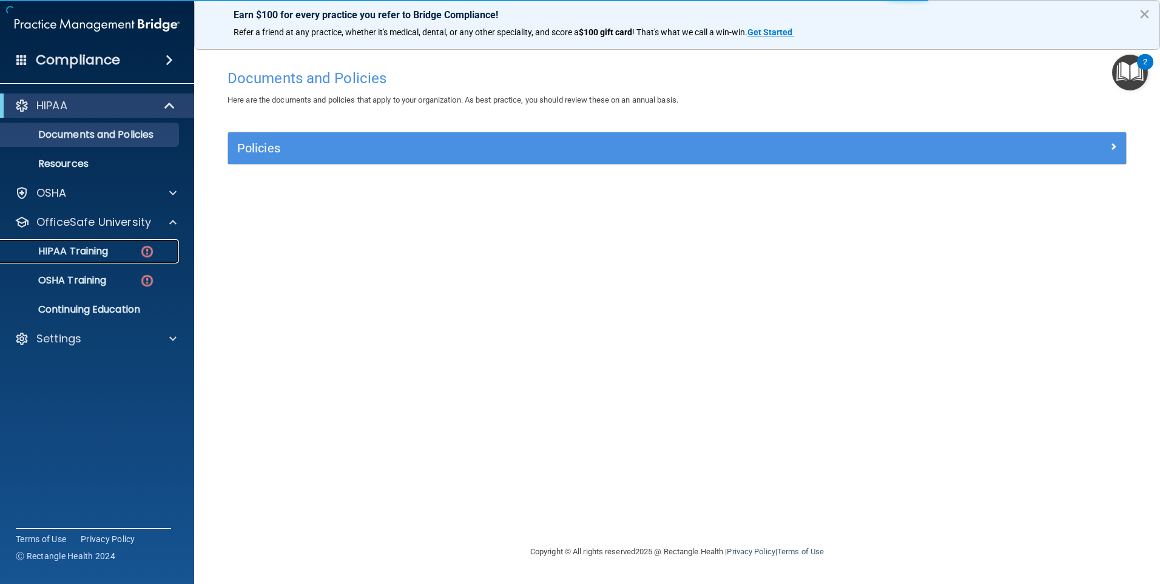
click at [111, 252] on div "HIPAA Training" at bounding box center [91, 251] width 166 height 12
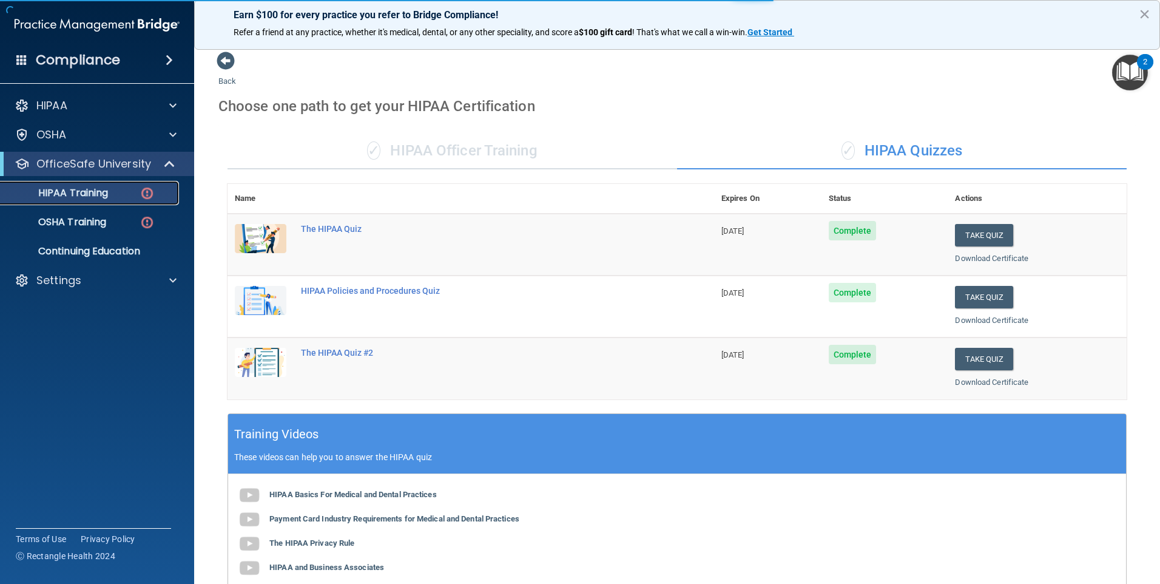
click at [149, 188] on img at bounding box center [147, 193] width 15 height 15
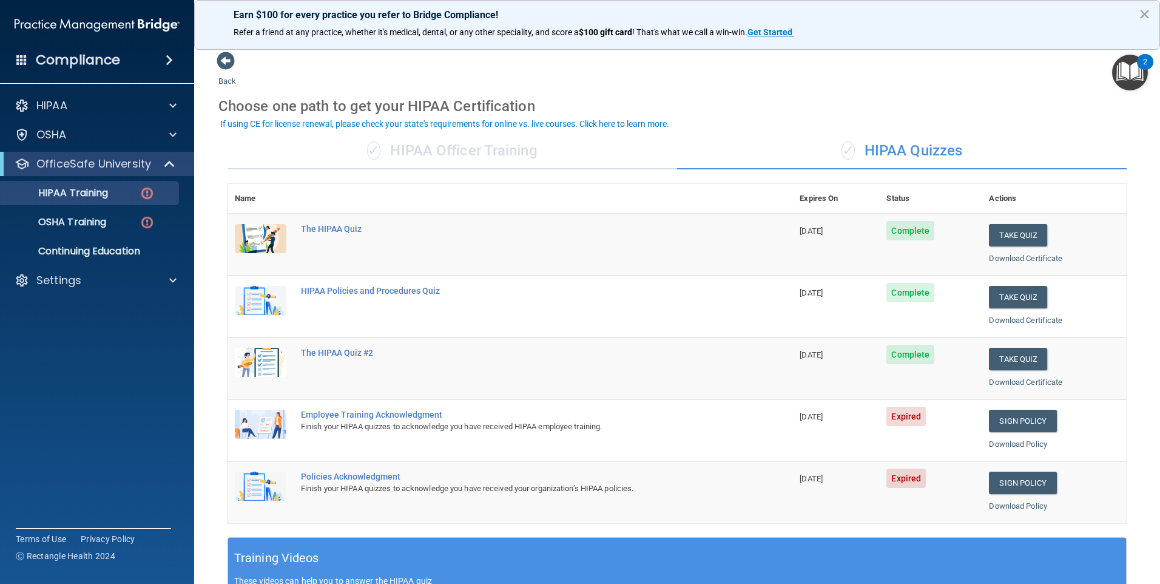
drag, startPoint x: 337, startPoint y: 476, endPoint x: 344, endPoint y: 475, distance: 6.9
click at [337, 475] on div "Policies Acknowledgment" at bounding box center [516, 477] width 431 height 10
click at [1001, 479] on link "Sign Policy" at bounding box center [1022, 483] width 67 height 22
click at [1000, 413] on link "Sign Policy" at bounding box center [1022, 421] width 67 height 22
click at [1025, 419] on link "Sign Policy" at bounding box center [1022, 421] width 67 height 22
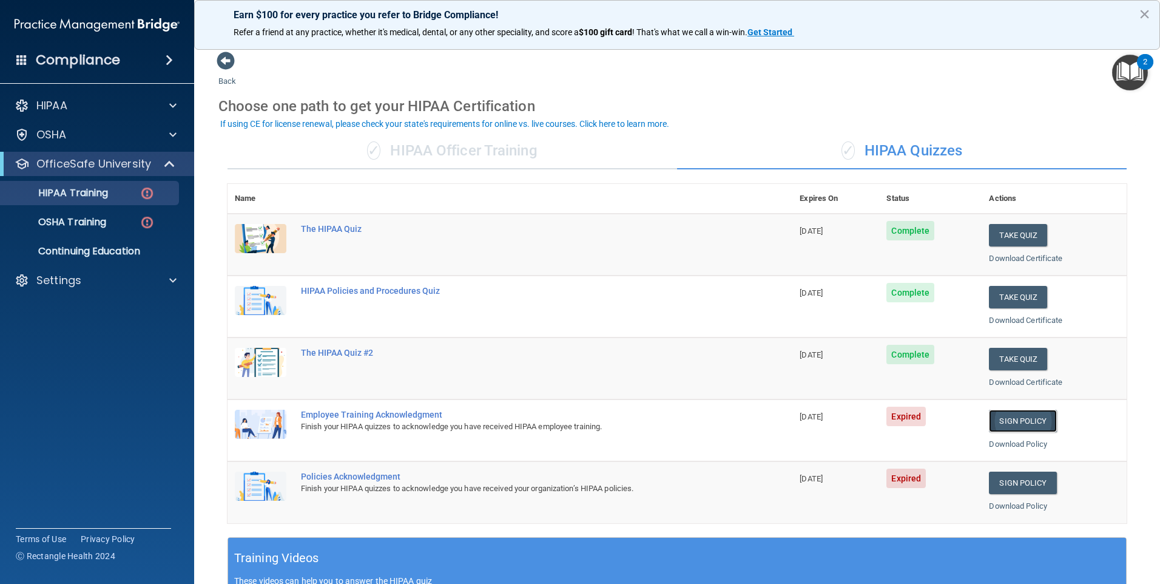
click at [1007, 418] on link "Sign Policy" at bounding box center [1022, 421] width 67 height 22
click at [517, 154] on div "✓ HIPAA Officer Training" at bounding box center [453, 151] width 450 height 36
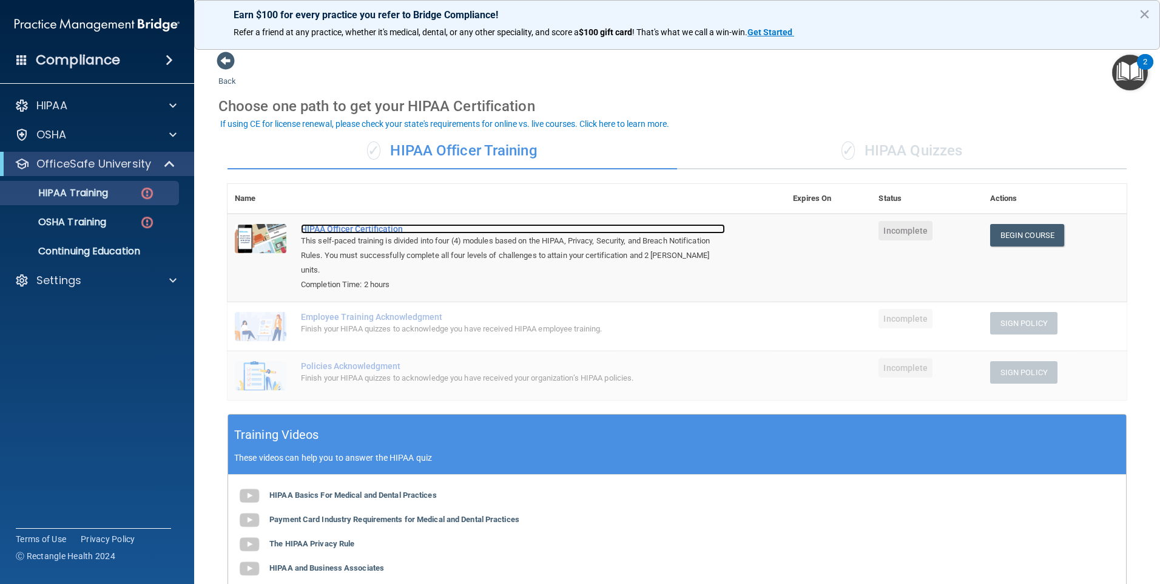
click at [362, 226] on div "HIPAA Officer Certification" at bounding box center [513, 229] width 424 height 10
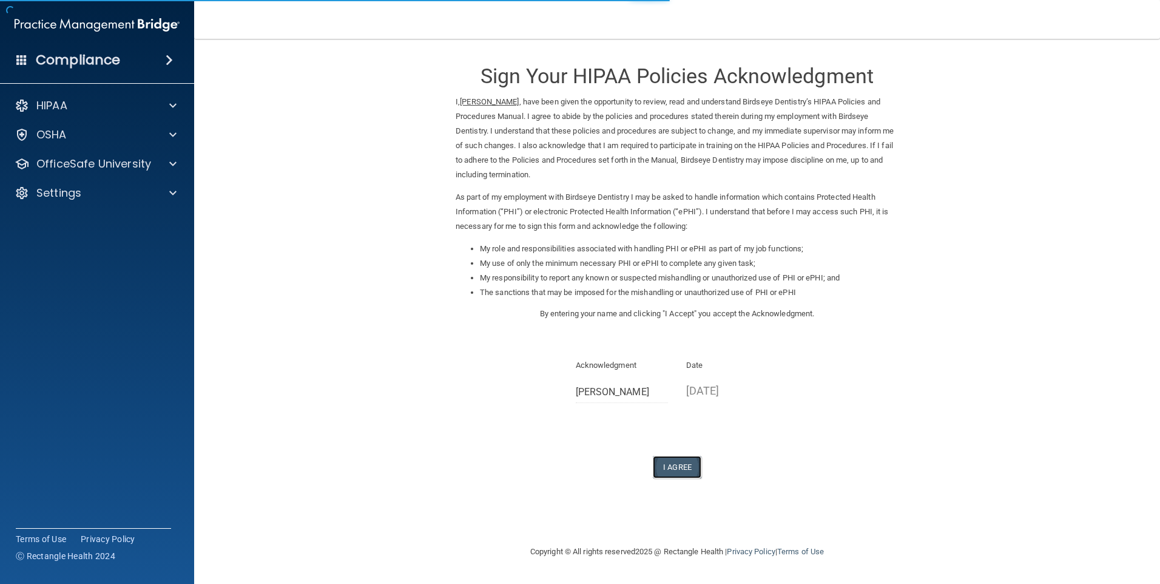
click at [680, 461] on button "I Agree" at bounding box center [677, 467] width 49 height 22
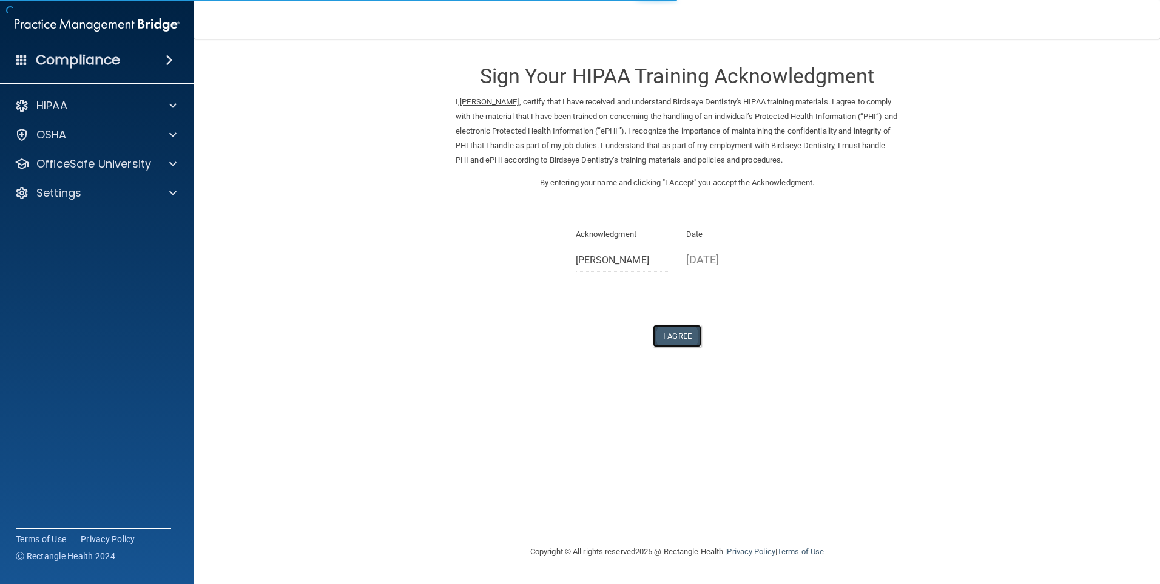
click at [681, 335] on button "I Agree" at bounding box center [677, 336] width 49 height 22
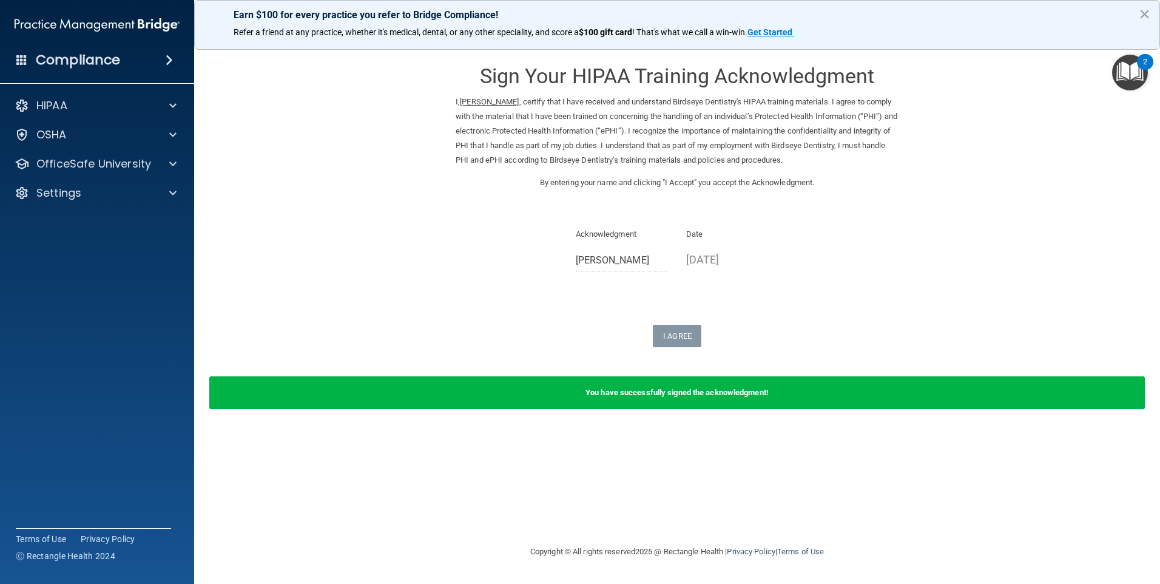
click at [666, 323] on div "Sign Your HIPAA Training Acknowledgment I, [PERSON_NAME] , certify that I have …" at bounding box center [677, 199] width 443 height 296
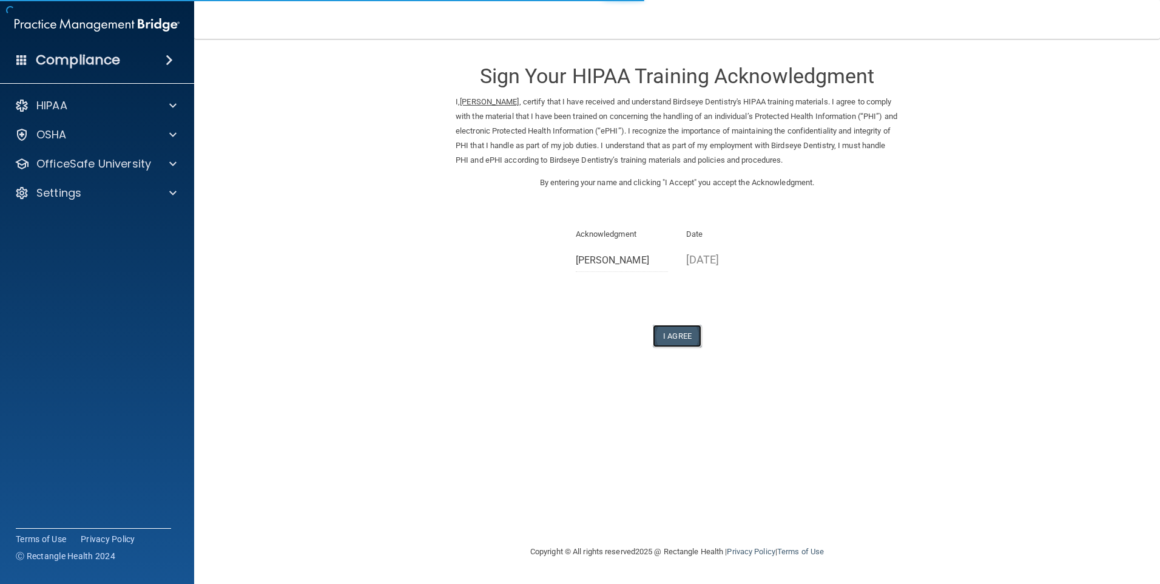
drag, startPoint x: 673, startPoint y: 330, endPoint x: 693, endPoint y: 337, distance: 21.5
click at [673, 330] on button "I Agree" at bounding box center [677, 336] width 49 height 22
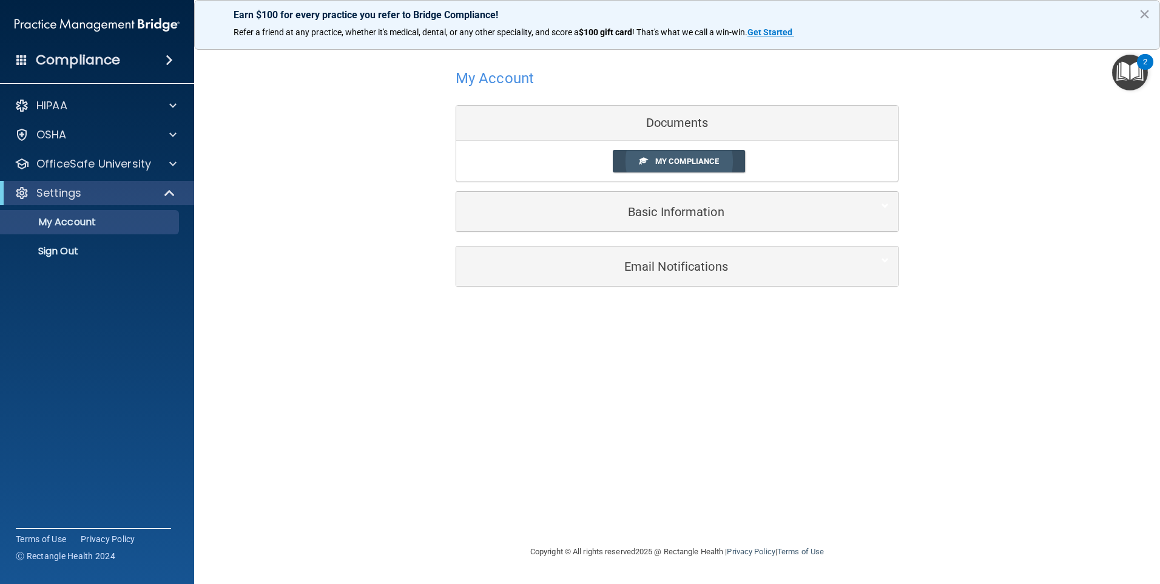
click at [719, 160] on span "My Compliance" at bounding box center [687, 161] width 64 height 9
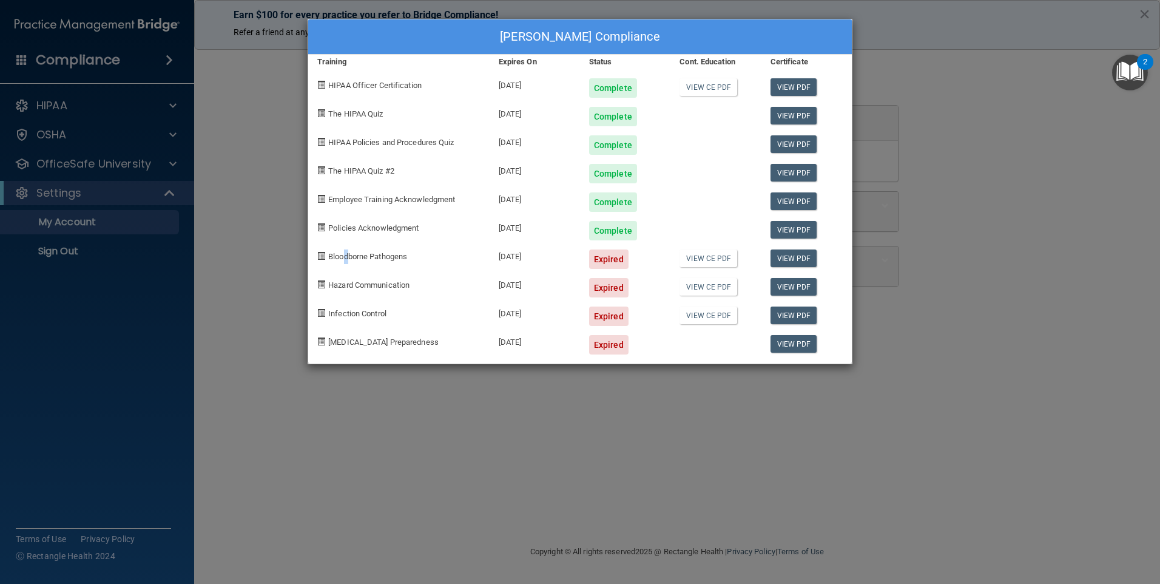
drag, startPoint x: 348, startPoint y: 252, endPoint x: 365, endPoint y: 252, distance: 17.0
click at [365, 252] on span "Bloodborne Pathogens" at bounding box center [367, 256] width 79 height 9
drag, startPoint x: 365, startPoint y: 252, endPoint x: 477, endPoint y: 257, distance: 111.7
click at [471, 257] on div "Bloodborne Pathogens" at bounding box center [398, 254] width 181 height 29
click at [515, 256] on div "[DATE]" at bounding box center [535, 254] width 90 height 29
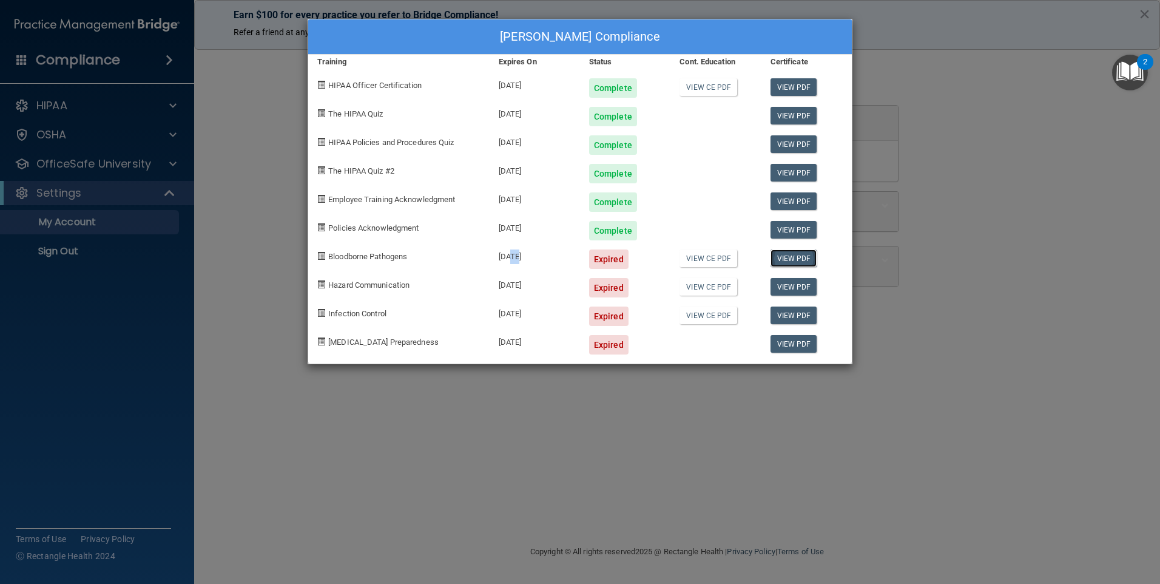
click at [792, 256] on link "View PDF" at bounding box center [794, 258] width 47 height 18
click at [602, 265] on div "Expired" at bounding box center [608, 258] width 39 height 19
click at [514, 254] on div "[DATE]" at bounding box center [535, 254] width 90 height 29
drag, startPoint x: 514, startPoint y: 254, endPoint x: 524, endPoint y: 252, distance: 10.4
click at [523, 252] on div "[DATE]" at bounding box center [535, 254] width 90 height 29
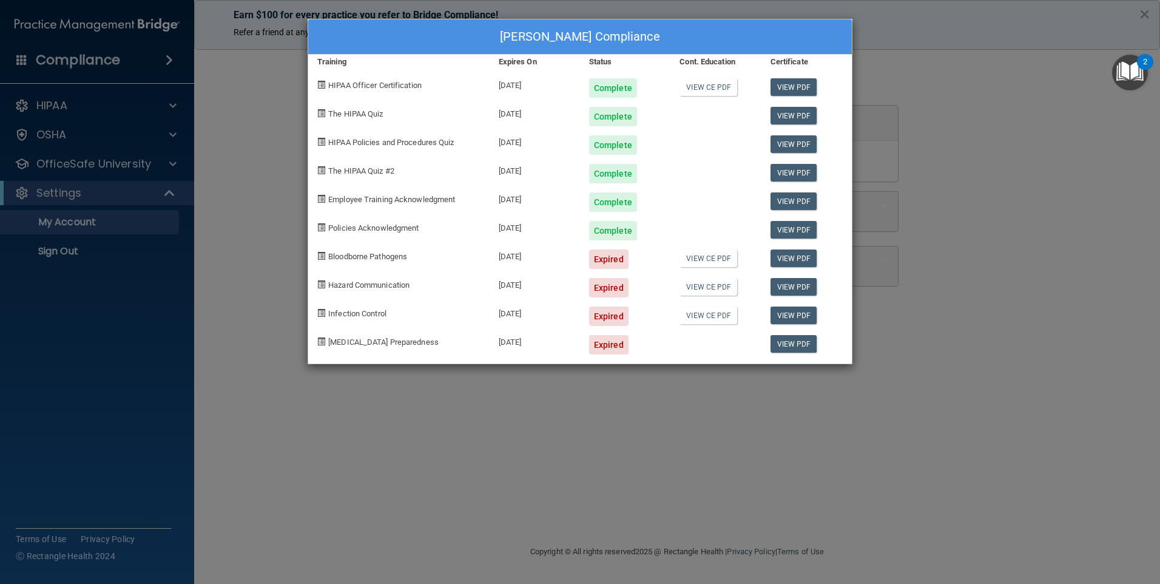
click at [374, 314] on span "Infection Control" at bounding box center [357, 313] width 58 height 9
drag, startPoint x: 374, startPoint y: 314, endPoint x: 384, endPoint y: 336, distance: 23.9
click at [384, 336] on div "[MEDICAL_DATA] Preparedness" at bounding box center [398, 340] width 181 height 29
drag, startPoint x: 384, startPoint y: 336, endPoint x: 414, endPoint y: 340, distance: 30.6
click at [414, 340] on span "[MEDICAL_DATA] Preparedness" at bounding box center [383, 341] width 110 height 9
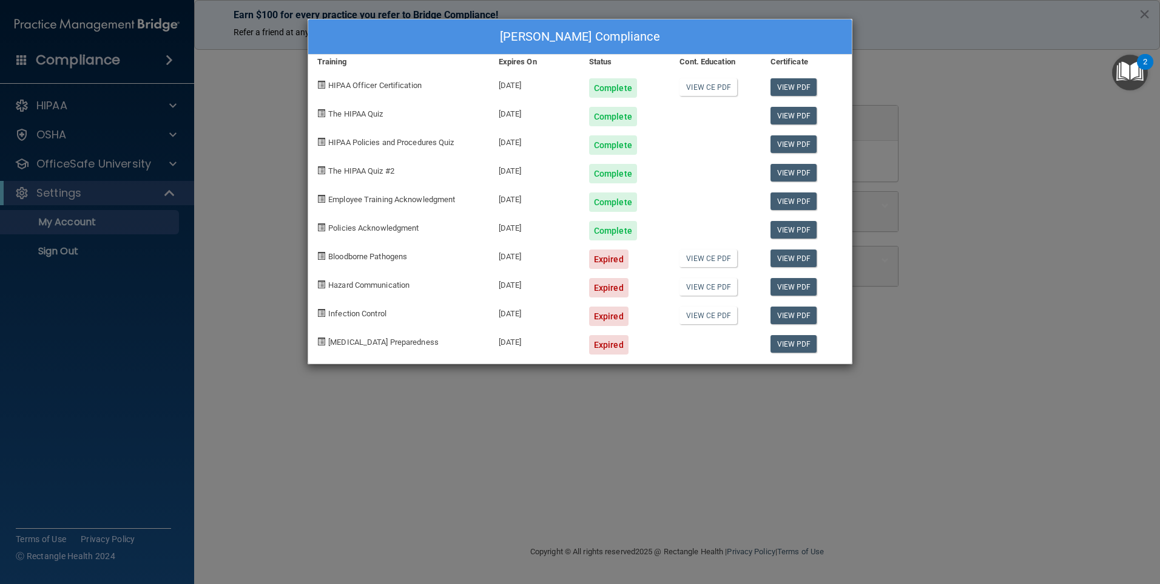
click at [952, 83] on div "Kim Mazariegos's Compliance Training Expires On Status Cont. Education Certific…" at bounding box center [580, 292] width 1160 height 584
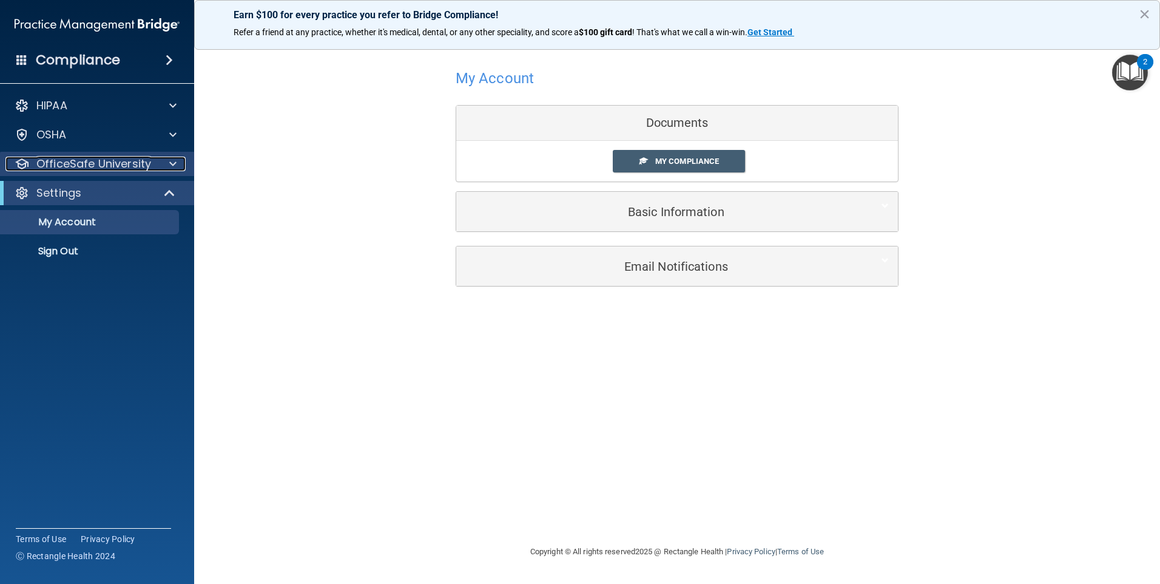
drag, startPoint x: 64, startPoint y: 168, endPoint x: 78, endPoint y: 168, distance: 13.4
click at [65, 168] on p "OfficeSafe University" at bounding box center [93, 164] width 115 height 15
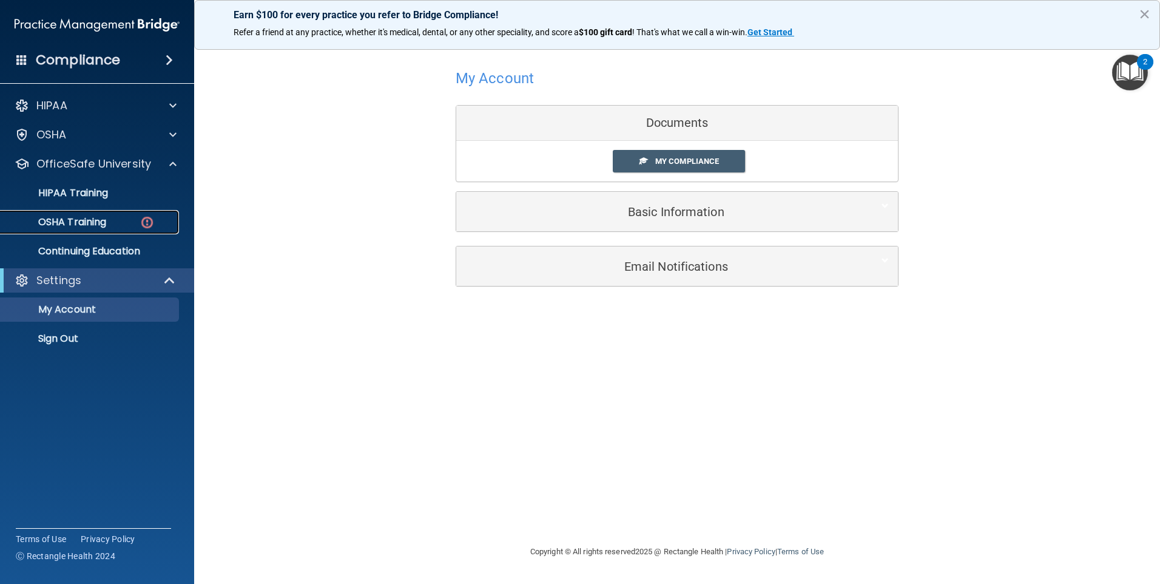
click at [76, 225] on p "OSHA Training" at bounding box center [57, 222] width 98 height 12
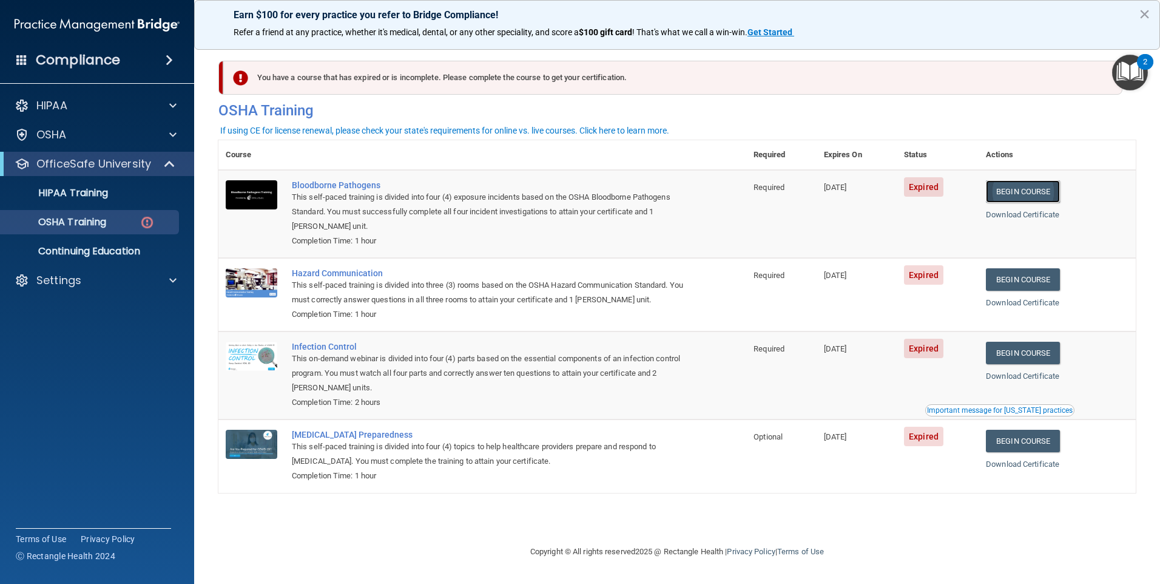
click at [1024, 192] on link "Begin Course" at bounding box center [1023, 191] width 74 height 22
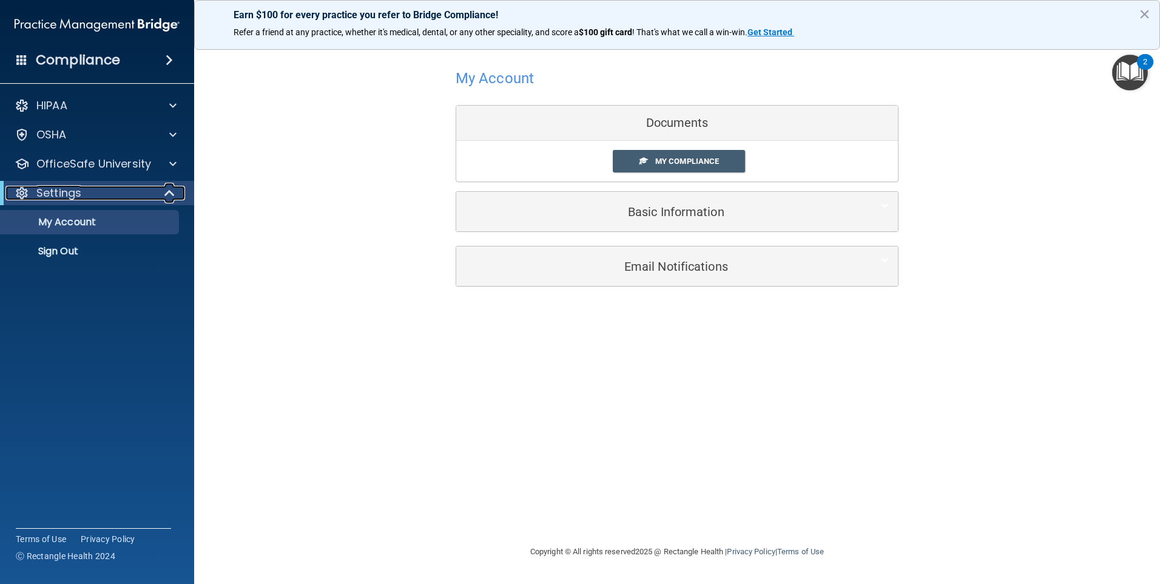
click at [103, 196] on div "Settings" at bounding box center [80, 193] width 150 height 15
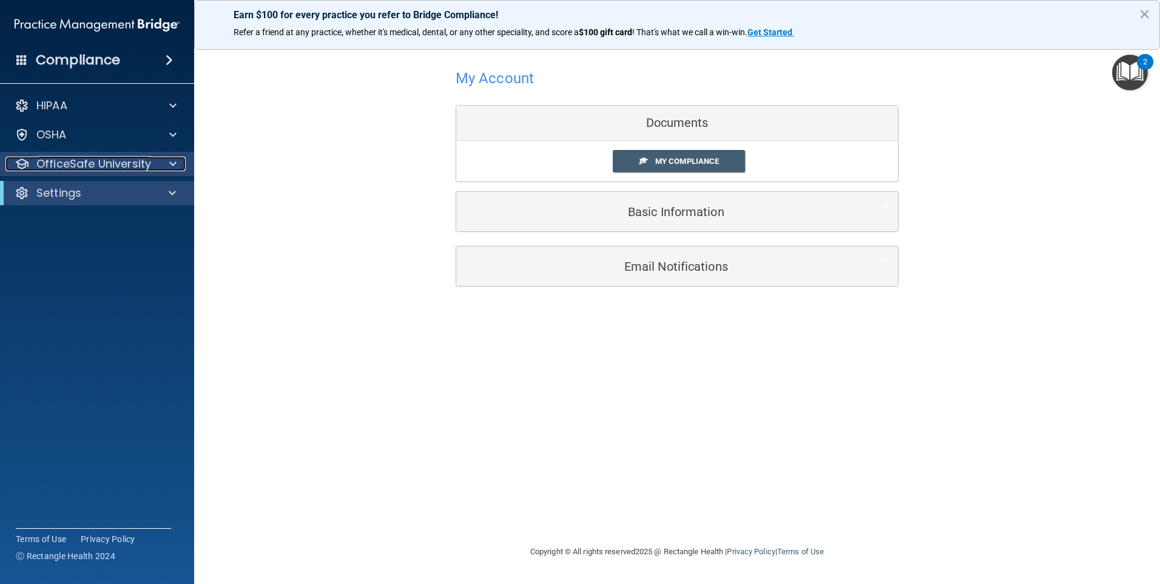
click at [103, 169] on p "OfficeSafe University" at bounding box center [93, 164] width 115 height 15
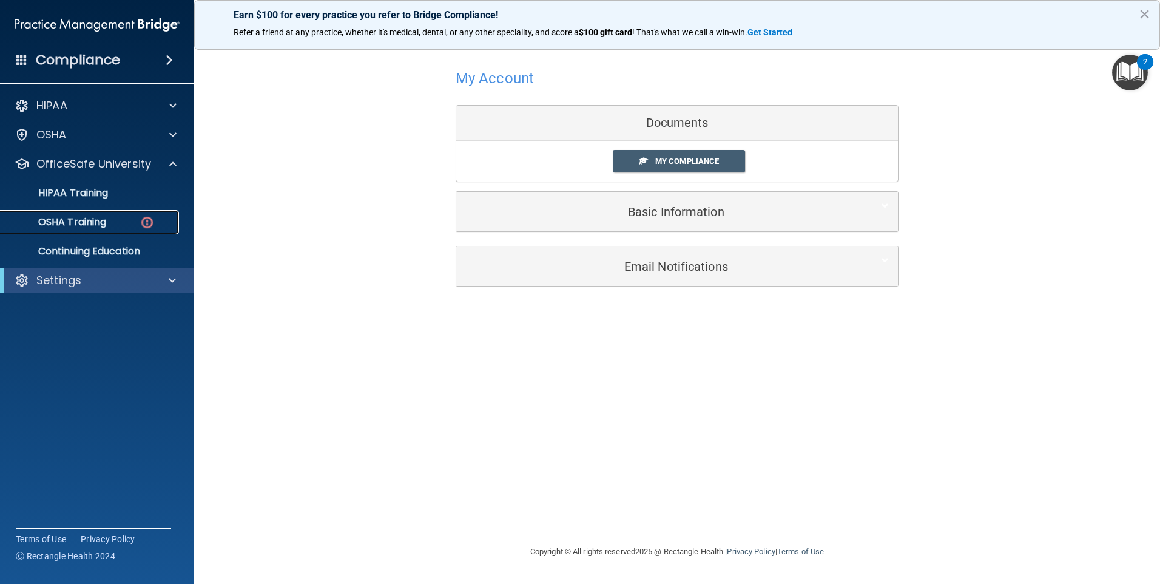
click at [106, 222] on p "OSHA Training" at bounding box center [57, 222] width 98 height 12
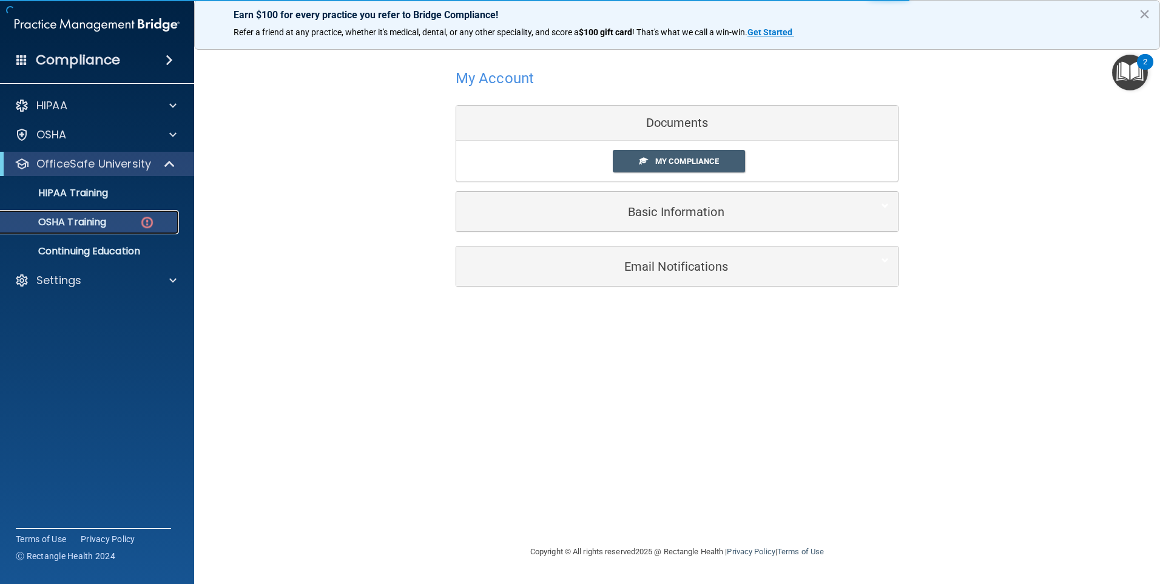
click at [147, 223] on img at bounding box center [147, 222] width 15 height 15
click at [141, 233] on link "OSHA Training" at bounding box center [83, 222] width 191 height 24
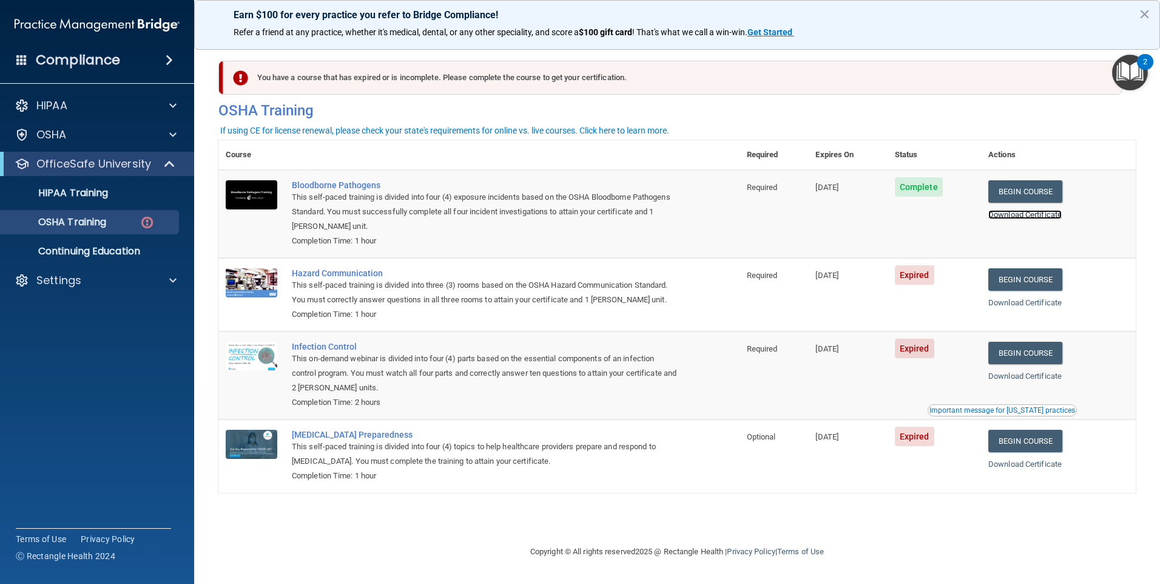
click at [1037, 213] on link "Download Certificate" at bounding box center [1025, 214] width 73 height 9
click at [351, 272] on div "Hazard Communication" at bounding box center [485, 273] width 387 height 10
